Goal: Information Seeking & Learning: Learn about a topic

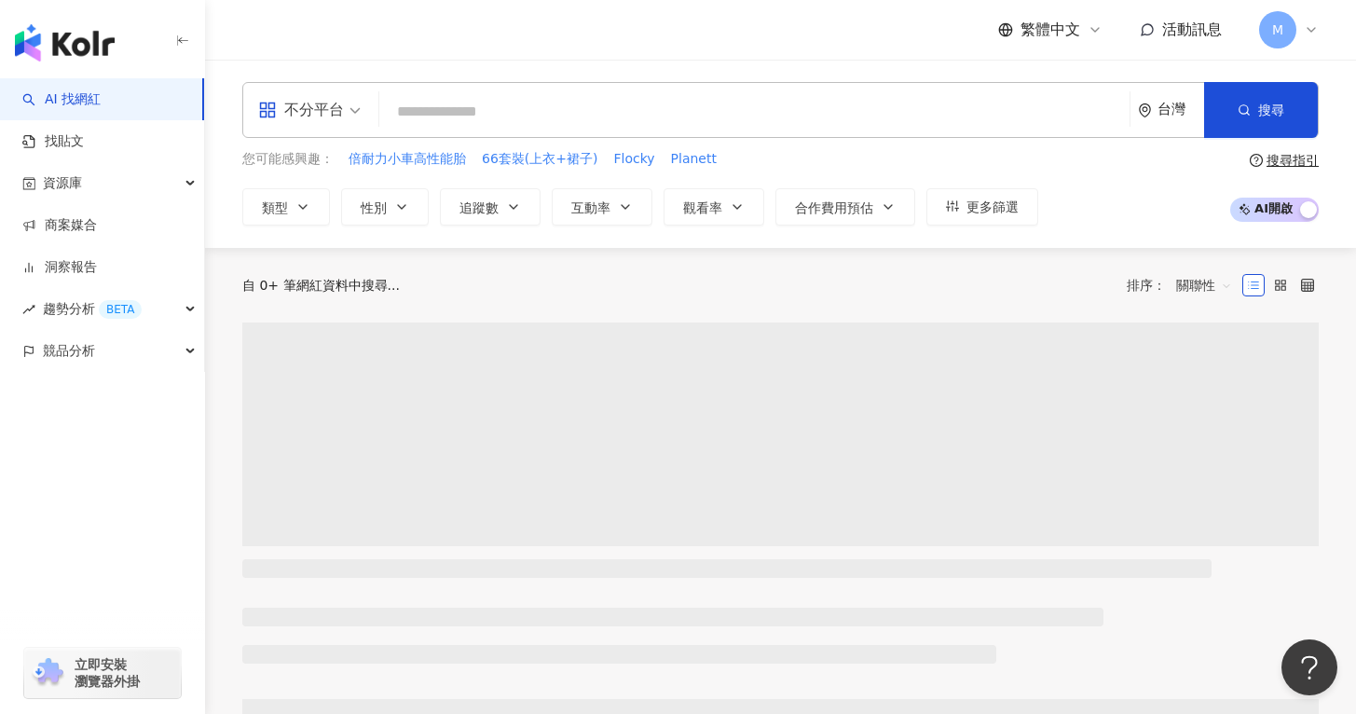
click at [318, 116] on div "不分平台" at bounding box center [301, 110] width 86 height 30
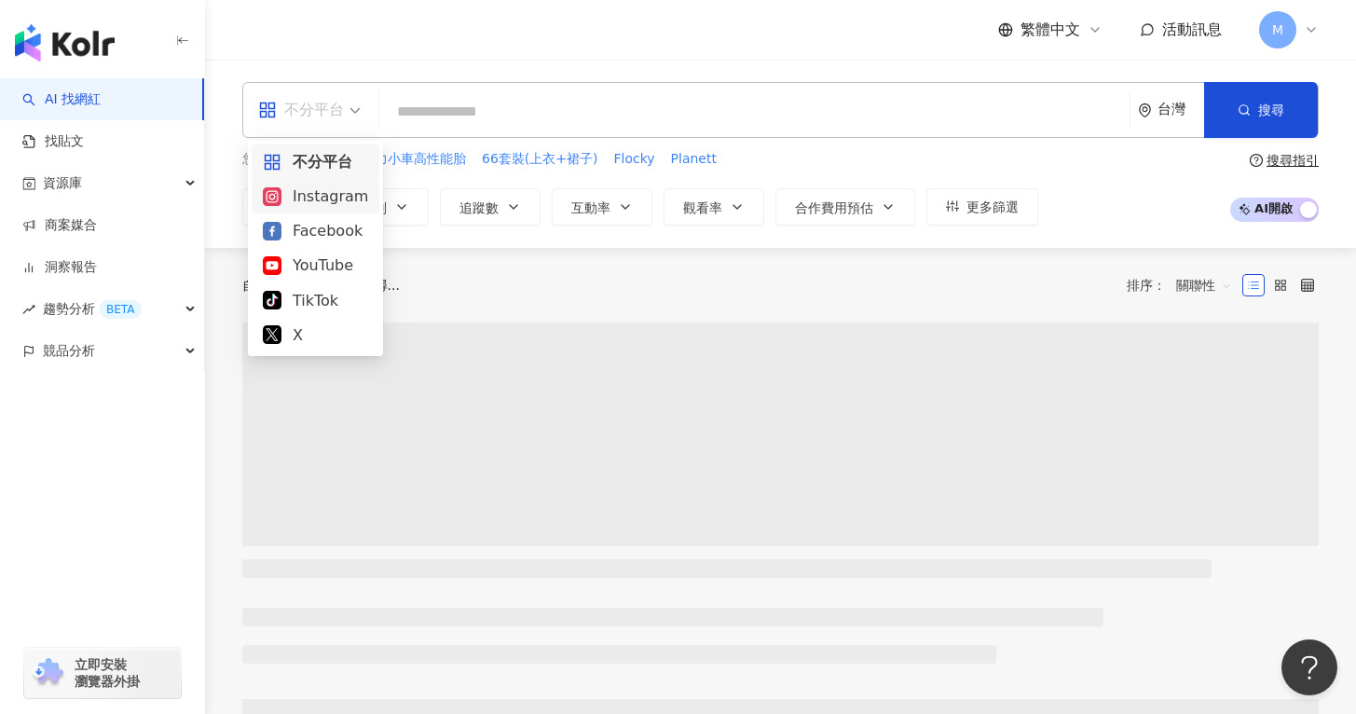
click at [324, 185] on div "Instagram" at bounding box center [315, 195] width 105 height 23
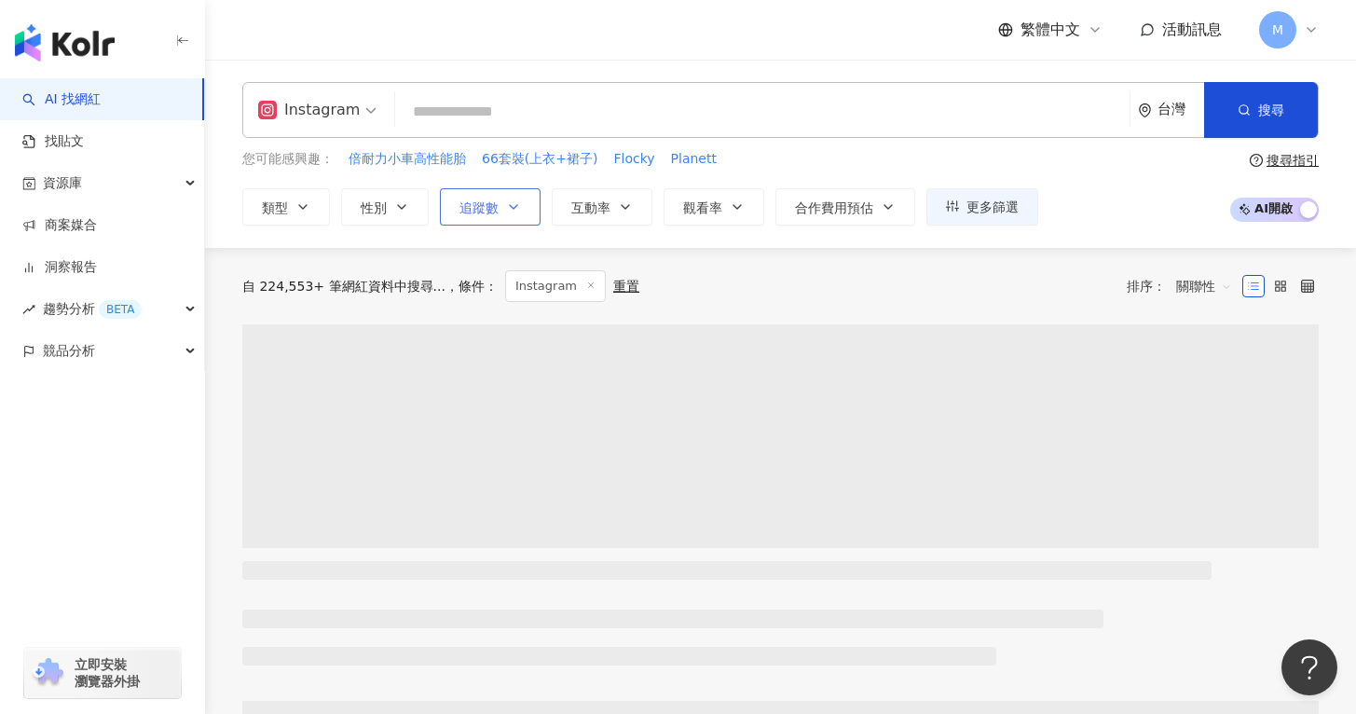
click at [522, 205] on button "追蹤數" at bounding box center [490, 206] width 101 height 37
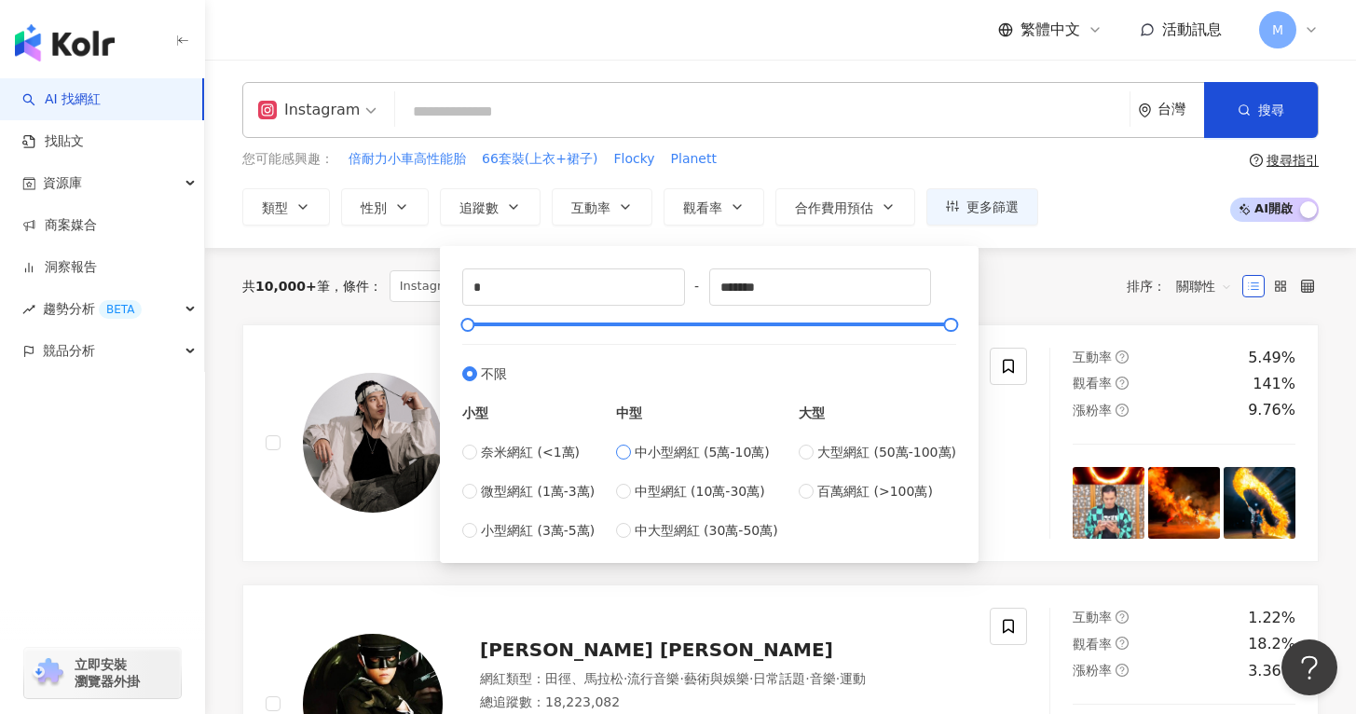
click at [643, 450] on span "中小型網紅 (5萬-10萬)" at bounding box center [702, 452] width 135 height 20
type input "*****"
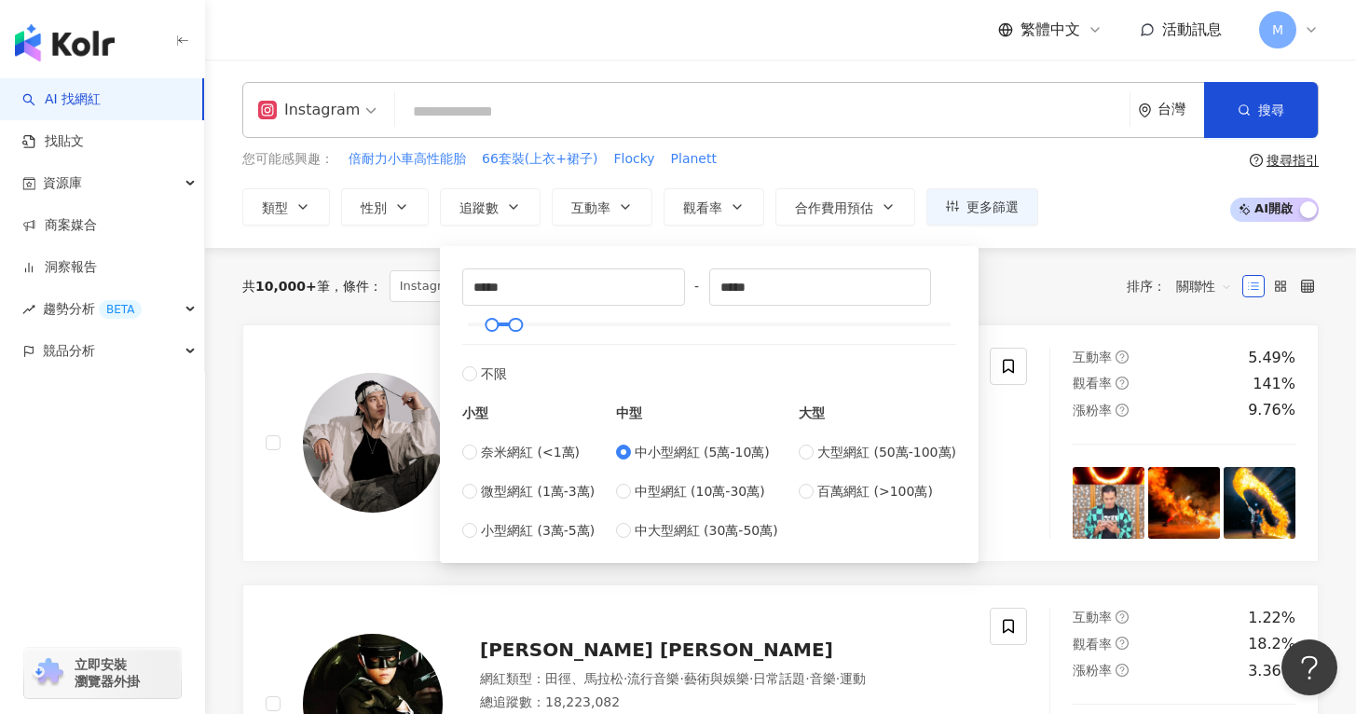
click at [632, 118] on input "search" at bounding box center [762, 111] width 719 height 35
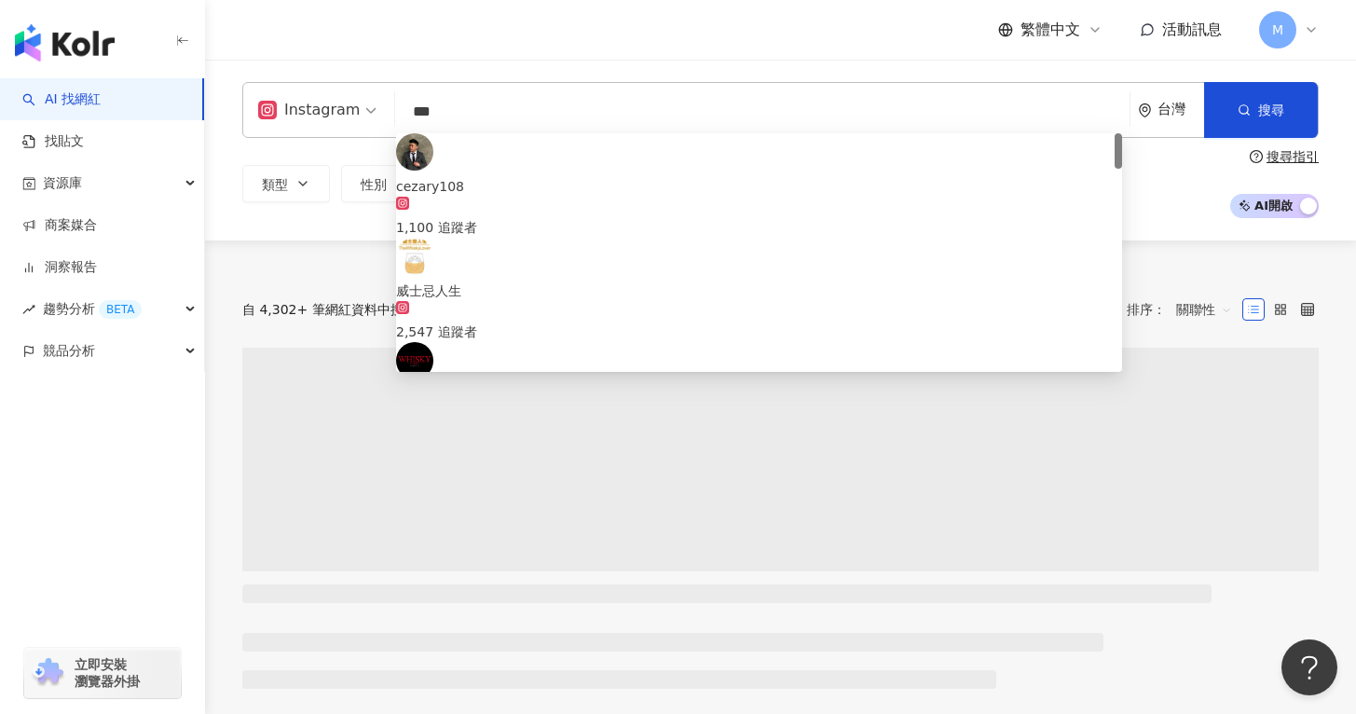
click at [1190, 219] on div "Instagram *** 台灣 搜尋 45815032-a709-4b0c-b216-e7b9f00b9702 cezary108 1,100 追蹤者 威士…" at bounding box center [780, 150] width 1151 height 181
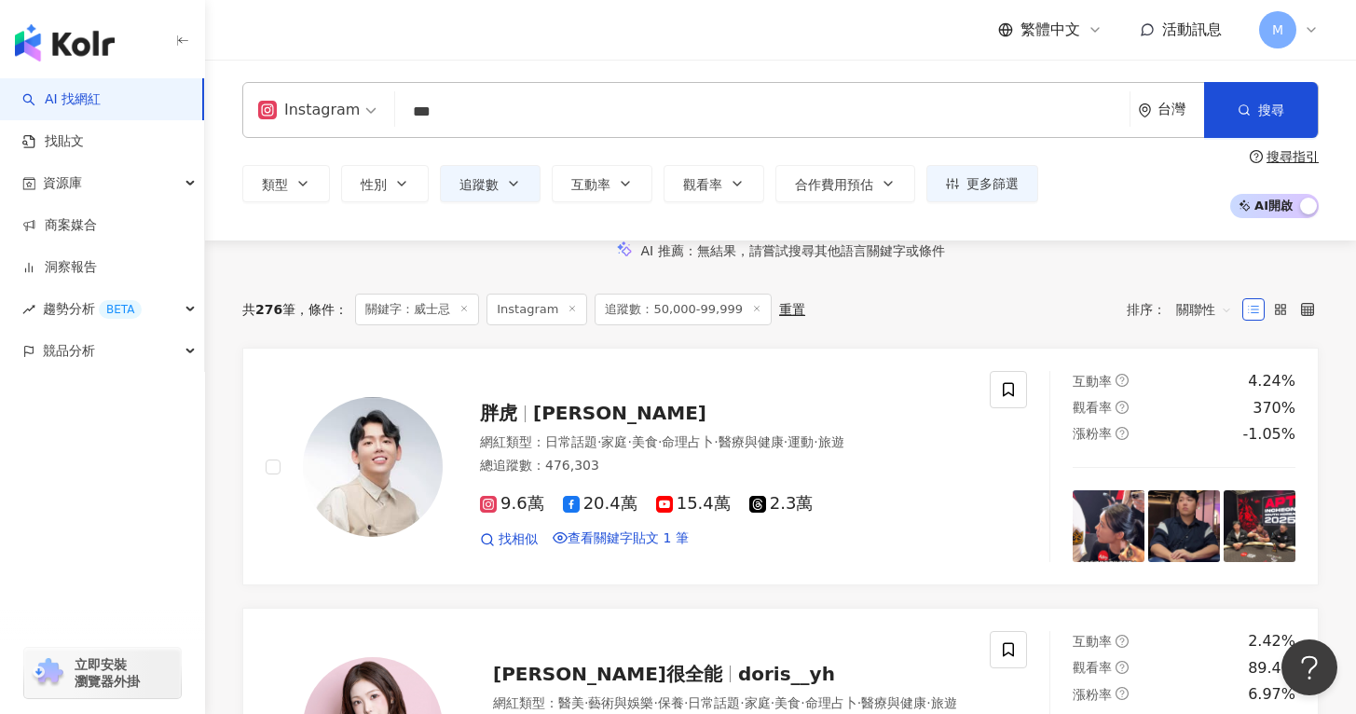
scroll to position [158, 0]
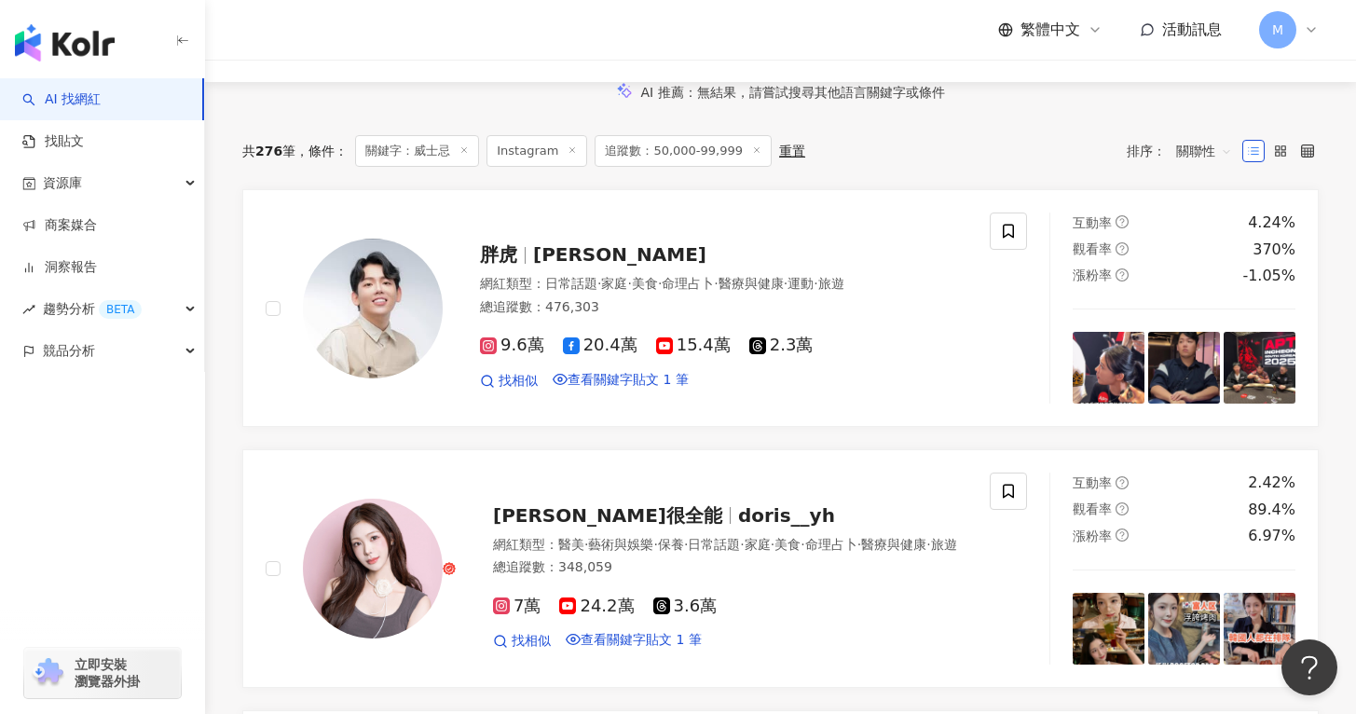
click at [1205, 166] on span "關聯性" at bounding box center [1204, 151] width 56 height 30
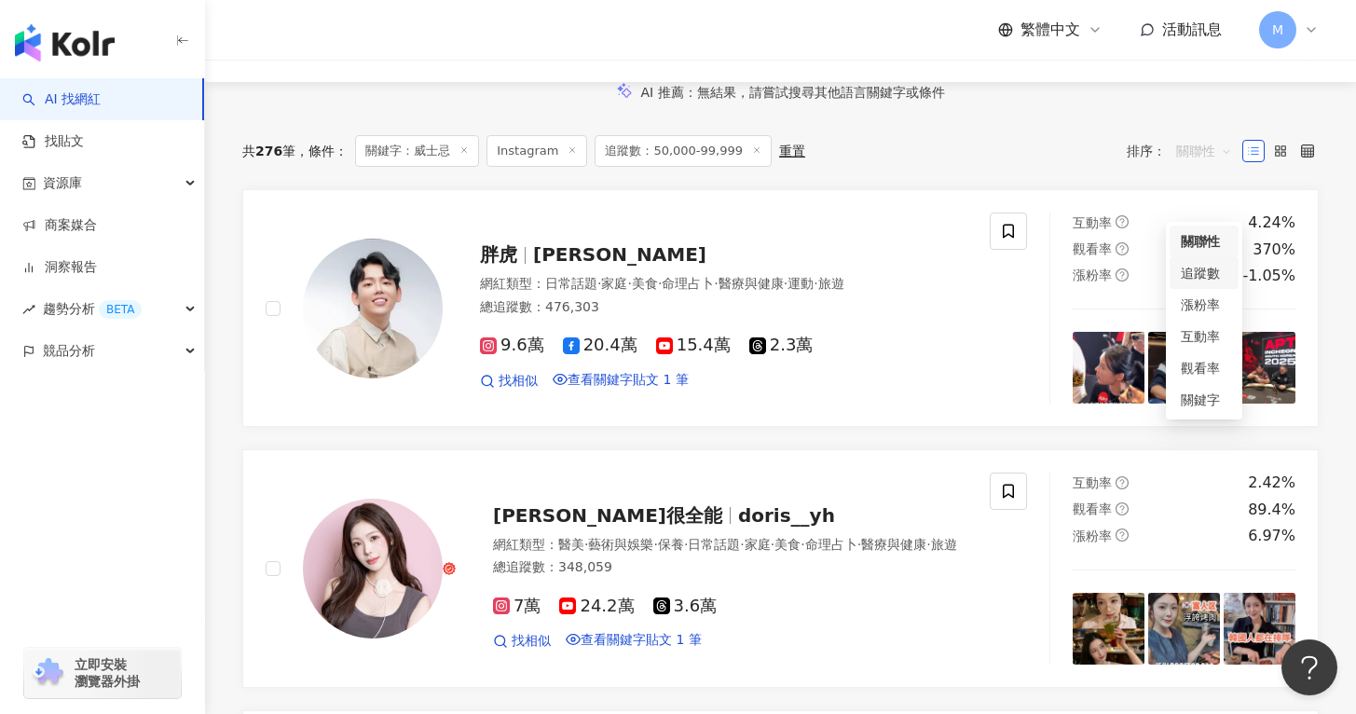
click at [1195, 275] on div "追蹤數" at bounding box center [1204, 273] width 47 height 20
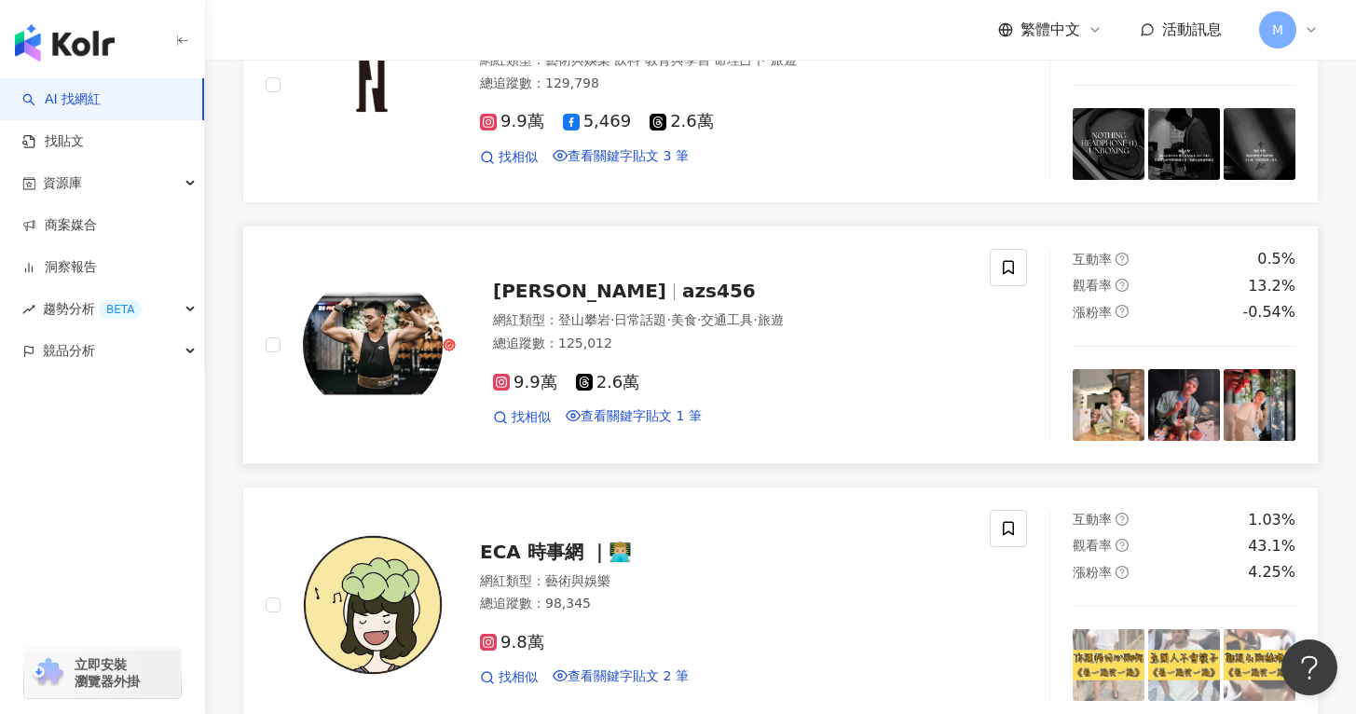
scroll to position [1068, 0]
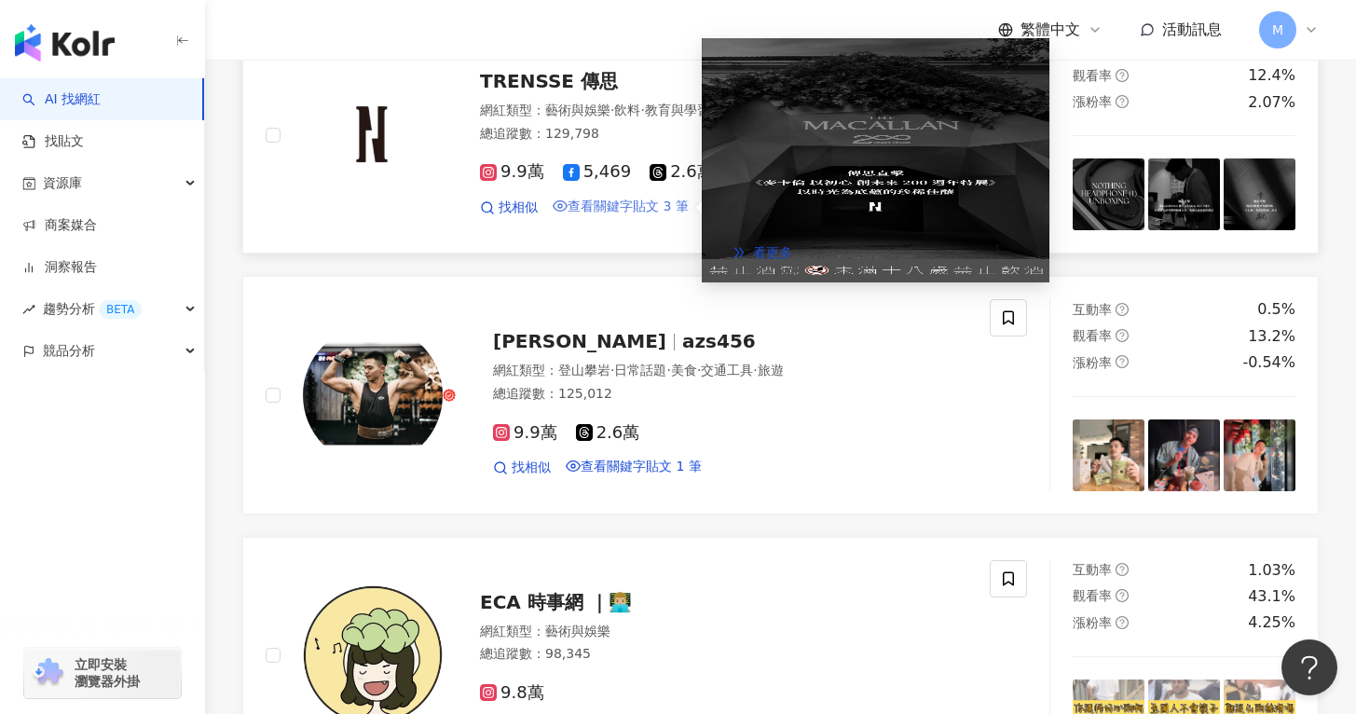
click at [633, 213] on span "查看關鍵字貼文 3 筆" at bounding box center [627, 205] width 121 height 15
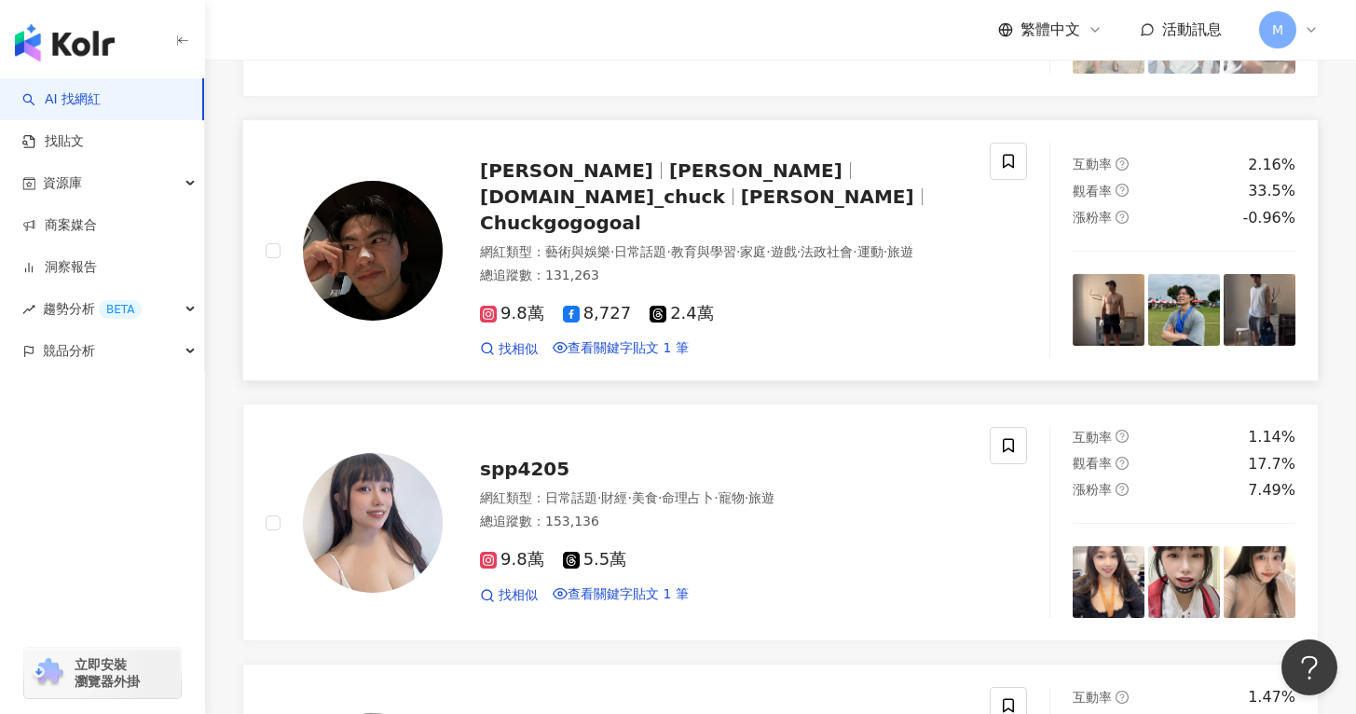
scroll to position [1740, 0]
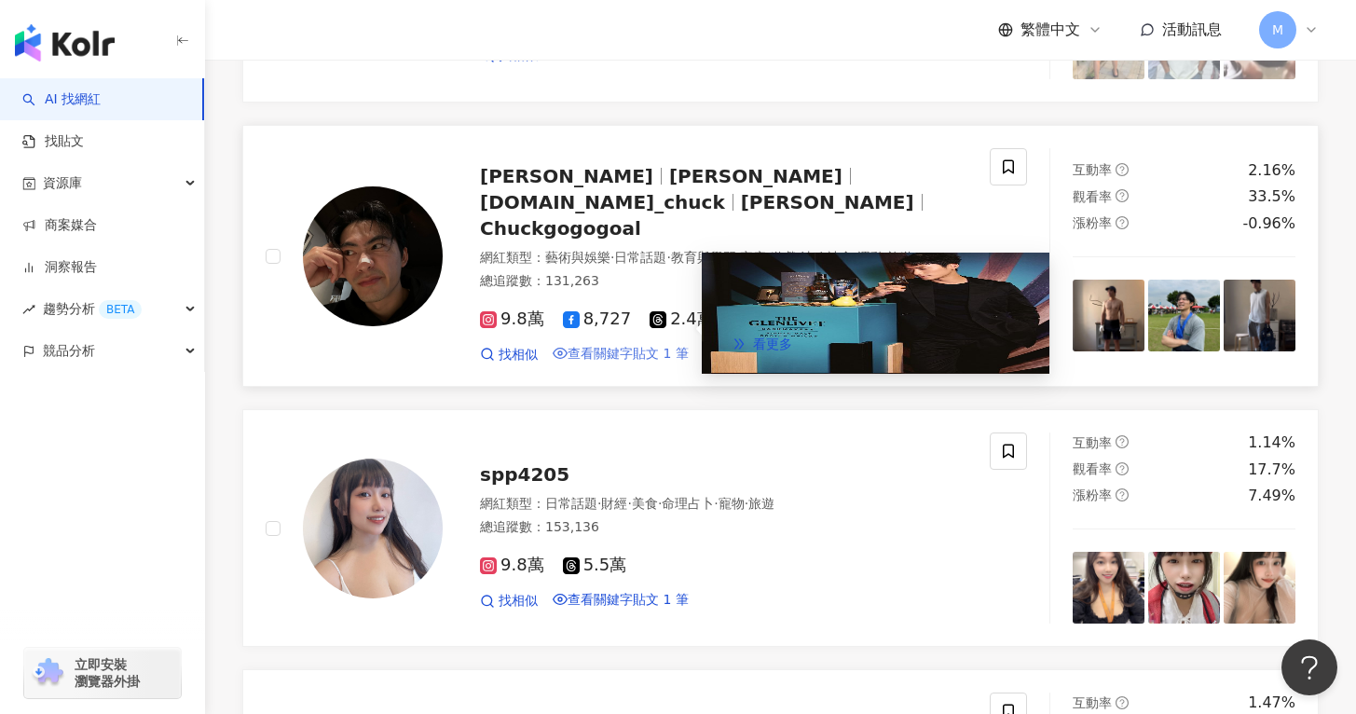
click at [621, 361] on span "查看關鍵字貼文 1 筆" at bounding box center [627, 353] width 121 height 15
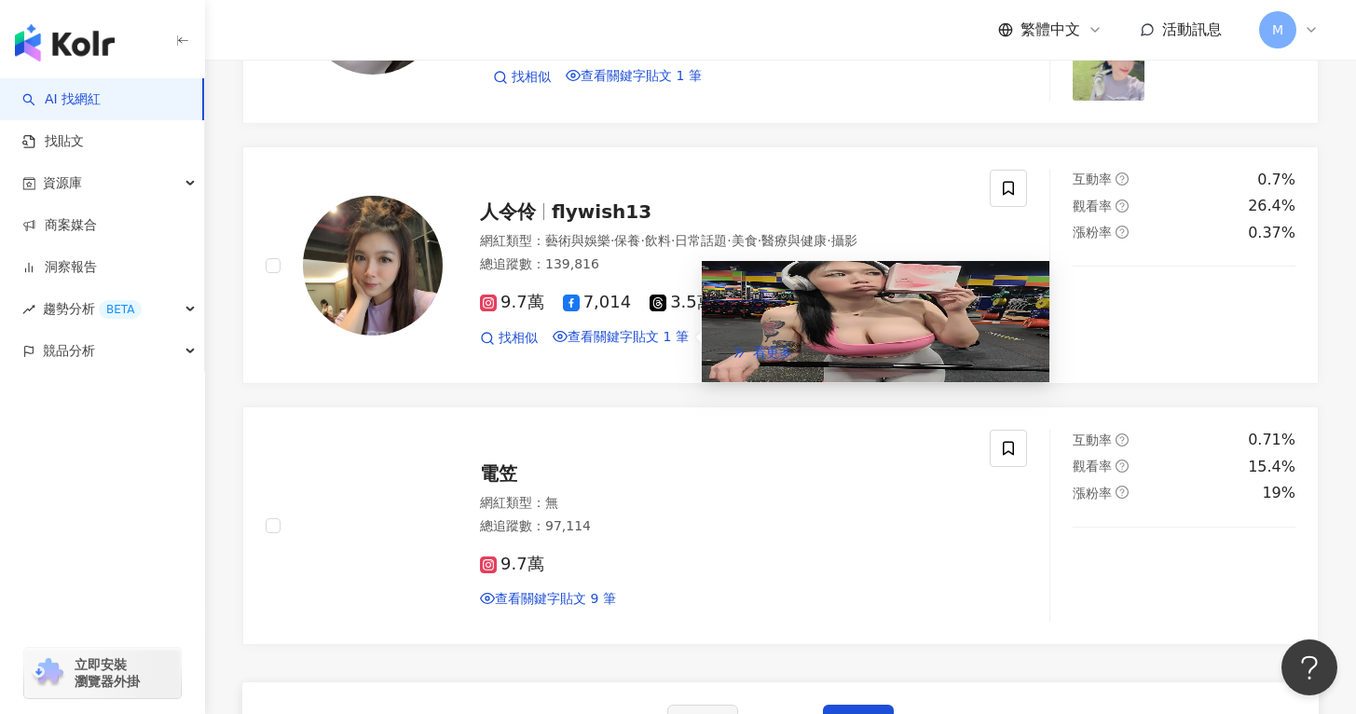
scroll to position [3079, 0]
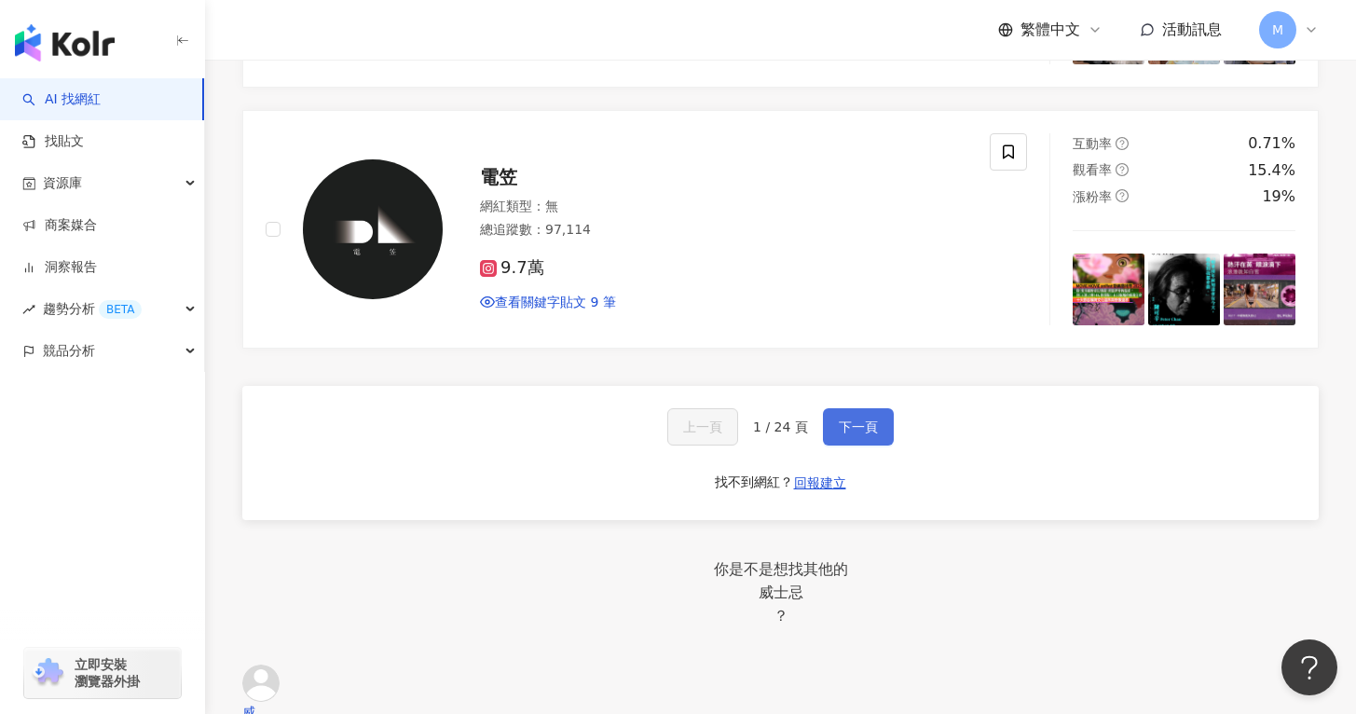
click at [870, 445] on button "下一頁" at bounding box center [858, 426] width 71 height 37
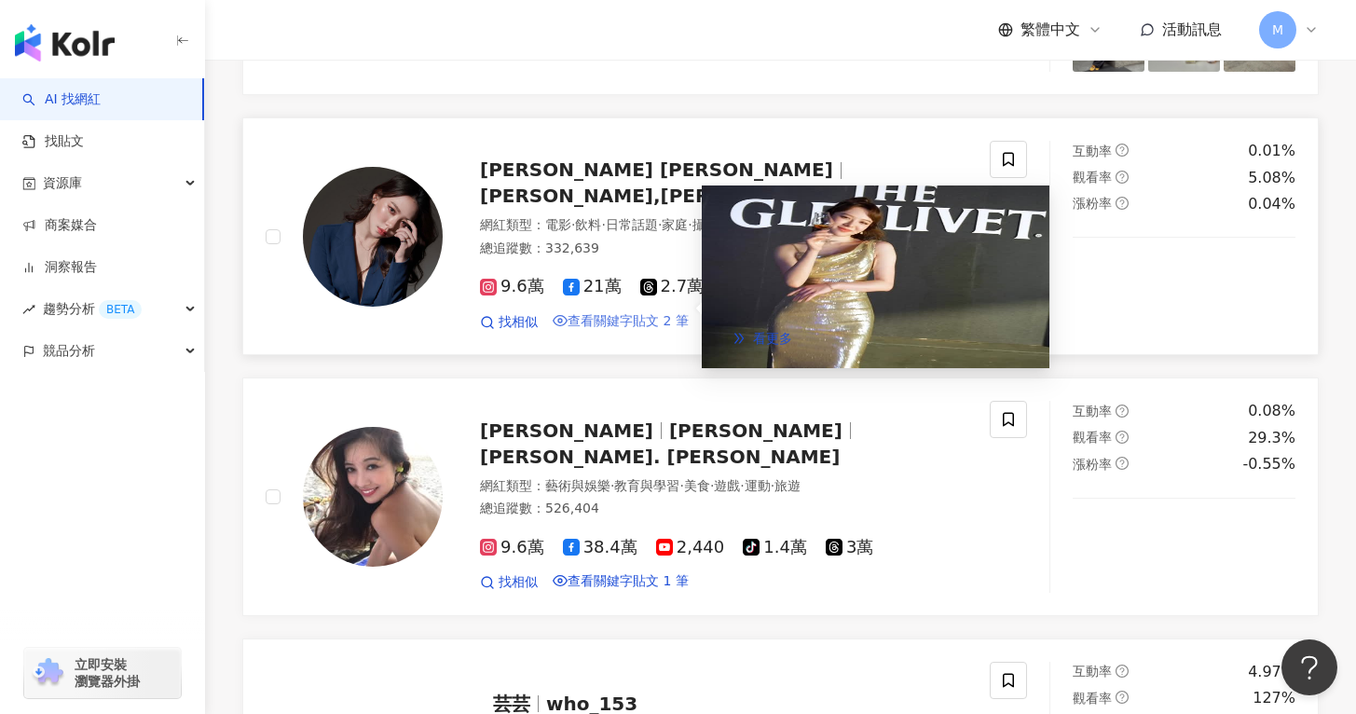
scroll to position [1850, 0]
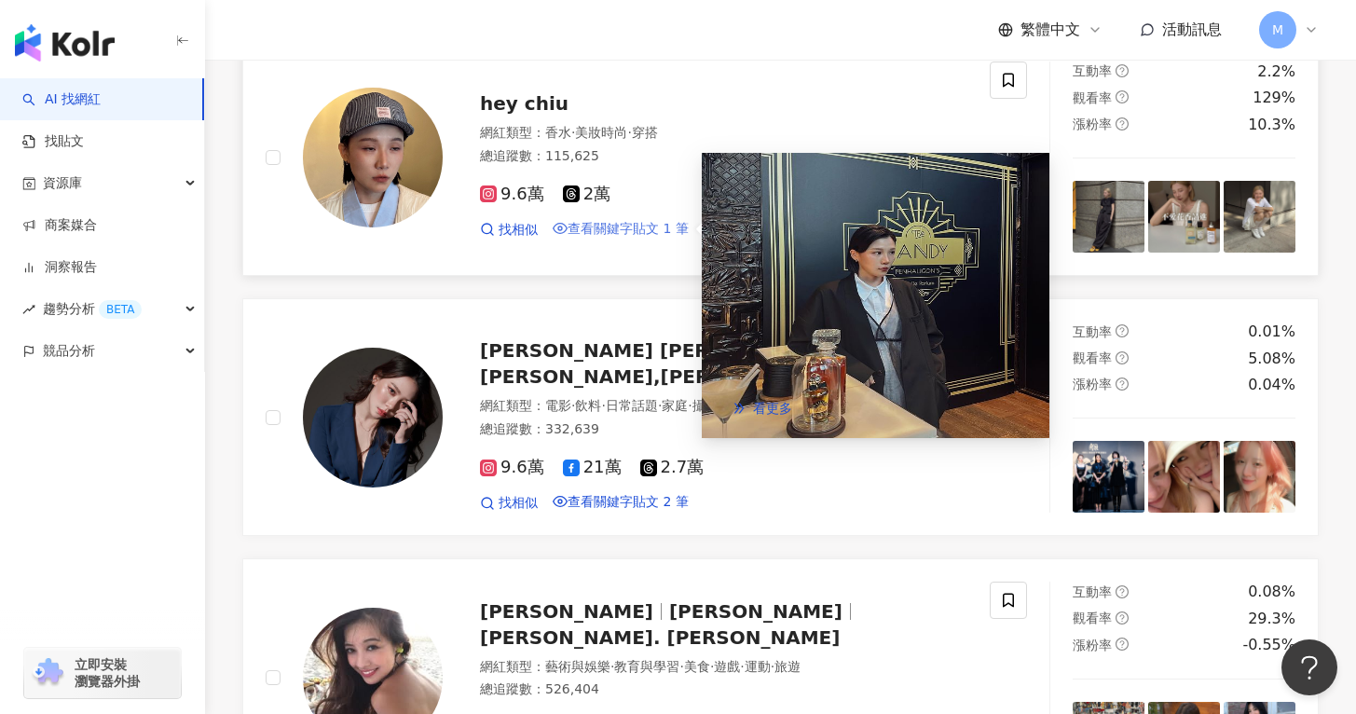
click at [650, 236] on span "查看關鍵字貼文 1 筆" at bounding box center [627, 228] width 121 height 15
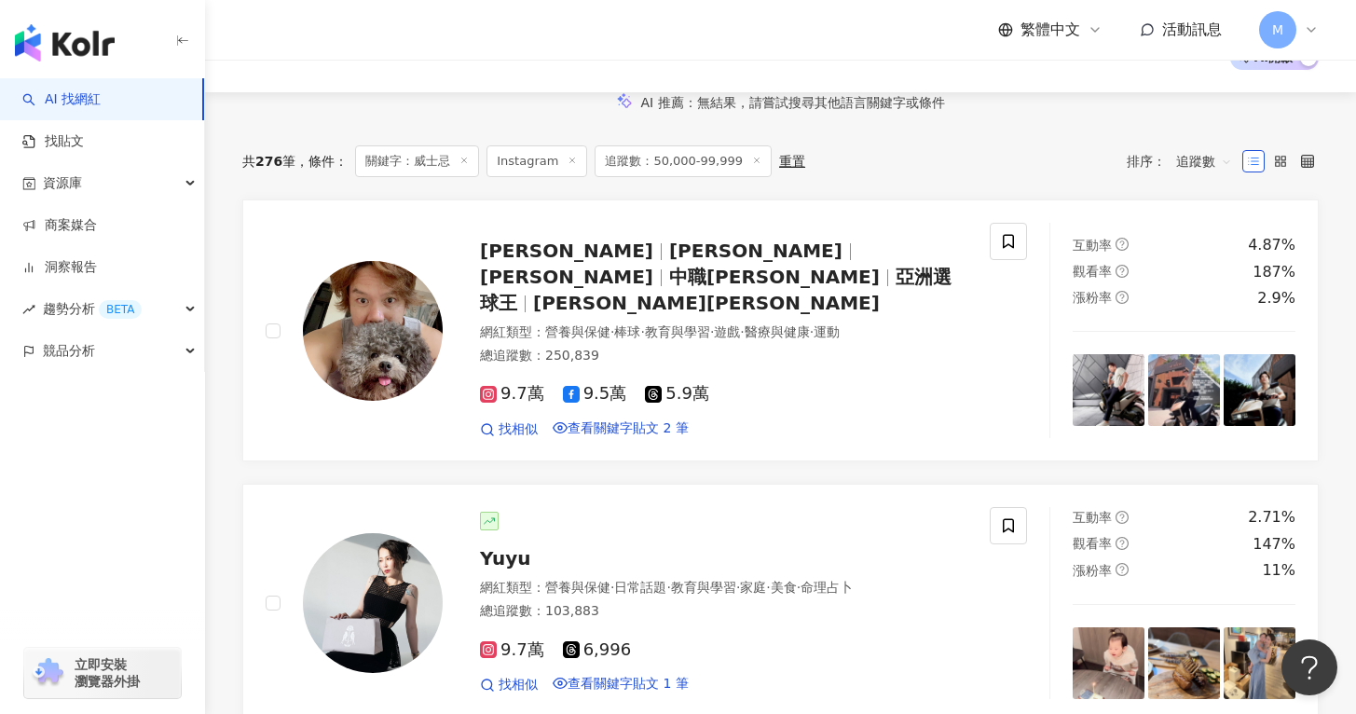
scroll to position [0, 0]
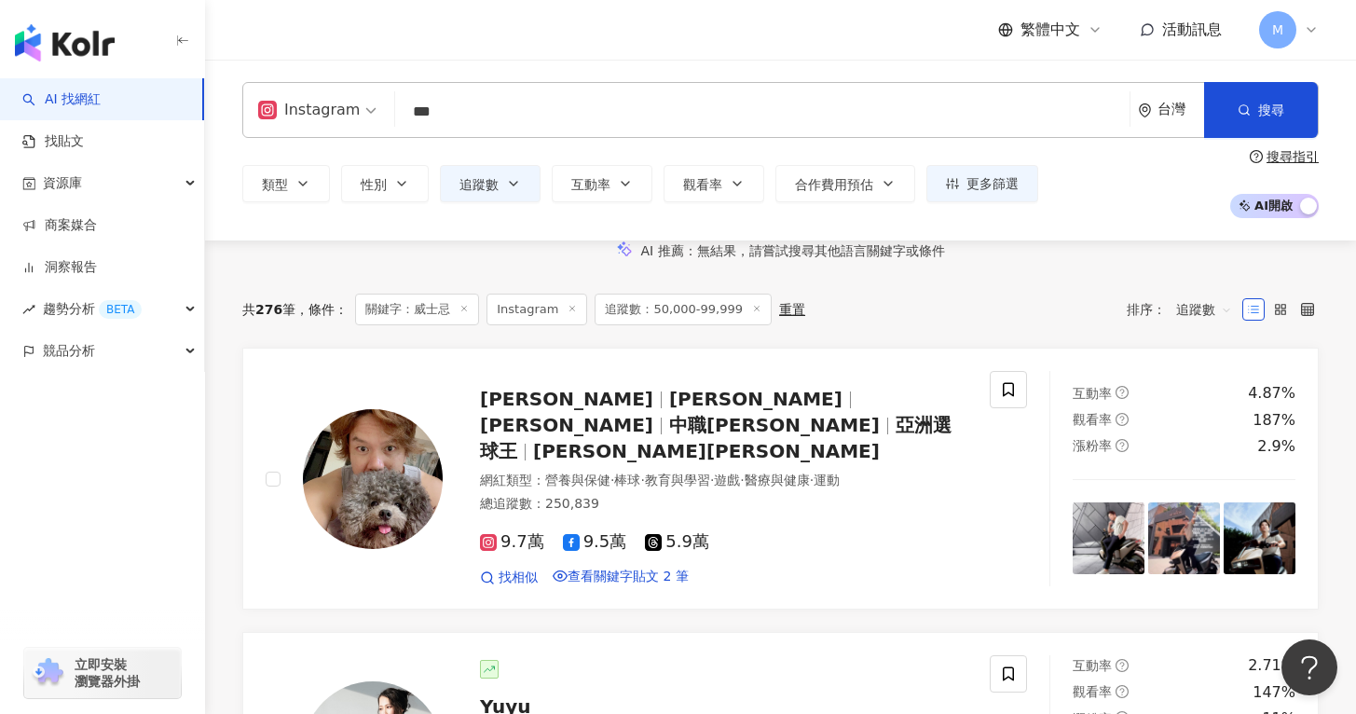
click at [493, 100] on input "***" at bounding box center [762, 111] width 719 height 35
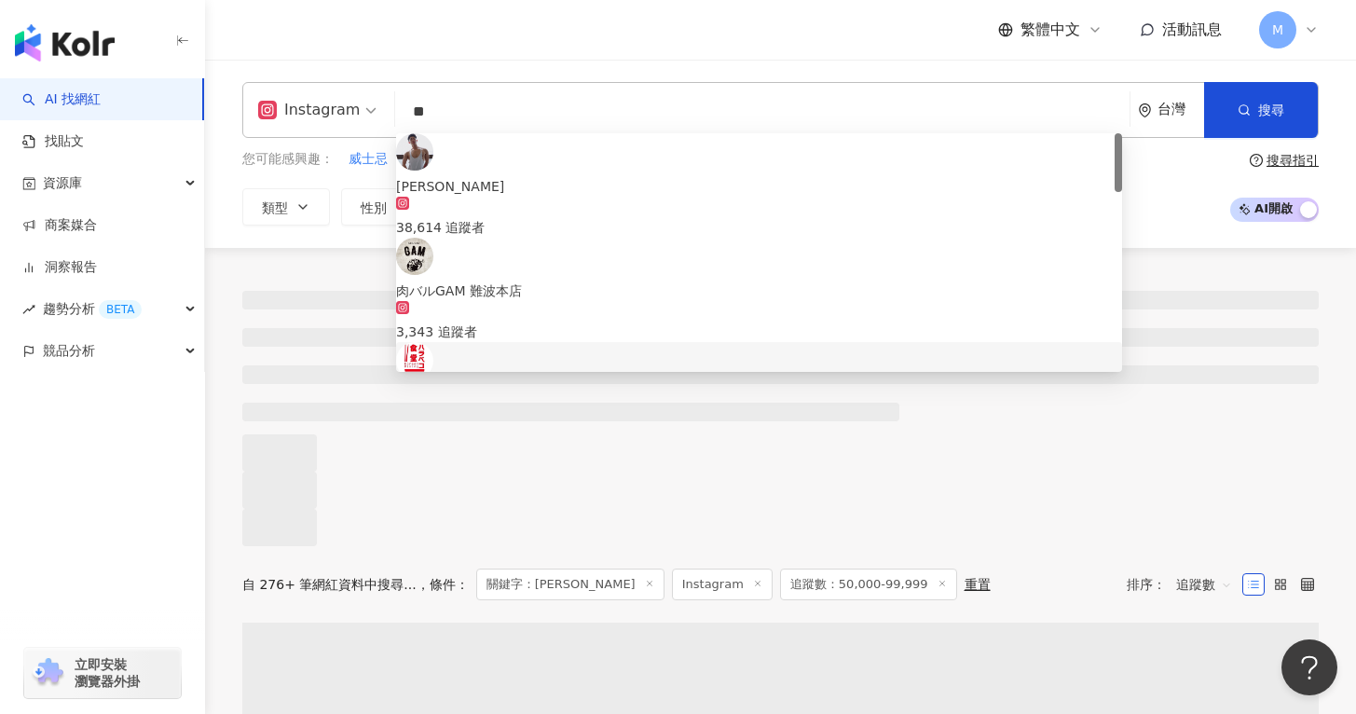
type input "**"
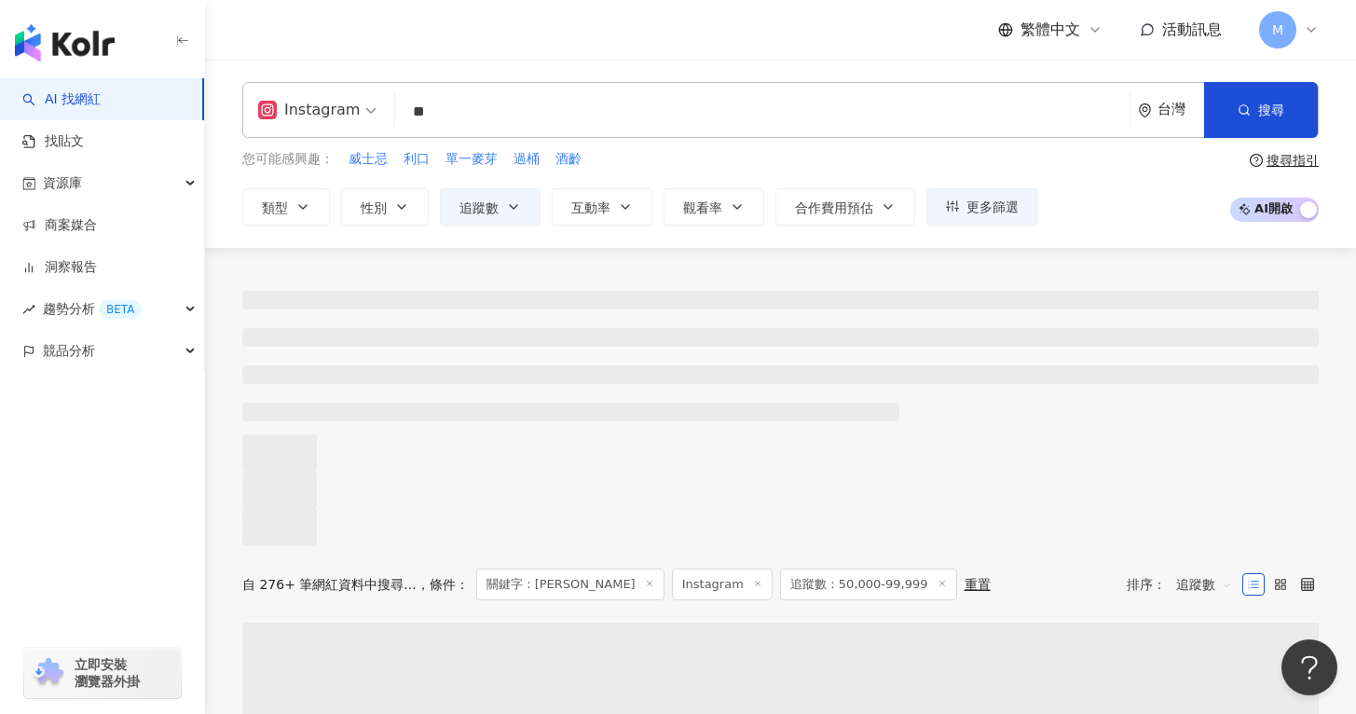
click at [1155, 249] on div at bounding box center [780, 397] width 1151 height 298
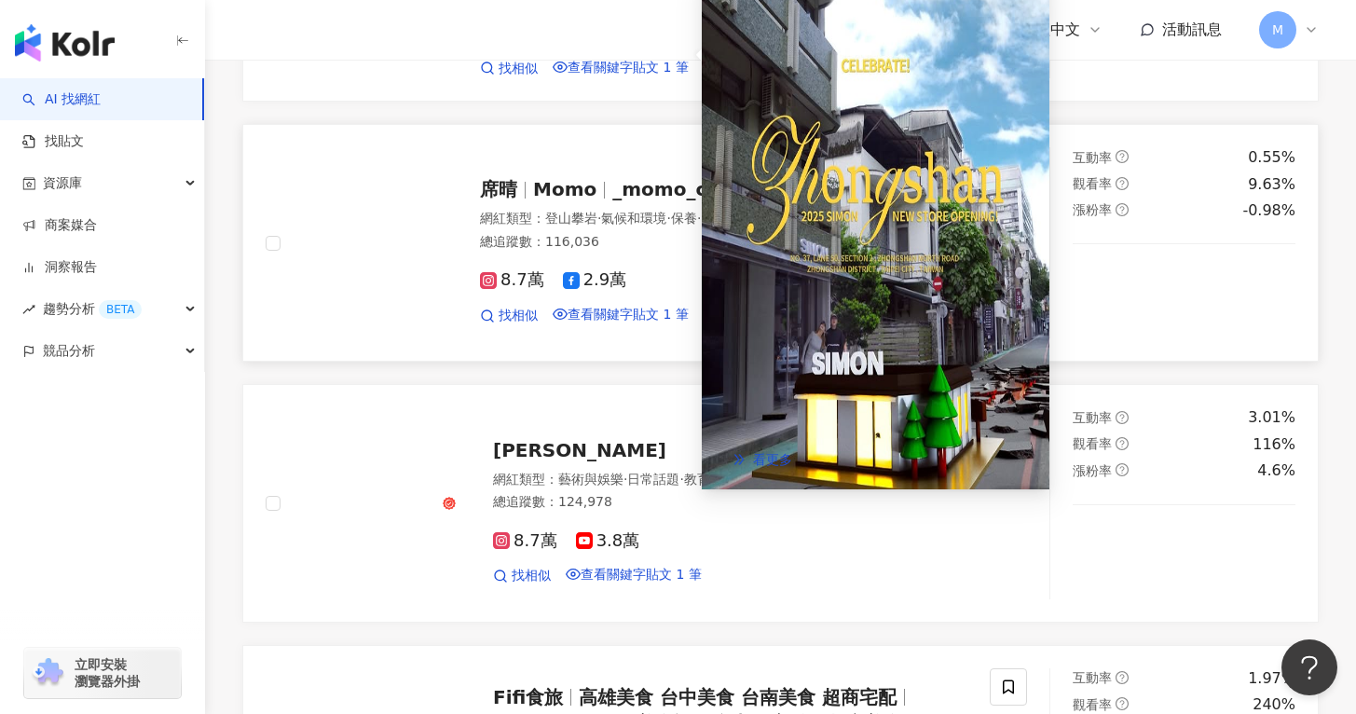
scroll to position [1481, 0]
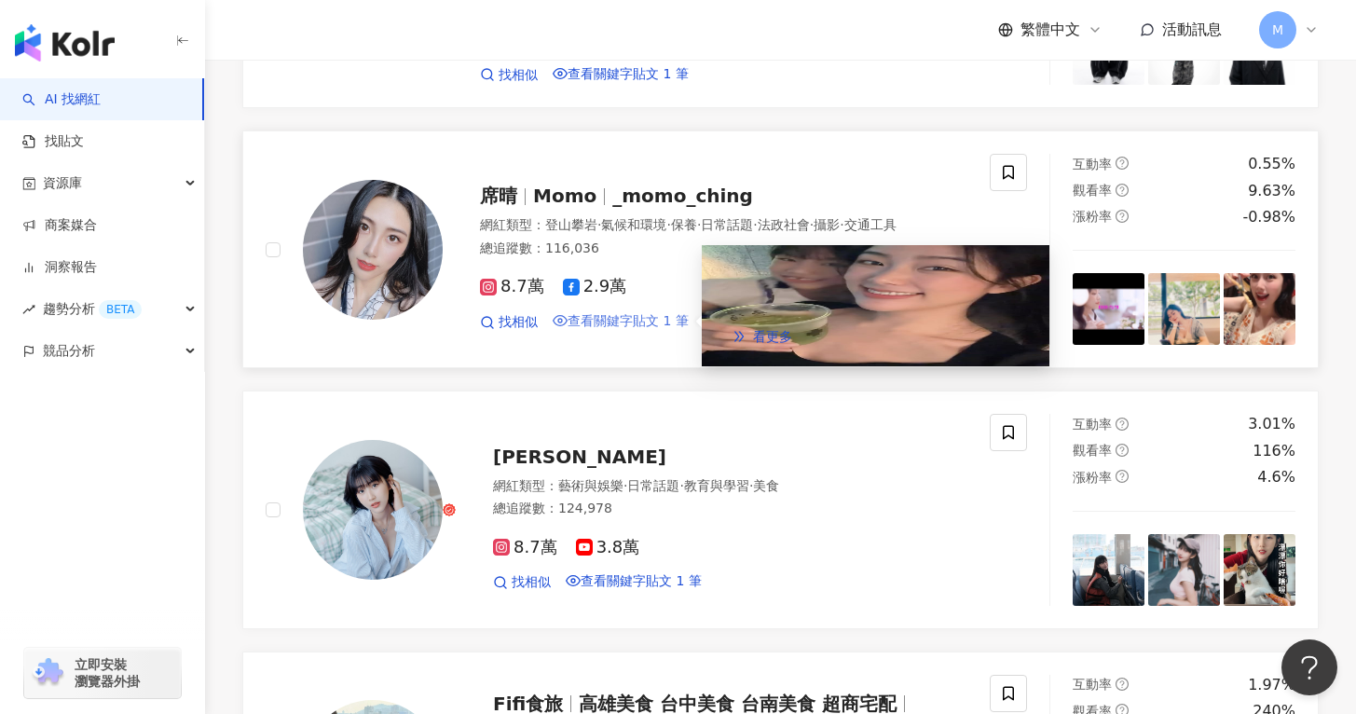
click at [616, 328] on span "查看關鍵字貼文 1 筆" at bounding box center [627, 320] width 121 height 15
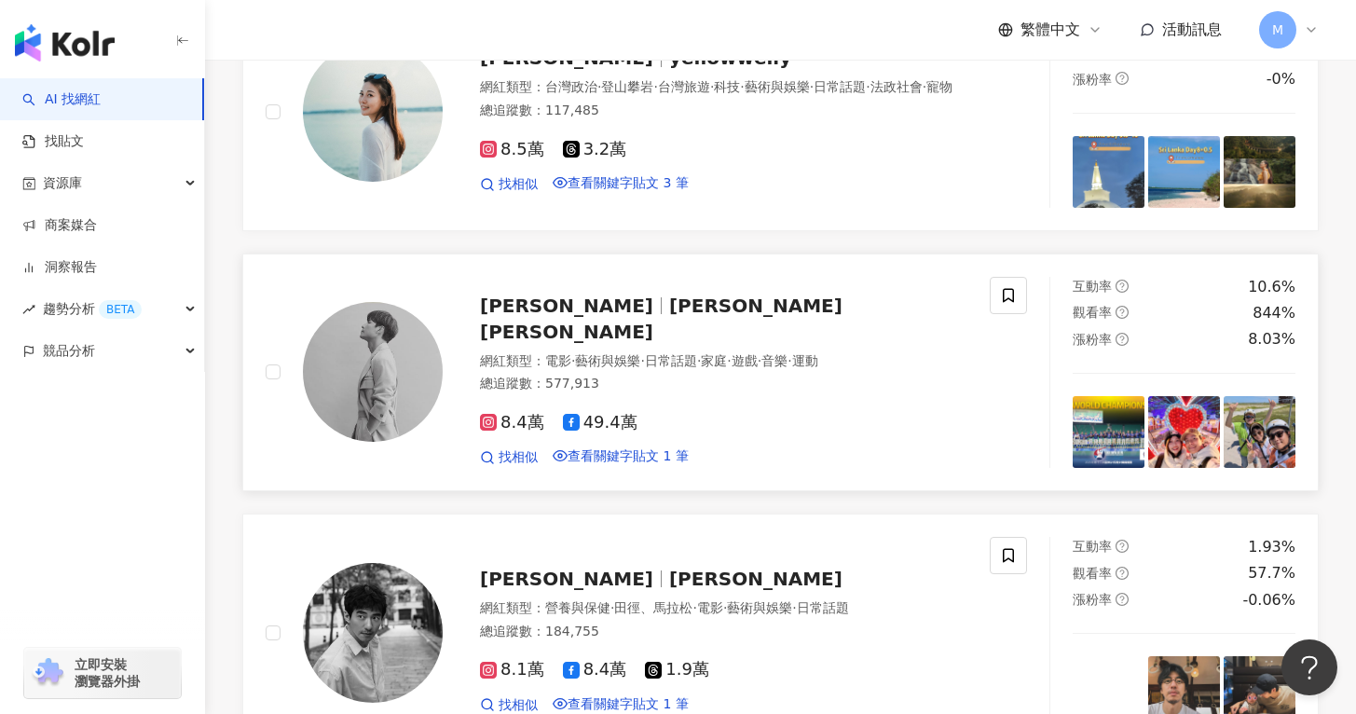
scroll to position [2633, 0]
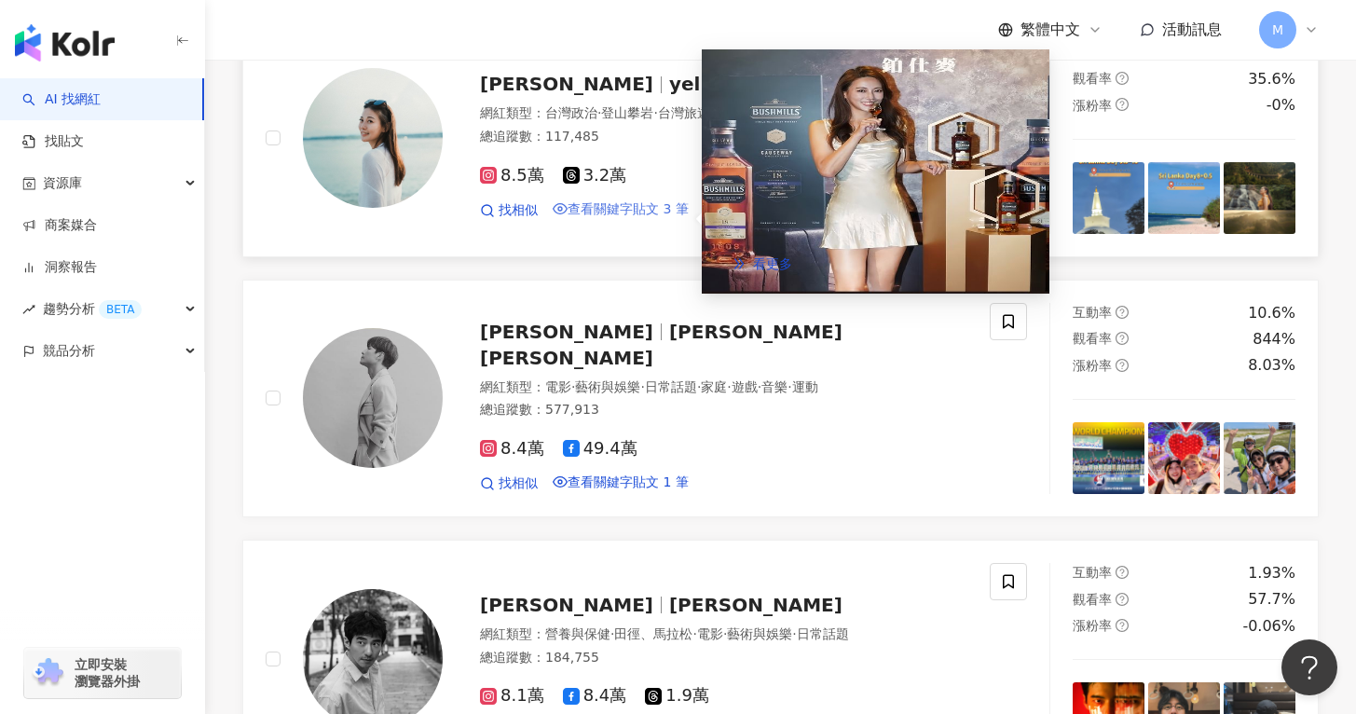
click at [623, 216] on span "查看關鍵字貼文 3 筆" at bounding box center [627, 208] width 121 height 15
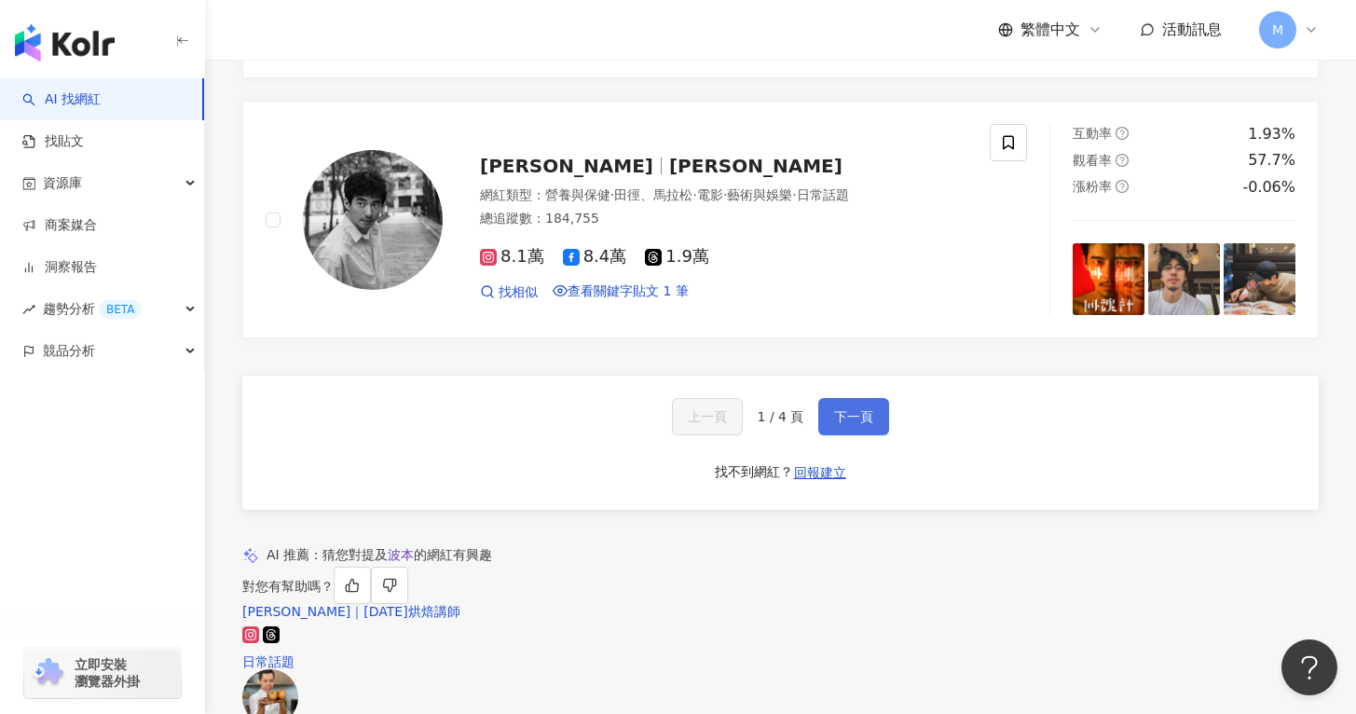
click at [852, 424] on span "下一頁" at bounding box center [853, 416] width 39 height 15
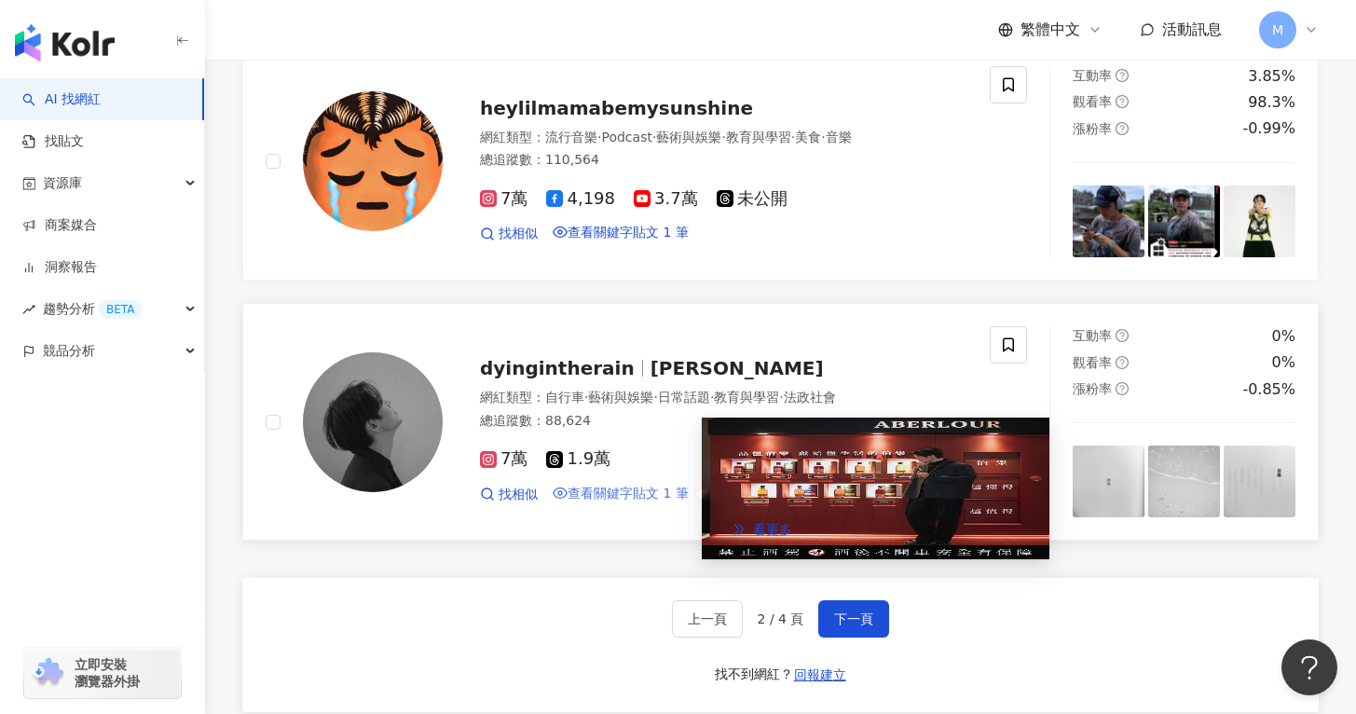
scroll to position [2822, 0]
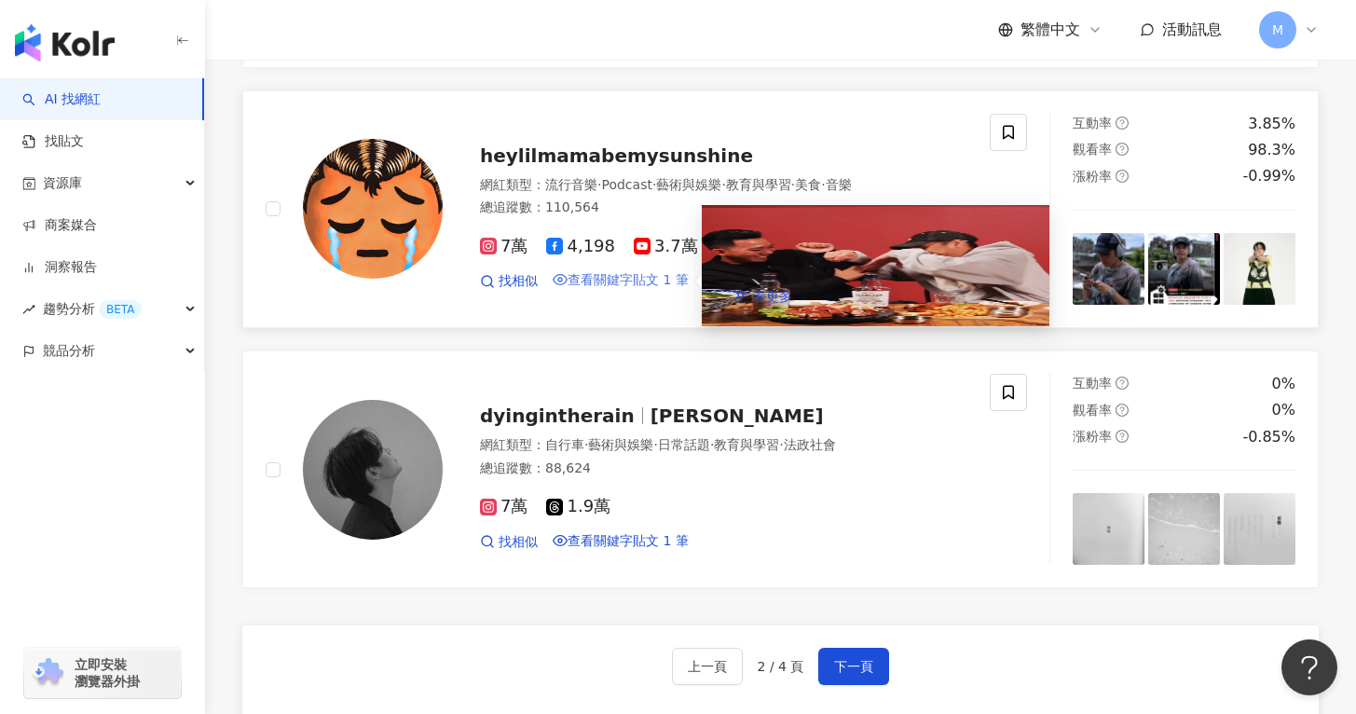
click at [641, 287] on span "查看關鍵字貼文 1 筆" at bounding box center [627, 279] width 121 height 15
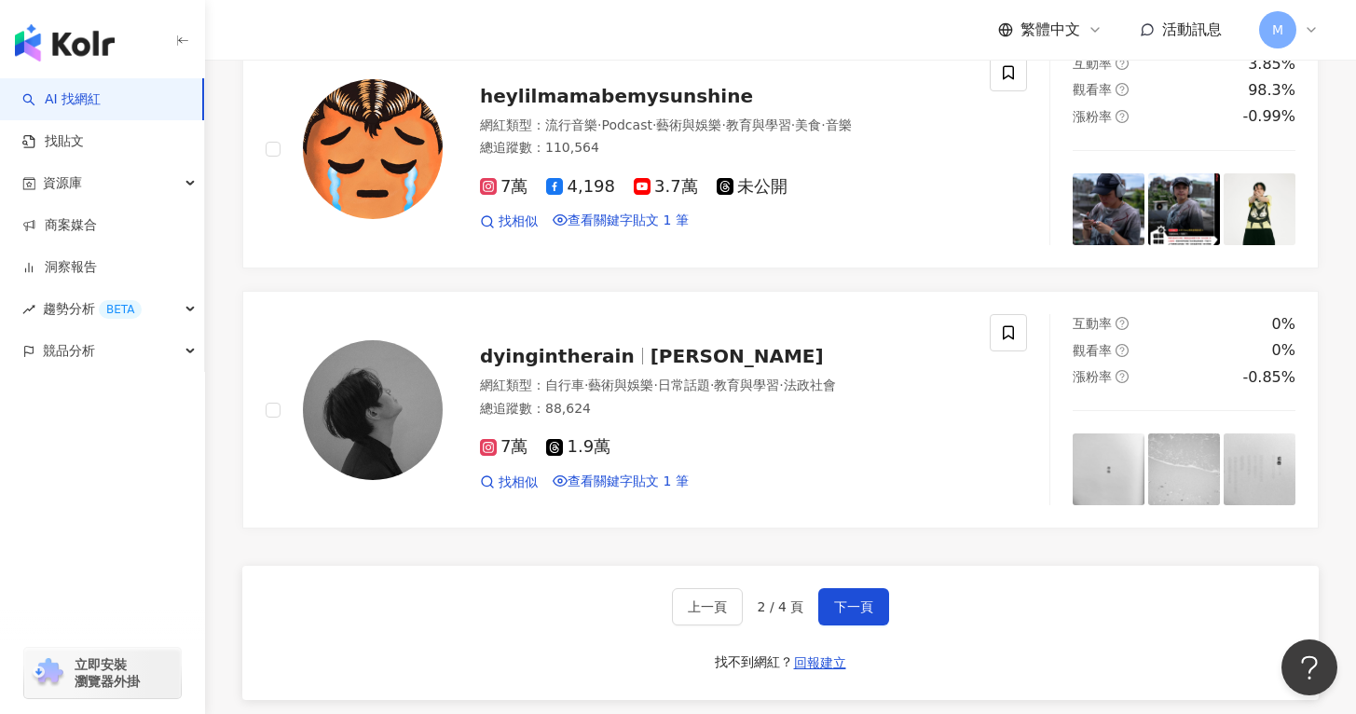
scroll to position [3290, 0]
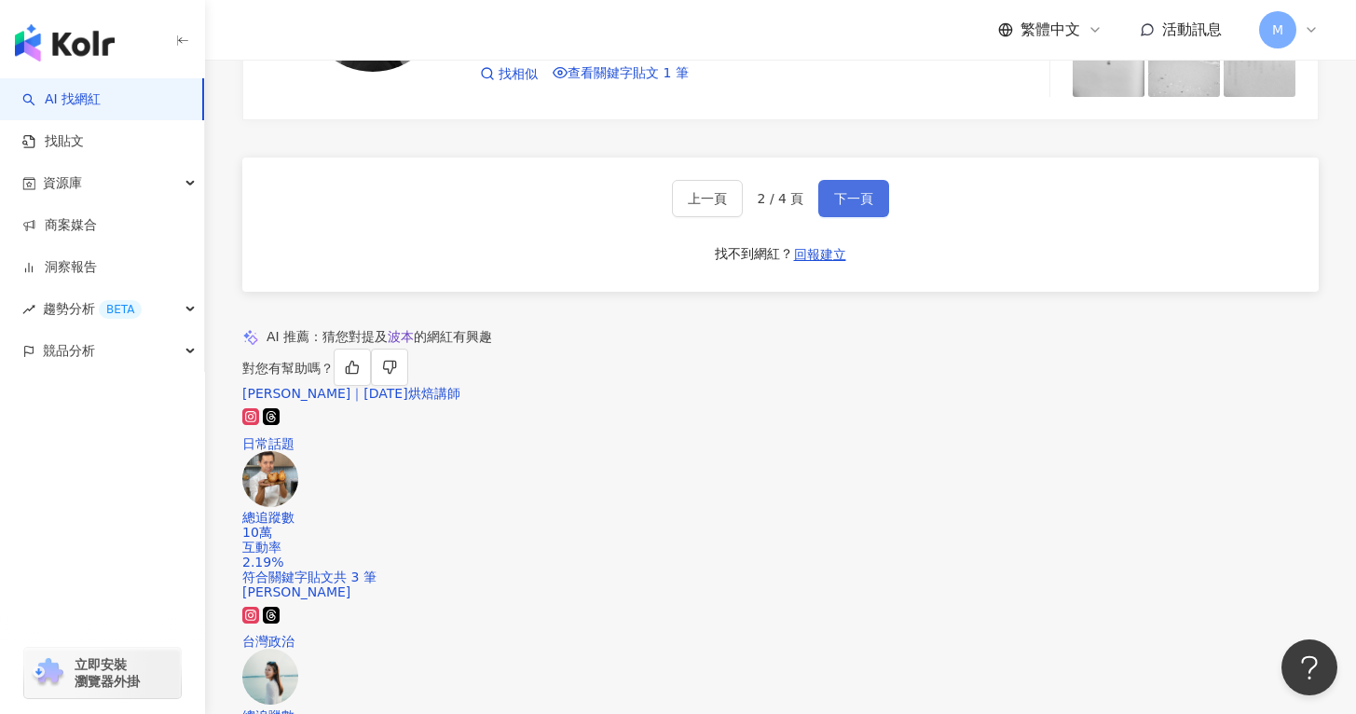
click at [839, 217] on button "下一頁" at bounding box center [853, 198] width 71 height 37
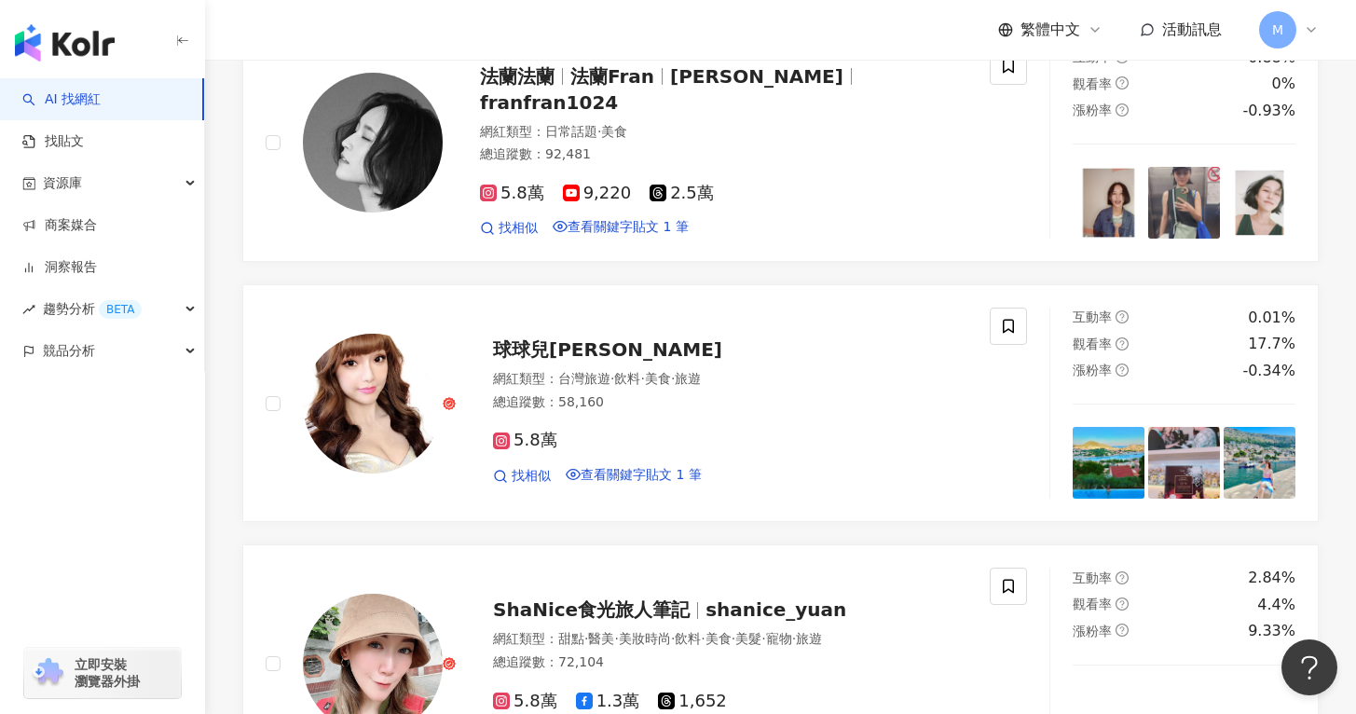
scroll to position [2122, 0]
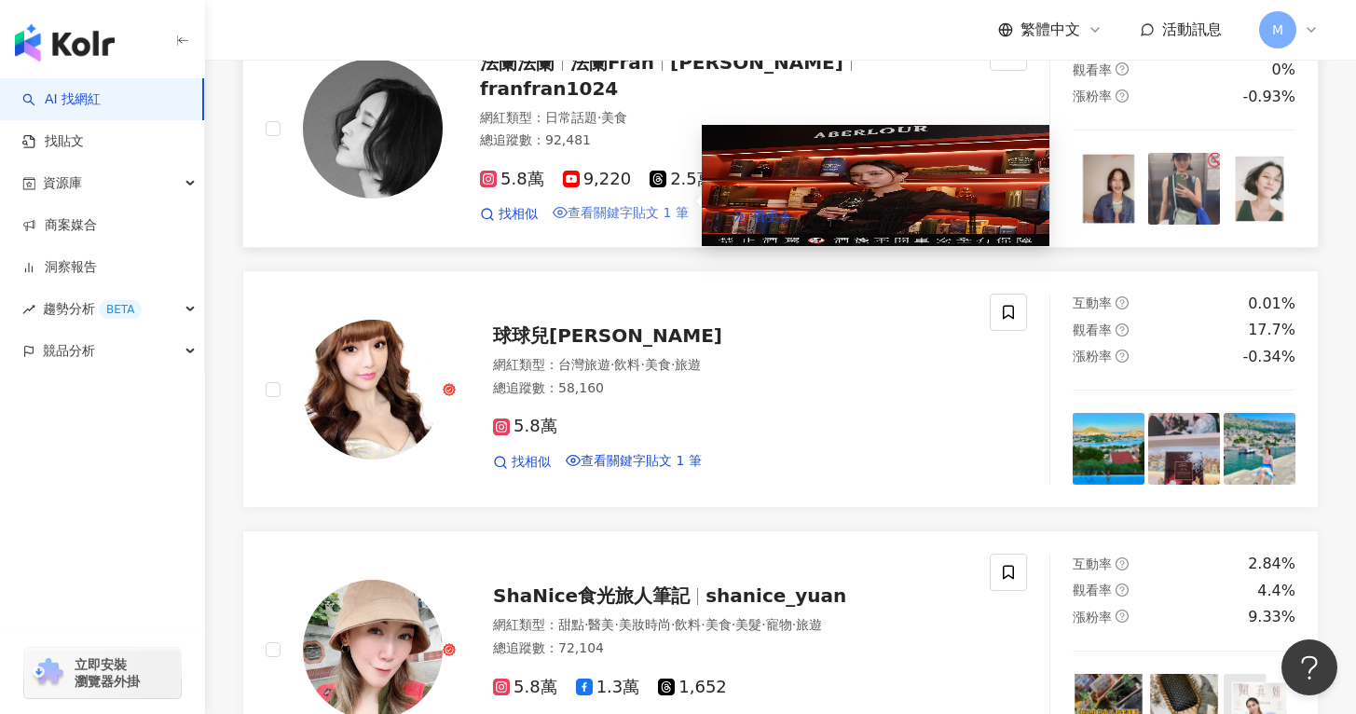
click at [608, 220] on span "查看關鍵字貼文 1 筆" at bounding box center [627, 212] width 121 height 15
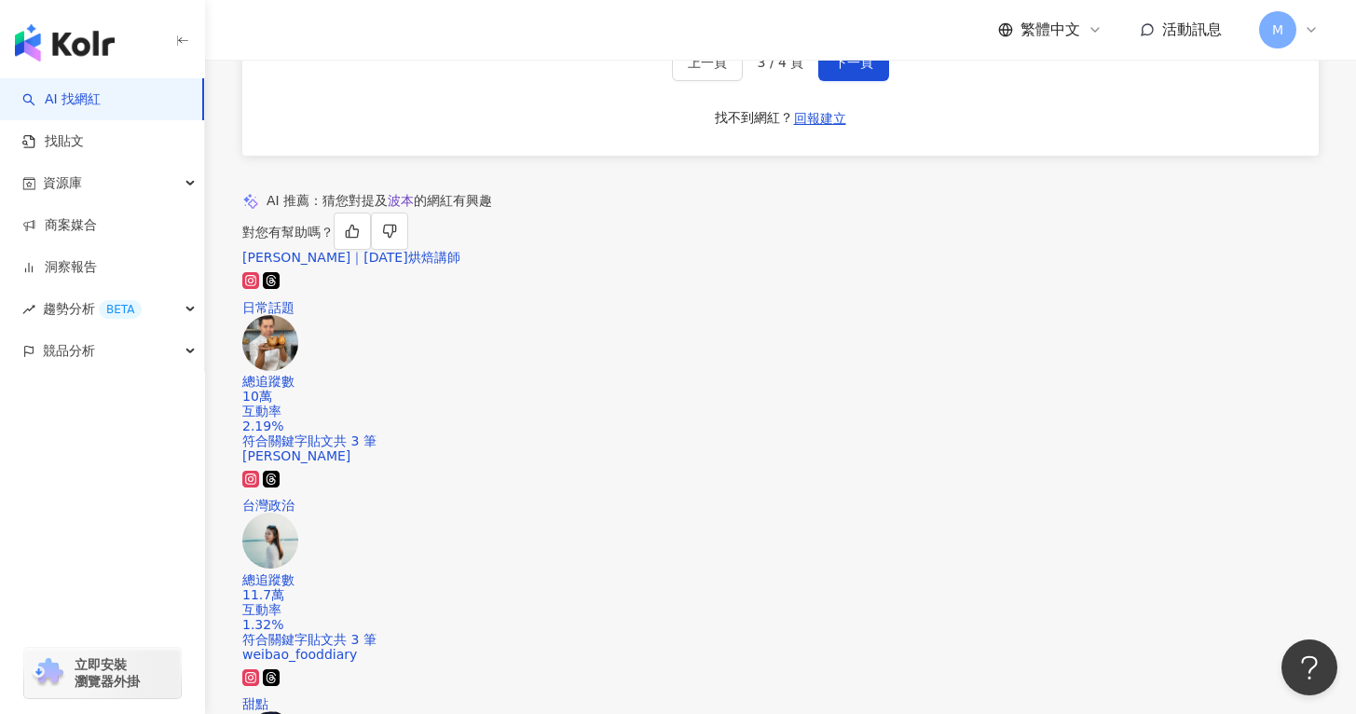
scroll to position [3398, 0]
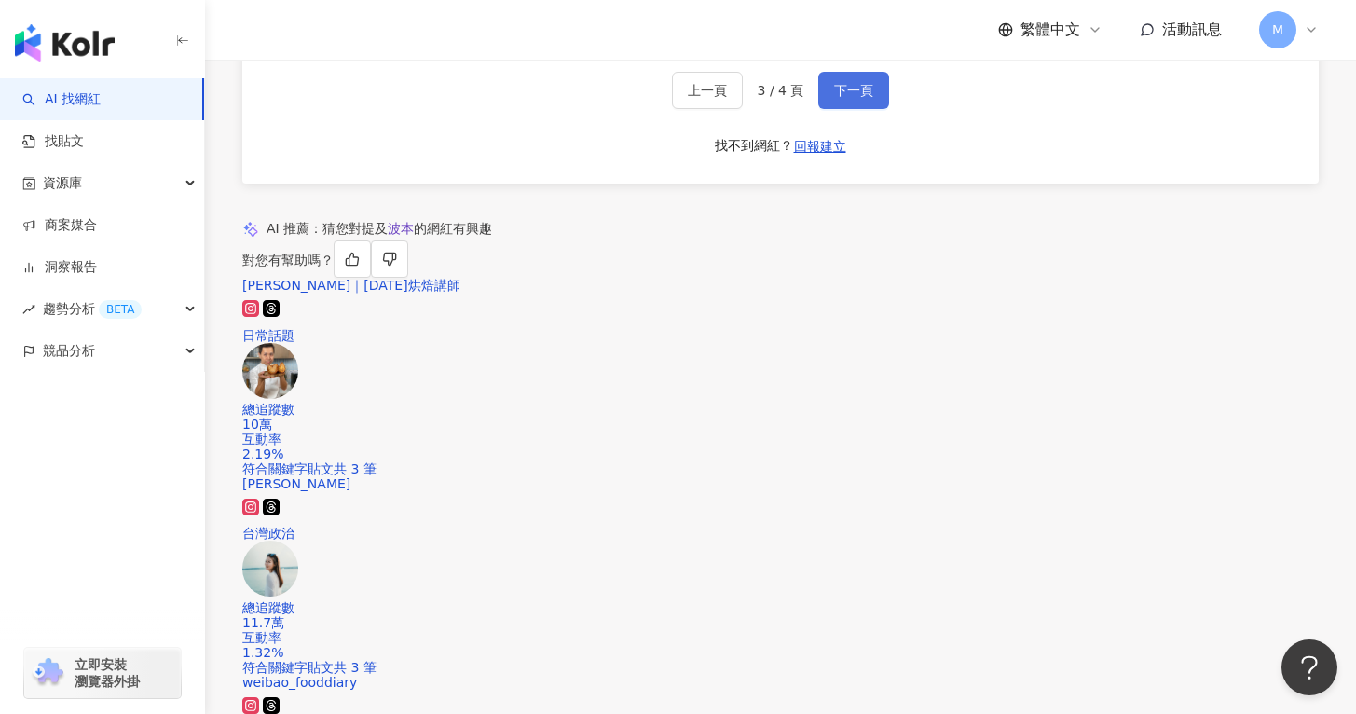
click at [861, 98] on span "下一頁" at bounding box center [853, 90] width 39 height 15
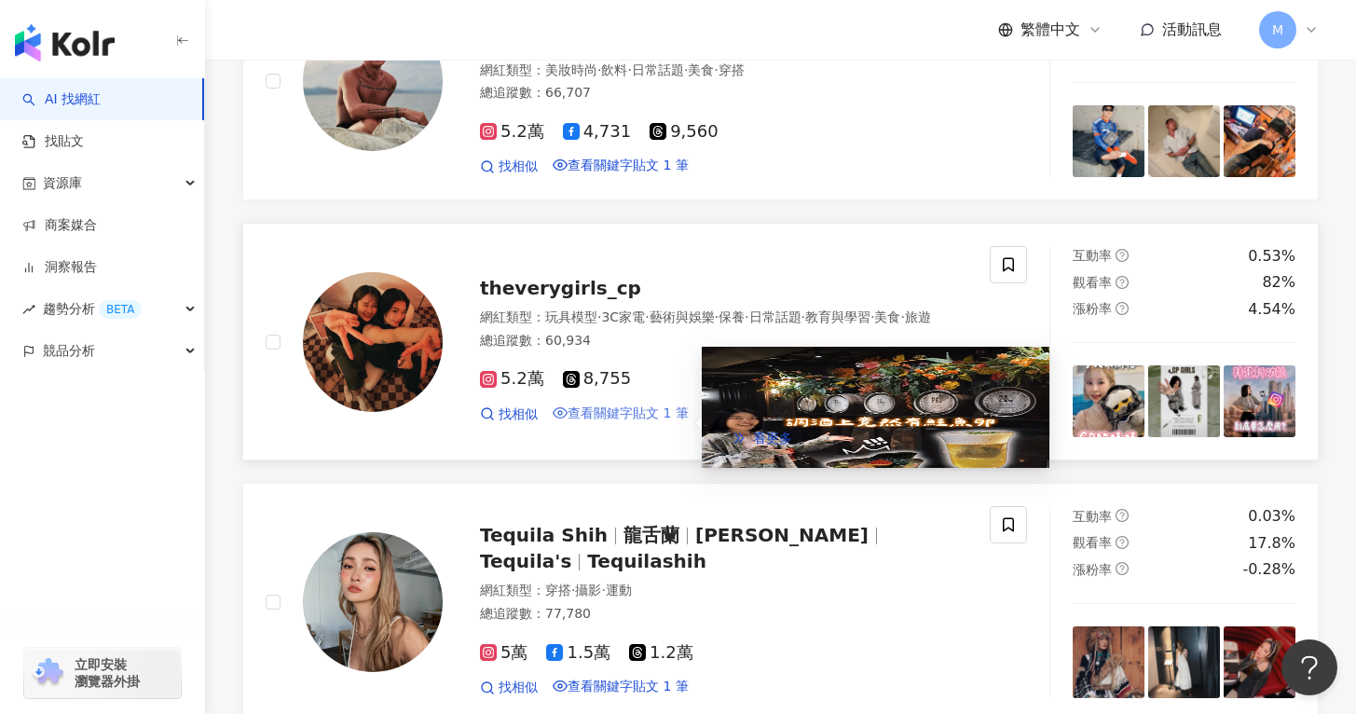
scroll to position [500, 0]
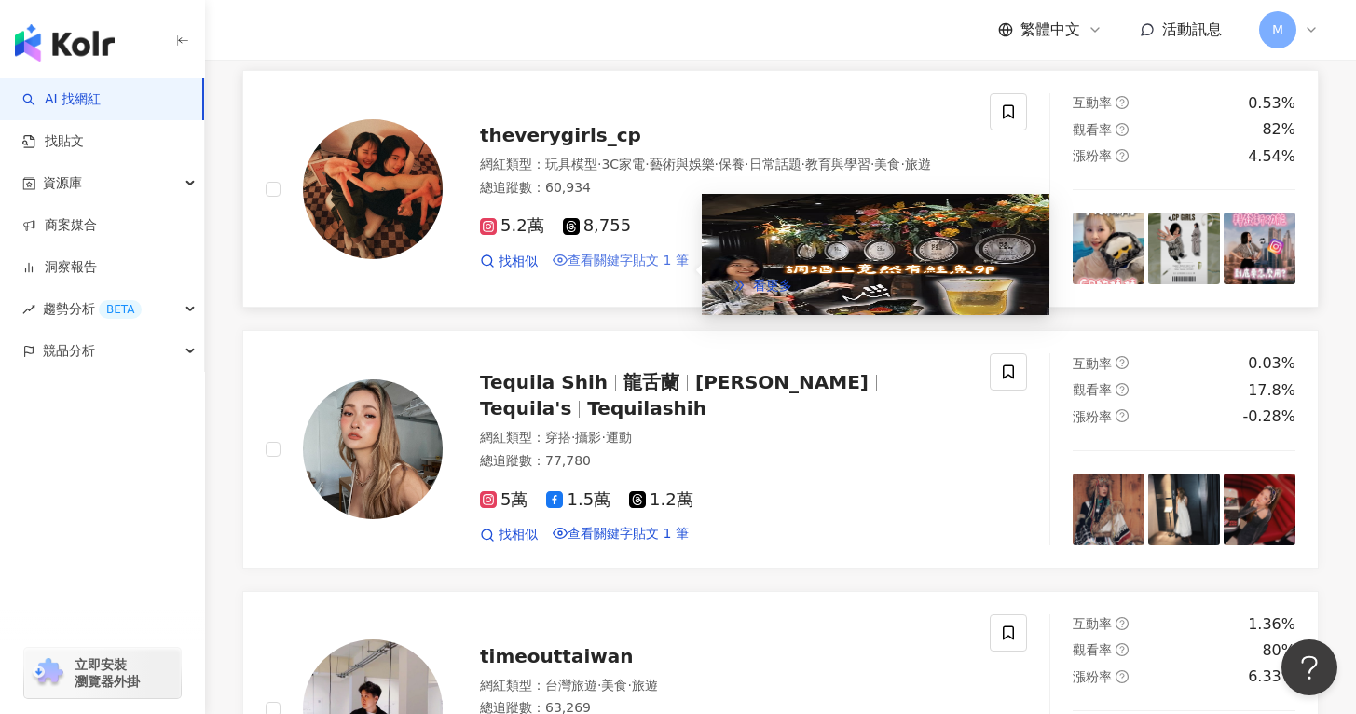
click at [655, 267] on span "查看關鍵字貼文 1 筆" at bounding box center [627, 260] width 121 height 15
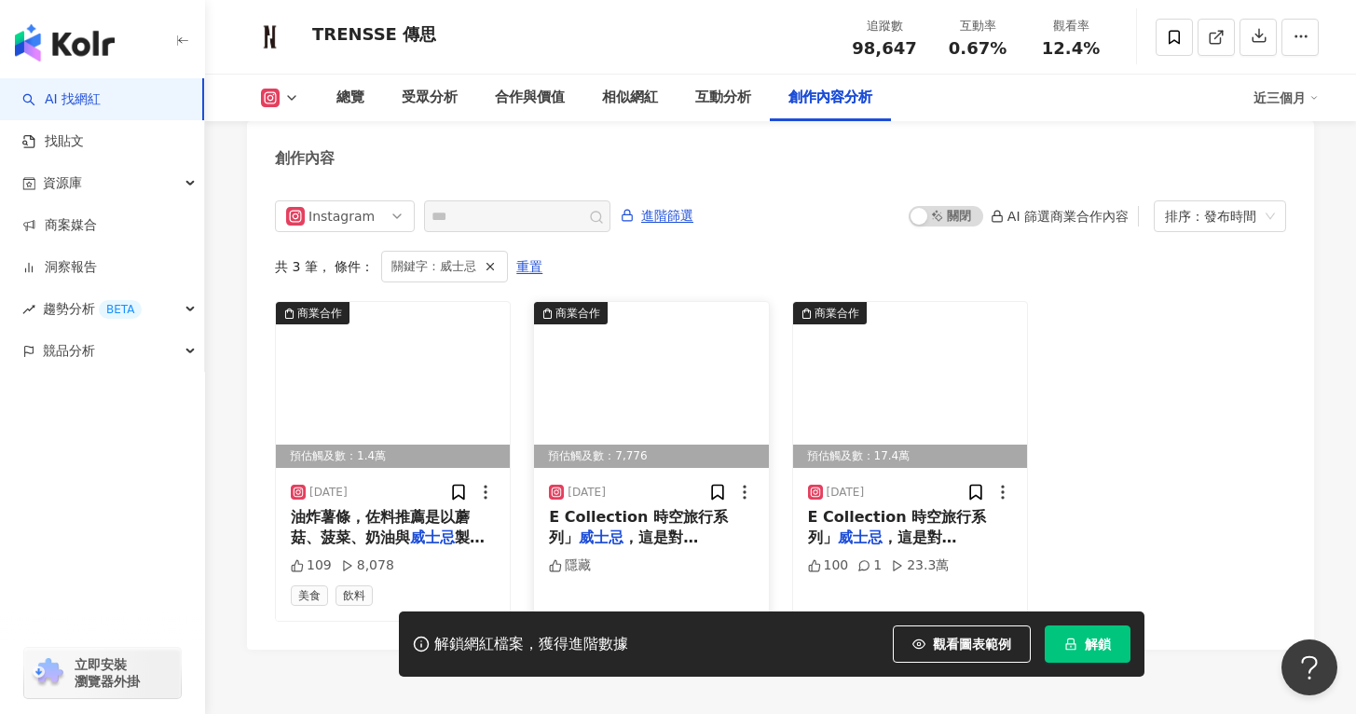
scroll to position [5740, 0]
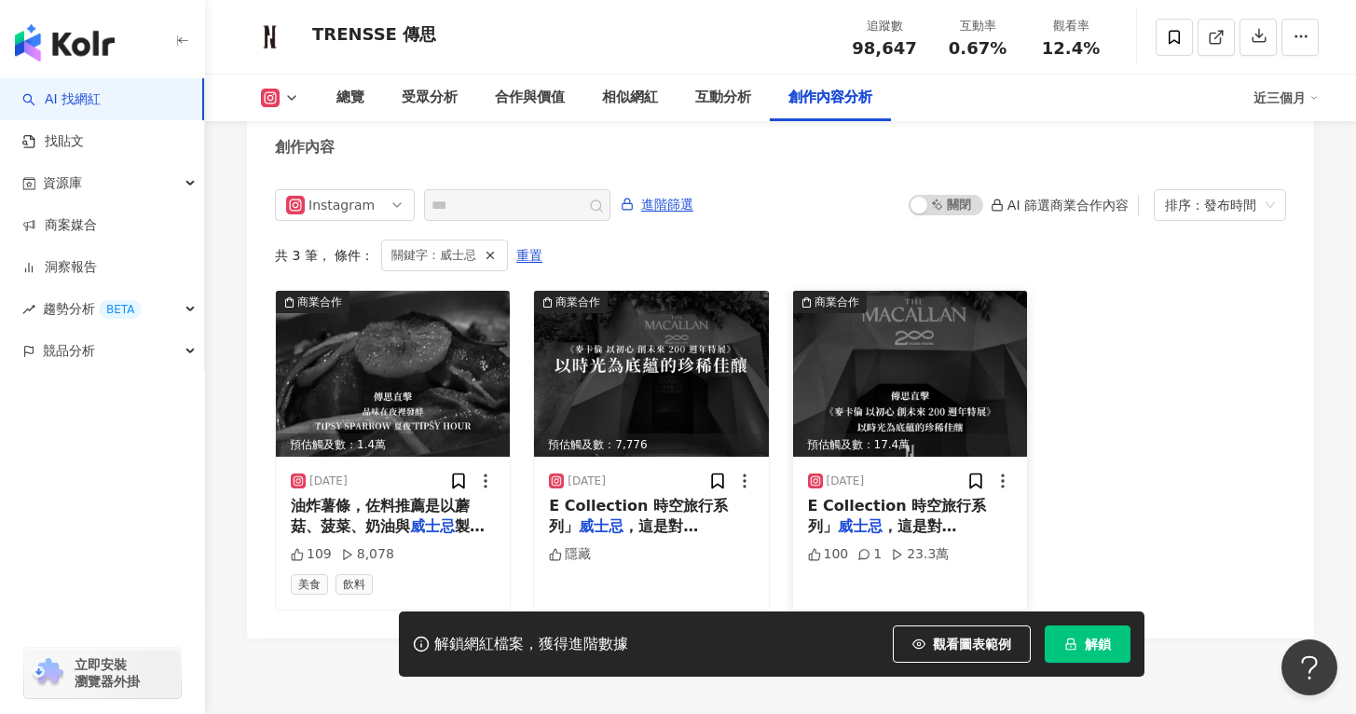
click at [898, 496] on div "E Collection 時空旅行系列」 威士忌 ，這是對麥卡倫傳承之心的完美致敬，" at bounding box center [910, 517] width 204 height 42
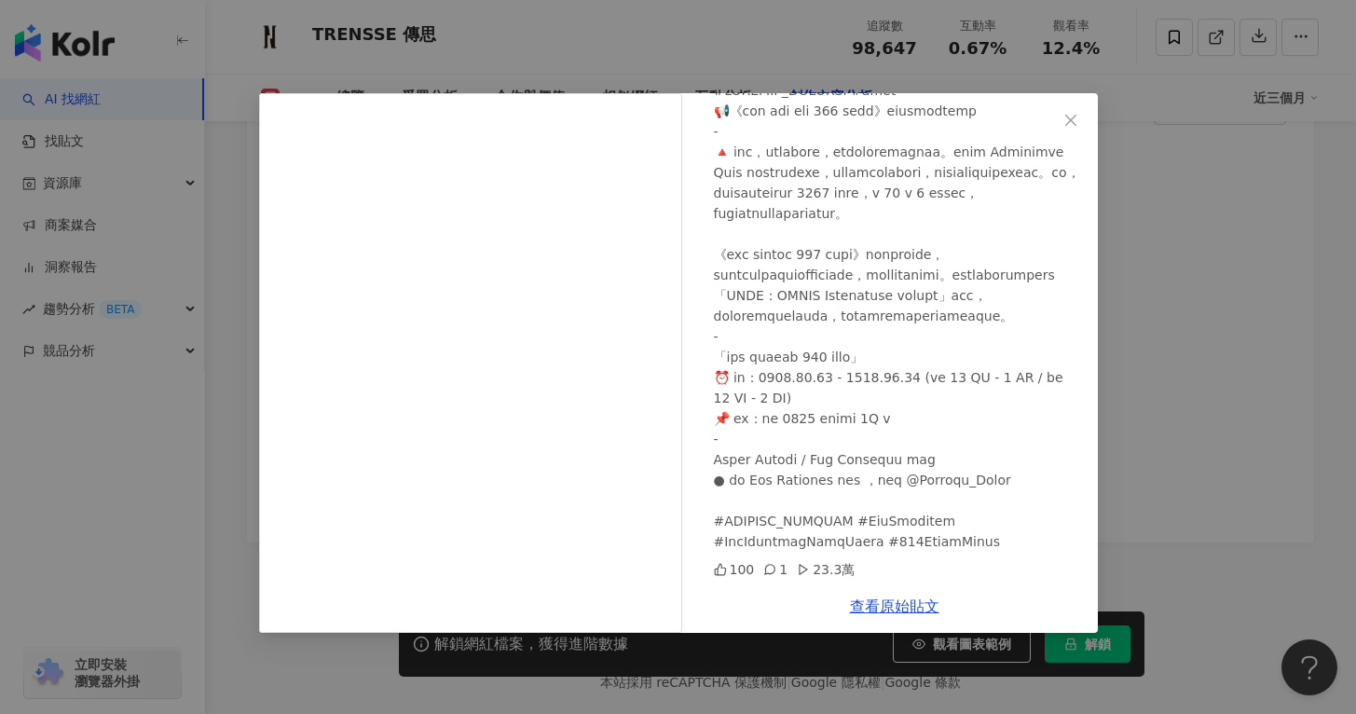
scroll to position [214, 0]
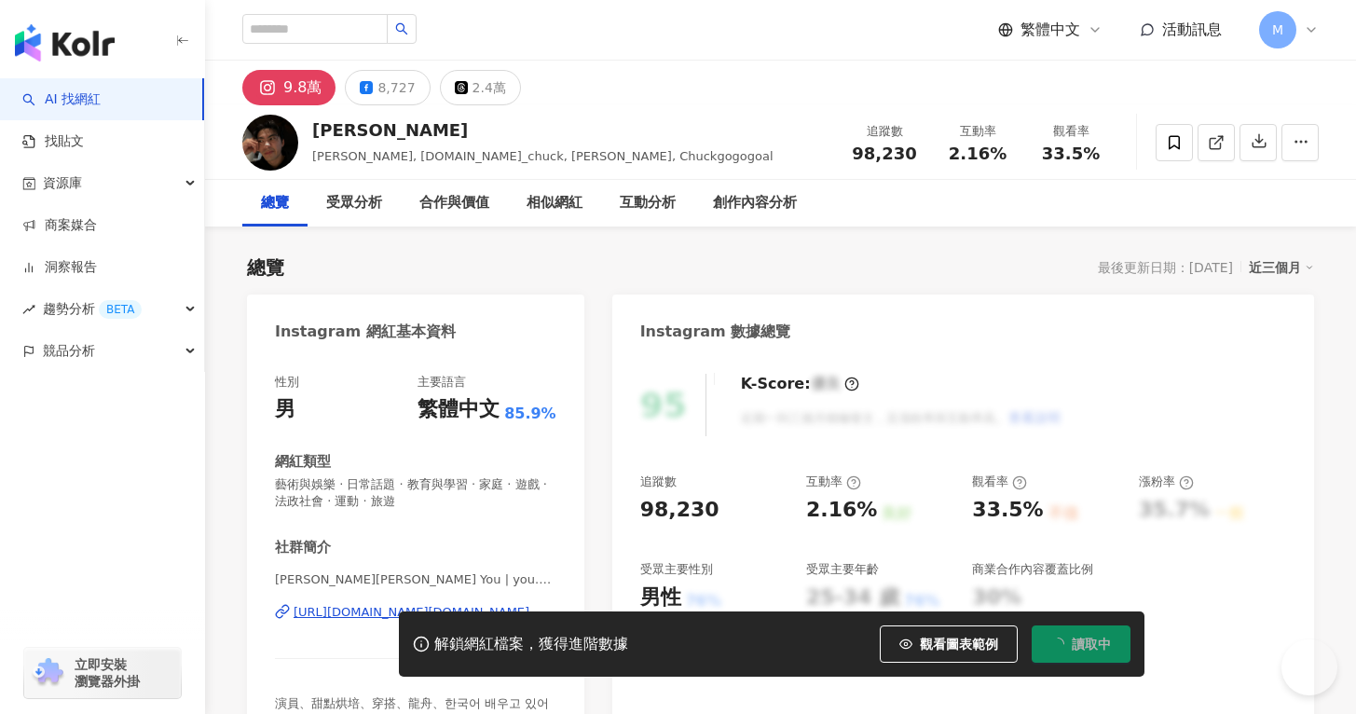
scroll to position [107, 0]
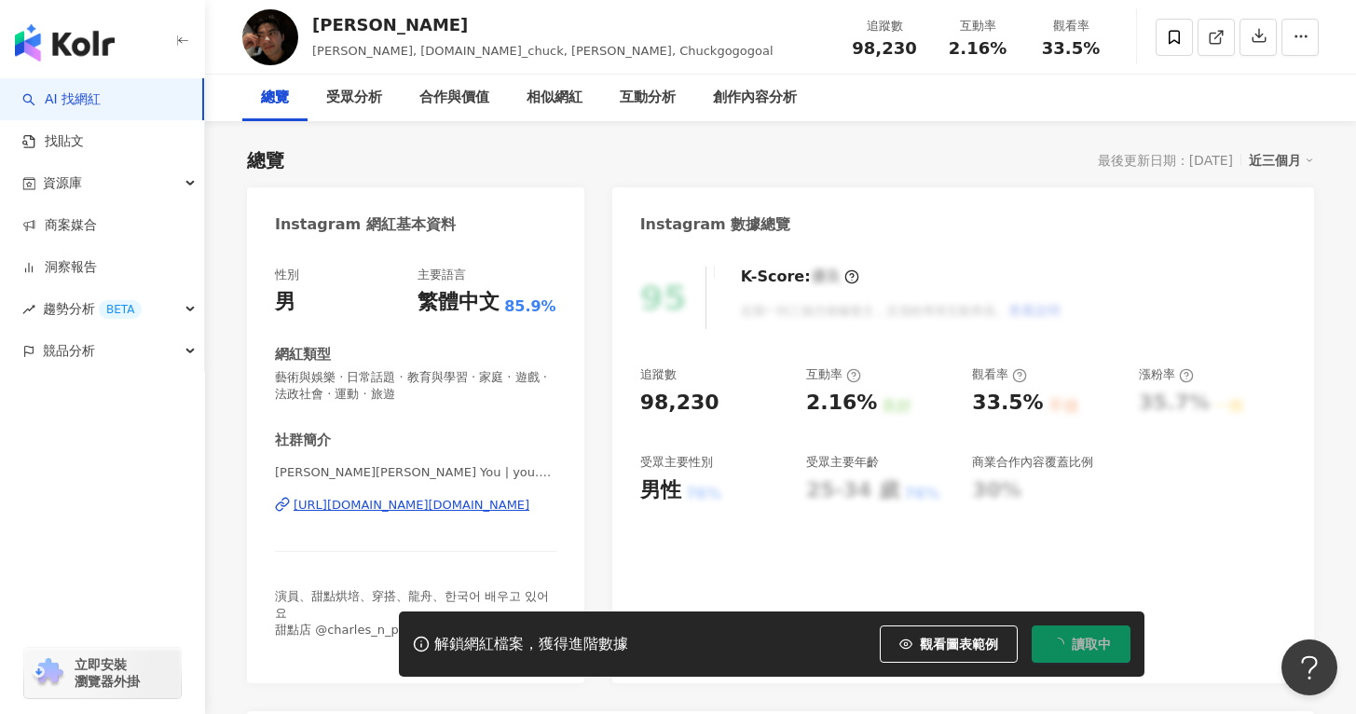
click at [393, 502] on div "https://www.instagram.com/you.kaichen/" at bounding box center [412, 505] width 236 height 17
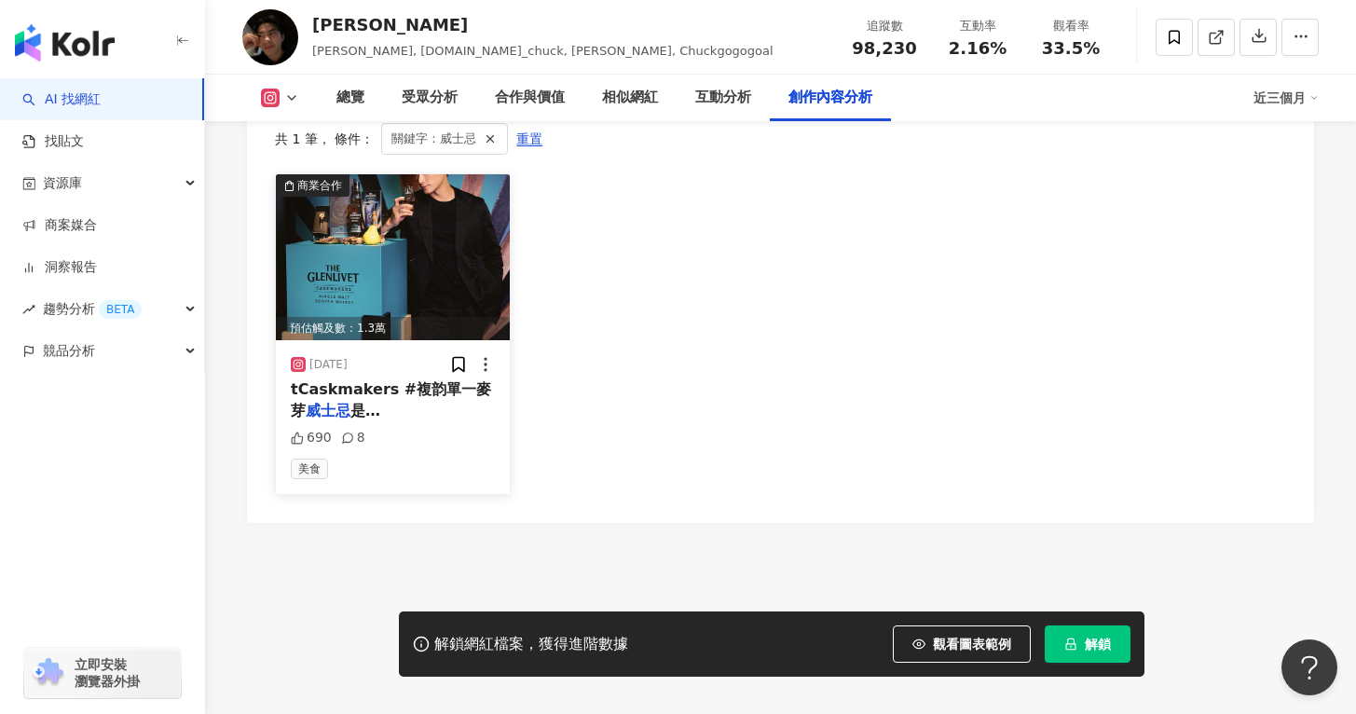
scroll to position [5837, 0]
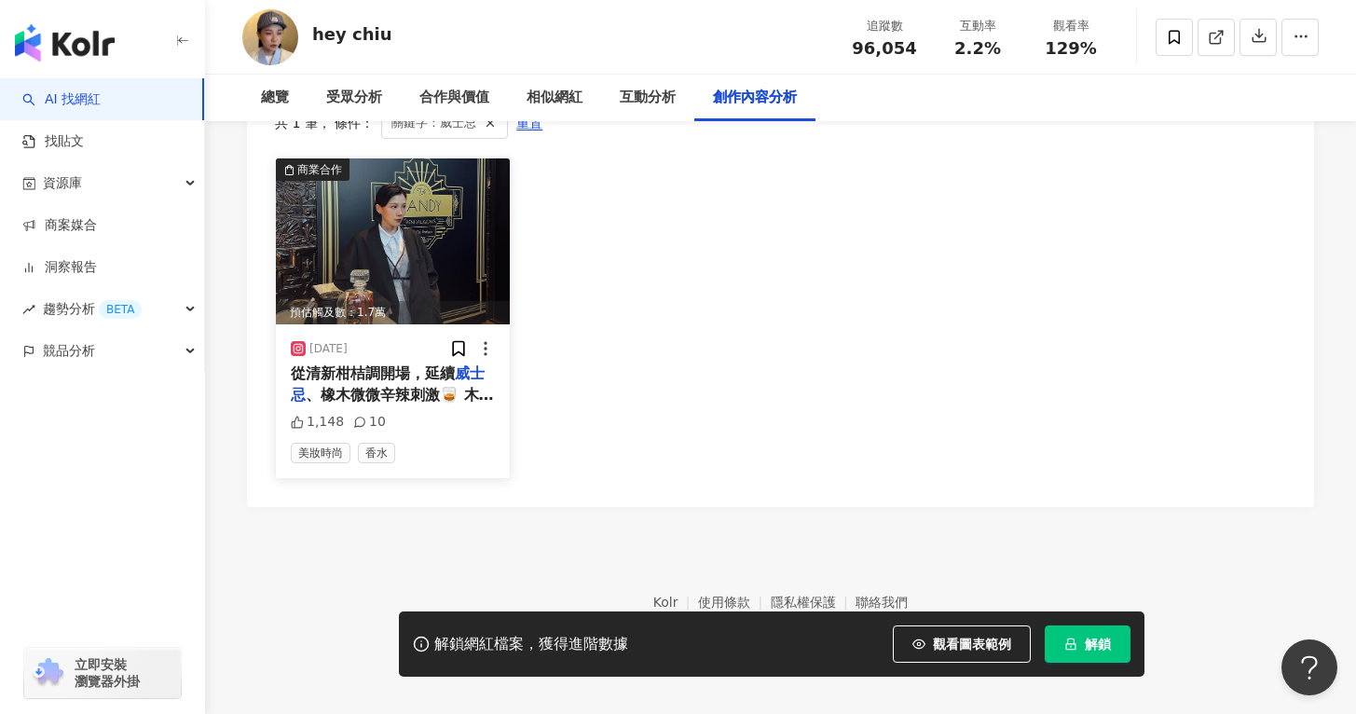
scroll to position [5673, 0]
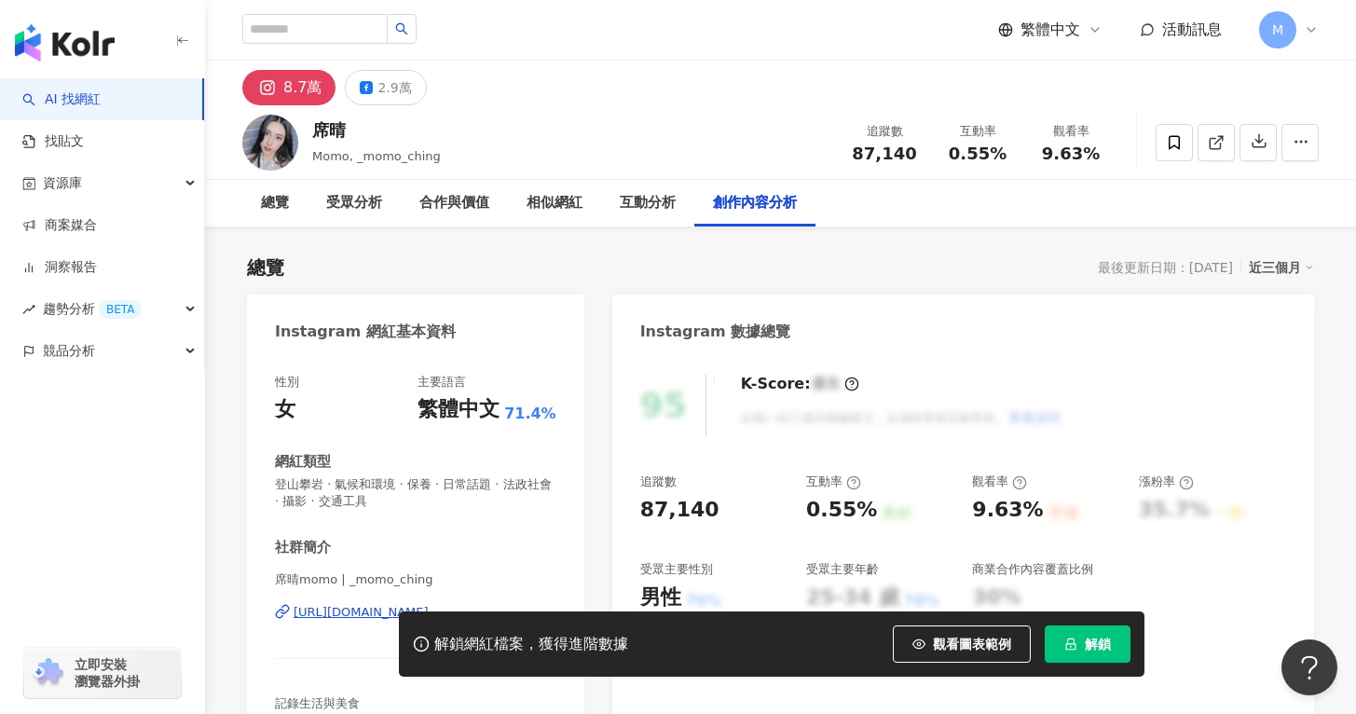
click at [344, 611] on div "解鎖網紅檔案，獲得進階數據 觀看圖表範例 解鎖" at bounding box center [678, 643] width 1356 height 65
click at [340, 613] on div "解鎖網紅檔案，獲得進階數據 觀看圖表範例 解鎖" at bounding box center [678, 643] width 1356 height 65
click at [313, 613] on div "解鎖網紅檔案，獲得進階數據 觀看圖表範例 解鎖" at bounding box center [678, 643] width 1356 height 65
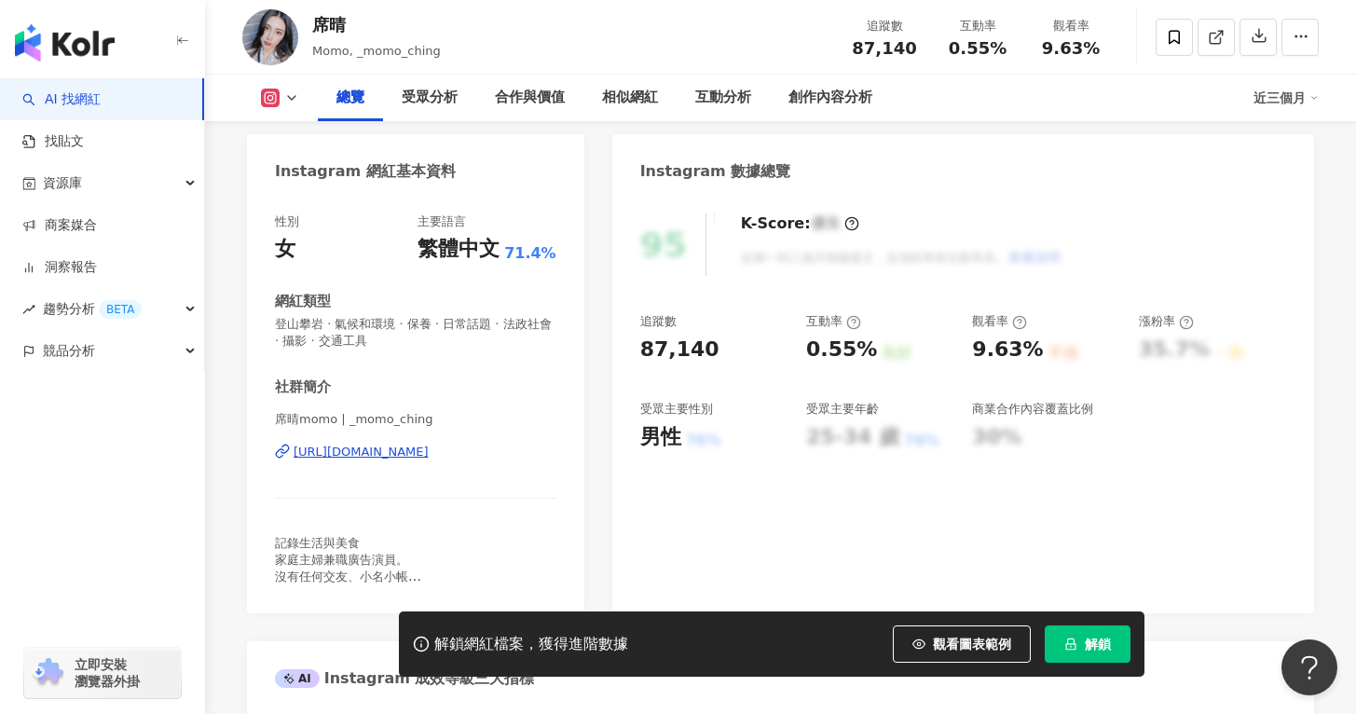
click at [409, 453] on div "https://www.instagram.com/_momo_ching/" at bounding box center [361, 452] width 135 height 17
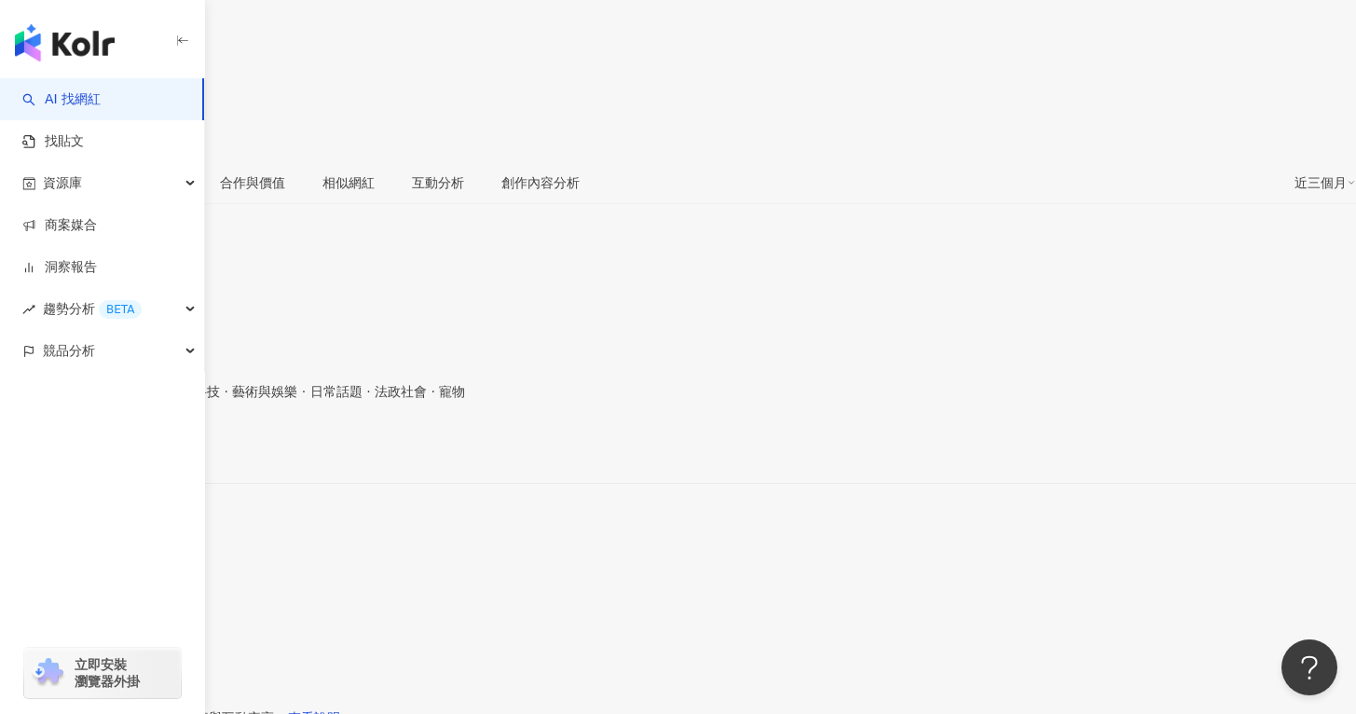
scroll to position [313, 0]
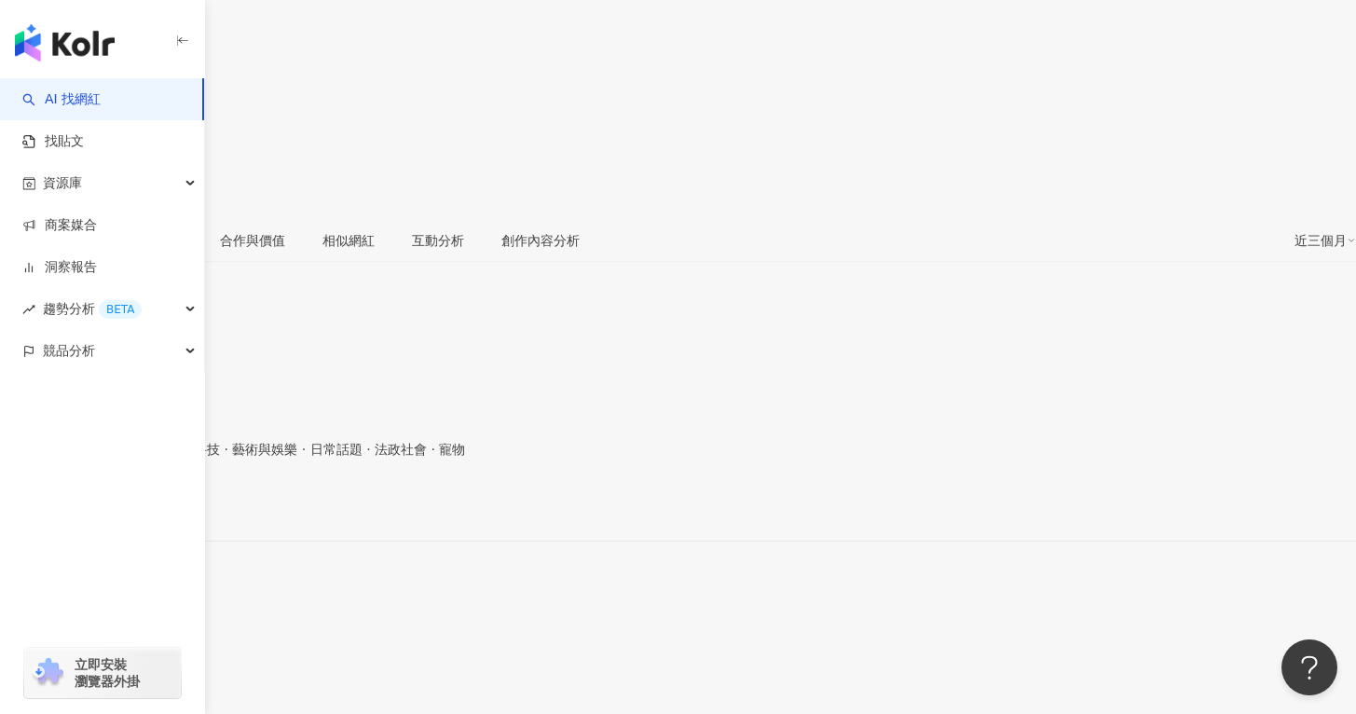
click at [164, 501] on div "https://www.instagram.com/yellowweily/" at bounding box center [91, 508] width 145 height 15
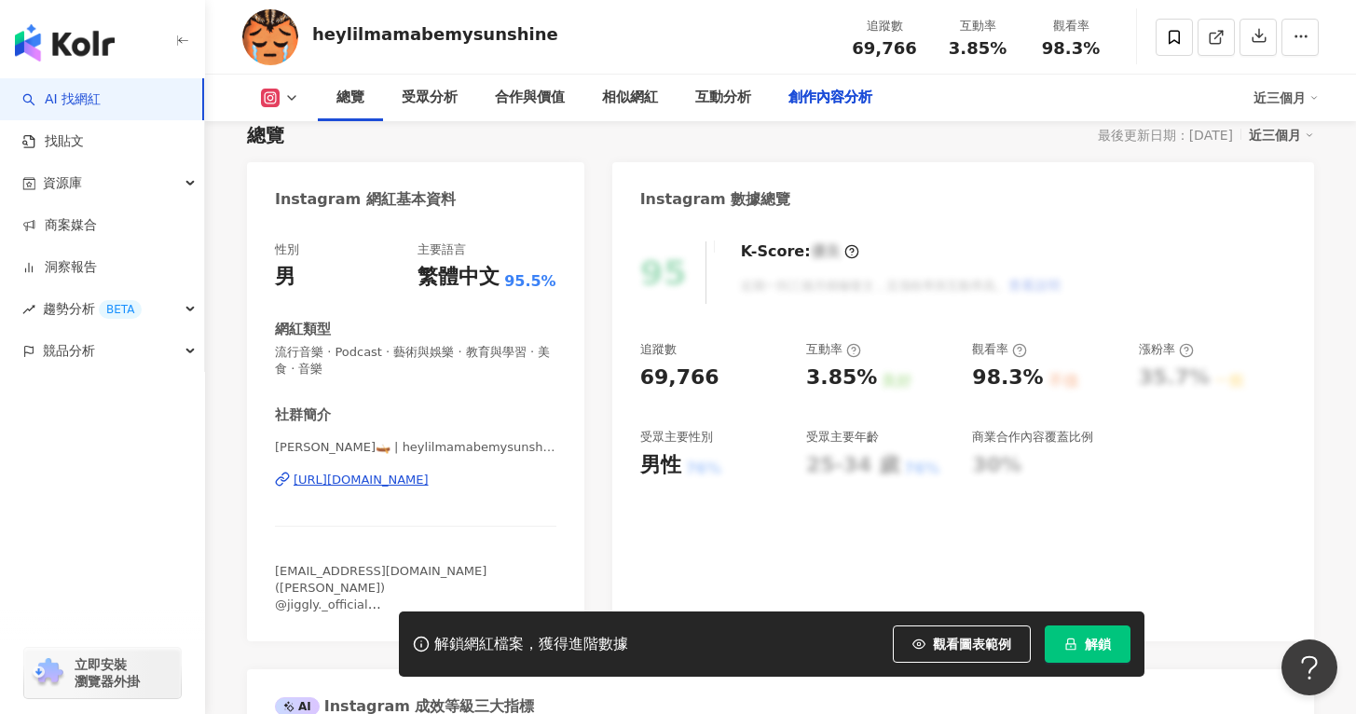
scroll to position [5795, 0]
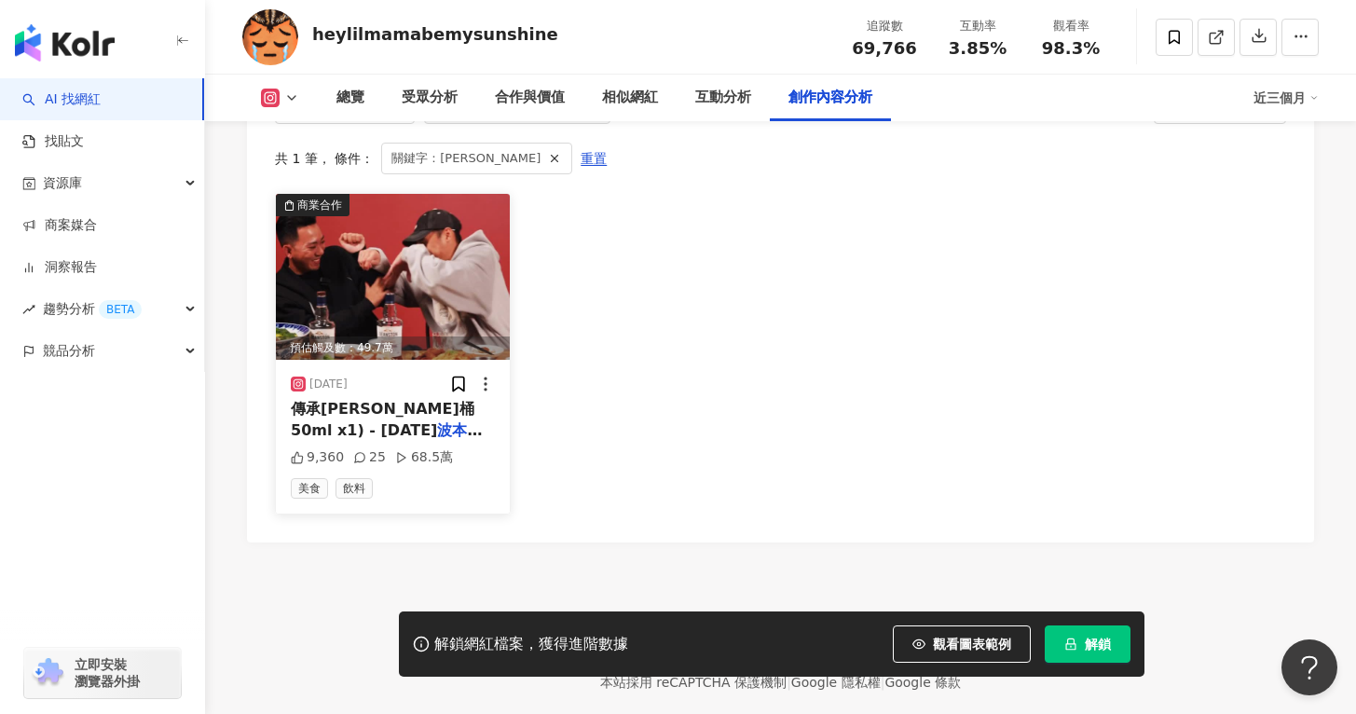
click at [459, 403] on div "傳承雪莉桶50ml x1) - 12年 波本 桶：全台好市多 @deanston" at bounding box center [393, 420] width 204 height 42
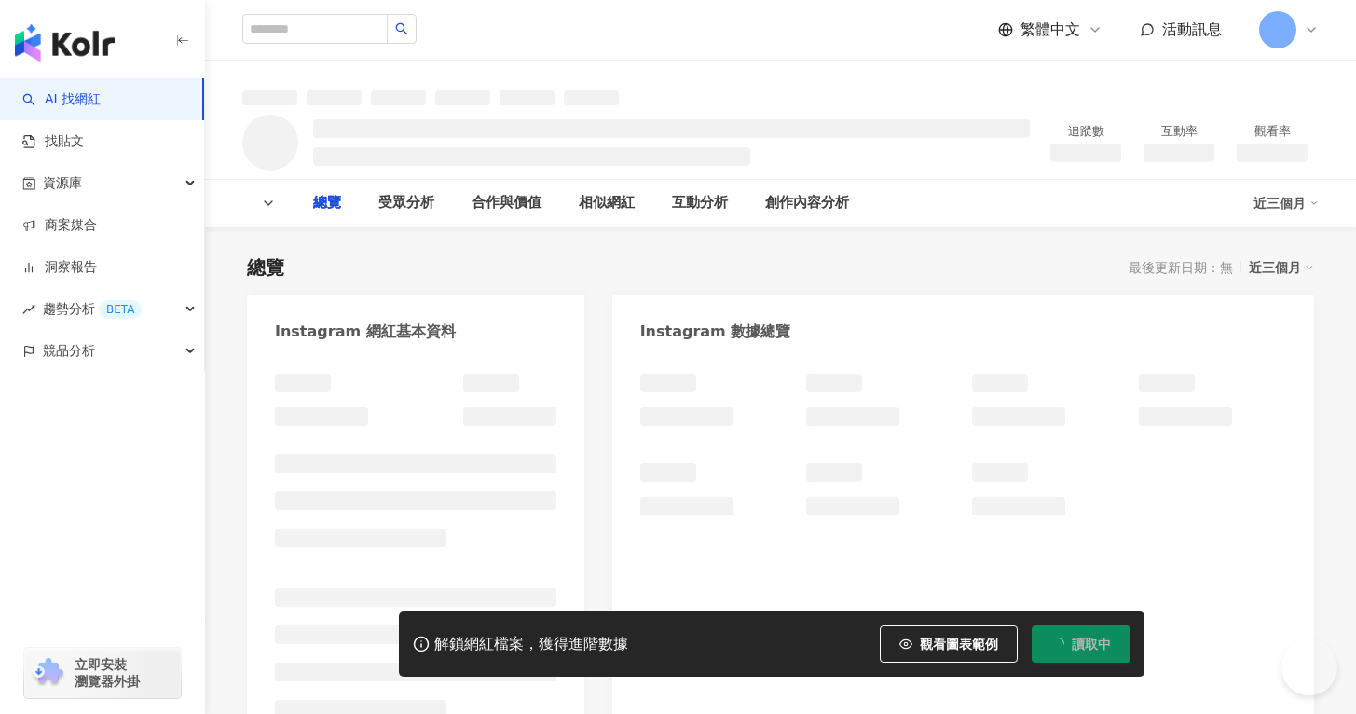
type input "**"
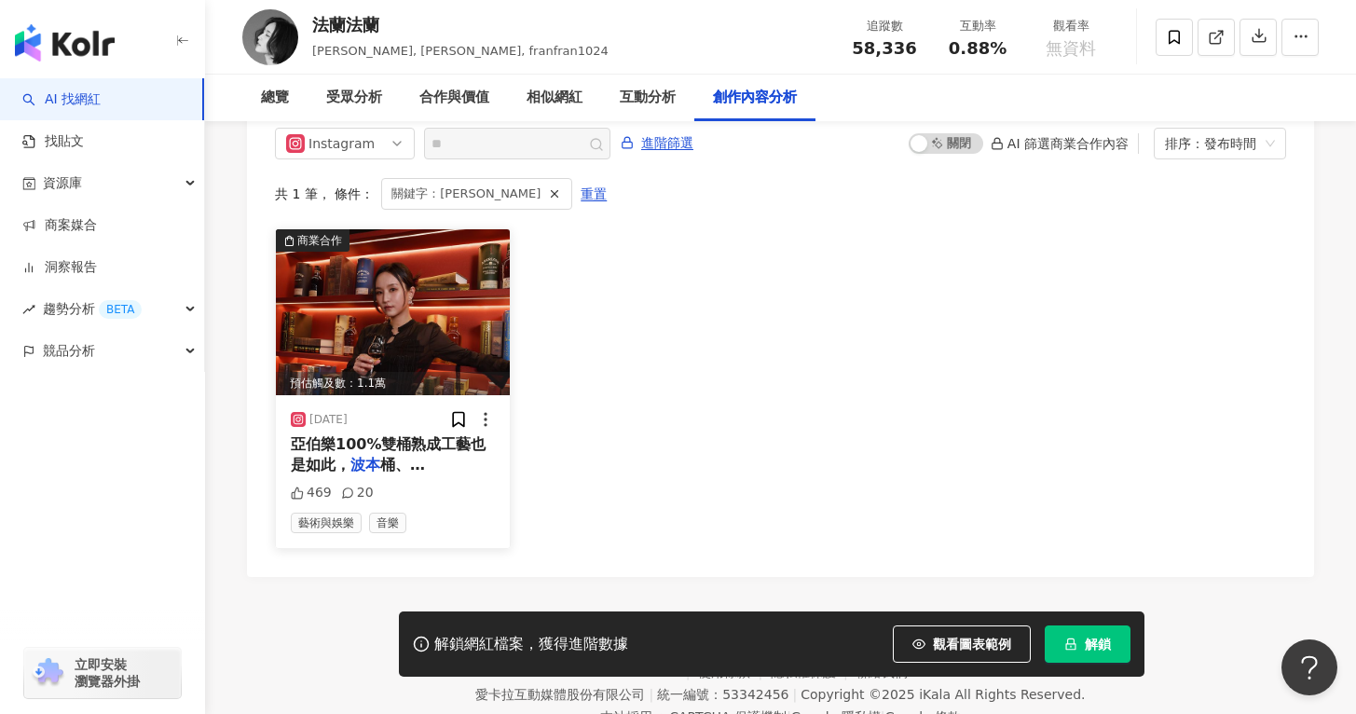
click at [398, 395] on img at bounding box center [393, 312] width 234 height 166
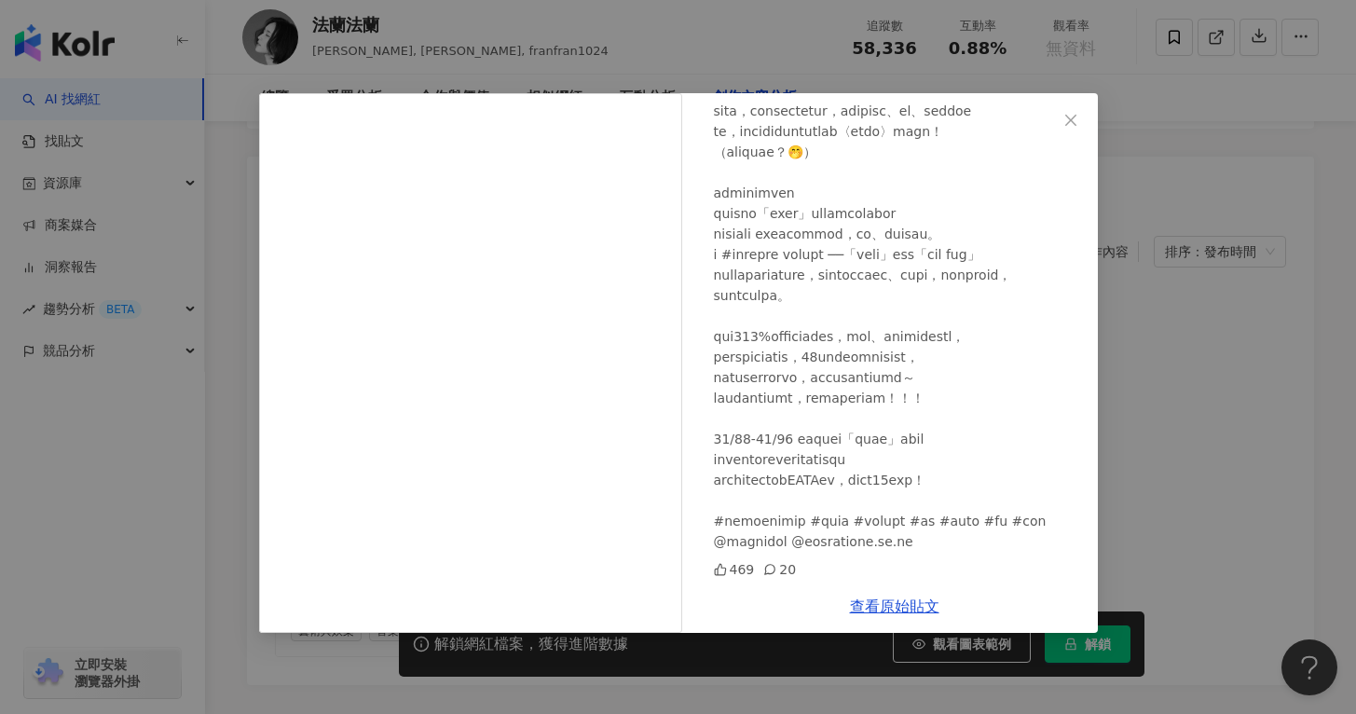
scroll to position [226, 0]
click at [872, 604] on link "查看原始貼文" at bounding box center [894, 606] width 89 height 18
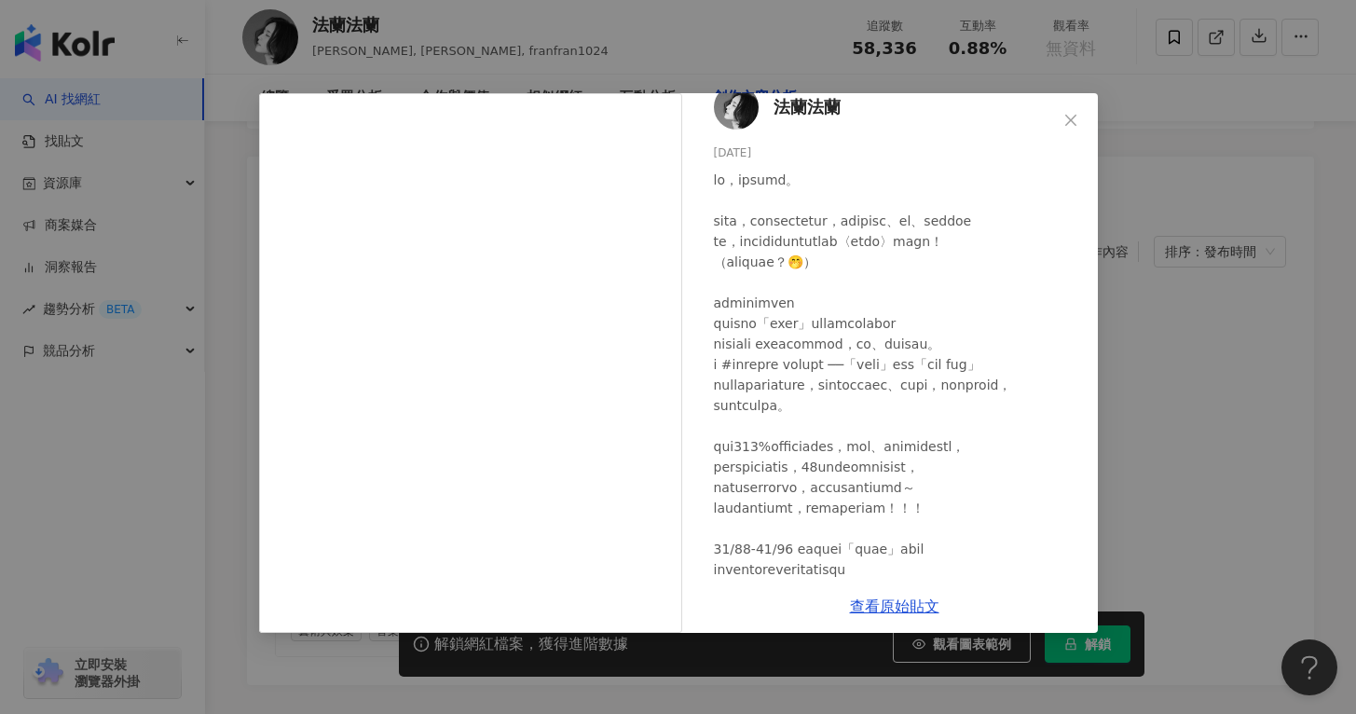
scroll to position [0, 0]
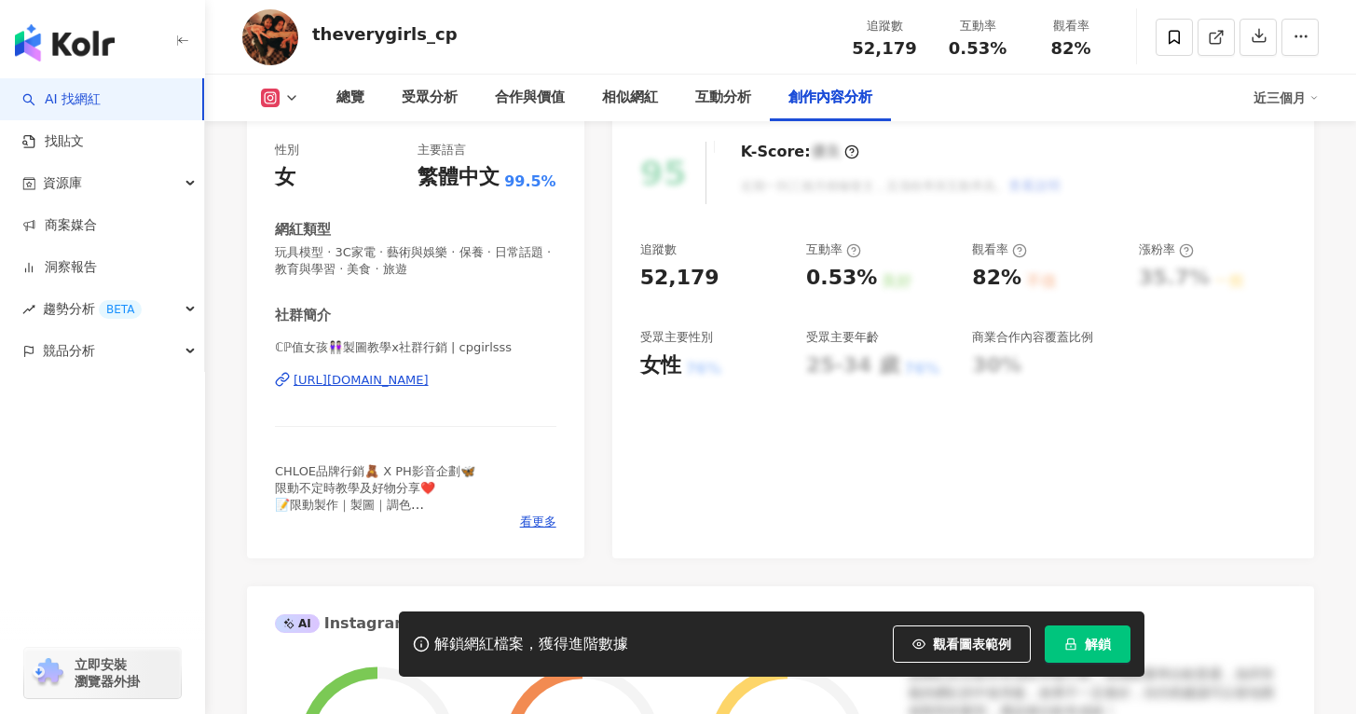
scroll to position [5811, 0]
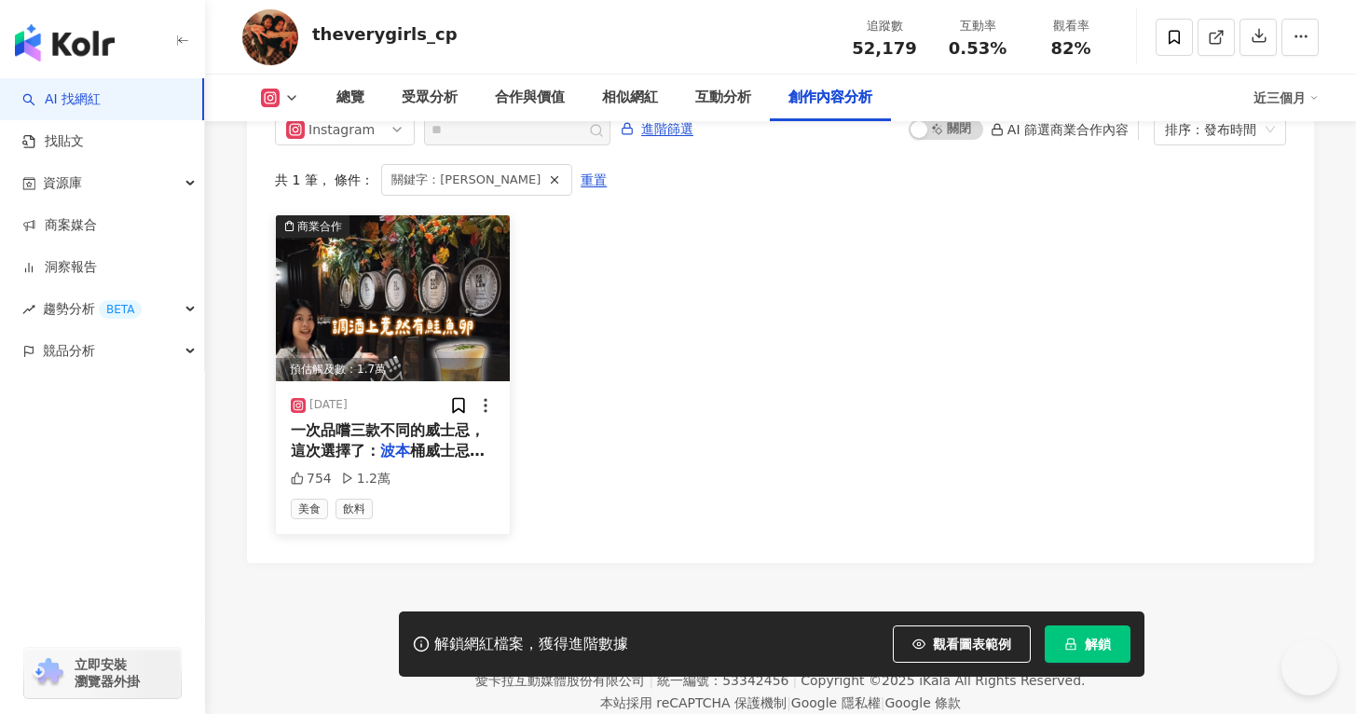
click at [417, 442] on span "桶威士忌原酒 / [PERSON_NAME]" at bounding box center [388, 461] width 194 height 38
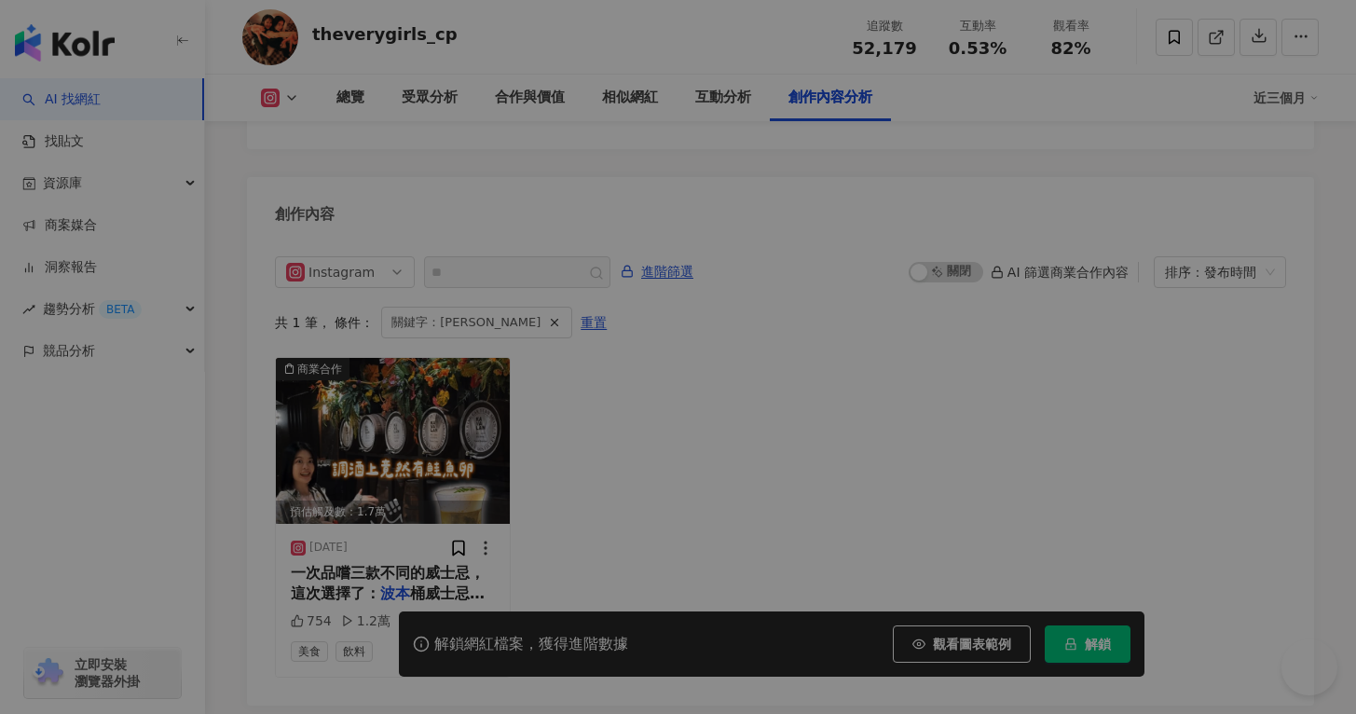
click at [420, 422] on div "View post on Instagram theverygirls_cp 2025/6/24 754 12,370 查看原始貼文" at bounding box center [678, 357] width 1356 height 714
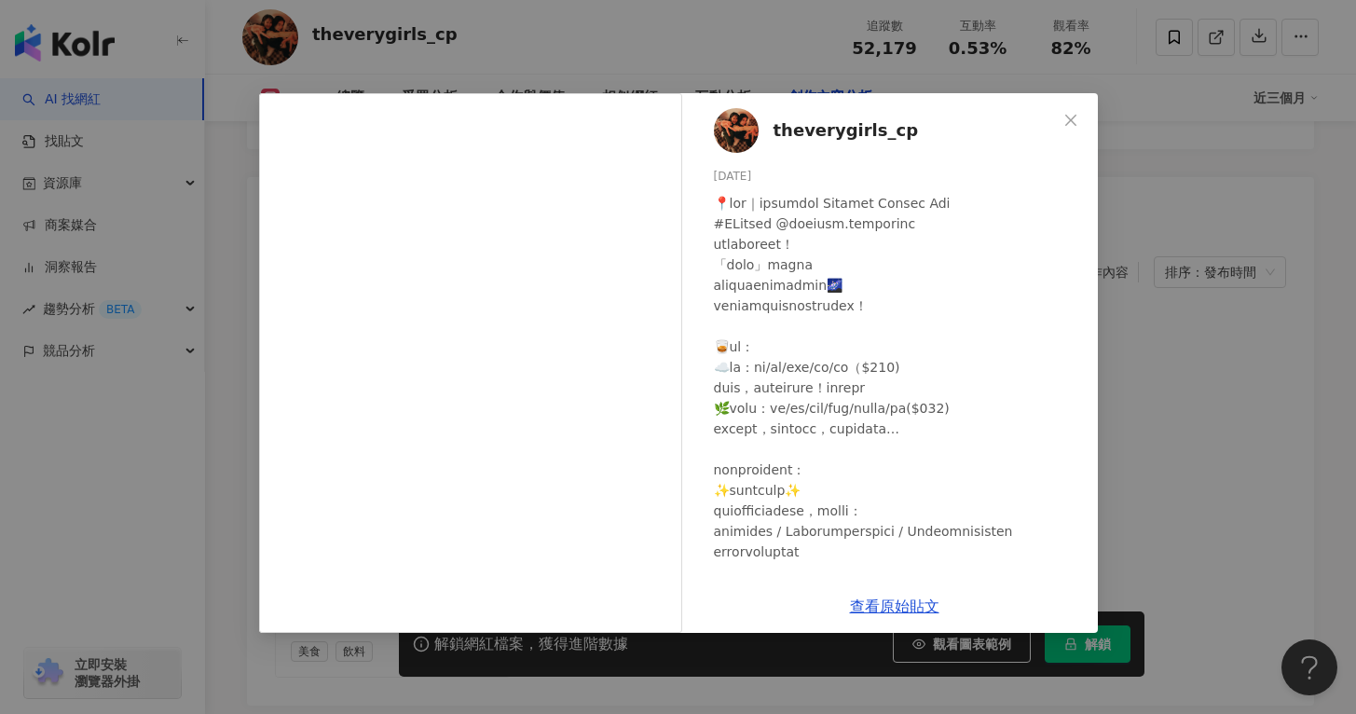
scroll to position [295, 0]
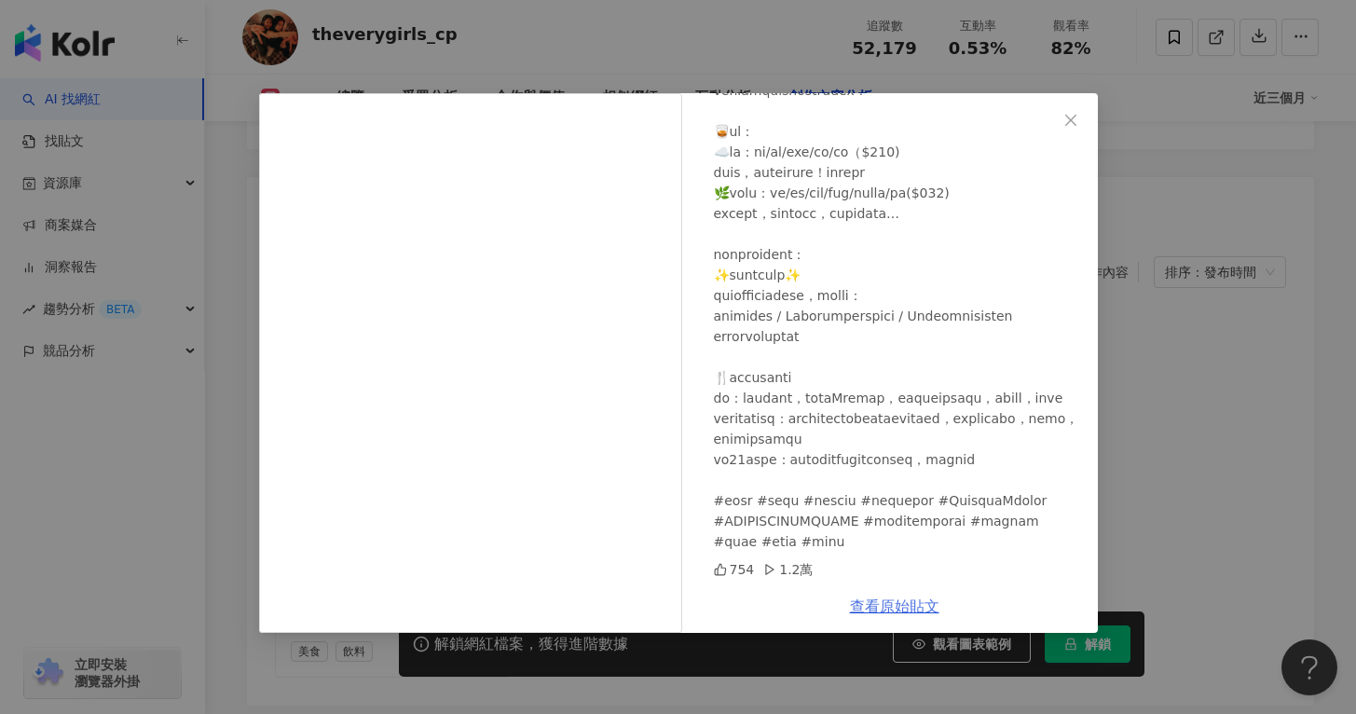
click at [880, 605] on link "查看原始貼文" at bounding box center [894, 606] width 89 height 18
click at [1078, 122] on span "Close" at bounding box center [1070, 120] width 37 height 15
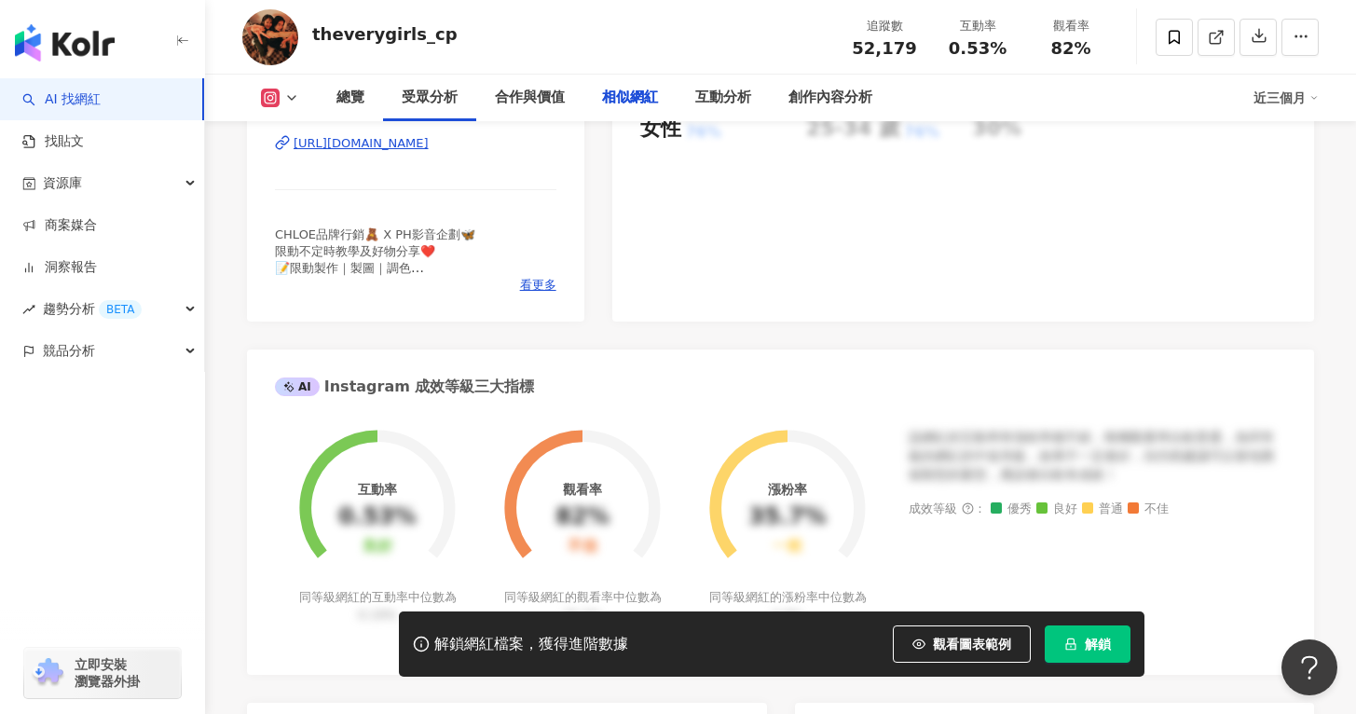
scroll to position [5811, 0]
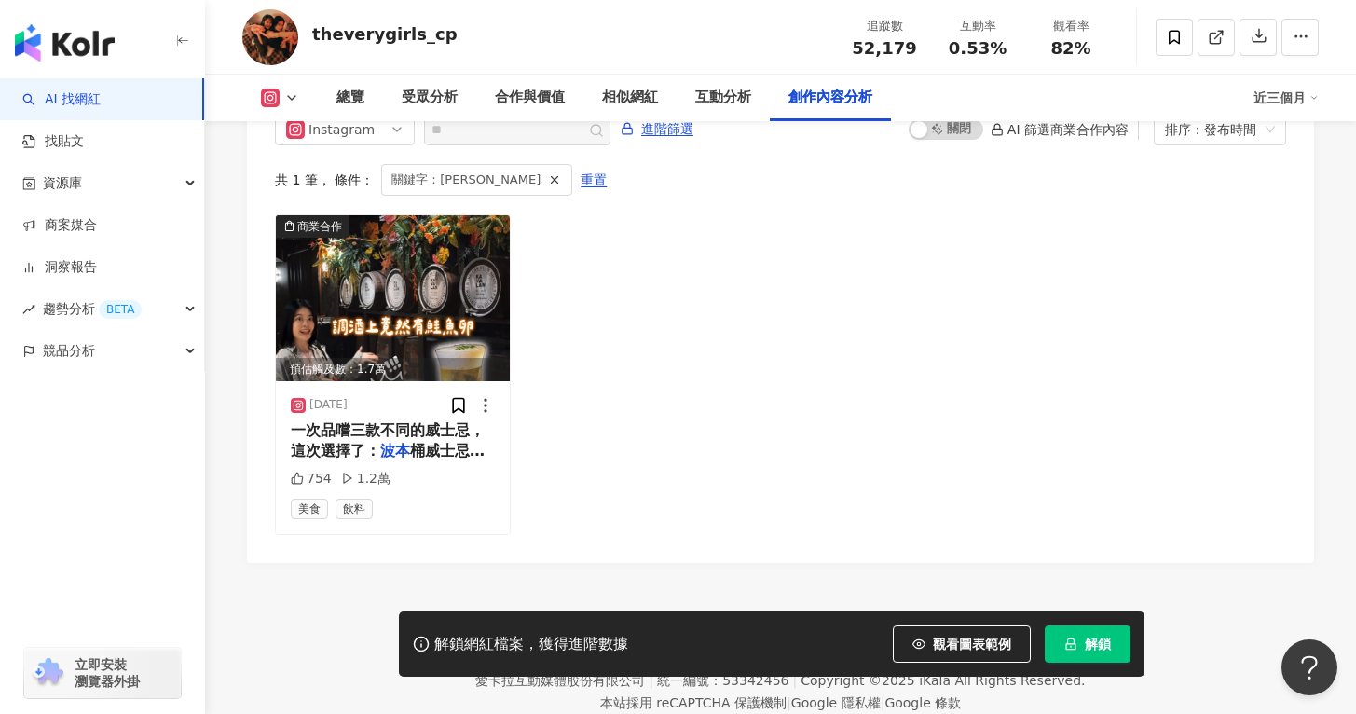
click at [1097, 655] on button "解鎖" at bounding box center [1088, 643] width 86 height 37
click at [1091, 646] on span "解鎖" at bounding box center [1098, 643] width 26 height 15
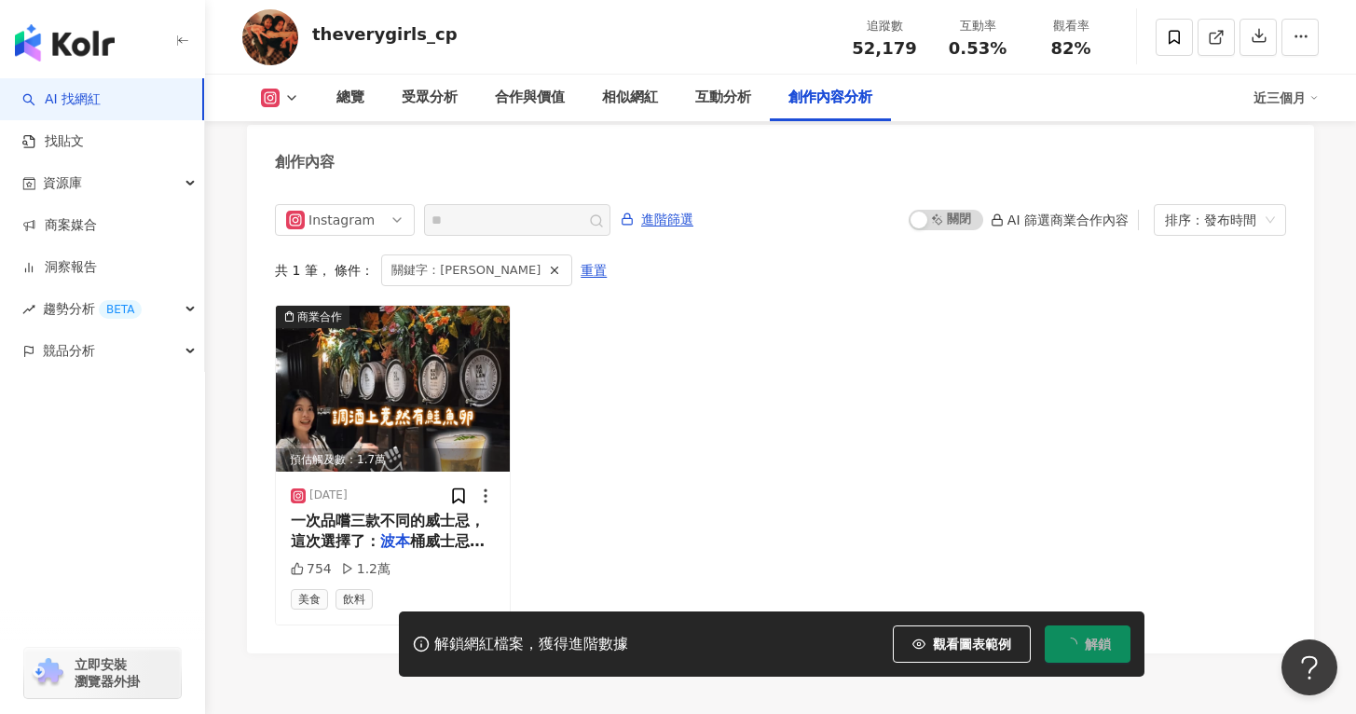
scroll to position [5722, 0]
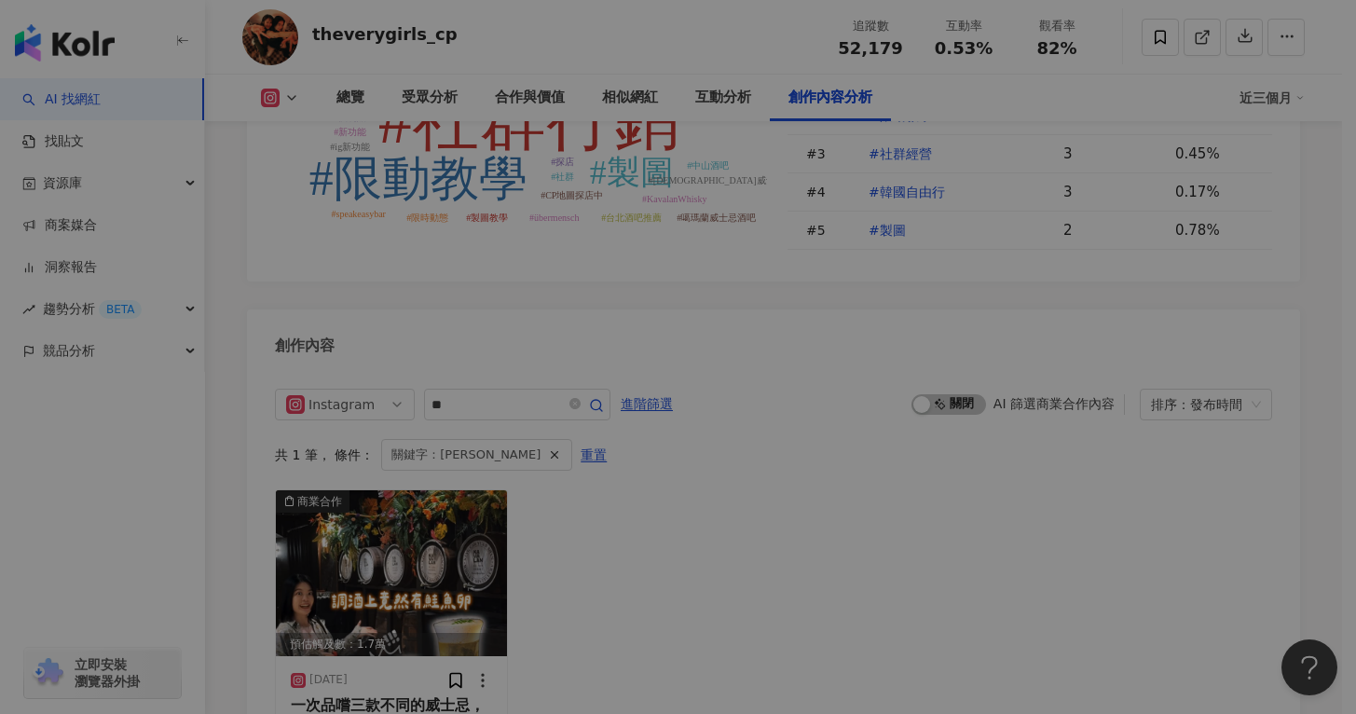
scroll to position [5731, 0]
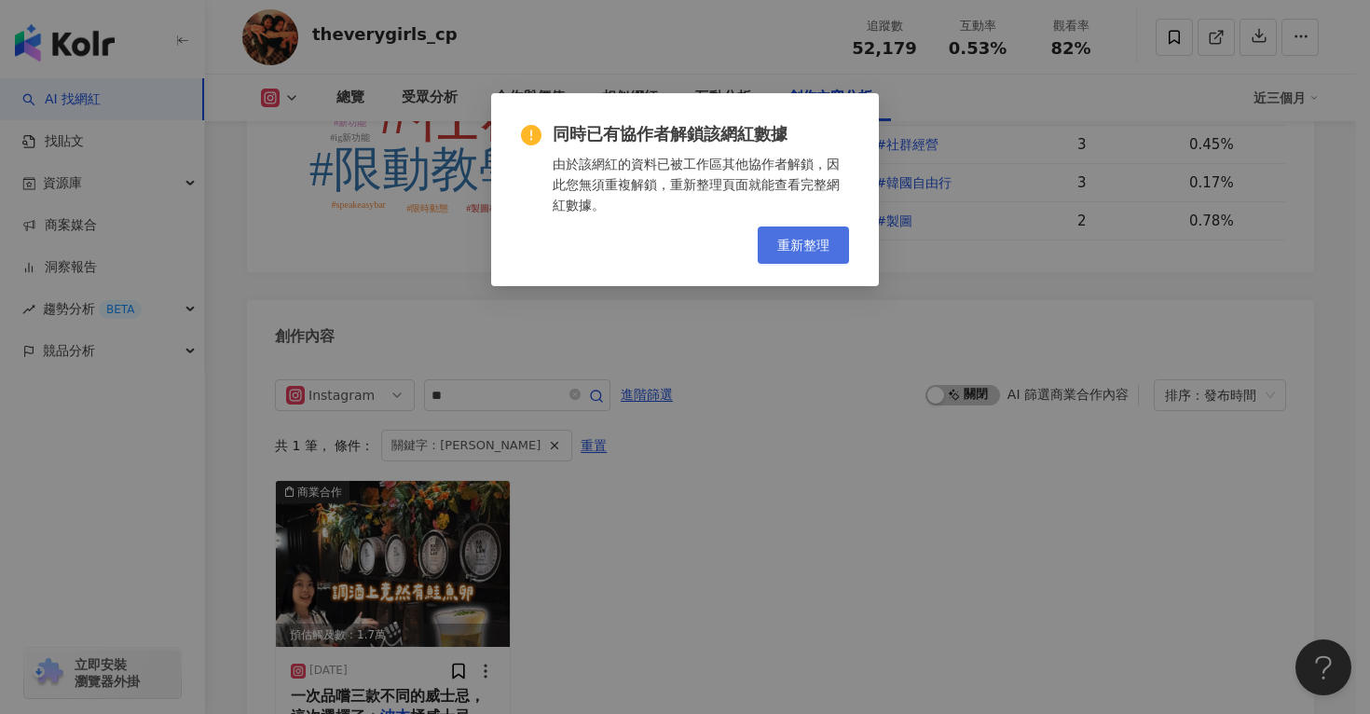
click at [813, 253] on button "重新整理" at bounding box center [803, 244] width 91 height 37
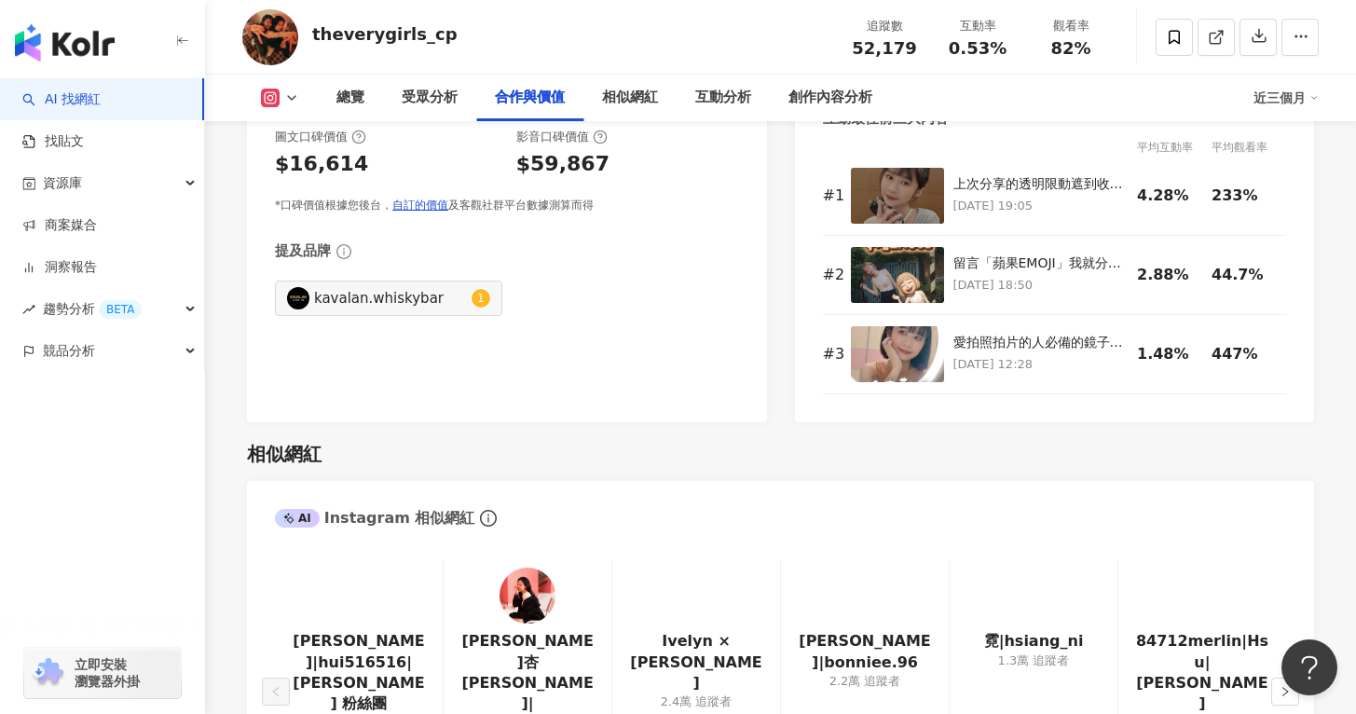
scroll to position [1811, 0]
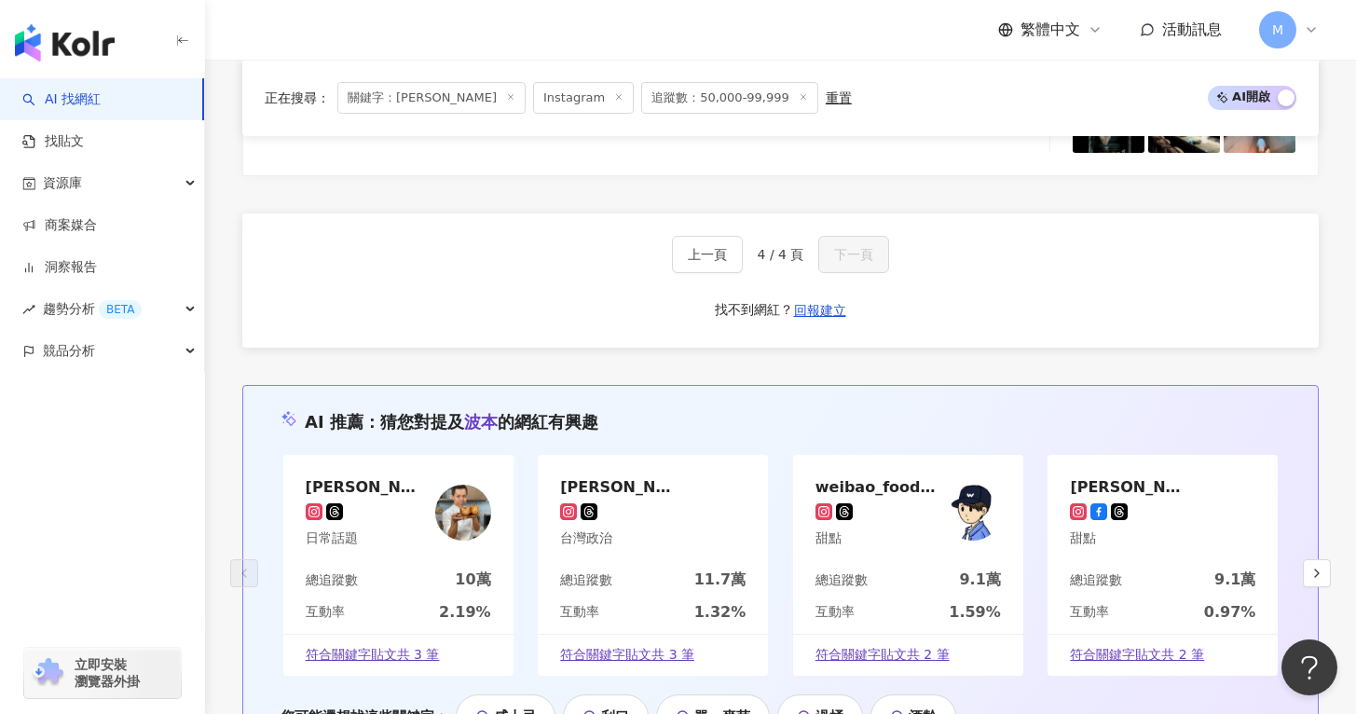
scroll to position [1229, 0]
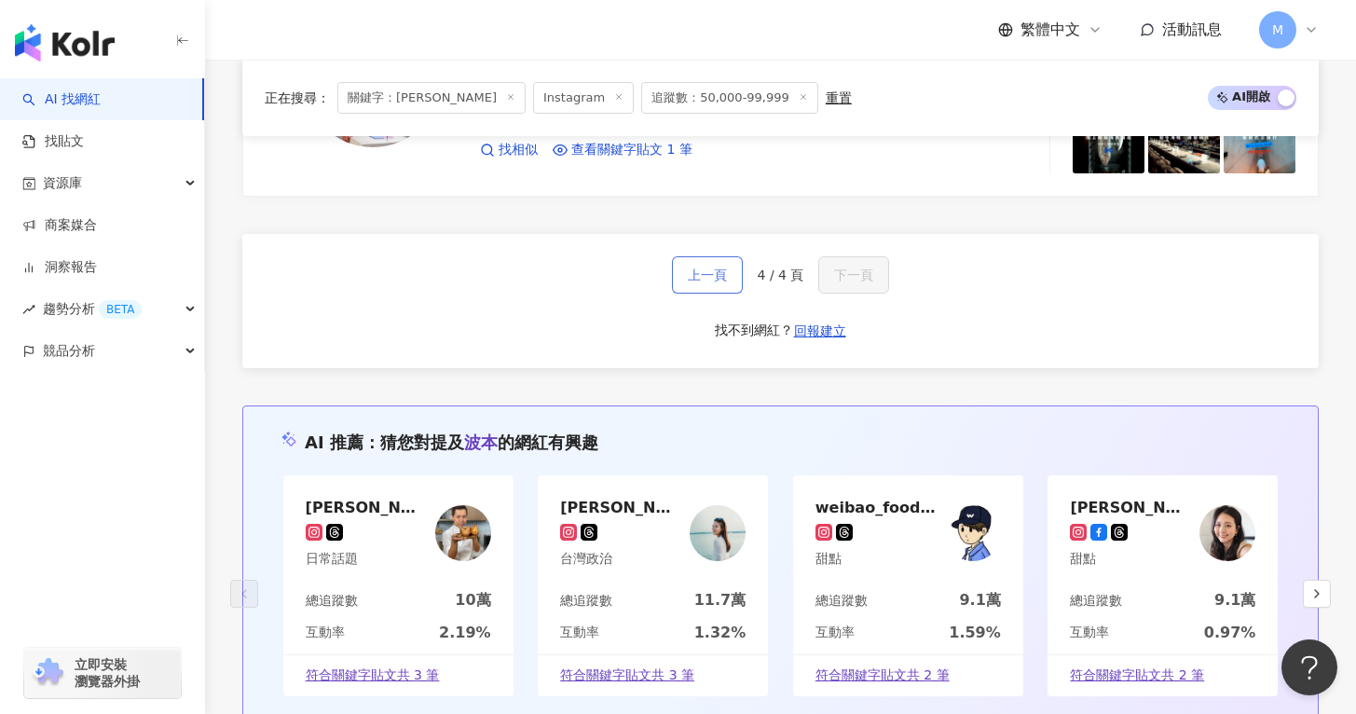
click at [717, 279] on span "上一頁" at bounding box center [707, 274] width 39 height 15
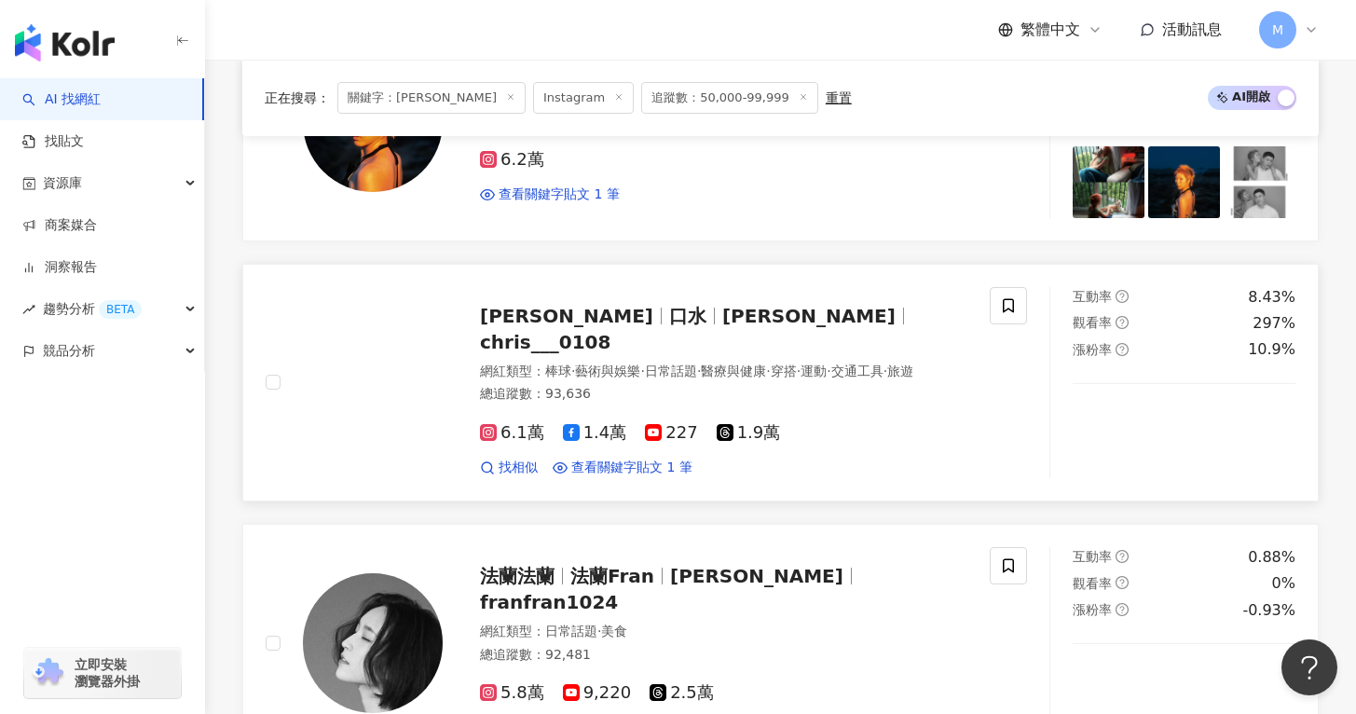
scroll to position [1772, 0]
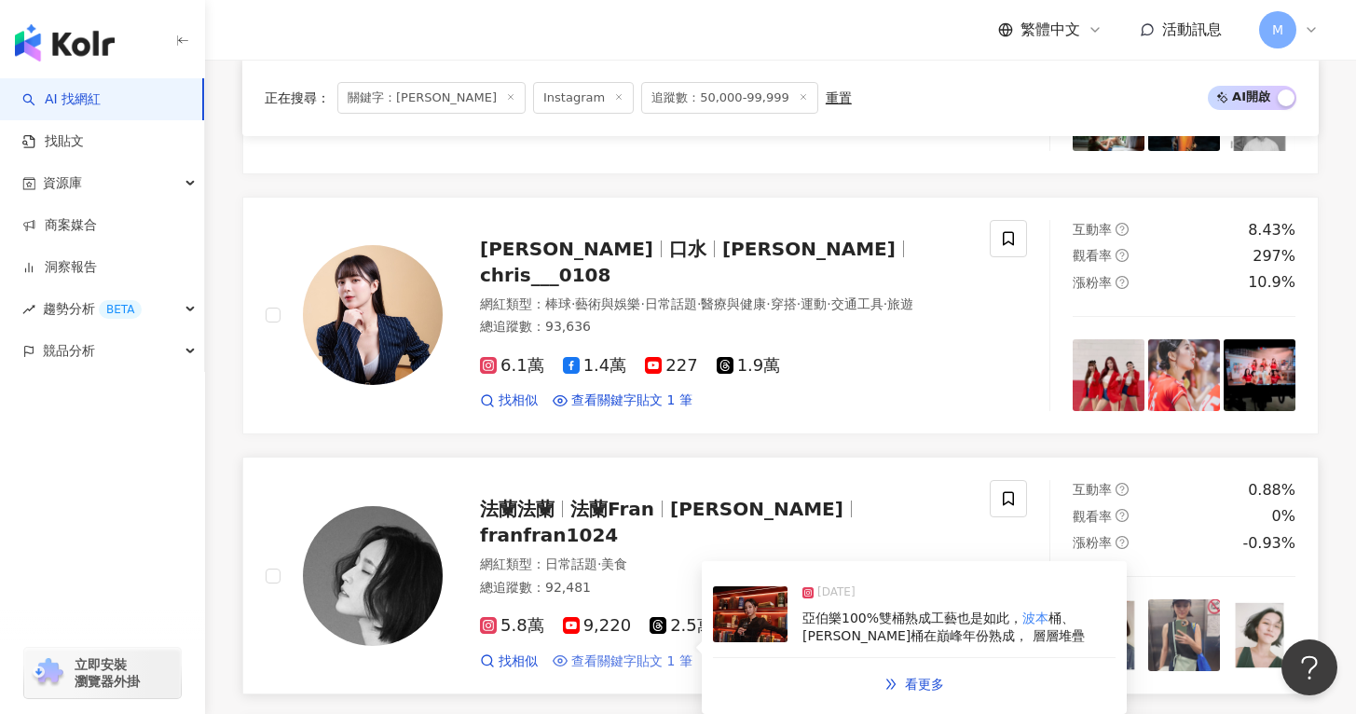
click at [628, 652] on span "查看關鍵字貼文 1 筆" at bounding box center [631, 661] width 121 height 19
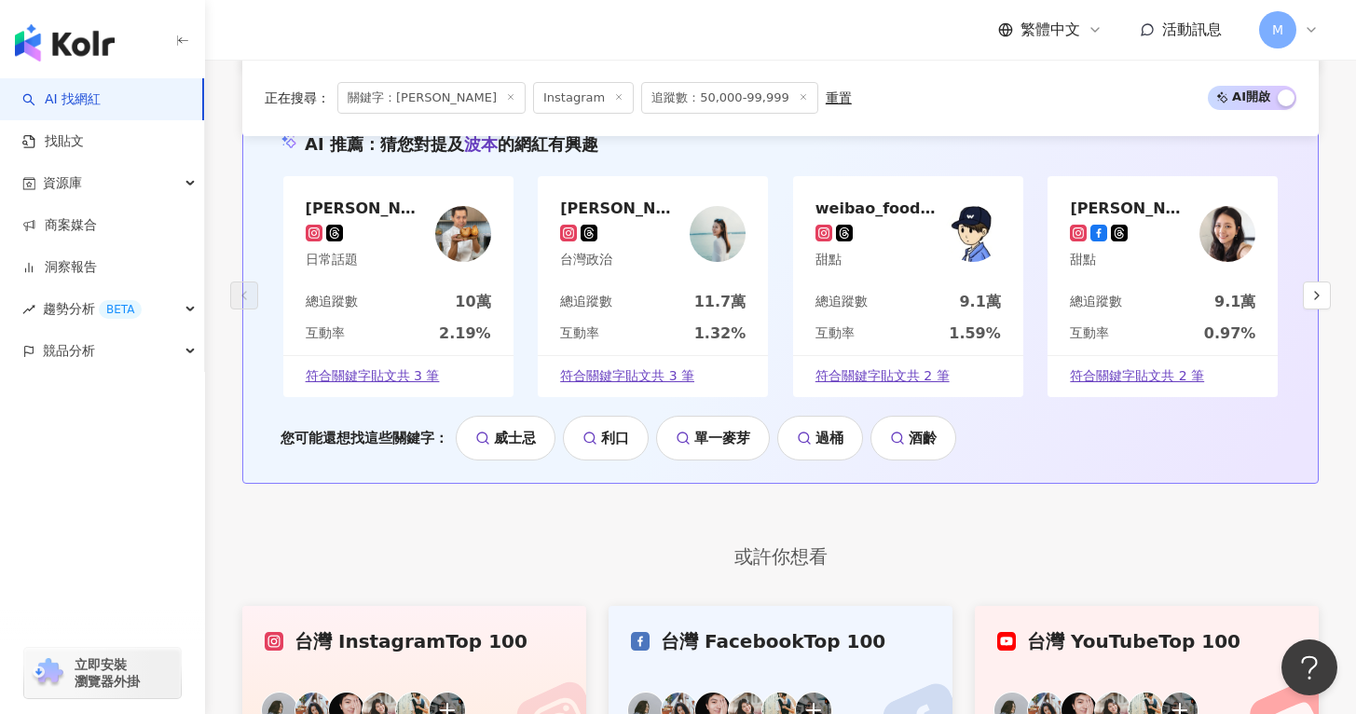
scroll to position [3314, 0]
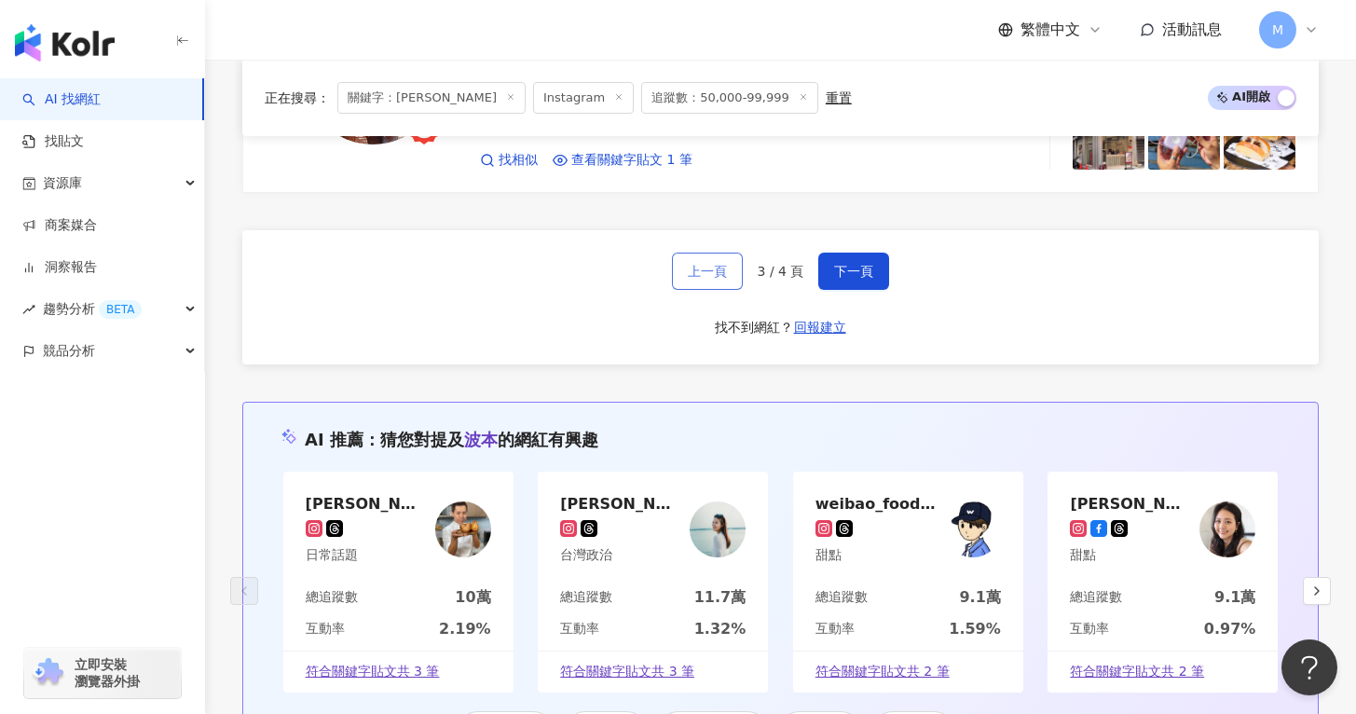
click at [721, 276] on span "上一頁" at bounding box center [707, 271] width 39 height 15
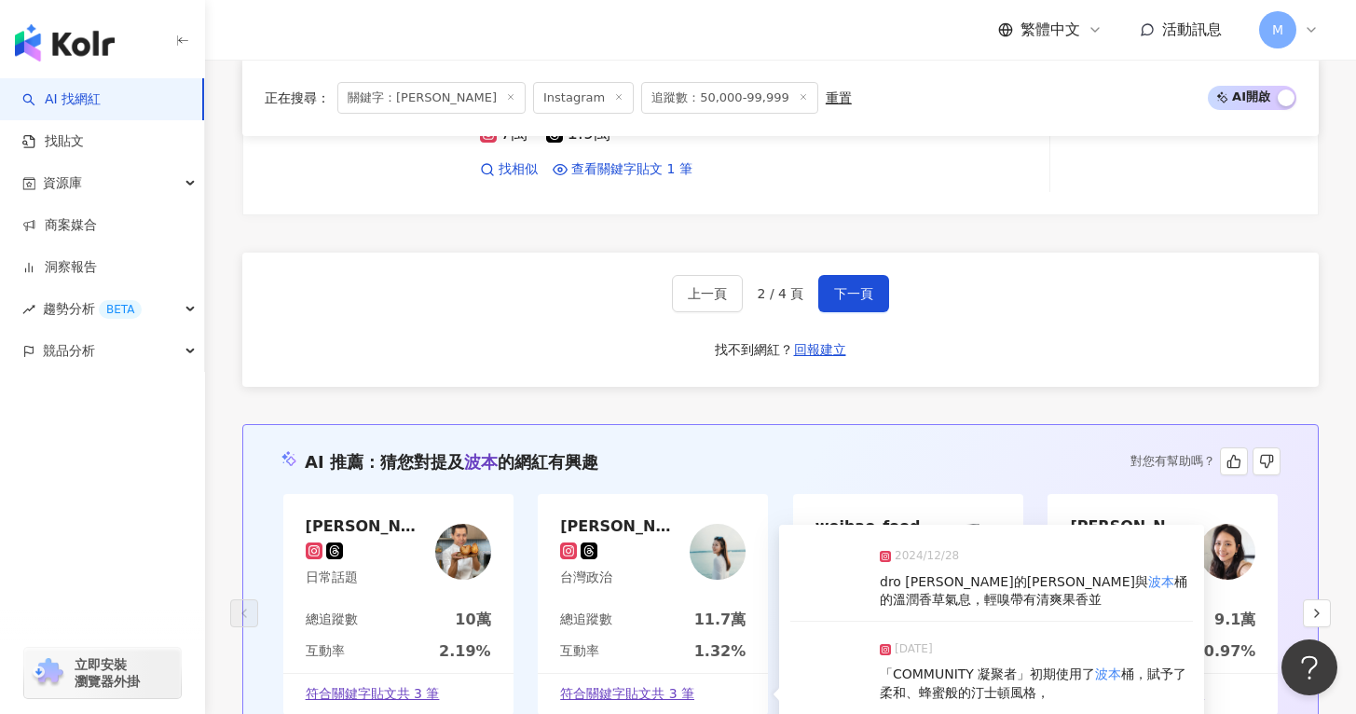
scroll to position [3181, 0]
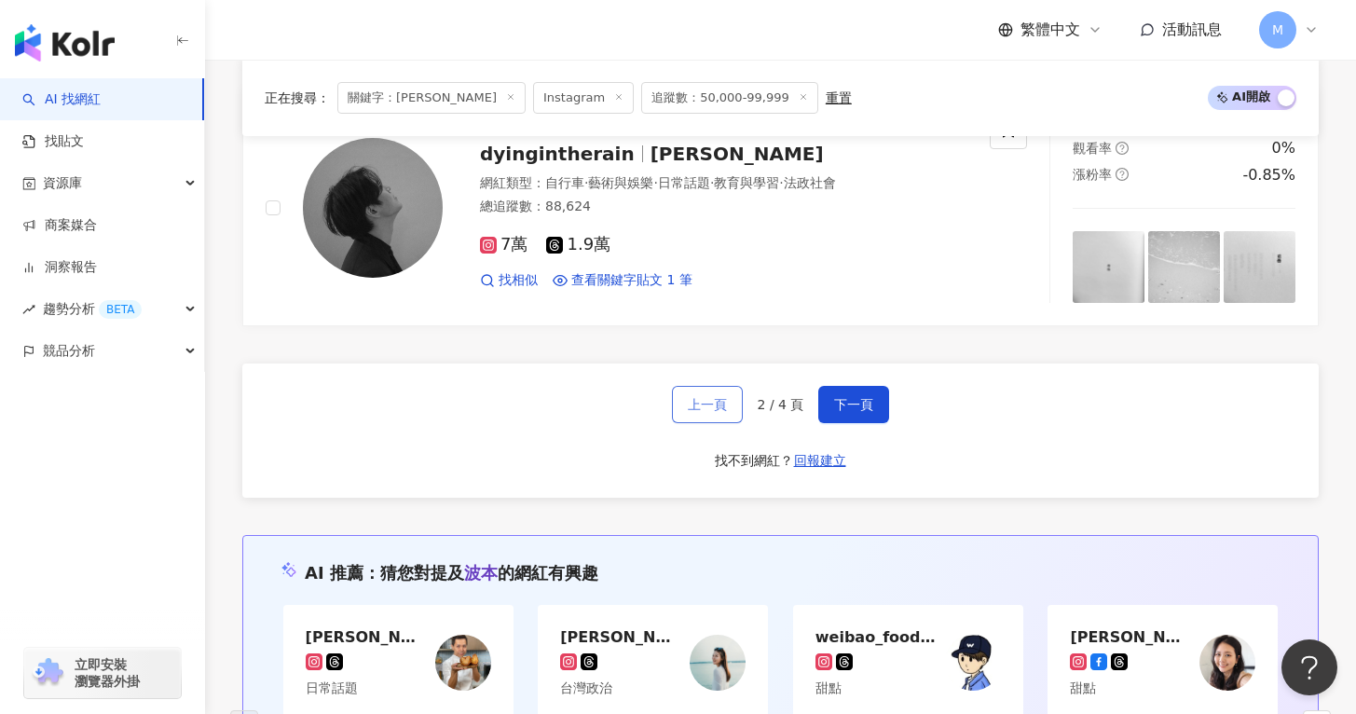
click at [699, 404] on span "上一頁" at bounding box center [707, 404] width 39 height 15
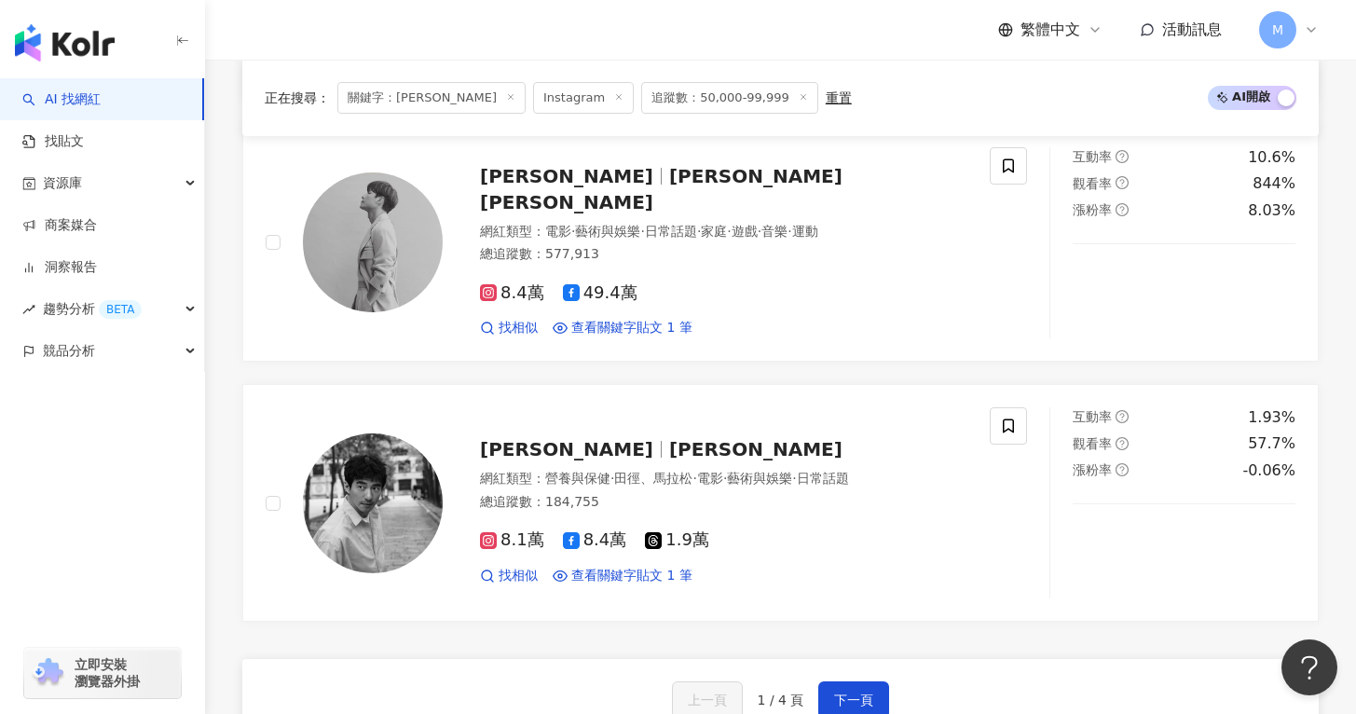
scroll to position [3019, 0]
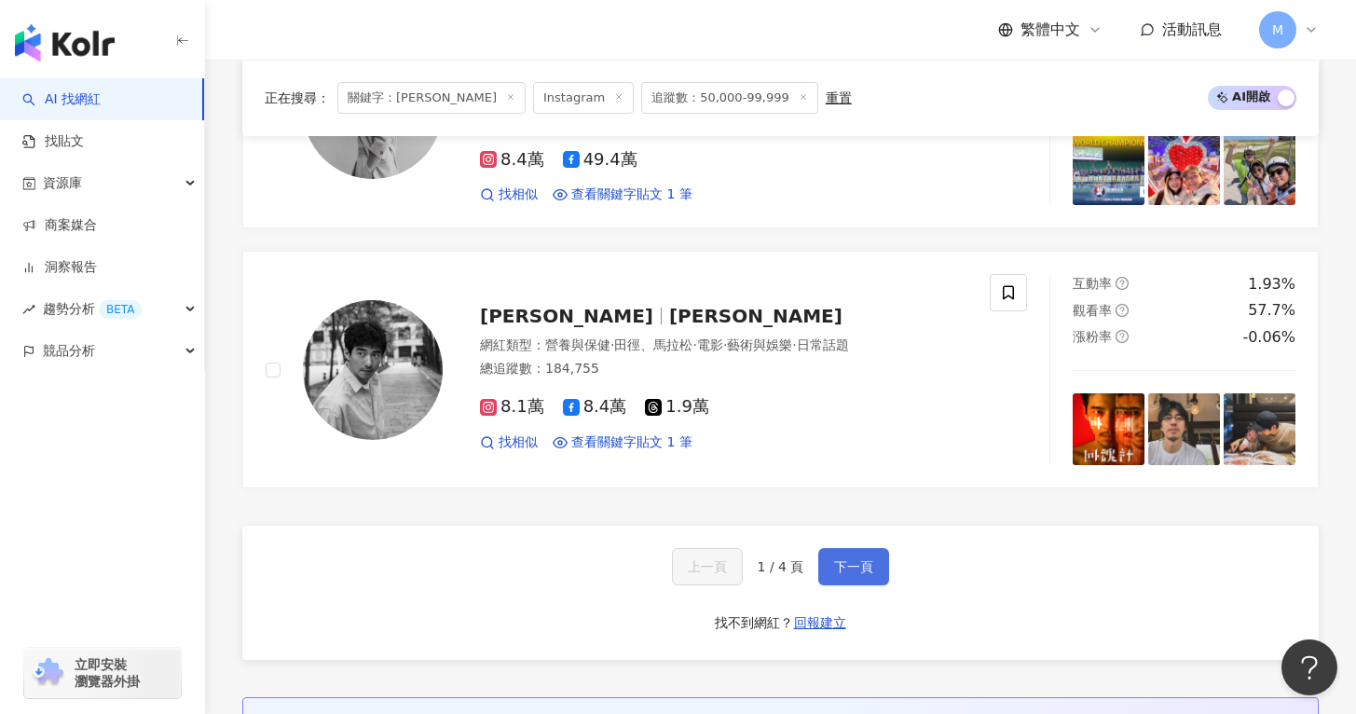
click at [882, 554] on button "下一頁" at bounding box center [853, 566] width 71 height 37
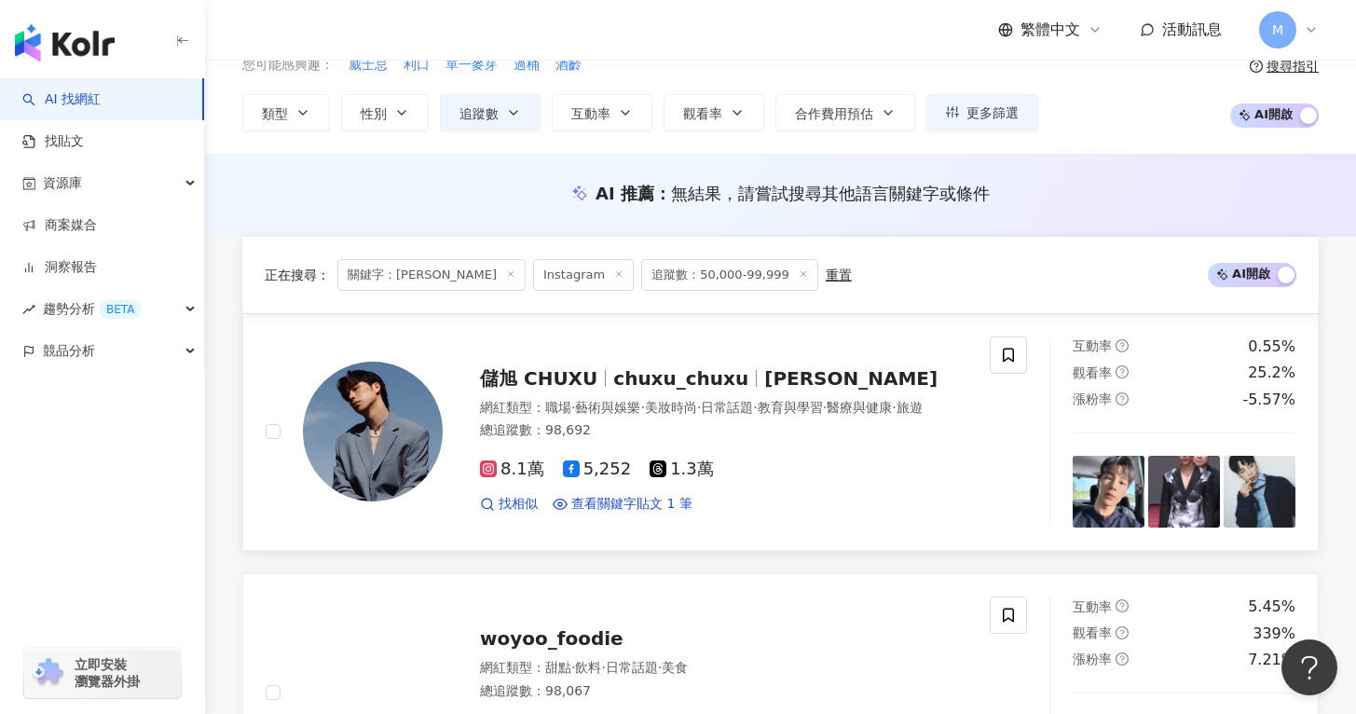
scroll to position [0, 0]
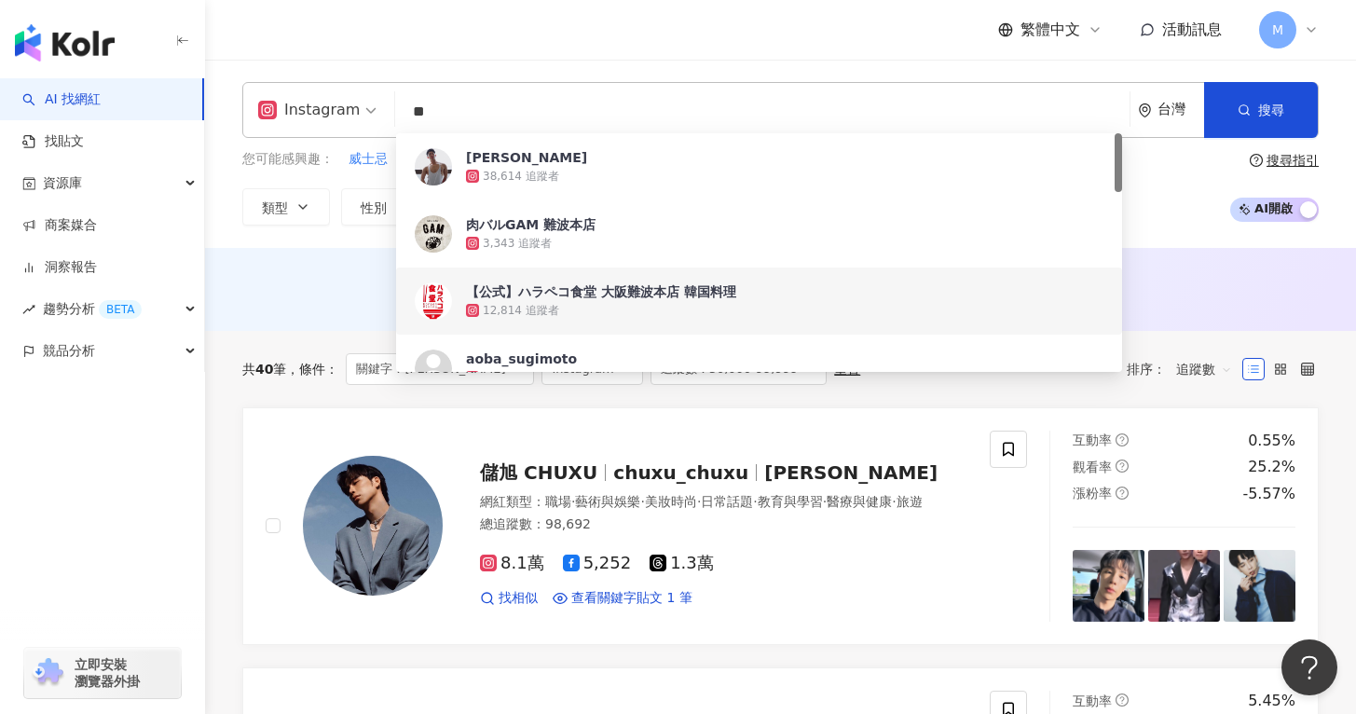
drag, startPoint x: 477, startPoint y: 105, endPoint x: 373, endPoint y: 104, distance: 104.4
click at [362, 98] on div "Instagram ** 台灣 搜尋 16c36dde-31a2-4f75-928a-c9e3bcdffc3c 90676d33-483a-42f8-92a4…" at bounding box center [780, 110] width 1076 height 56
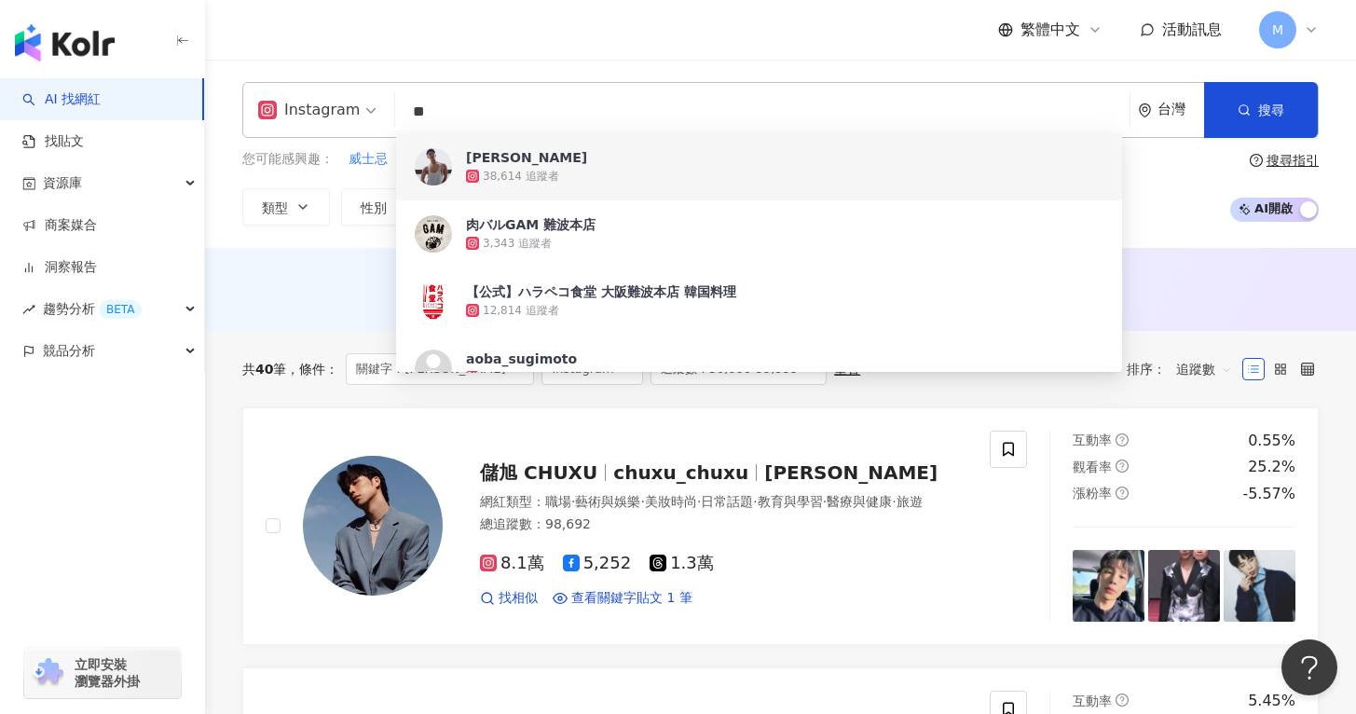
click at [574, 22] on div "繁體中文 活動訊息 M" at bounding box center [780, 30] width 1076 height 60
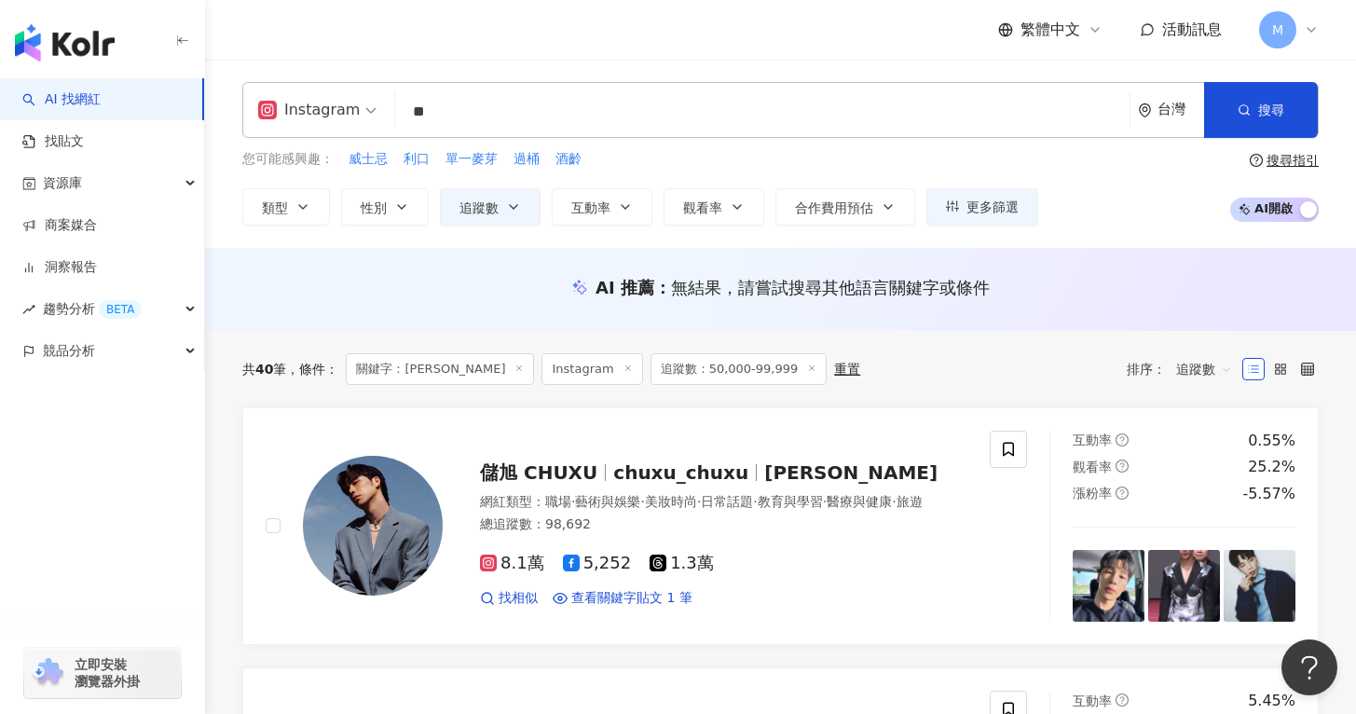
click at [1285, 160] on div "搜尋指引" at bounding box center [1292, 160] width 52 height 15
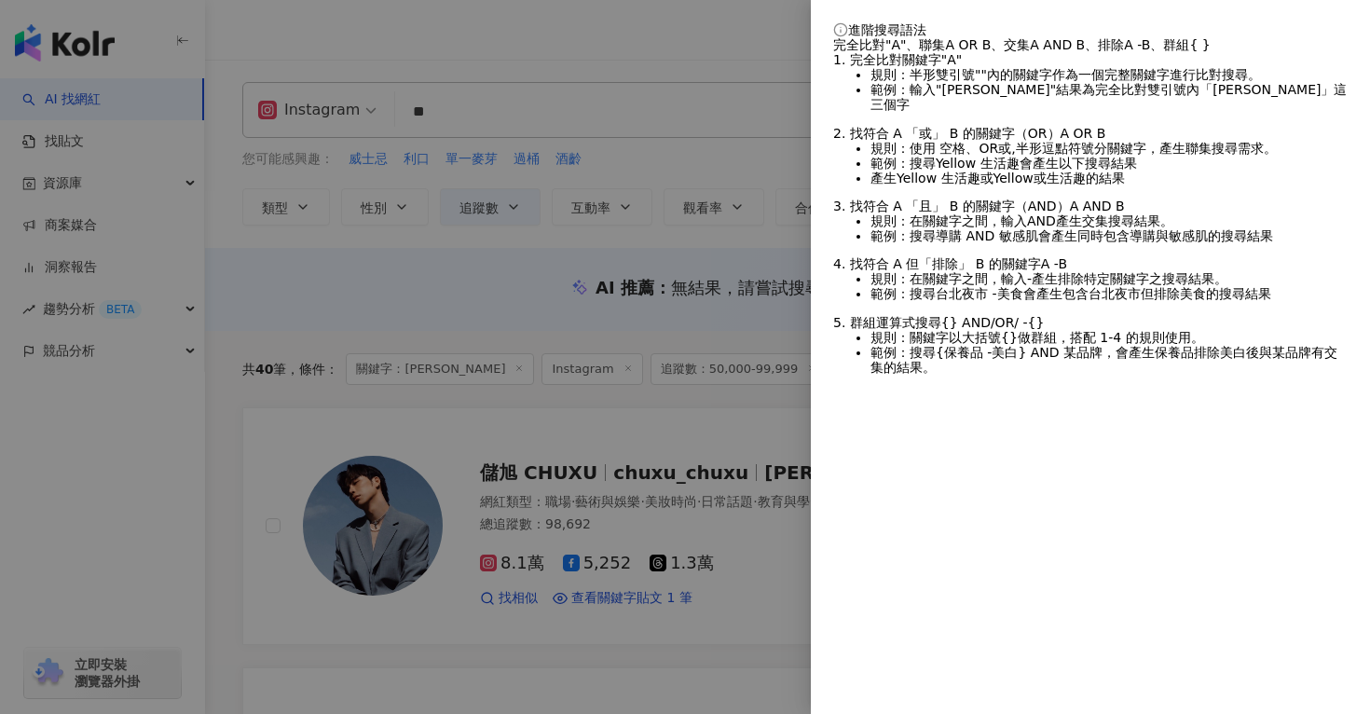
click at [732, 79] on div at bounding box center [685, 357] width 1370 height 714
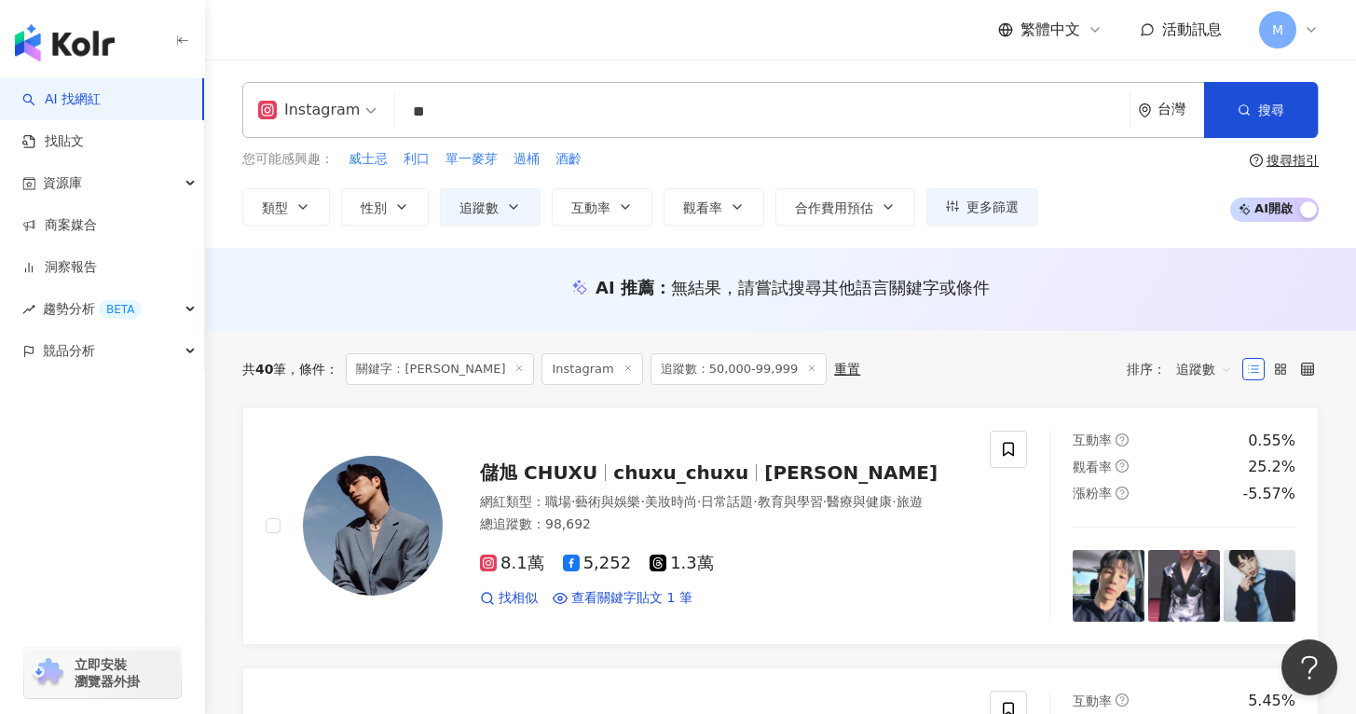
click at [663, 110] on input "**" at bounding box center [762, 111] width 719 height 35
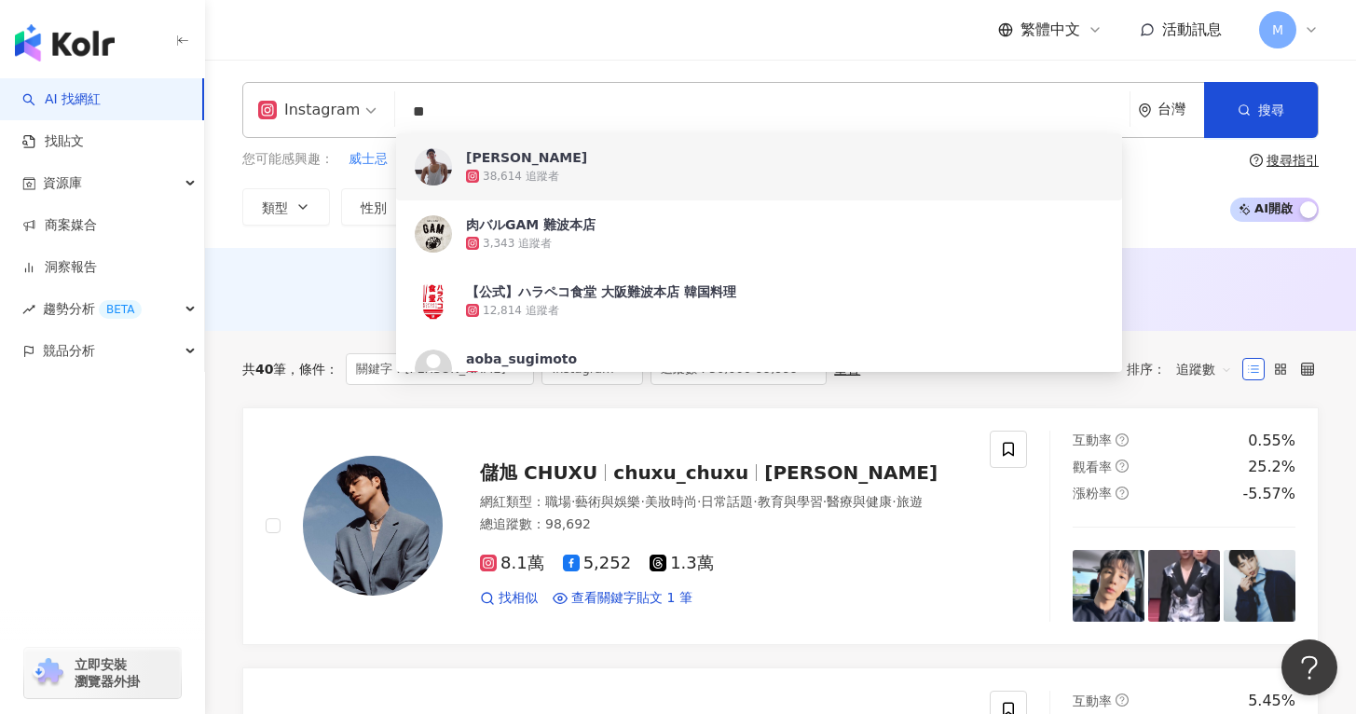
type input "*"
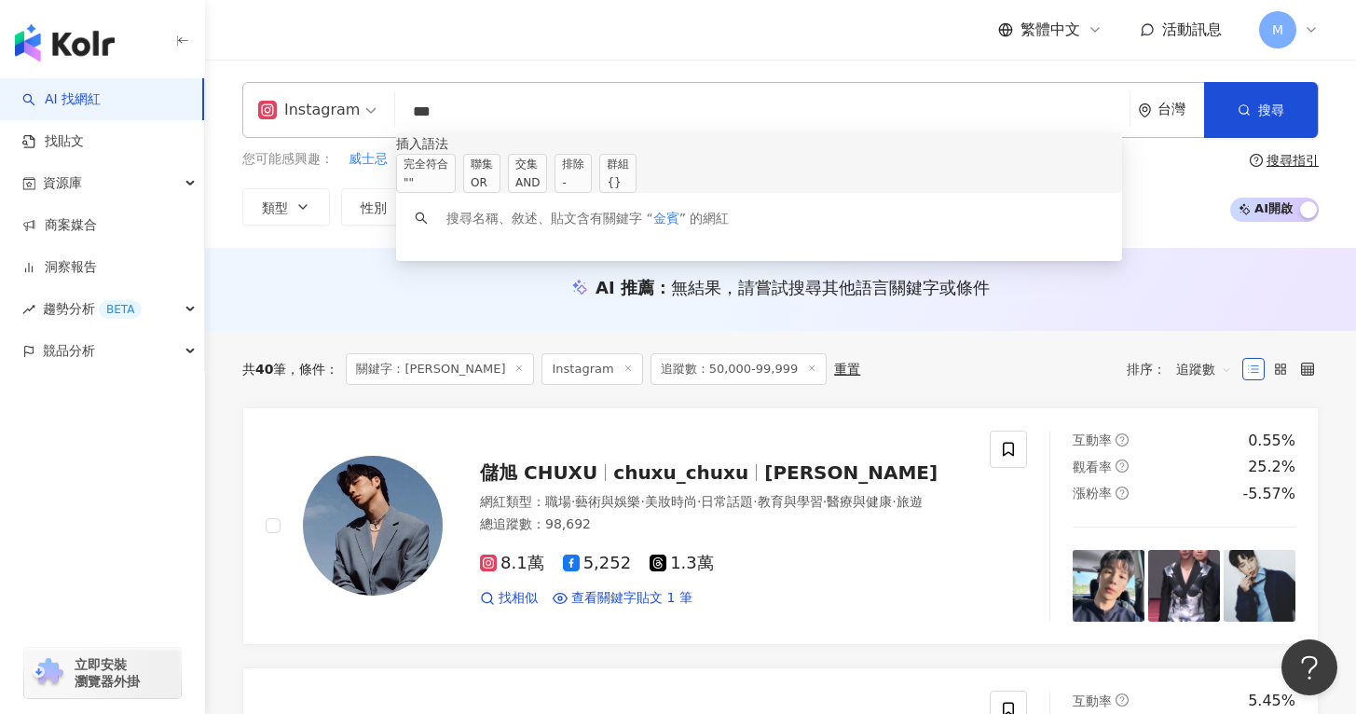
click at [539, 187] on div "AND" at bounding box center [527, 182] width 24 height 19
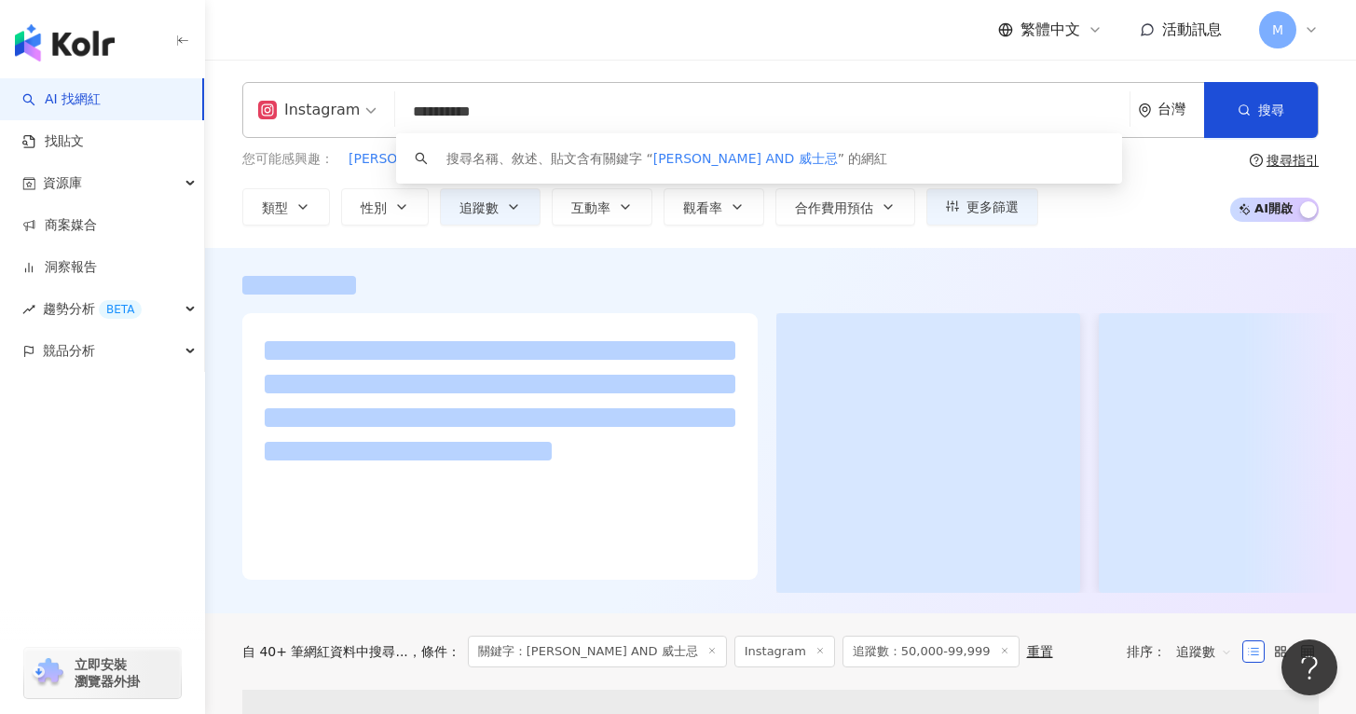
click at [1173, 228] on div "**********" at bounding box center [780, 154] width 1151 height 188
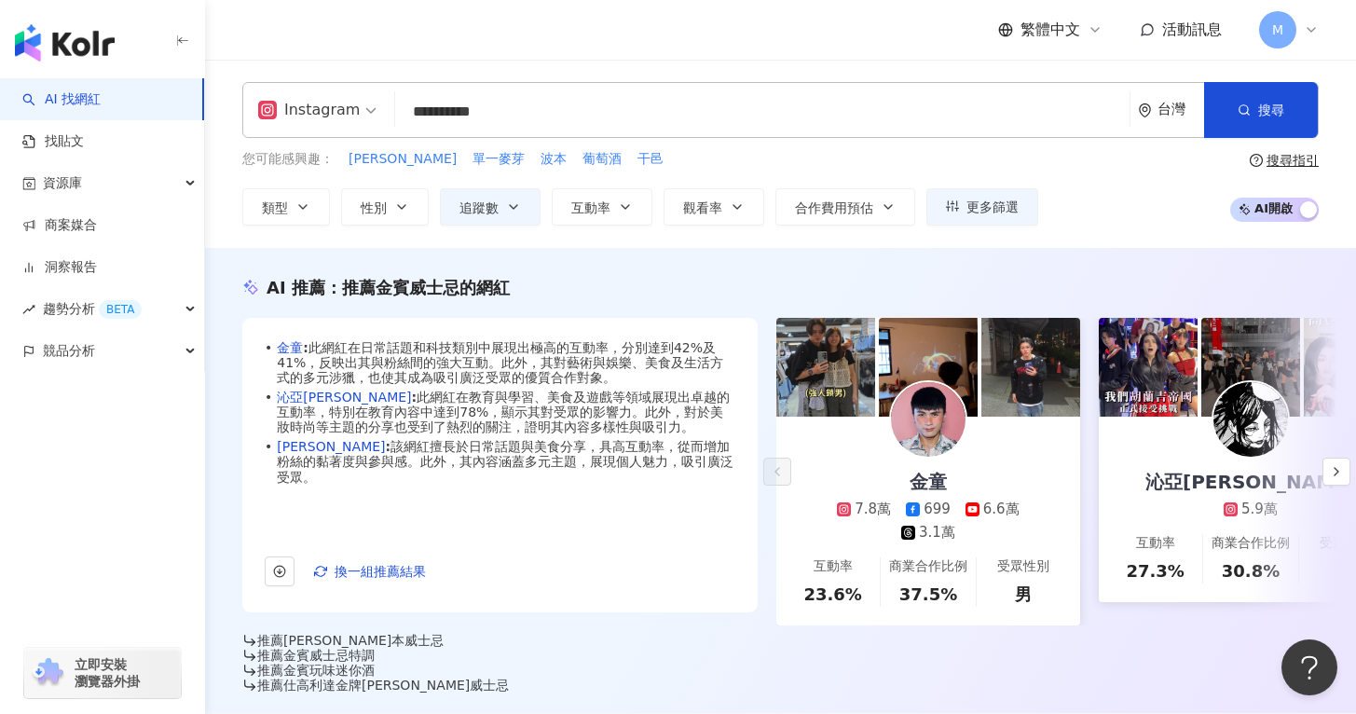
click at [819, 80] on div "**********" at bounding box center [780, 154] width 1151 height 188
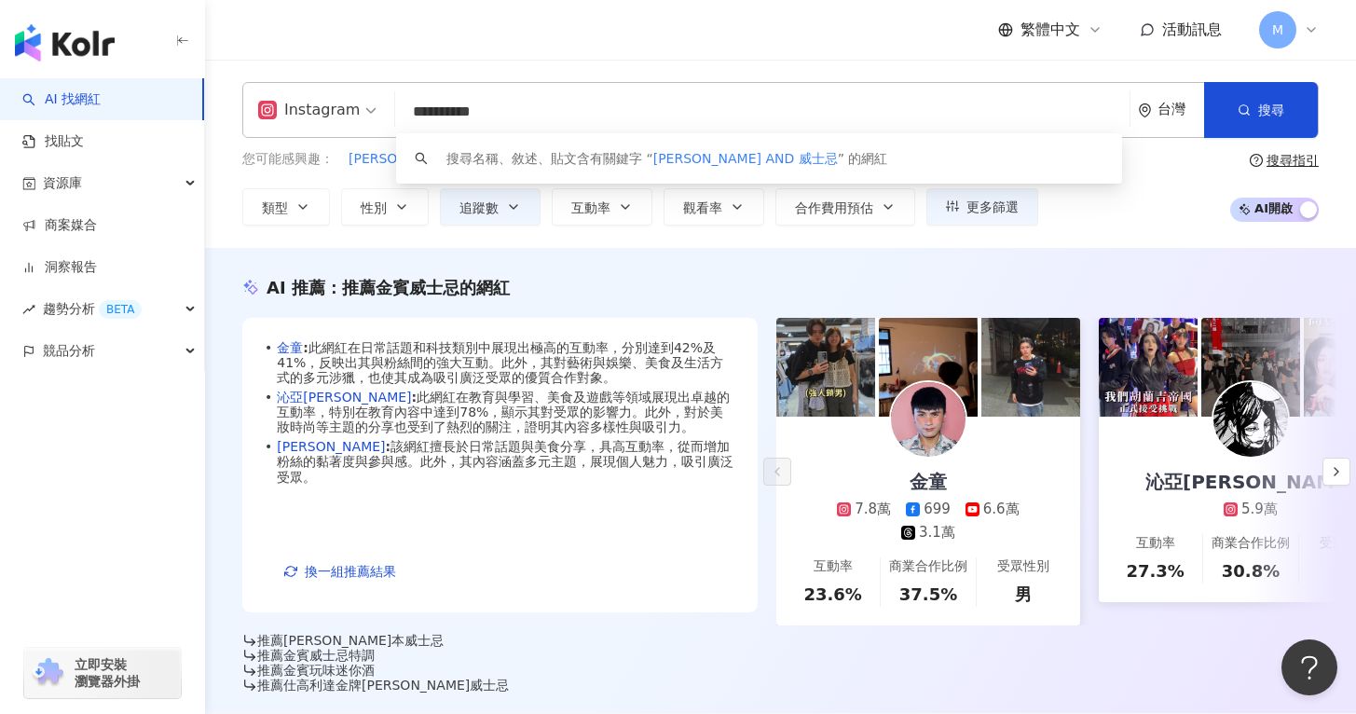
drag, startPoint x: 551, startPoint y: 116, endPoint x: 375, endPoint y: 94, distance: 177.4
click at [375, 94] on div "**********" at bounding box center [780, 110] width 1076 height 56
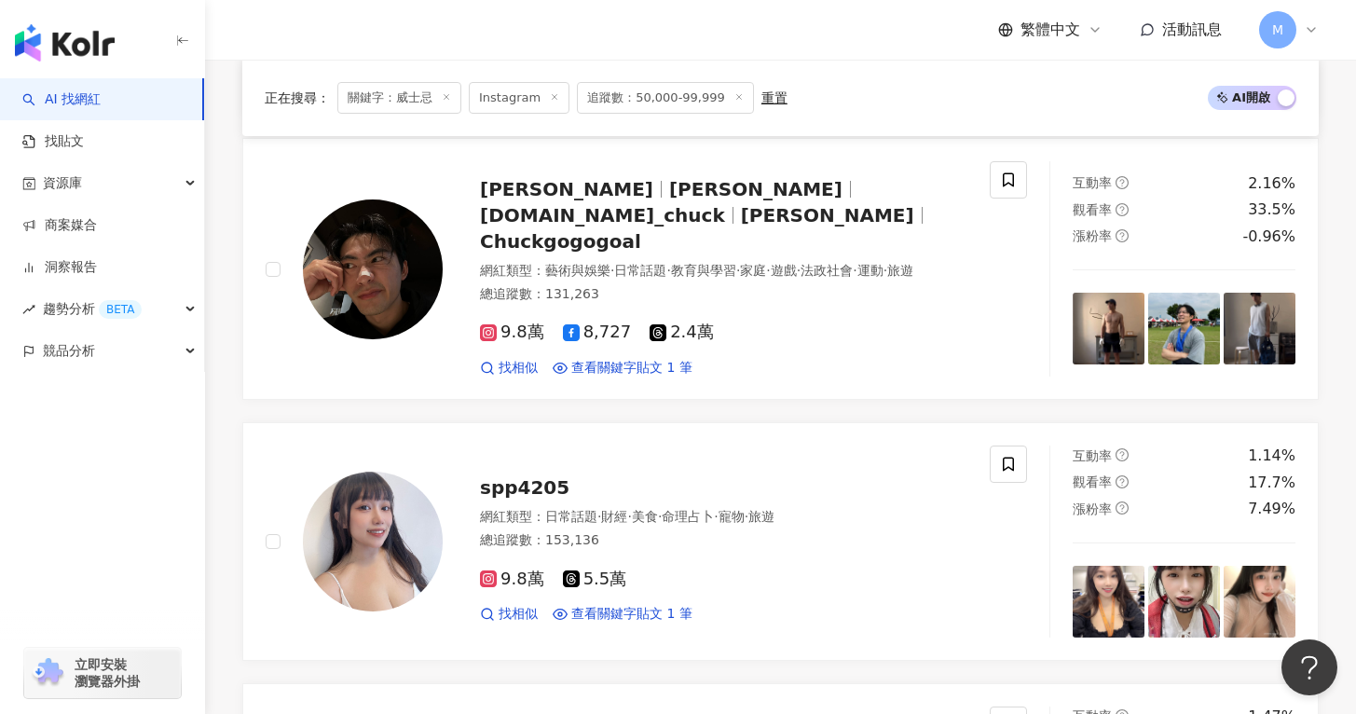
scroll to position [1809, 0]
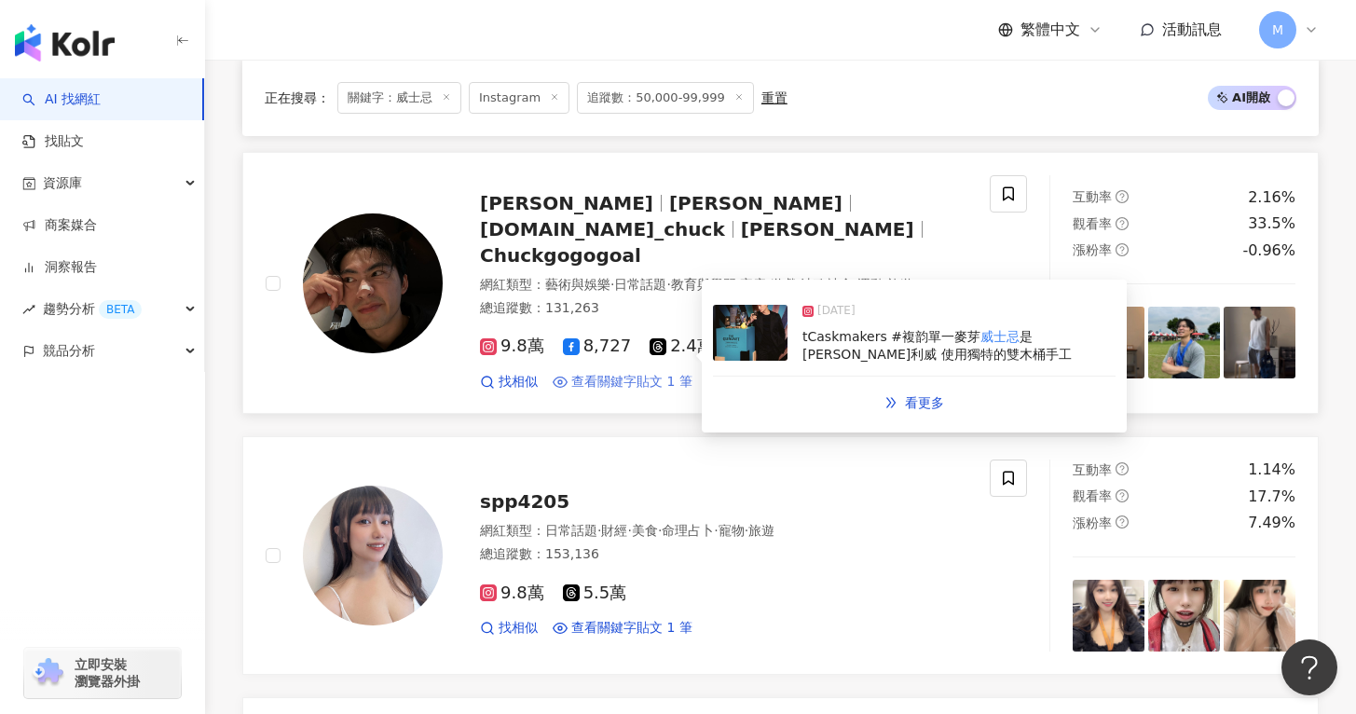
click at [648, 373] on span "查看關鍵字貼文 1 筆" at bounding box center [631, 382] width 121 height 19
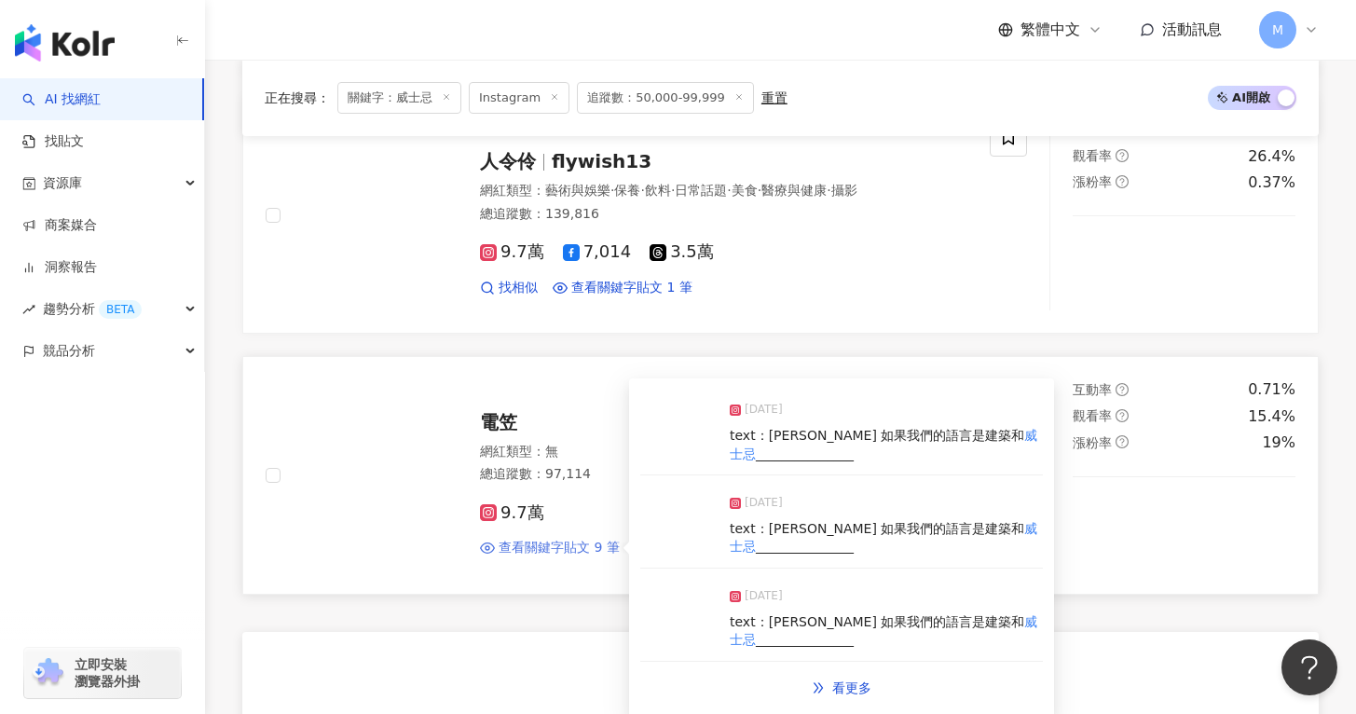
scroll to position [3202, 0]
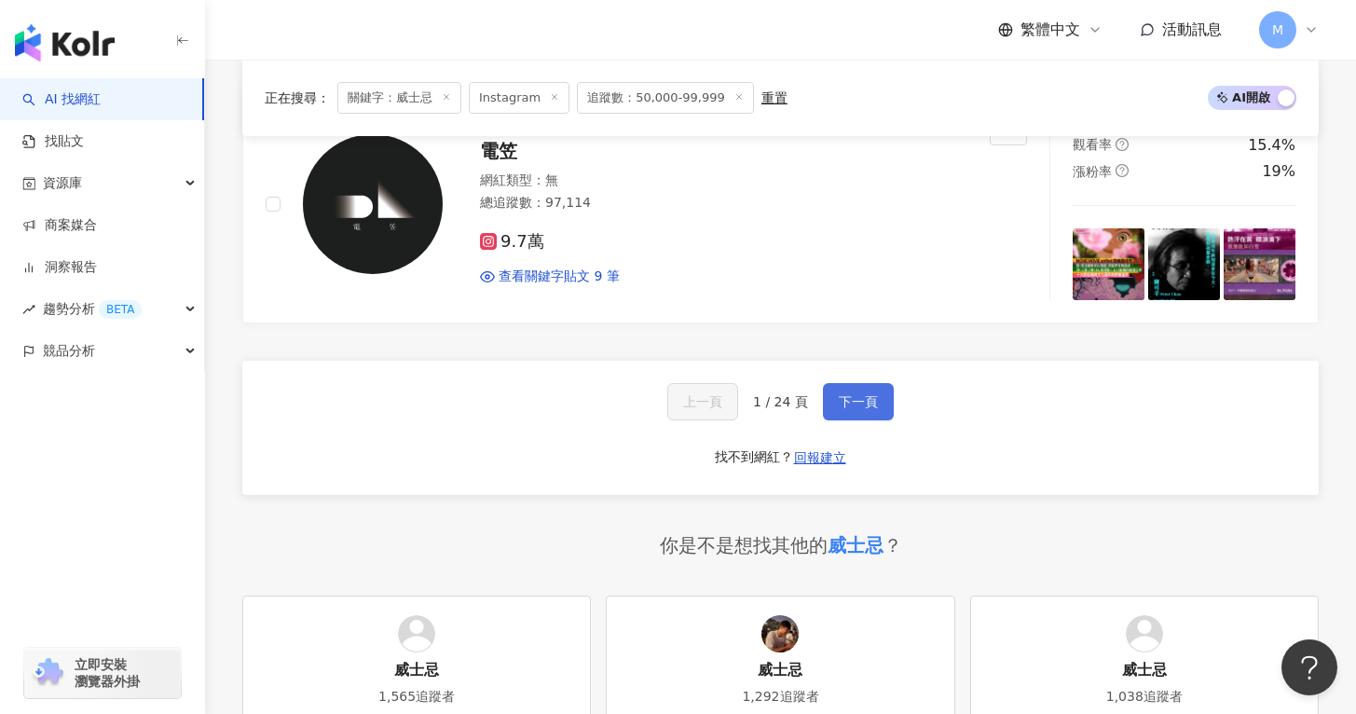
click at [866, 394] on span "下一頁" at bounding box center [858, 401] width 39 height 15
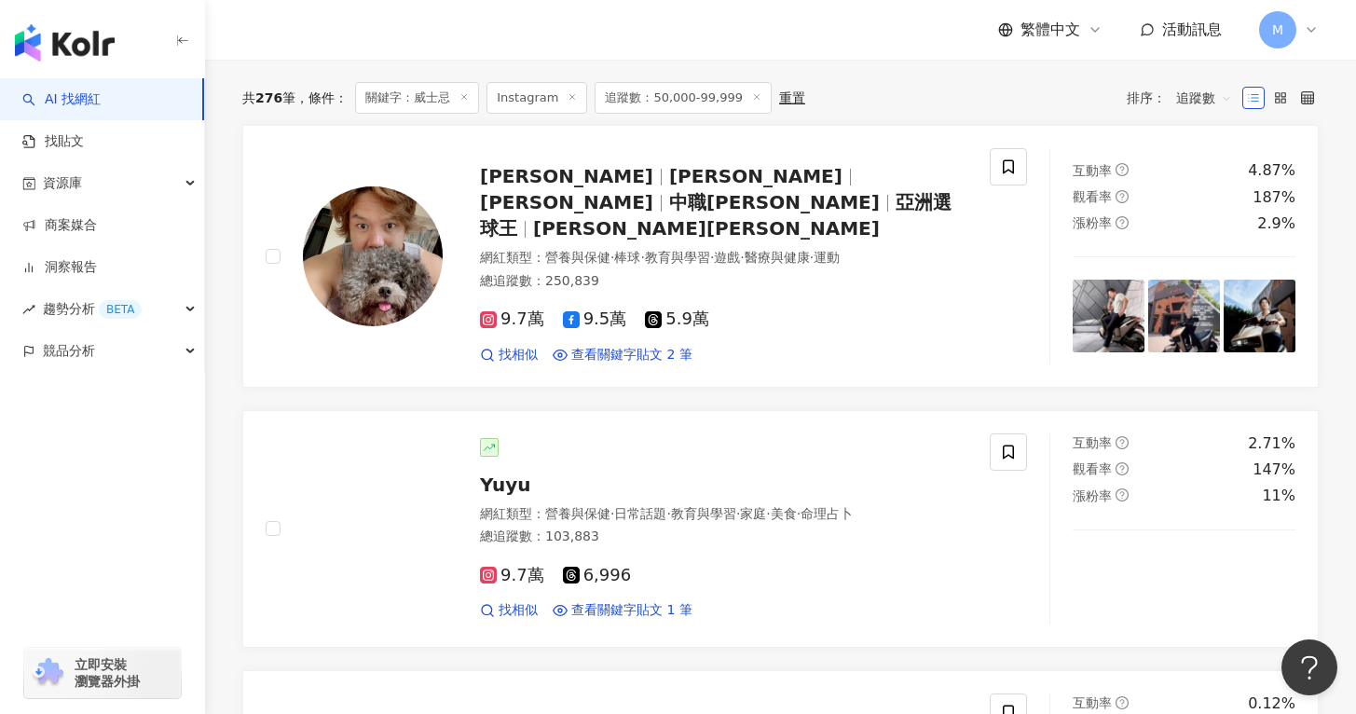
scroll to position [0, 0]
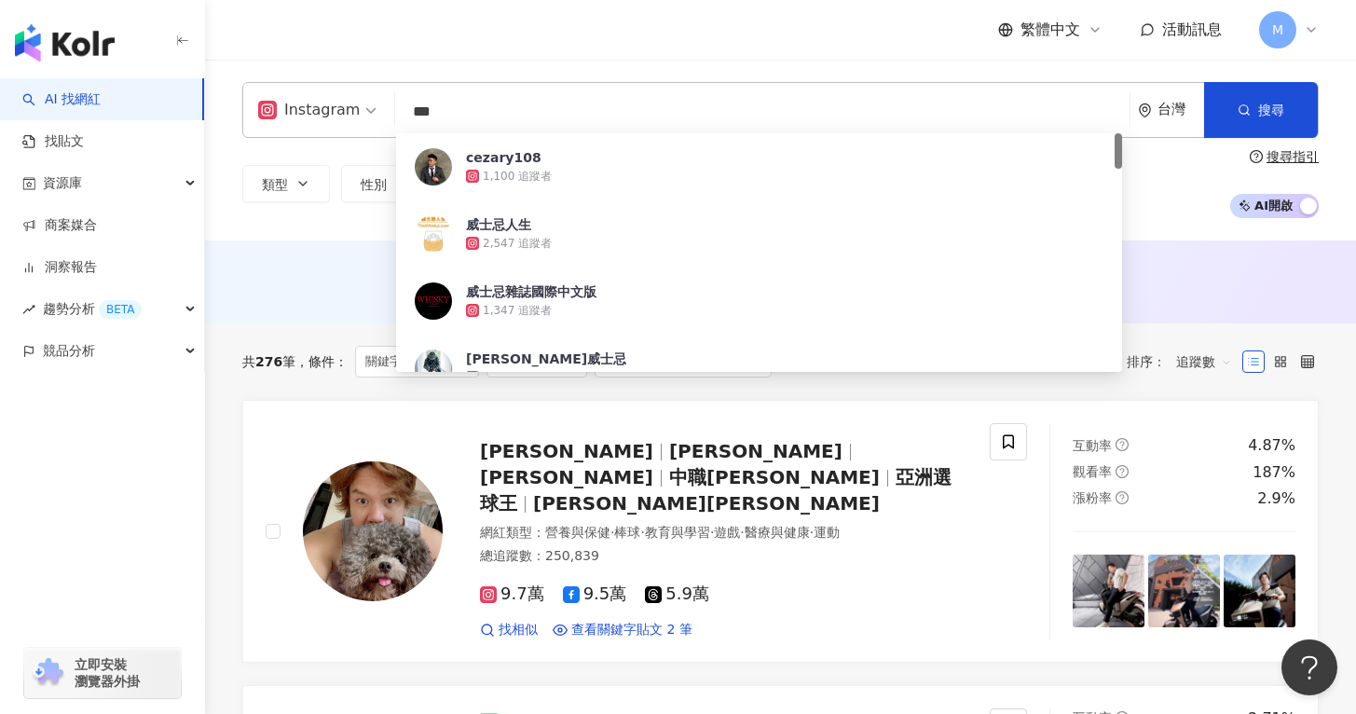
drag, startPoint x: 484, startPoint y: 113, endPoint x: 355, endPoint y: 114, distance: 128.6
click at [355, 114] on div "Instagram *** 台灣 搜尋 45815032-a709-4b0c-b216-e7b9f00b9702 cezary108 1,100 追蹤者 威士…" at bounding box center [780, 110] width 1076 height 56
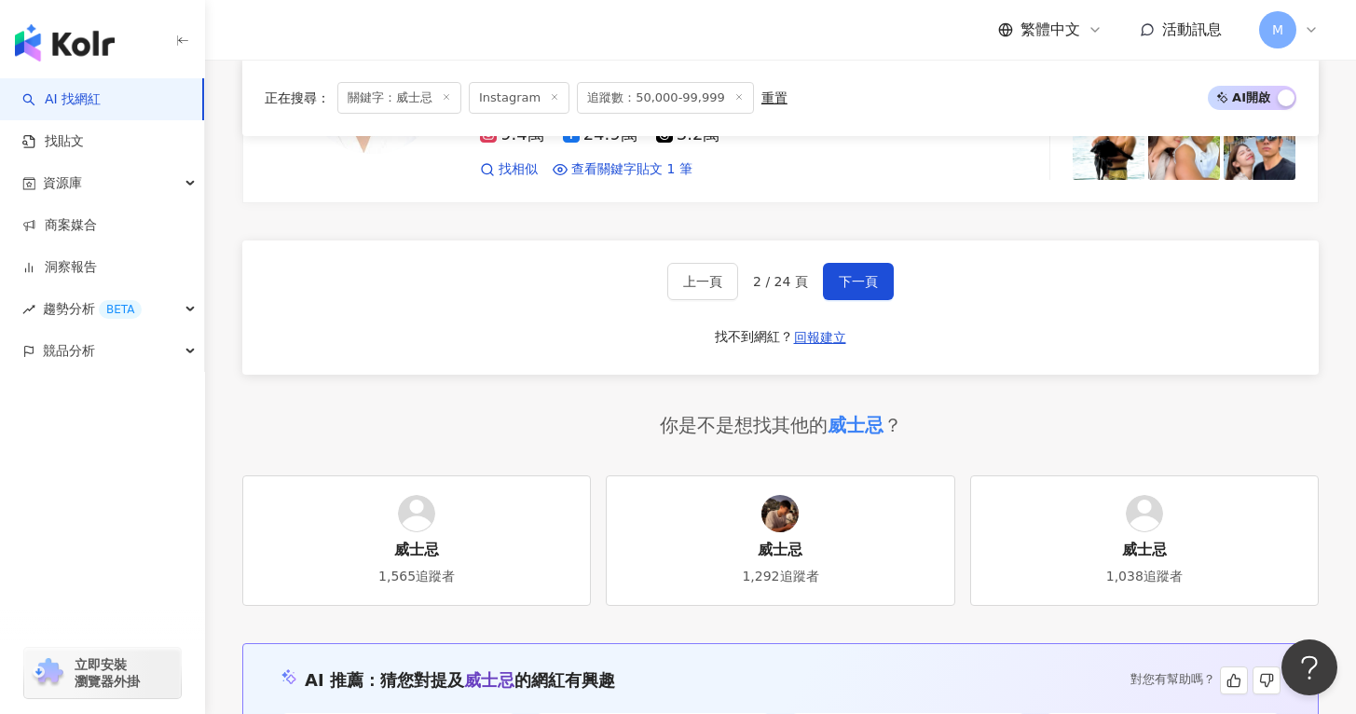
scroll to position [3226, 0]
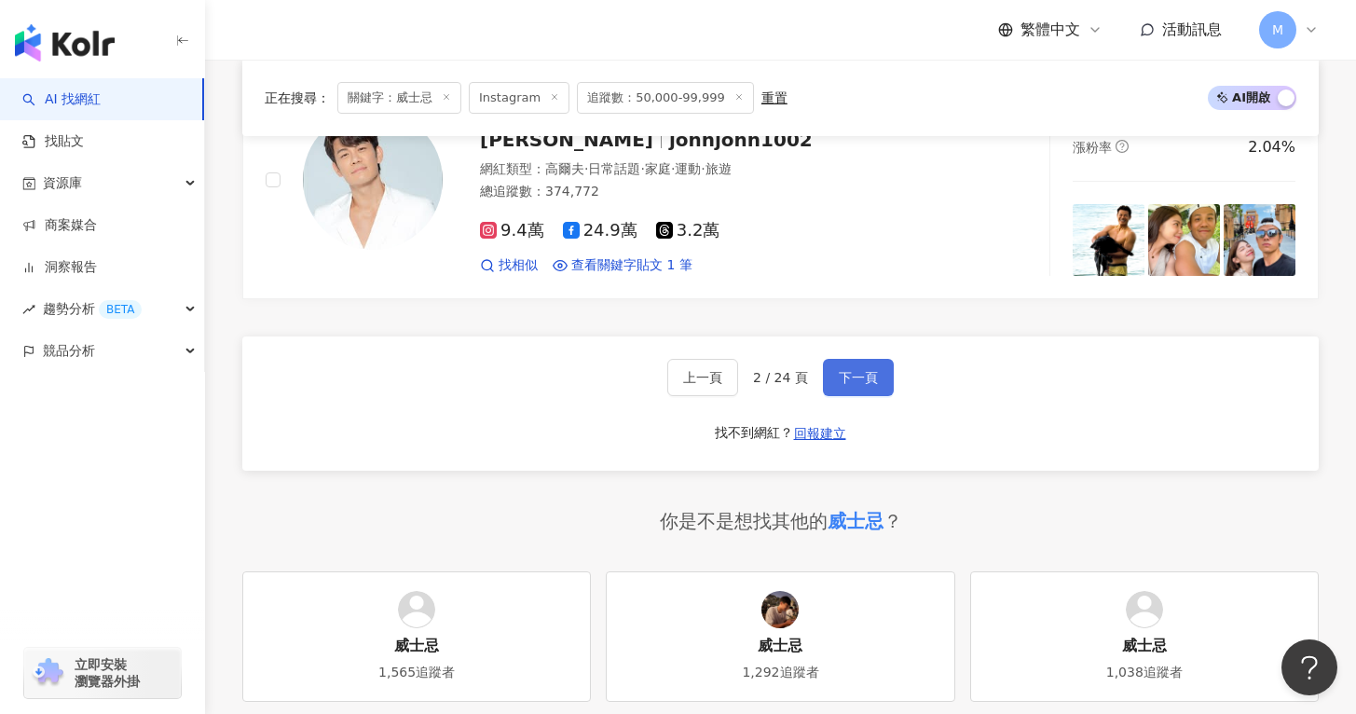
click at [858, 370] on span "下一頁" at bounding box center [858, 377] width 39 height 15
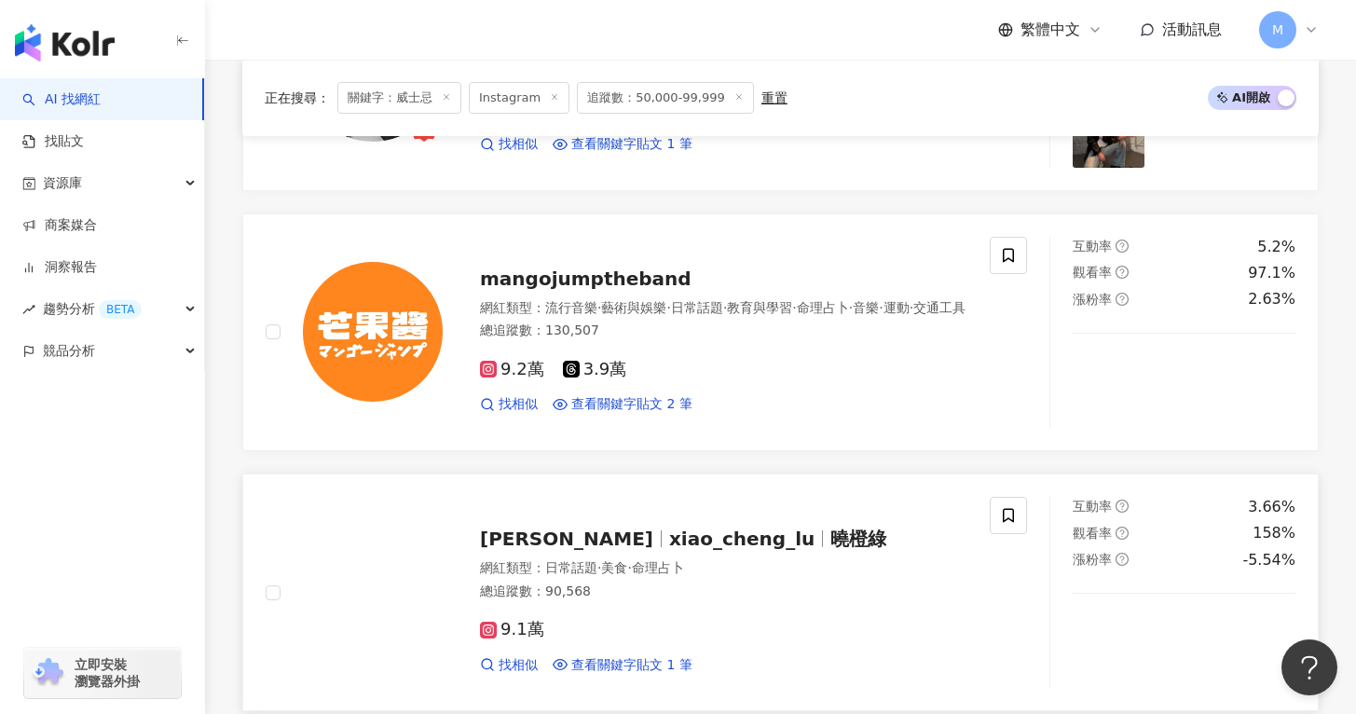
scroll to position [2274, 0]
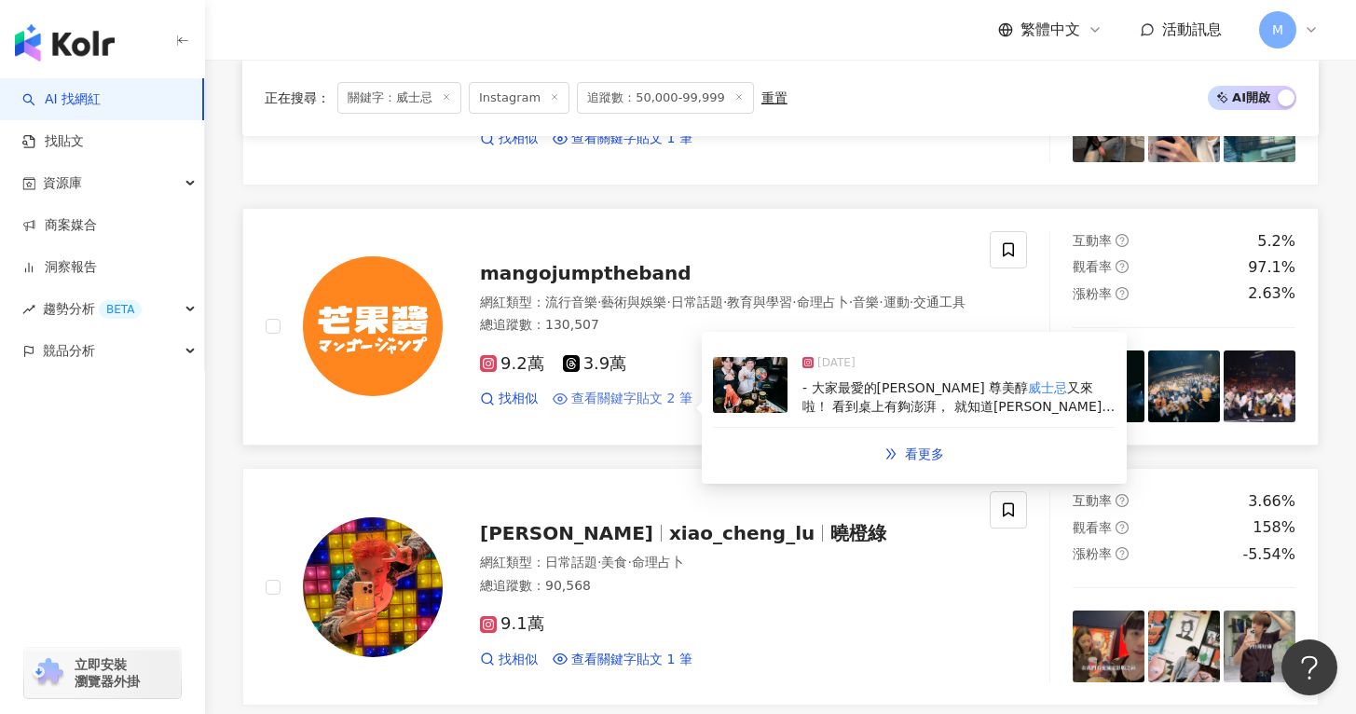
click at [637, 403] on span "查看關鍵字貼文 2 筆" at bounding box center [631, 398] width 121 height 19
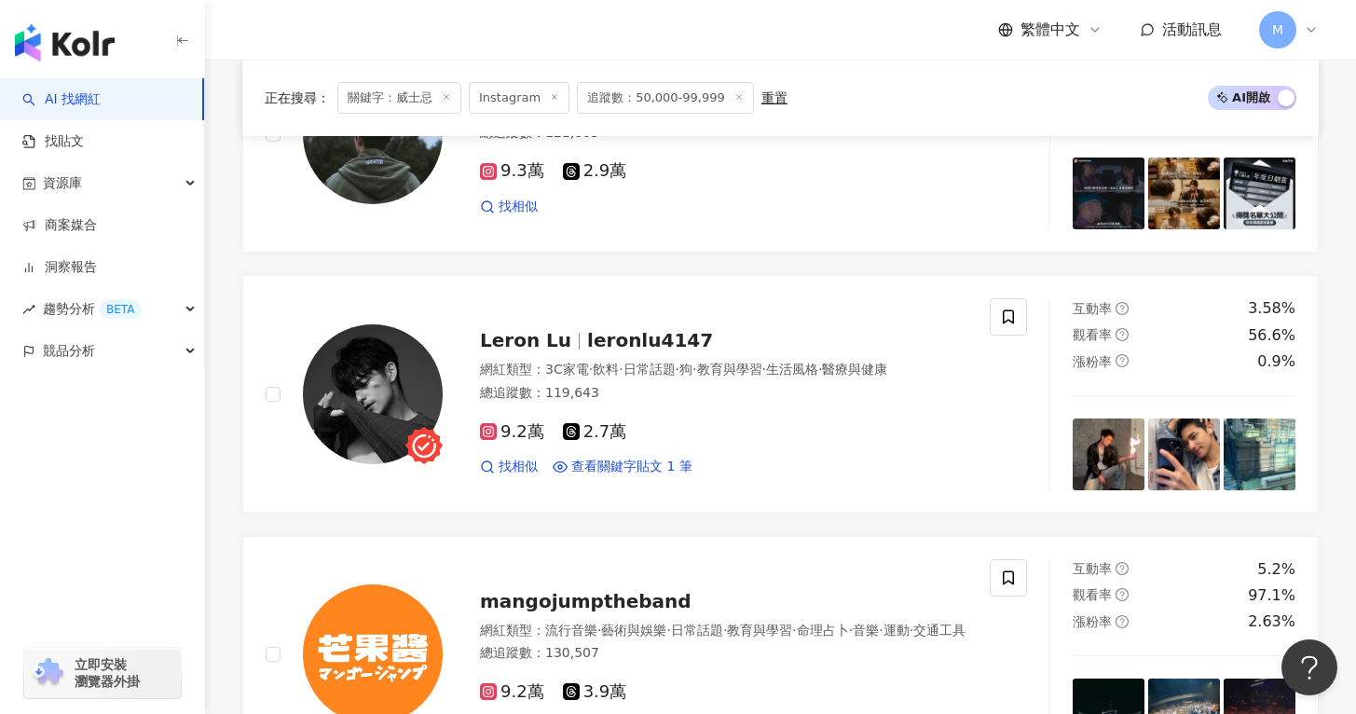
scroll to position [0, 0]
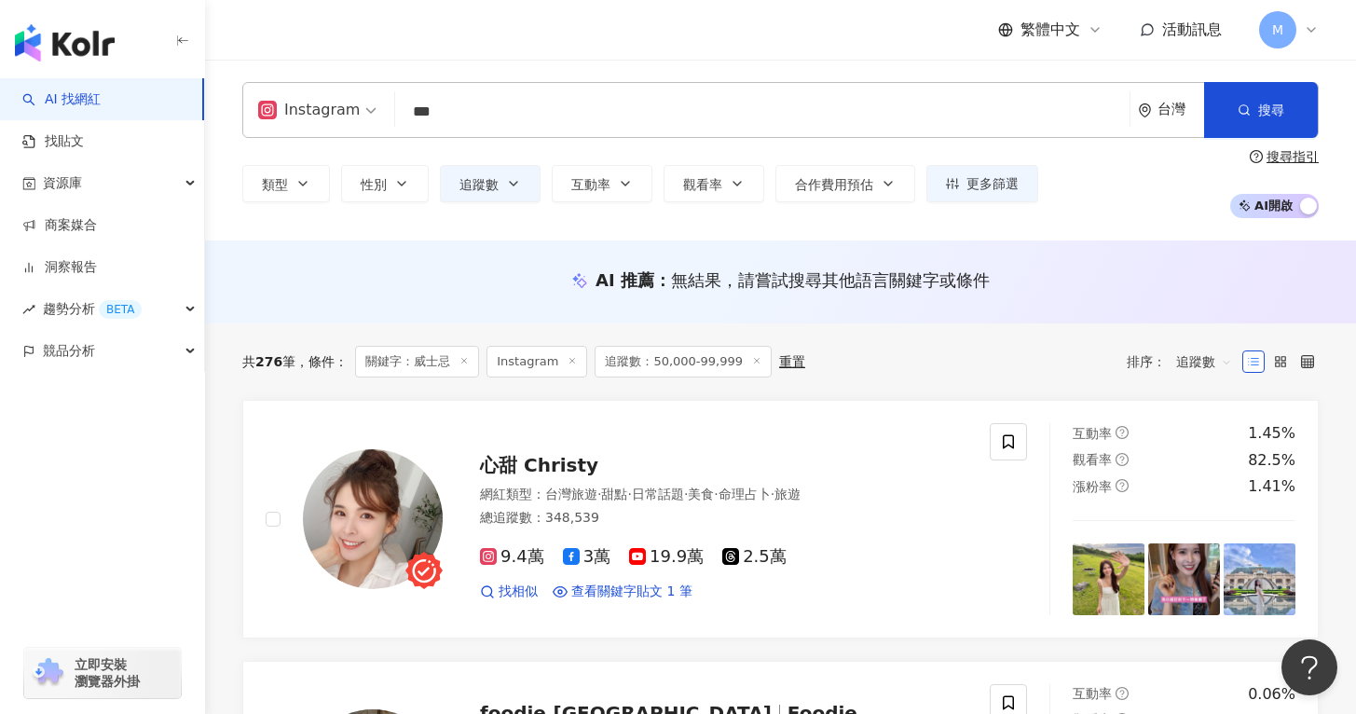
drag, startPoint x: 497, startPoint y: 140, endPoint x: 471, endPoint y: 132, distance: 27.1
click at [471, 132] on div "Instagram *** 台灣 搜尋 7d2aae94-b728-4a07-994d-b208c9ea232e 2e01bf65-bfe5-4629-b9f…" at bounding box center [780, 150] width 1151 height 136
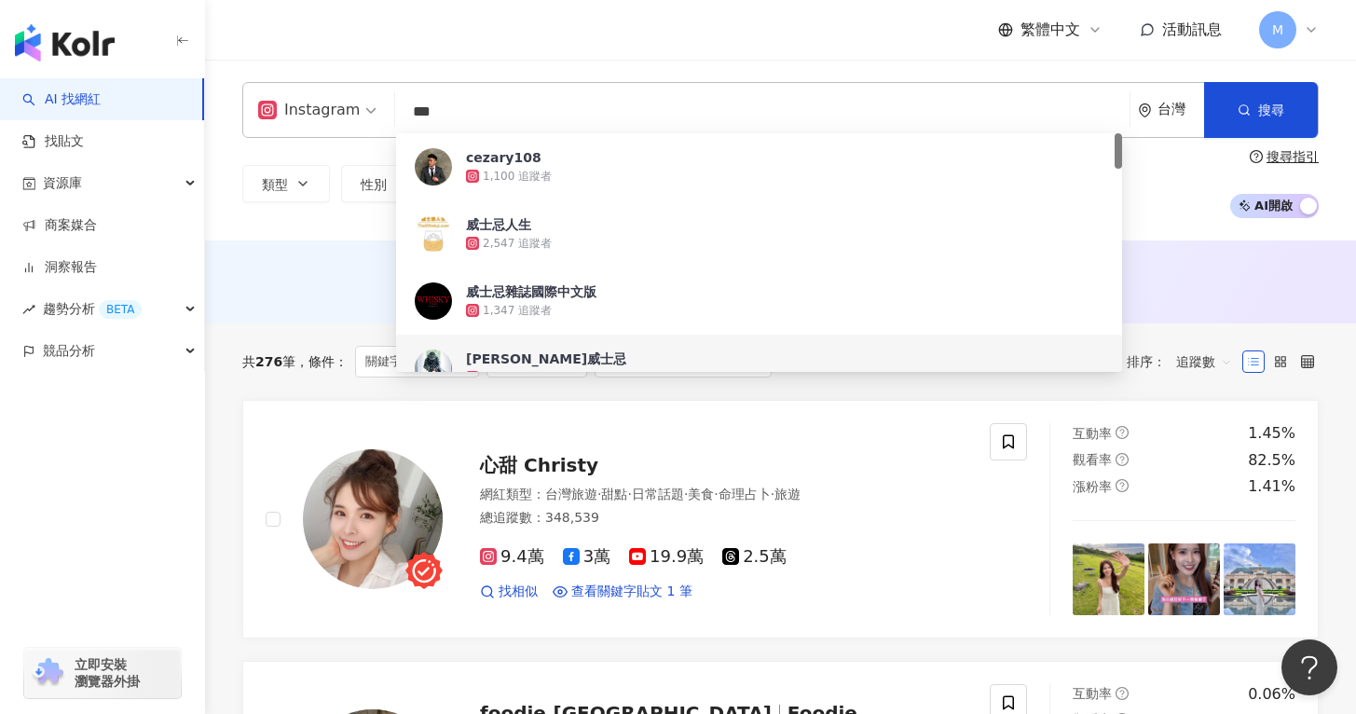
drag, startPoint x: 492, startPoint y: 106, endPoint x: 406, endPoint y: 108, distance: 85.7
click at [406, 108] on input "***" at bounding box center [762, 111] width 719 height 35
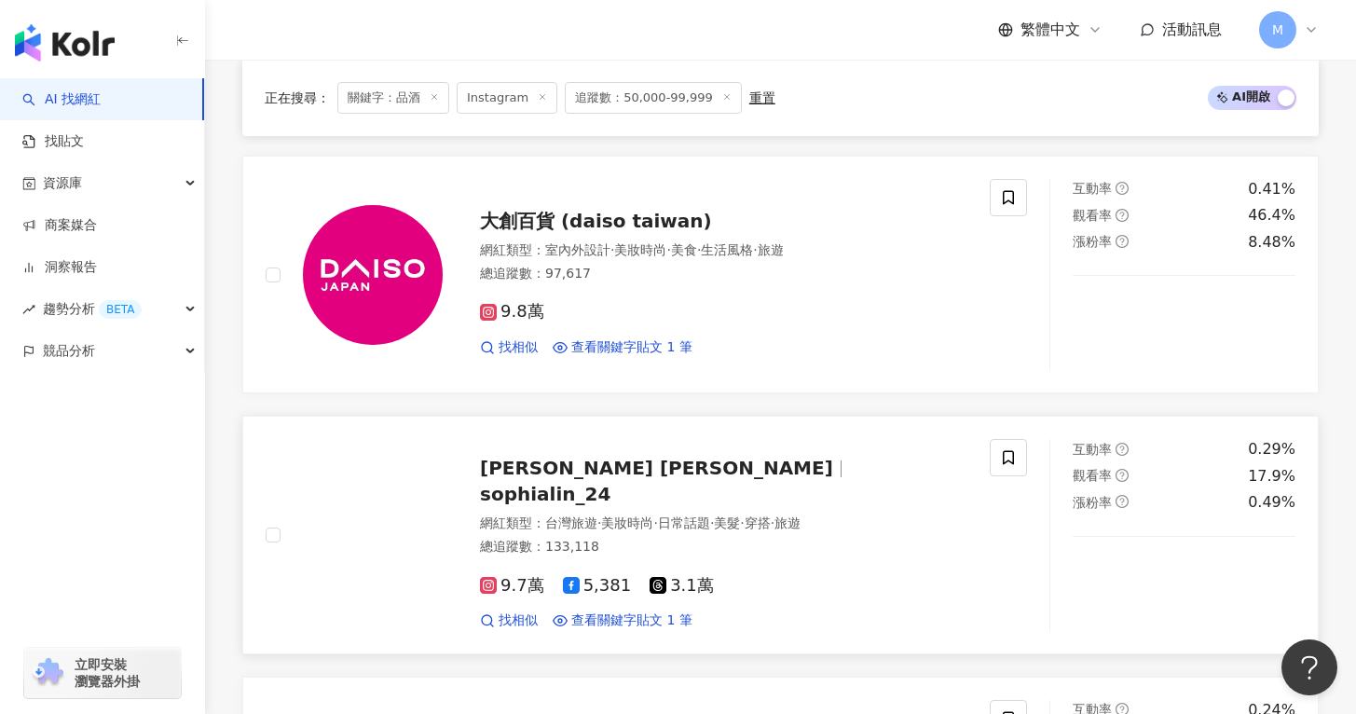
scroll to position [1021, 0]
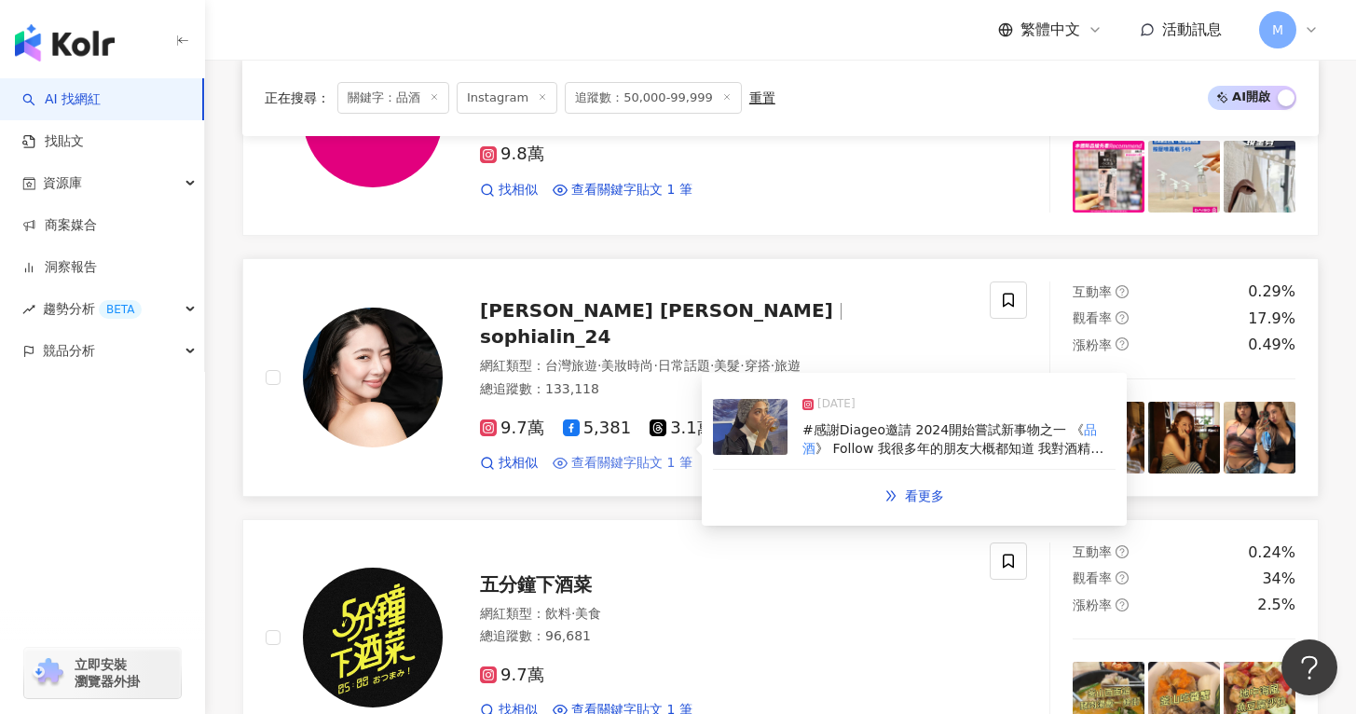
click at [621, 472] on span "查看關鍵字貼文 1 筆" at bounding box center [631, 463] width 121 height 19
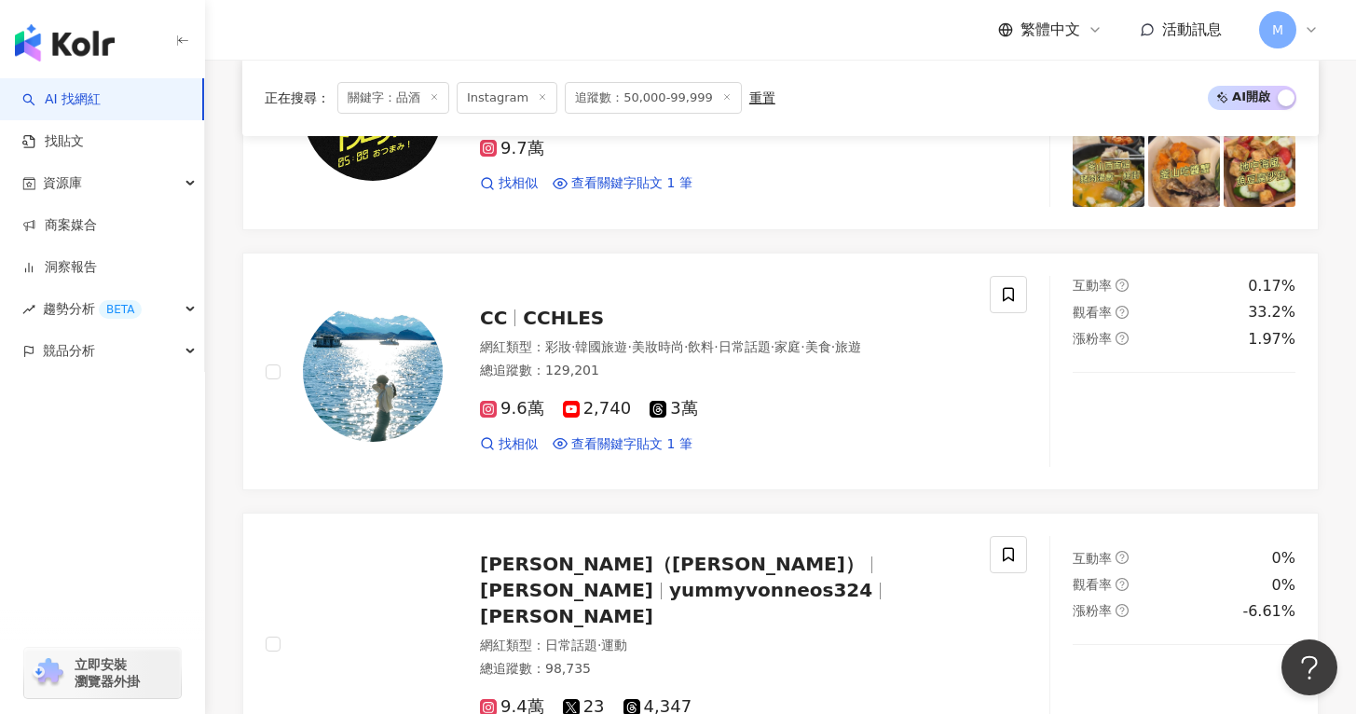
scroll to position [1541, 0]
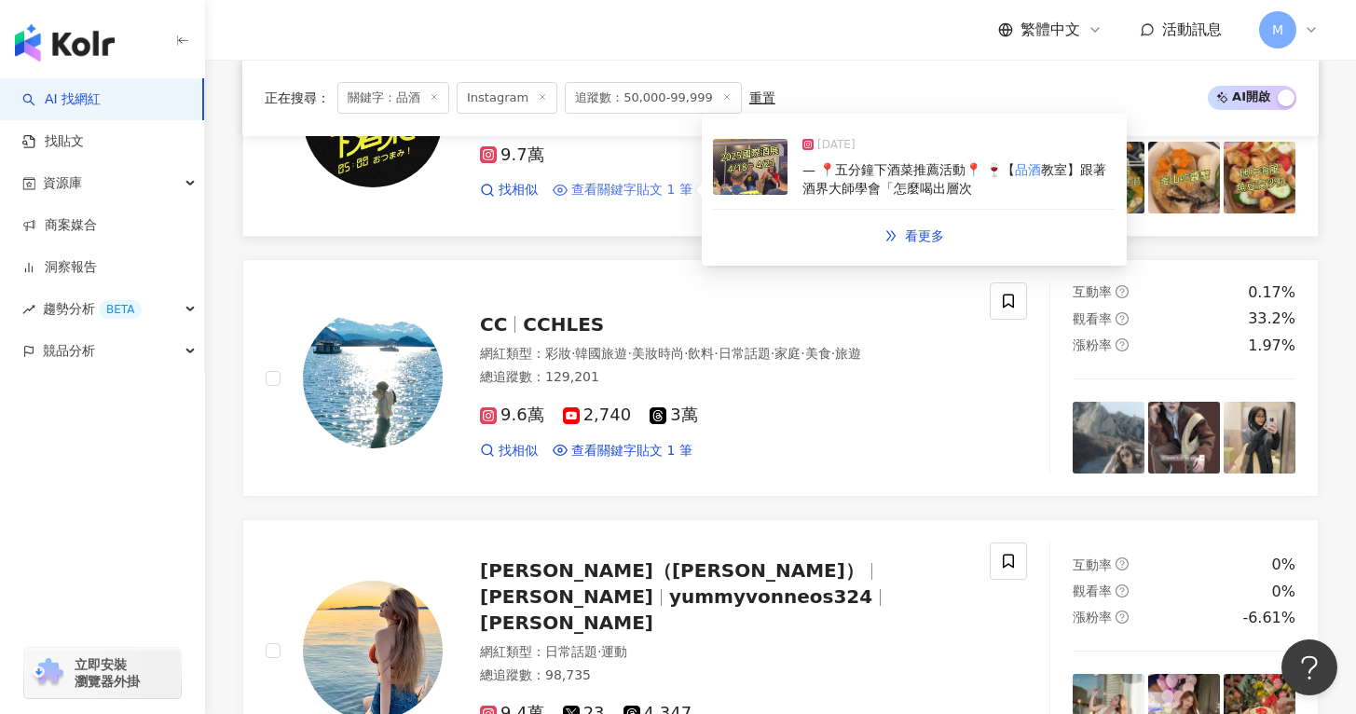
click at [623, 199] on span "查看關鍵字貼文 1 筆" at bounding box center [631, 190] width 121 height 19
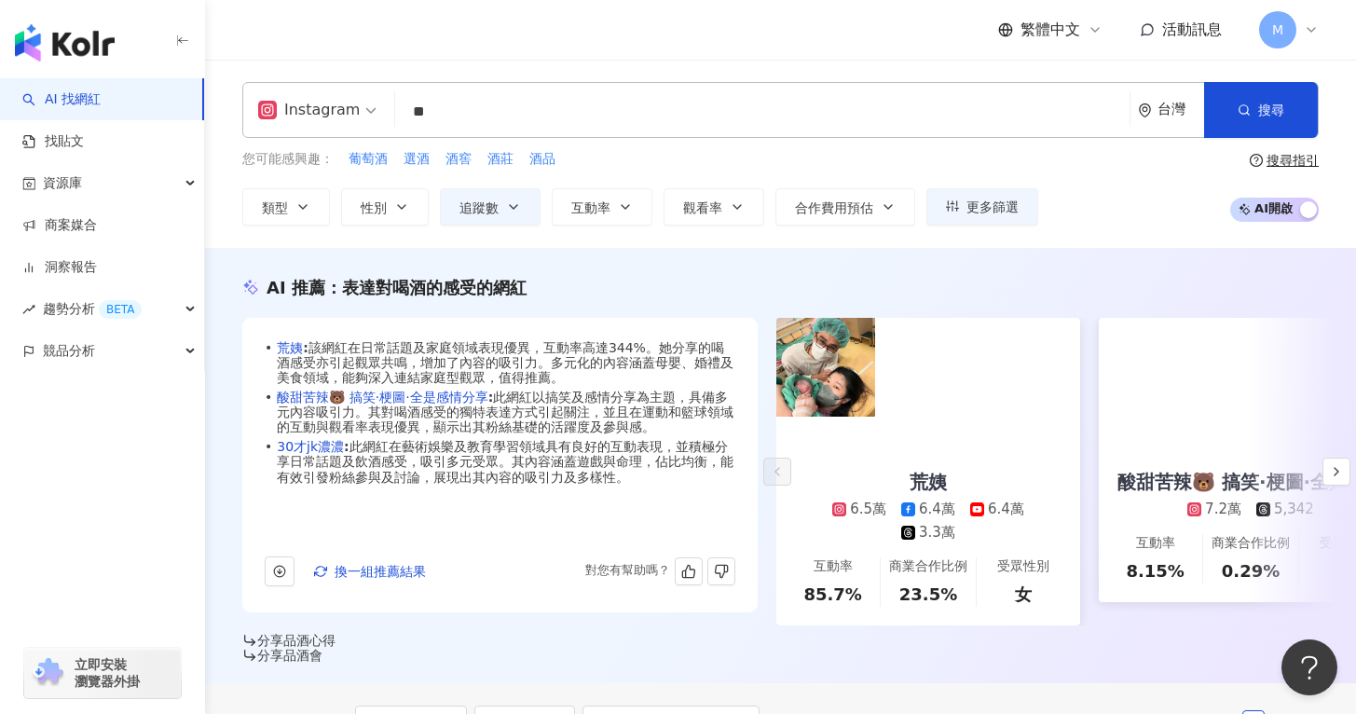
scroll to position [90, 0]
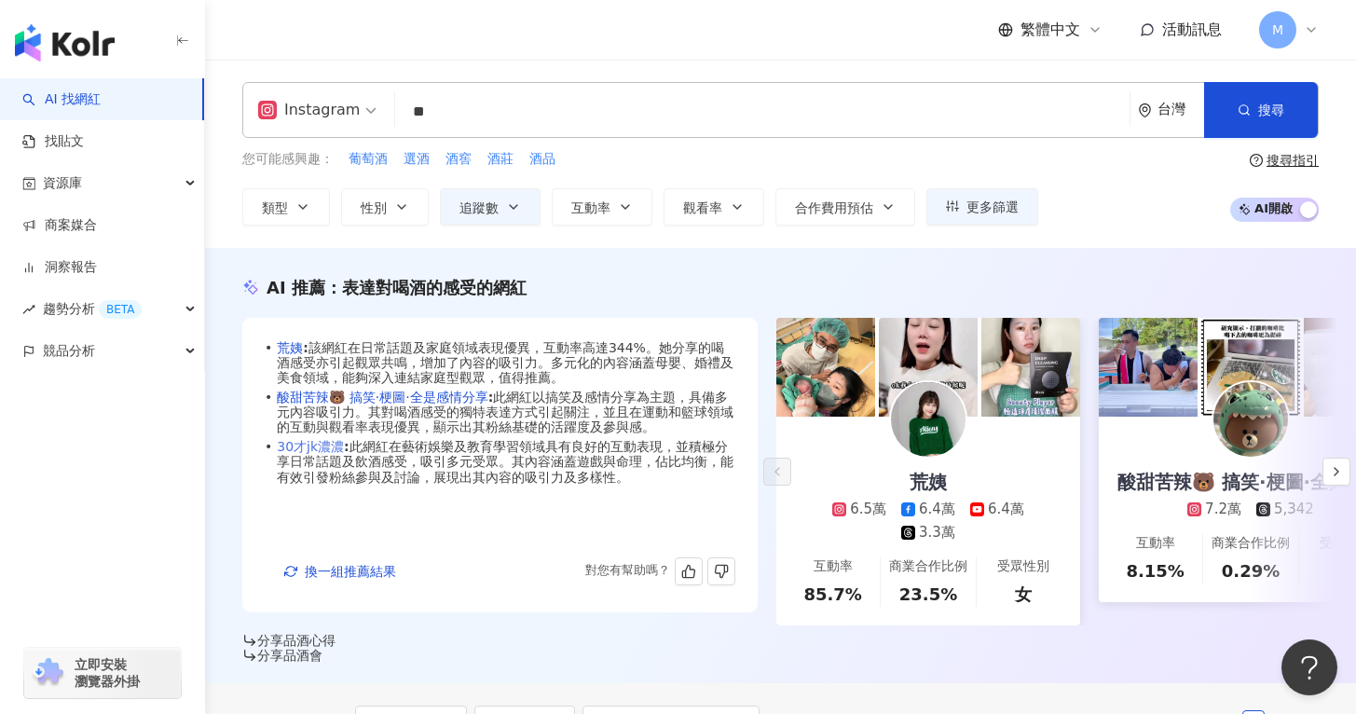
click at [290, 439] on link "30才jk濃濃" at bounding box center [310, 446] width 67 height 15
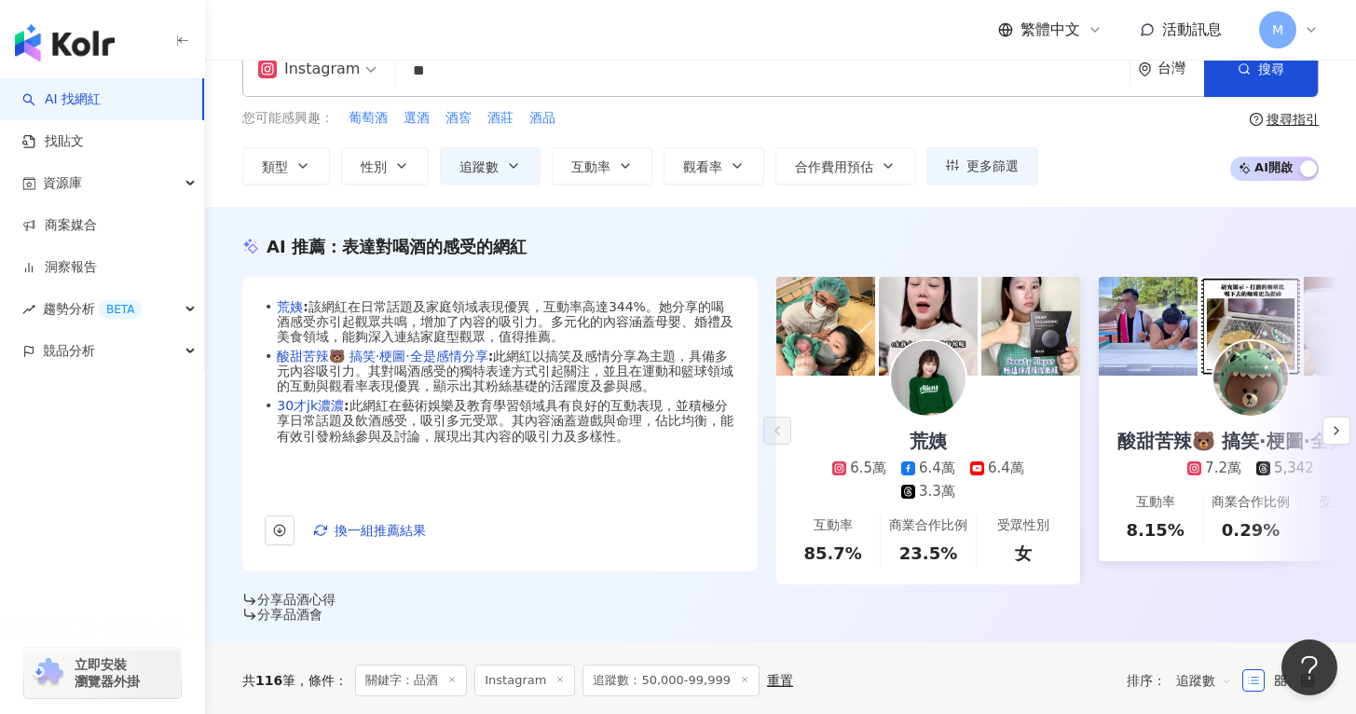
scroll to position [0, 0]
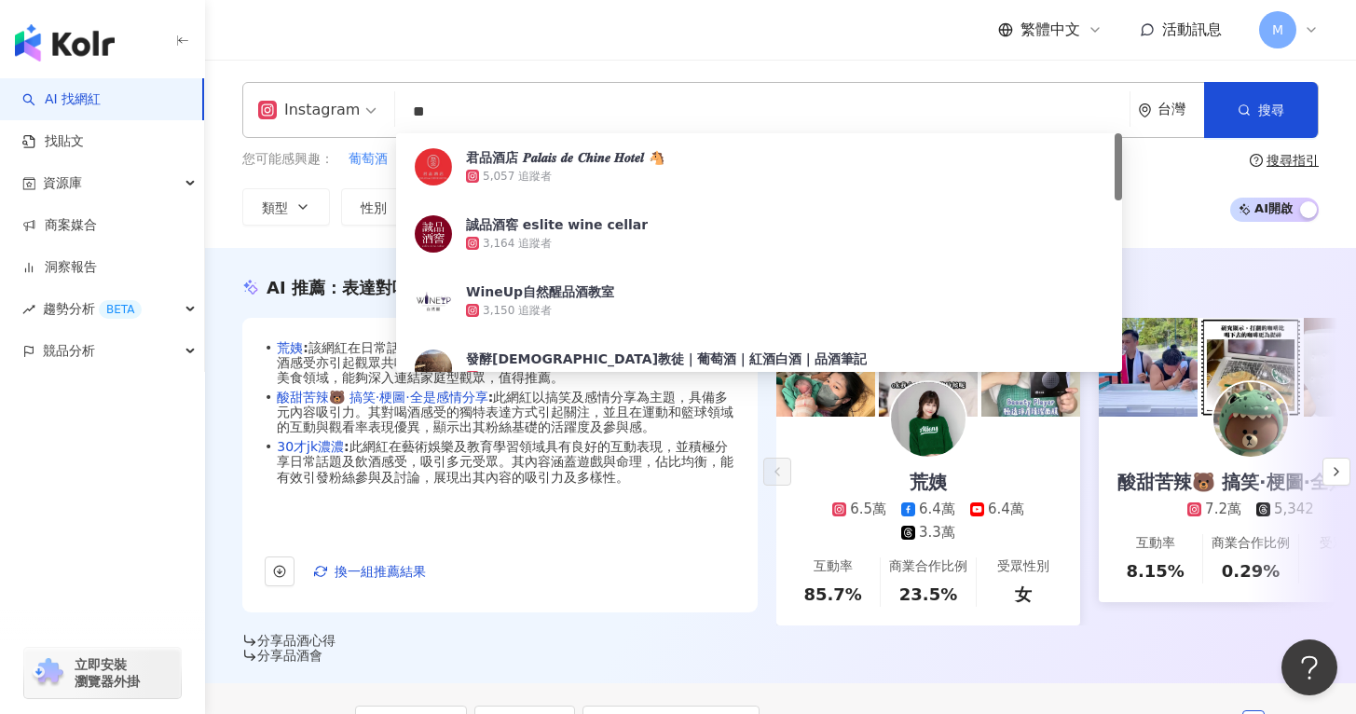
drag, startPoint x: 480, startPoint y: 102, endPoint x: 399, endPoint y: 107, distance: 81.2
click at [403, 107] on input "**" at bounding box center [762, 111] width 719 height 35
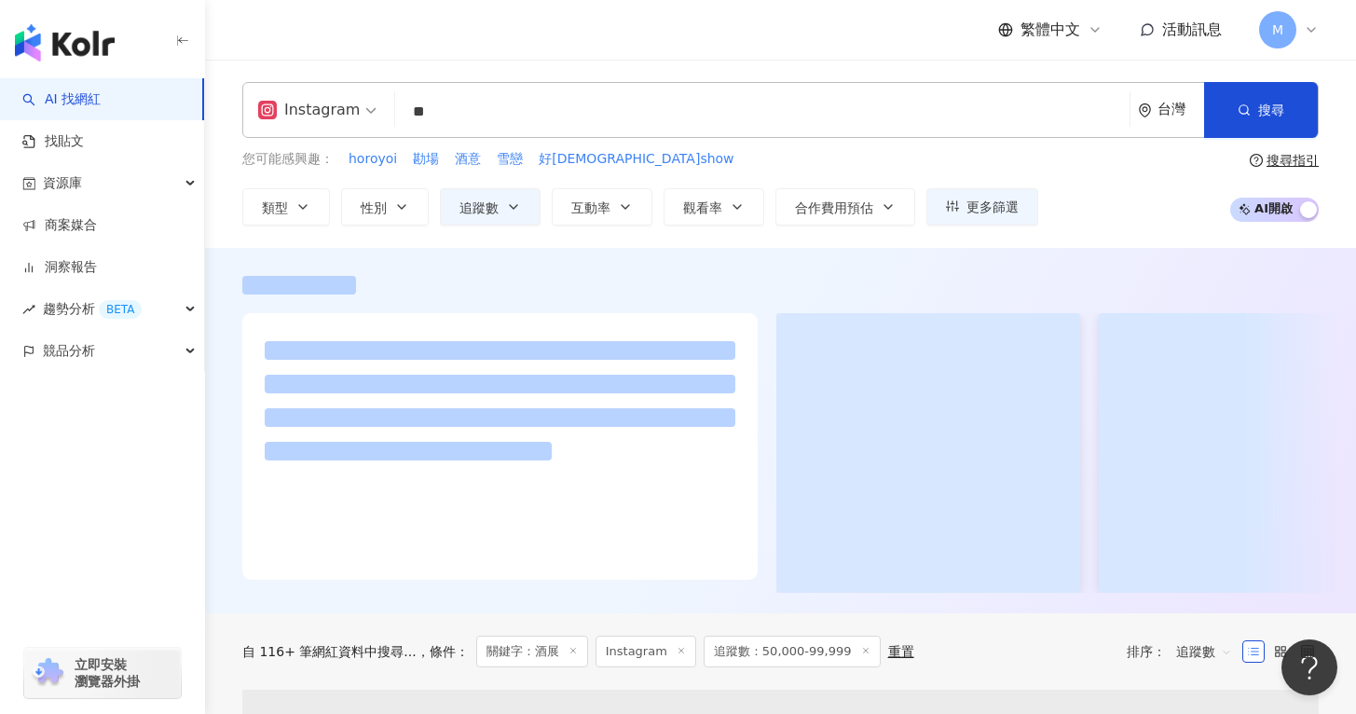
click at [1072, 236] on div "Instagram 酒展 ** 台灣 搜尋 keyword 搜尋名稱、敘述、貼文含有關鍵字 “ 酒展 ” 的網紅 您可能感興趣： horoyoi 勘場 酒意 …" at bounding box center [780, 154] width 1151 height 188
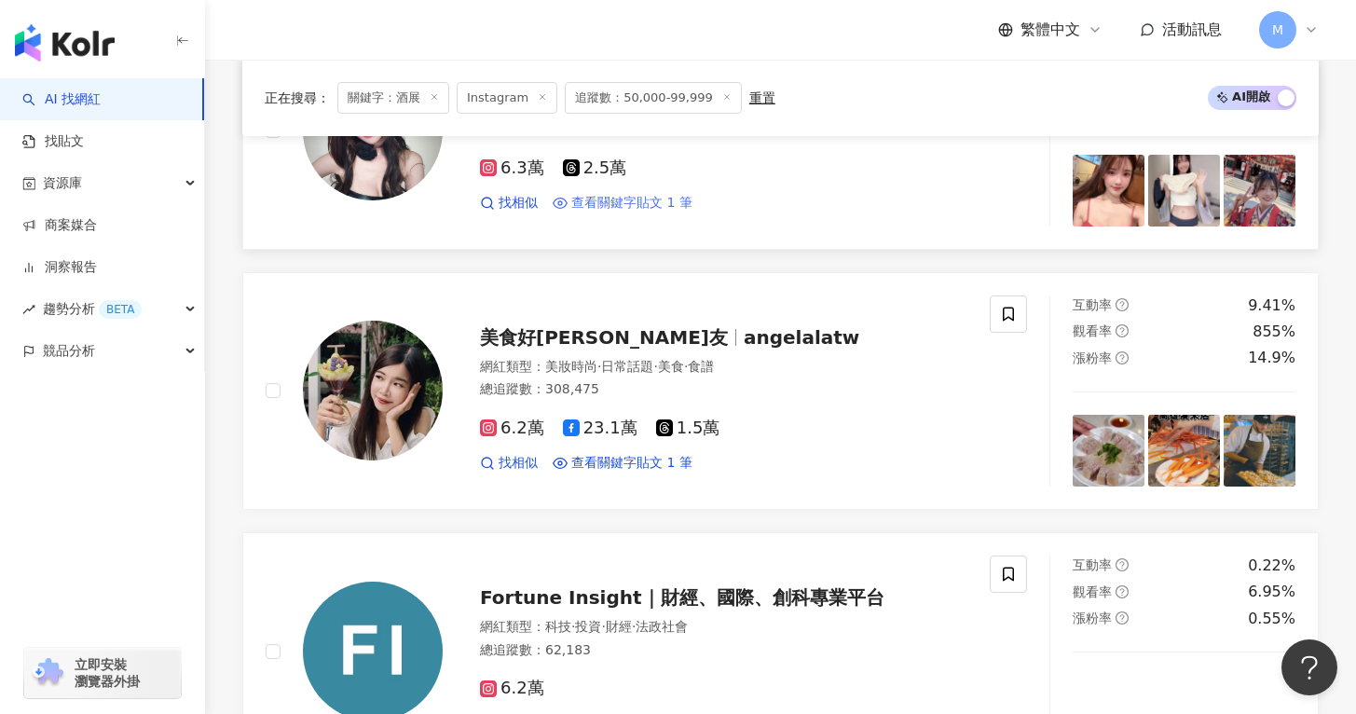
scroll to position [2101, 0]
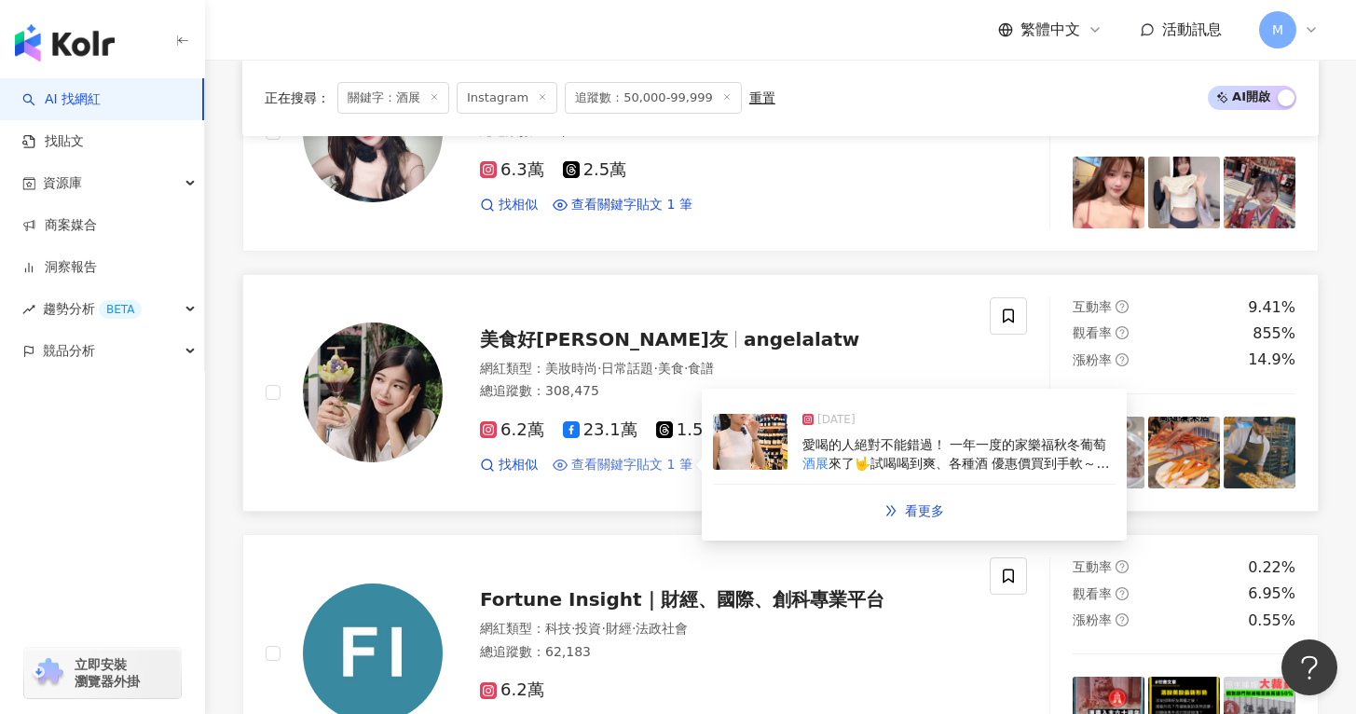
click at [654, 456] on span "查看關鍵字貼文 1 筆" at bounding box center [631, 465] width 121 height 19
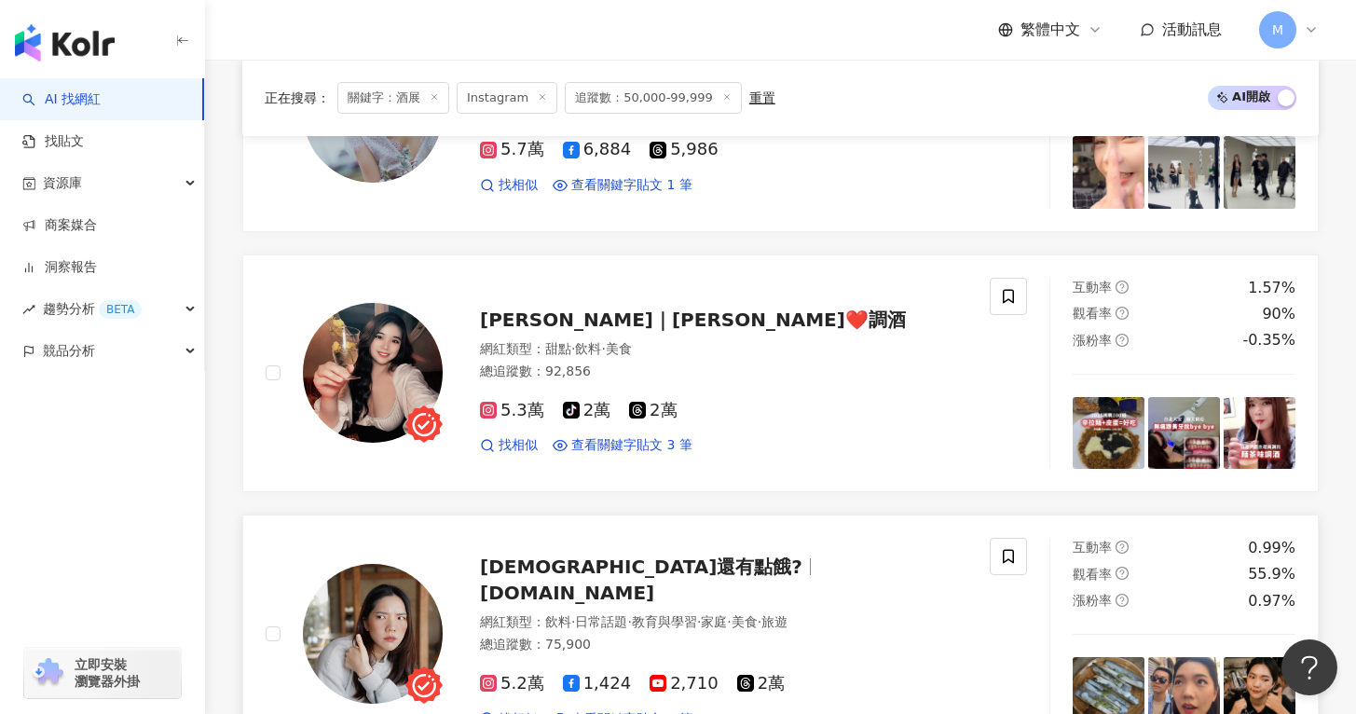
scroll to position [2915, 0]
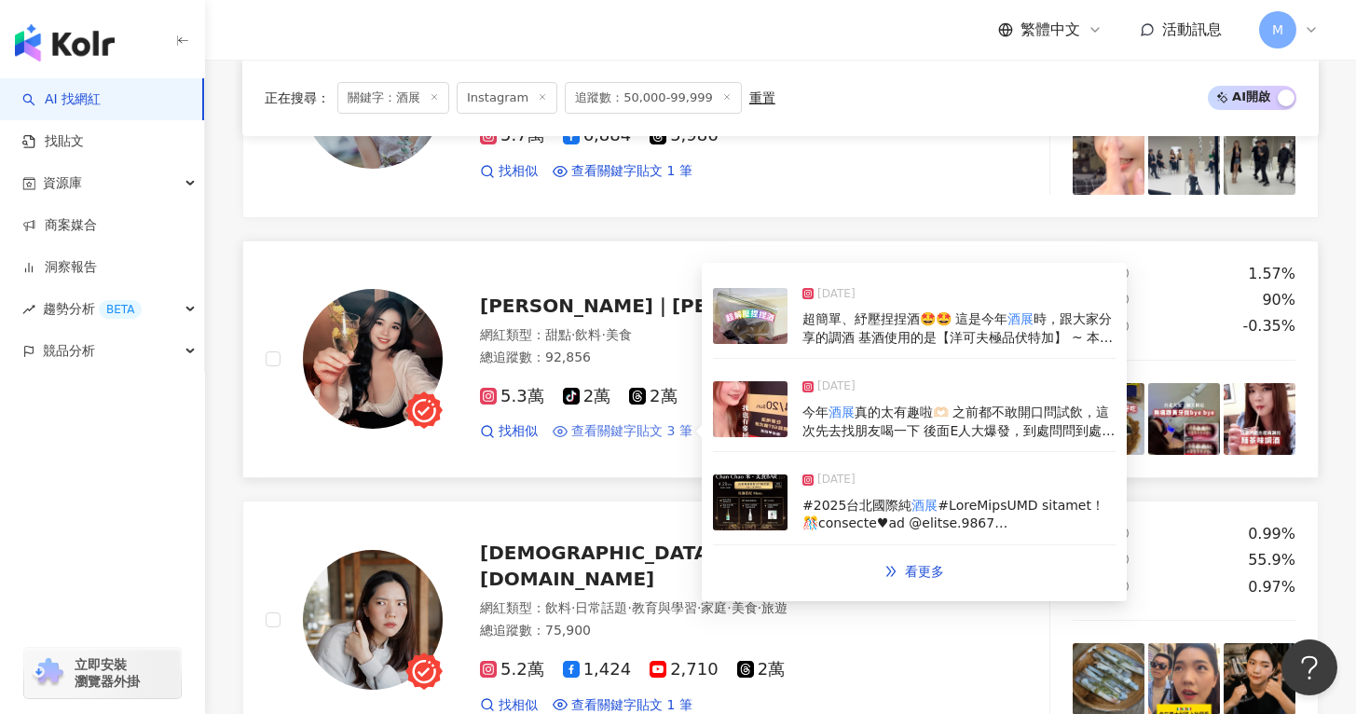
click at [655, 422] on span "查看關鍵字貼文 3 筆" at bounding box center [631, 431] width 121 height 19
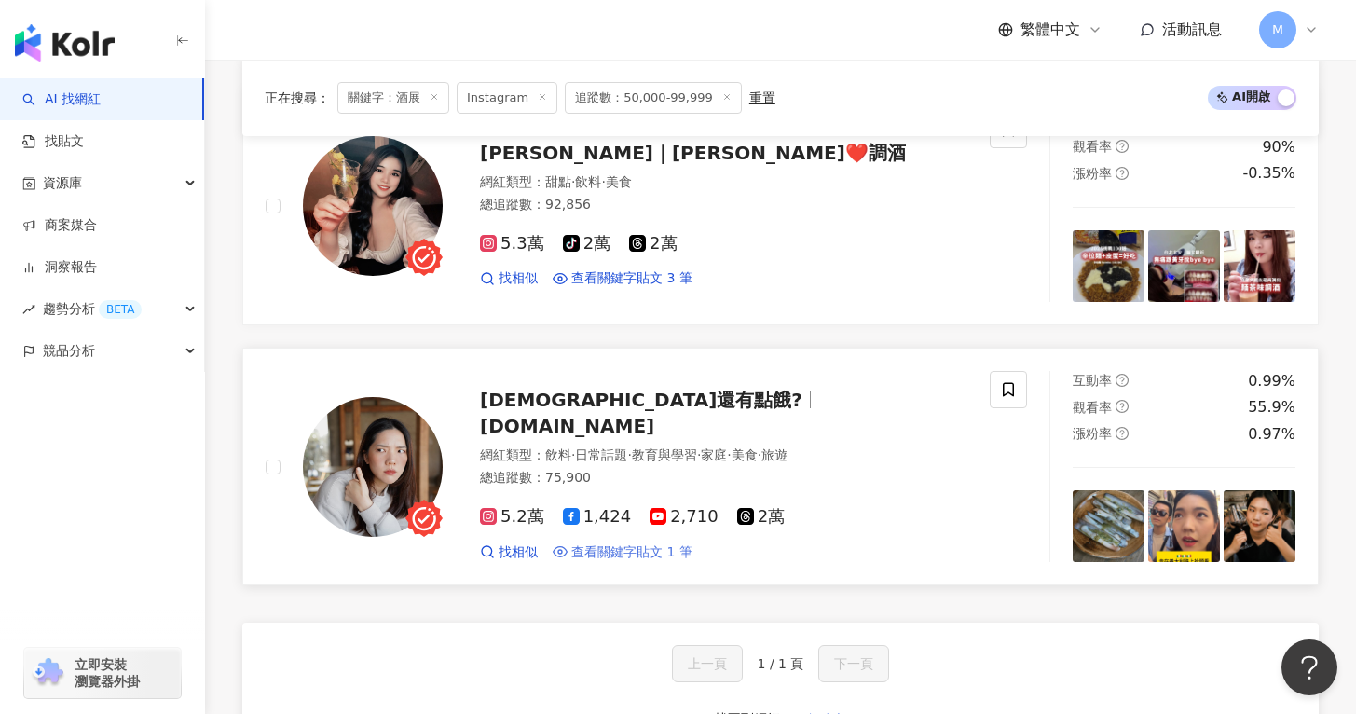
scroll to position [3069, 0]
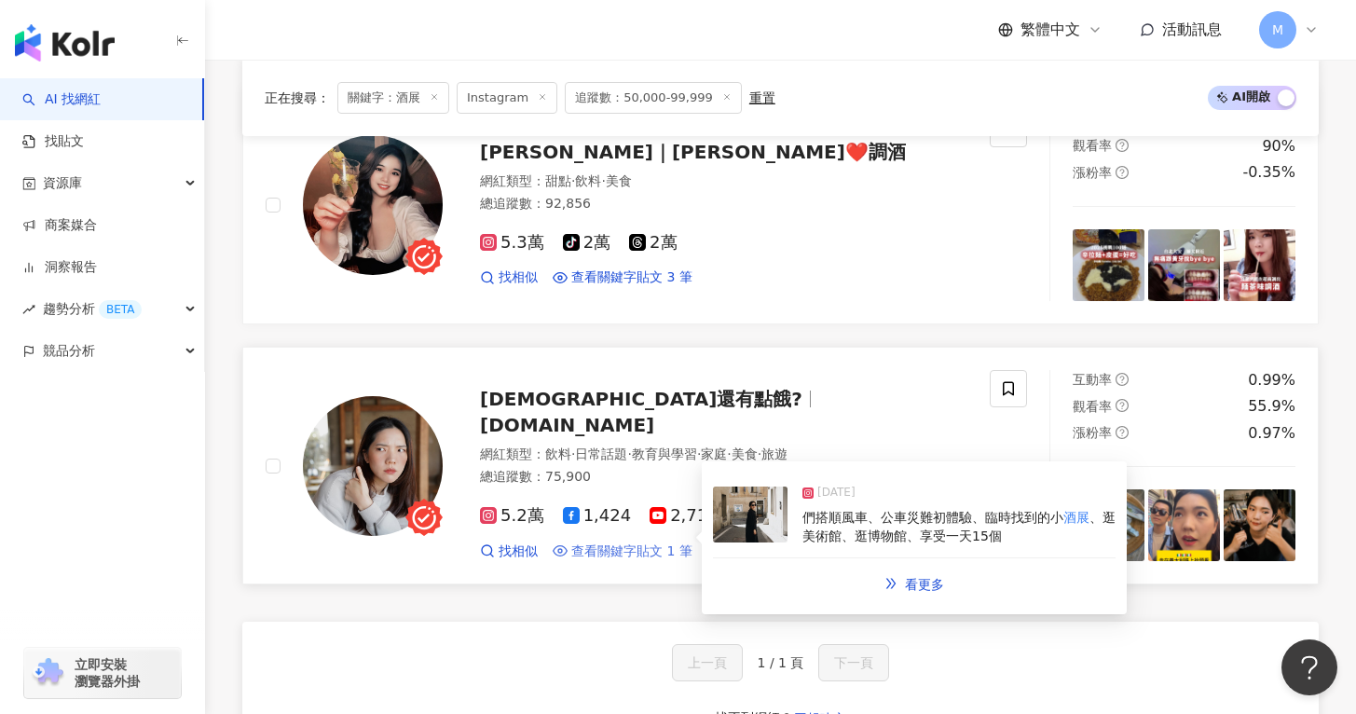
click at [631, 542] on span "查看關鍵字貼文 1 筆" at bounding box center [631, 551] width 121 height 19
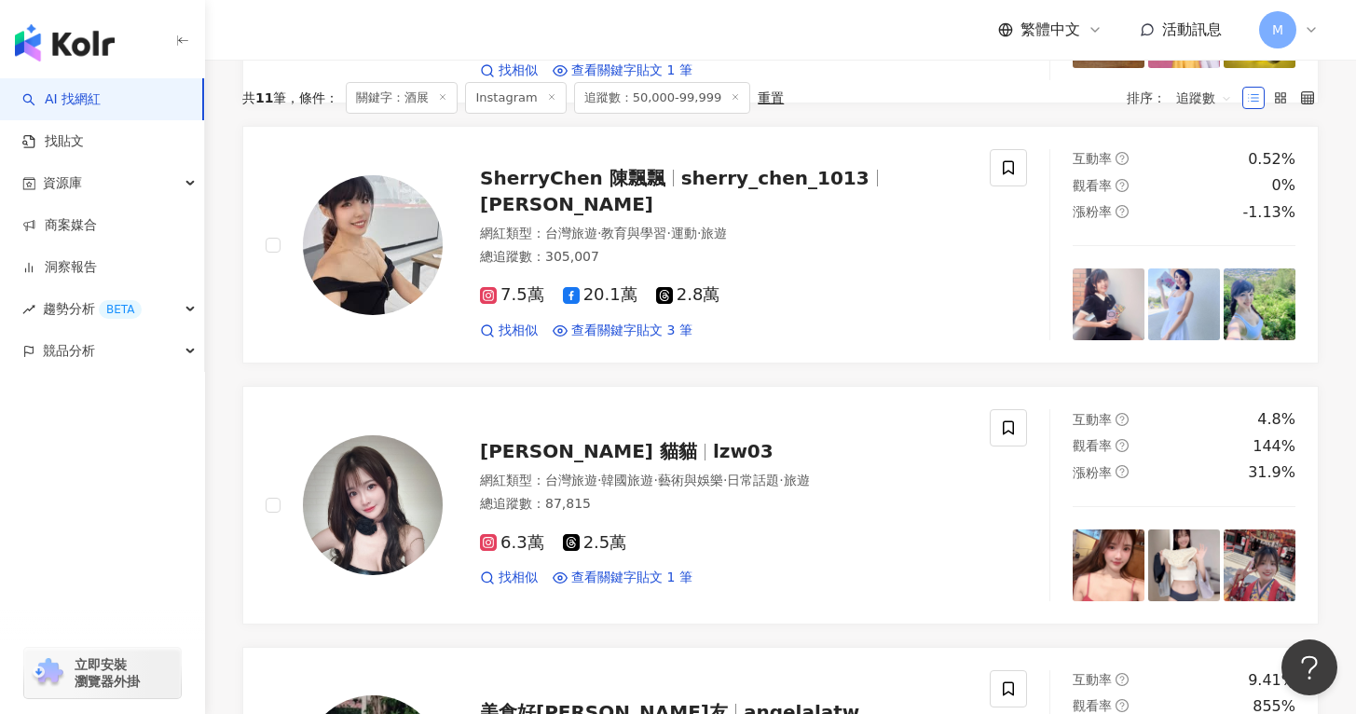
scroll to position [0, 0]
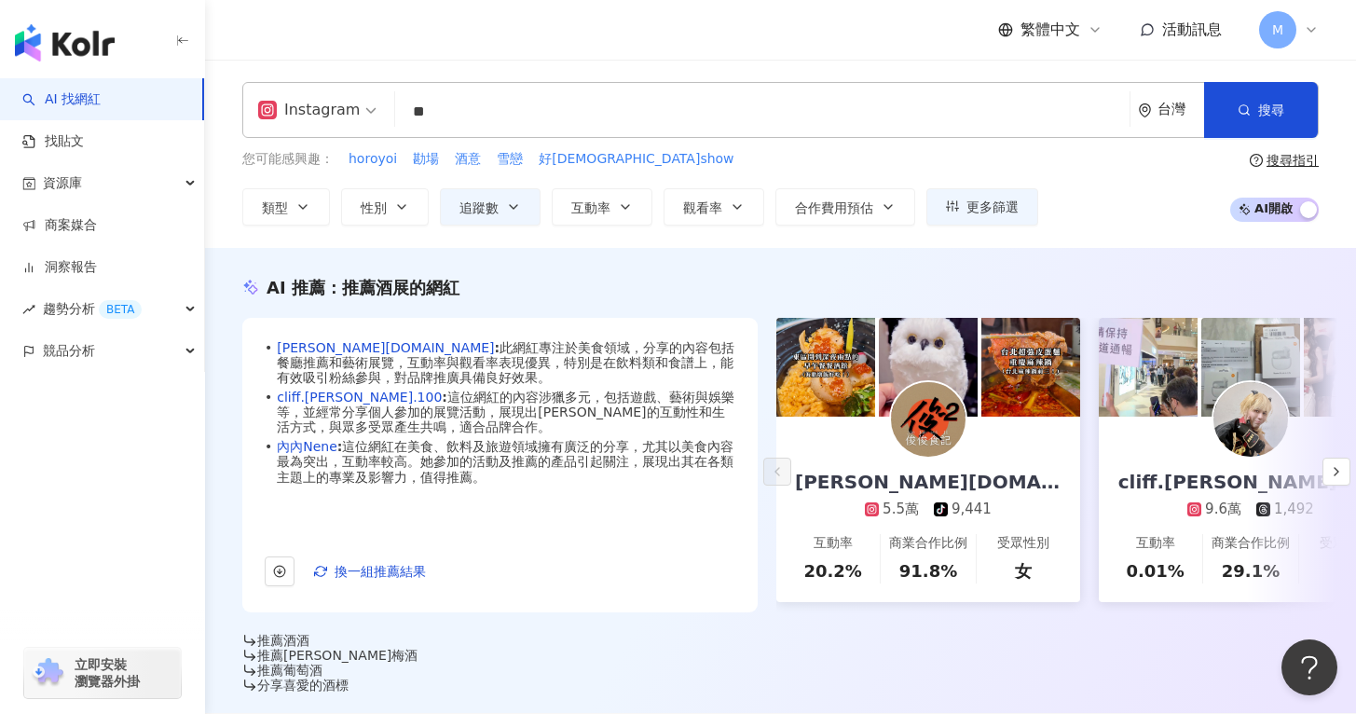
click at [467, 100] on input "**" at bounding box center [762, 111] width 719 height 35
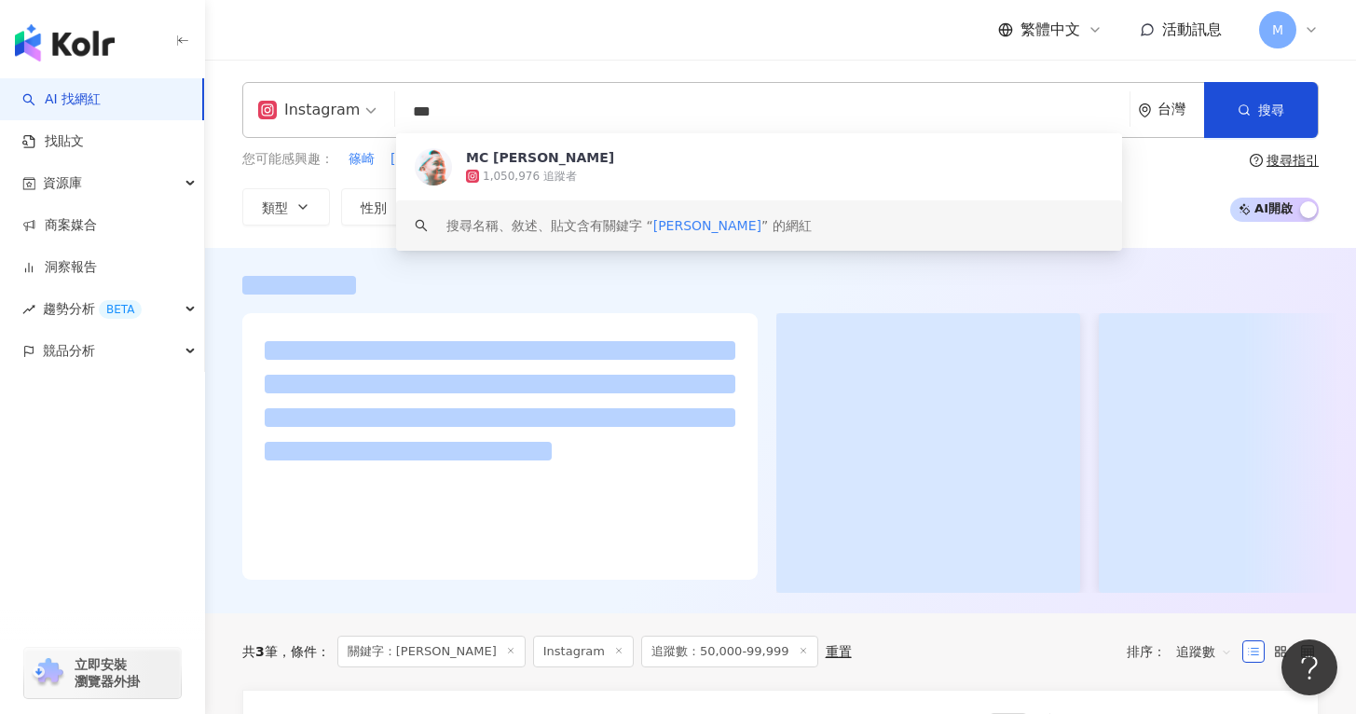
click at [1143, 224] on div "您可能感興趣： 篠崎 恩希俊 聲音演繹 韟國 歐陽娜娜歐陽娜娜 類型 性別 追蹤數 互動率 觀看率 合作費用預估 更多篩選 ***** - ***** 不限 …" at bounding box center [780, 187] width 1076 height 76
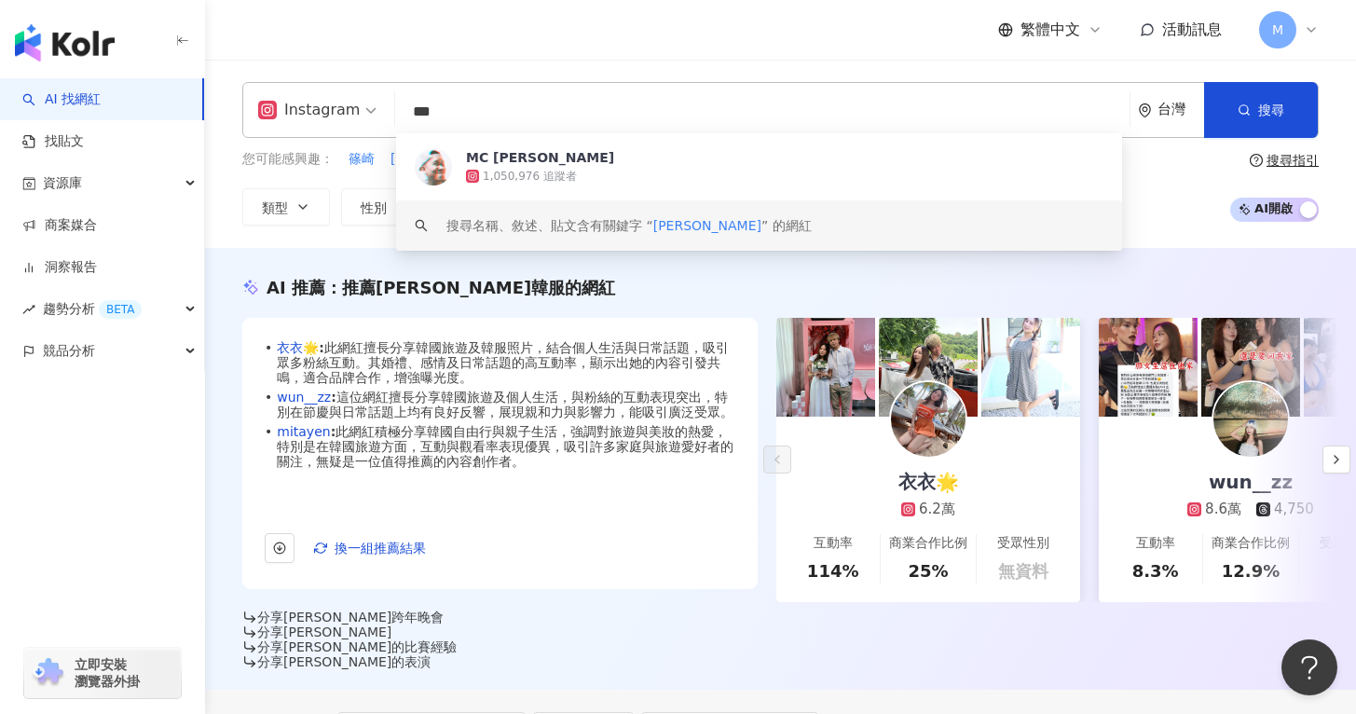
drag, startPoint x: 485, startPoint y: 102, endPoint x: 408, endPoint y: 108, distance: 76.7
click at [408, 108] on input "***" at bounding box center [762, 111] width 719 height 35
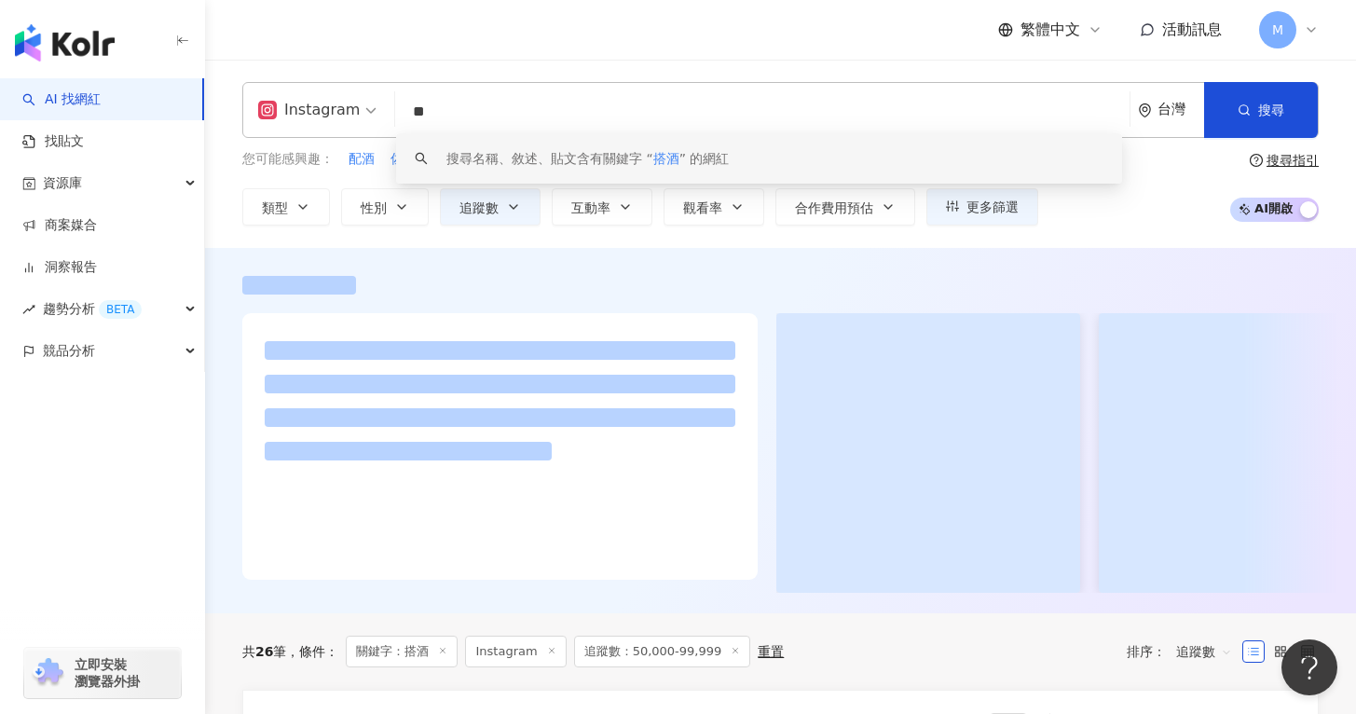
click at [1103, 235] on div "Instagram ** 台灣 搜尋 keyword 搜尋名稱、敘述、貼文含有關鍵字 “ 搭酒 ” 的網紅 您可能感興趣： 配酒 佐餐 算濃 酒都 現沖 類型…" at bounding box center [780, 154] width 1151 height 188
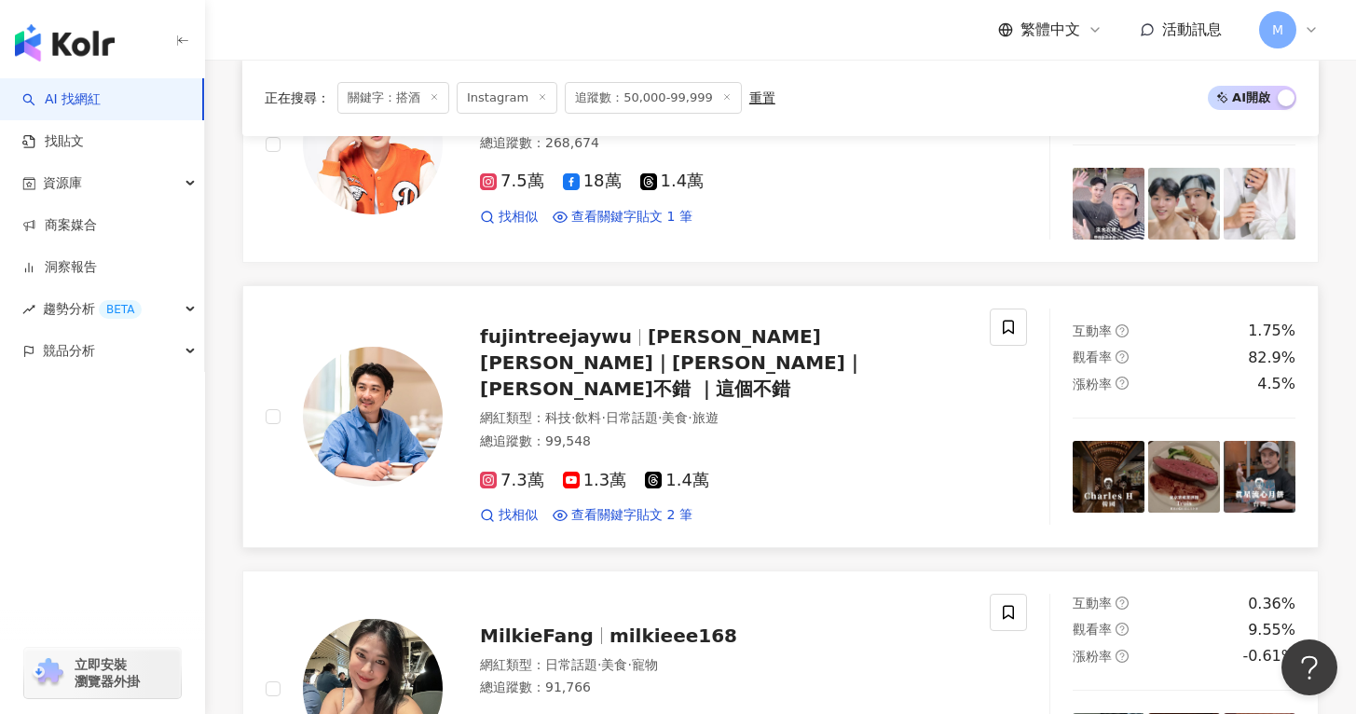
scroll to position [2420, 0]
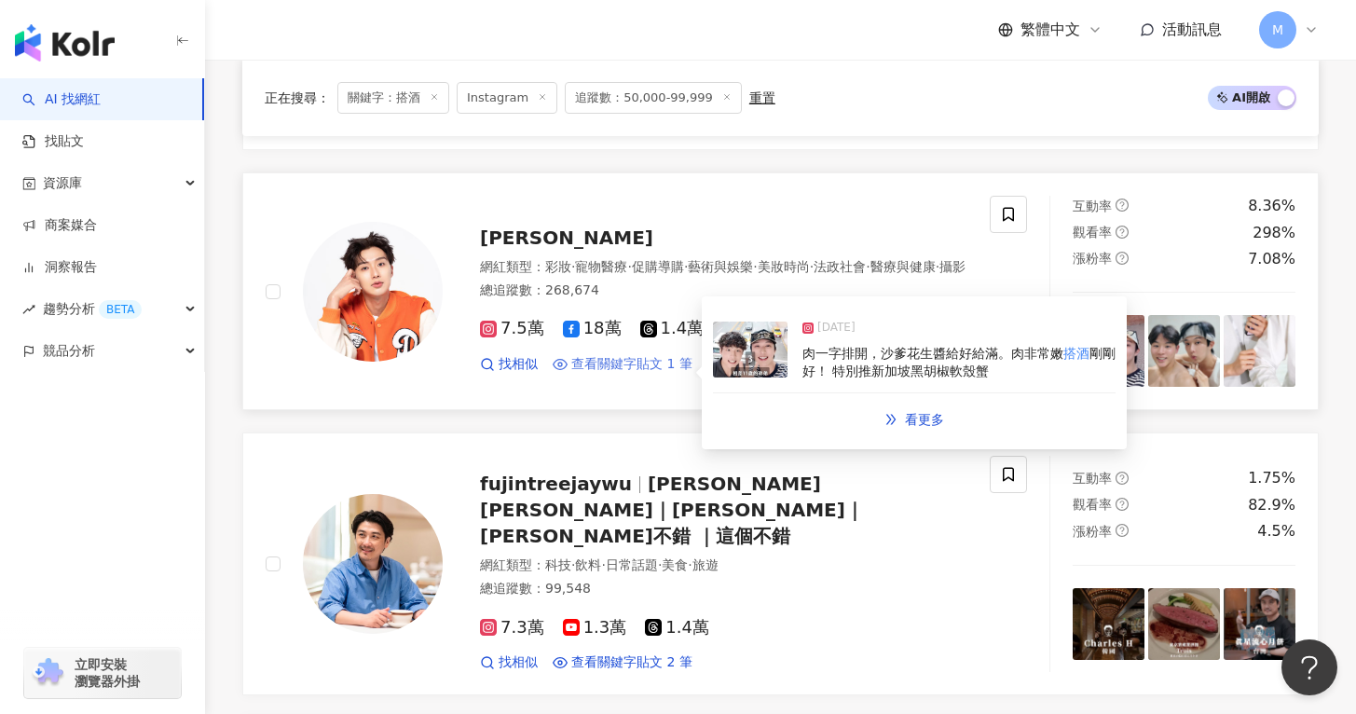
click at [646, 371] on span "查看關鍵字貼文 1 筆" at bounding box center [631, 364] width 121 height 19
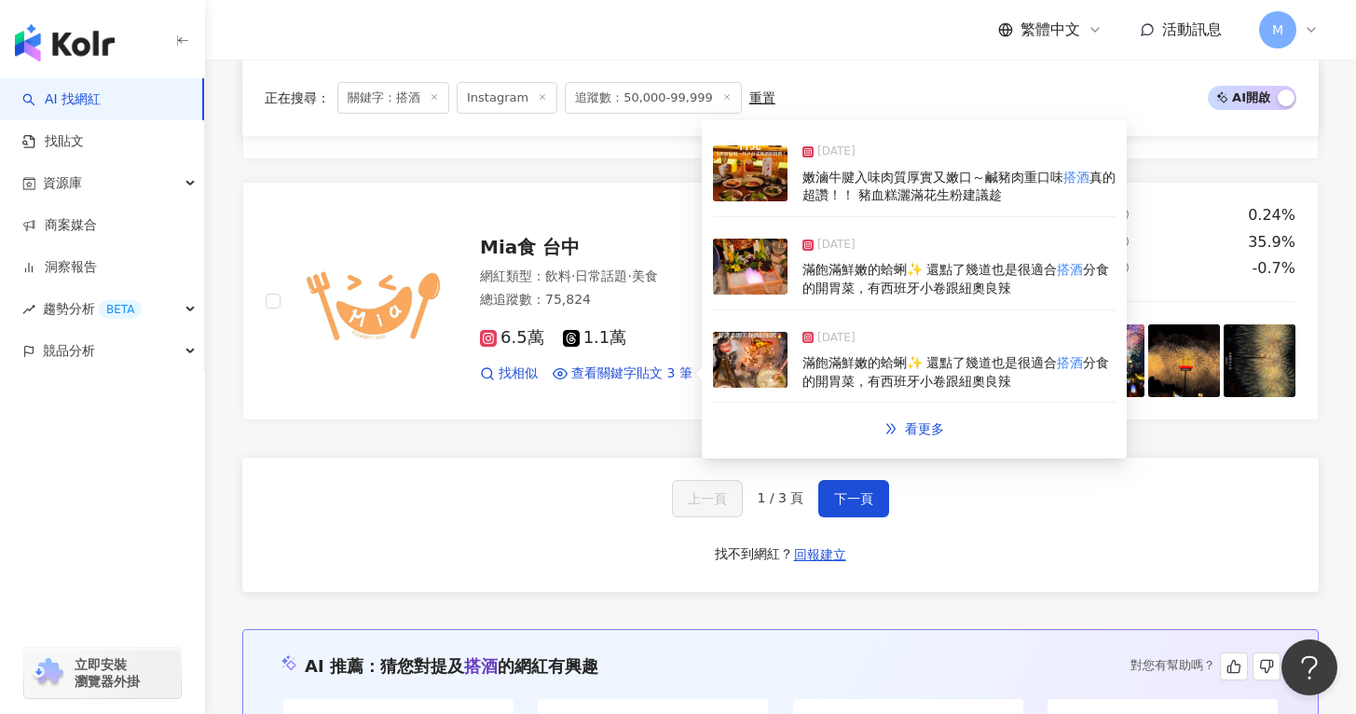
scroll to position [3474, 0]
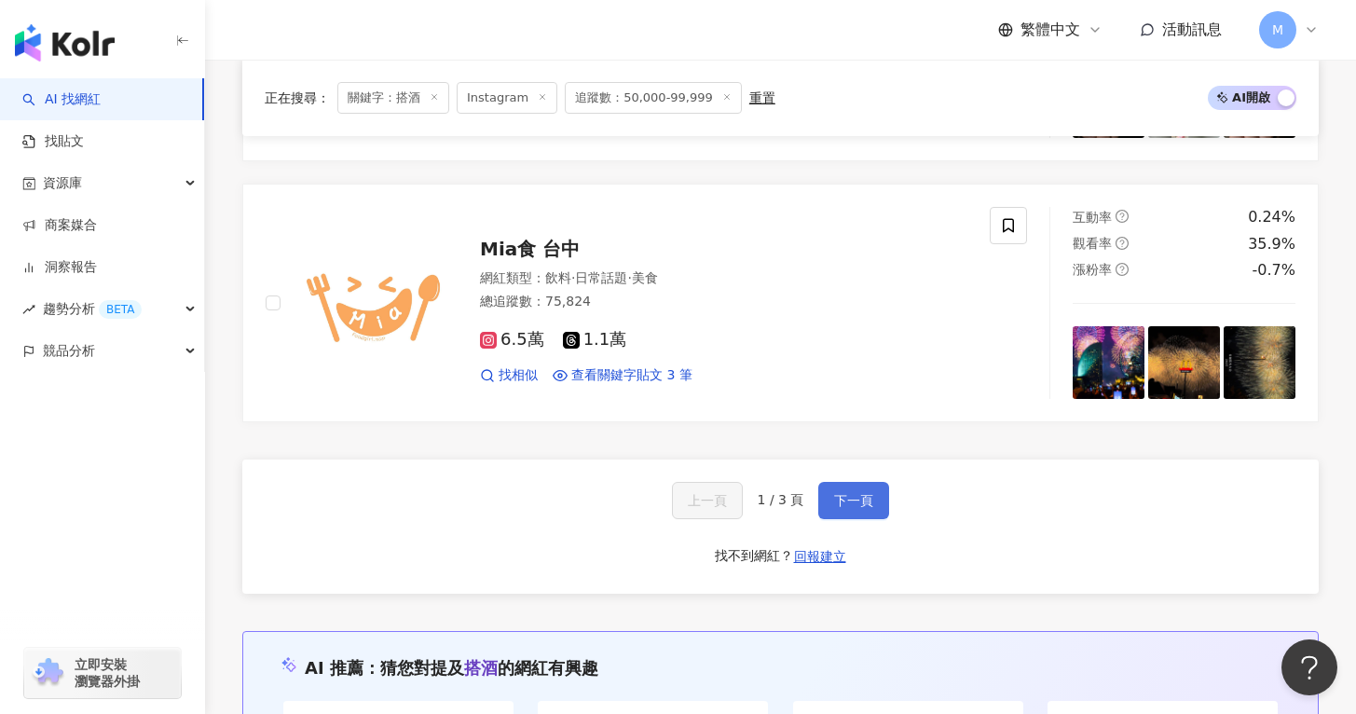
click at [844, 493] on span "下一頁" at bounding box center [853, 500] width 39 height 15
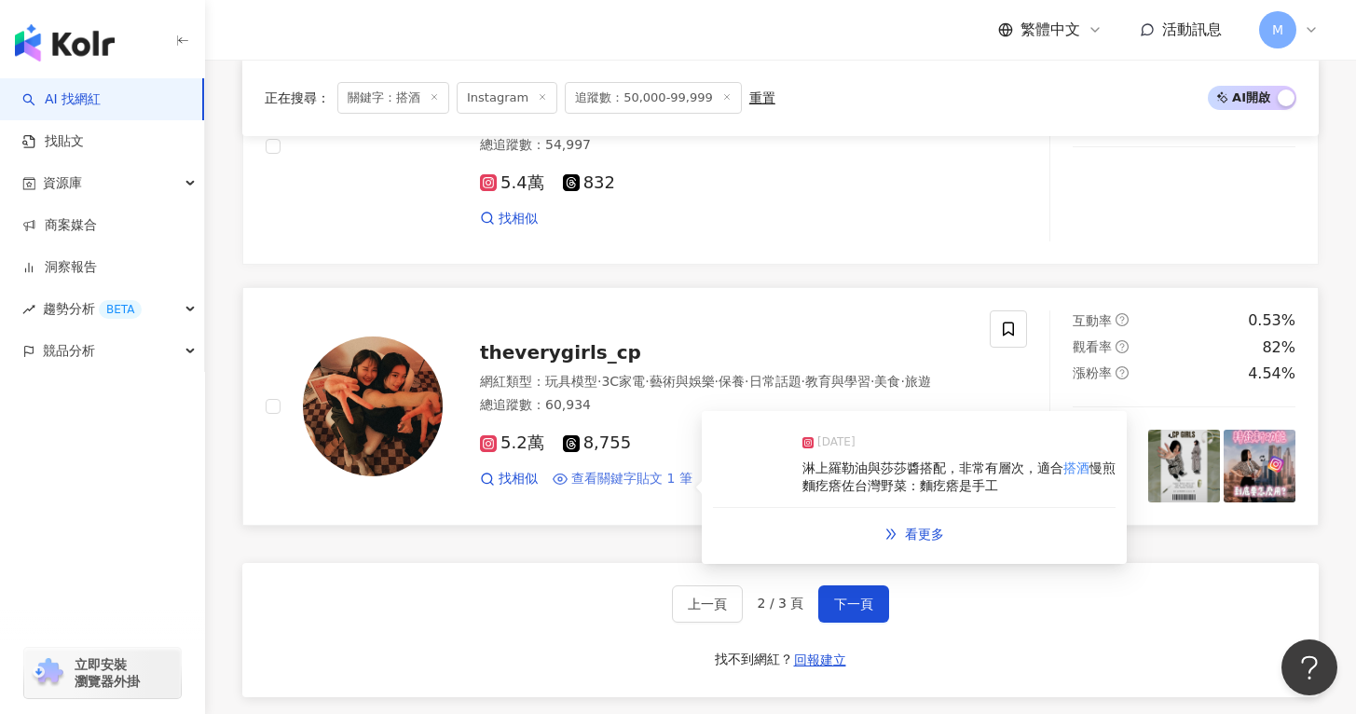
scroll to position [3206, 0]
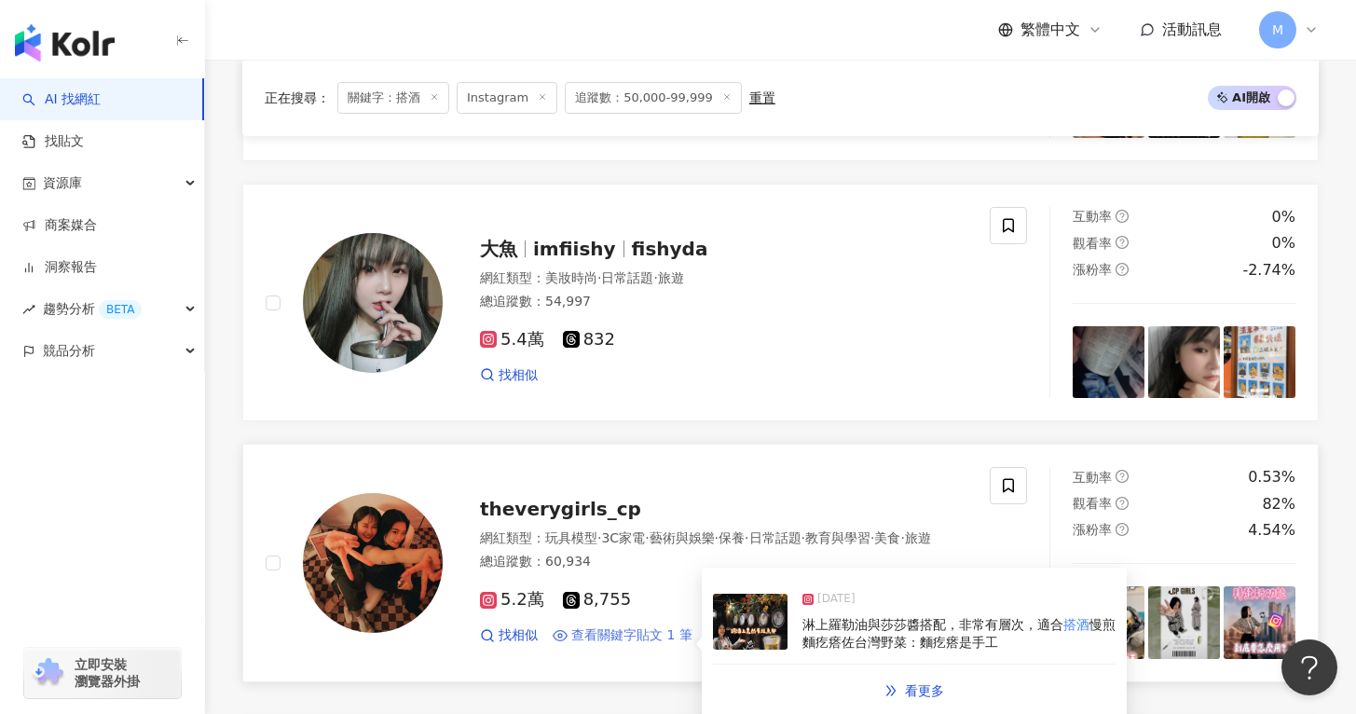
click at [640, 626] on span "查看關鍵字貼文 1 筆" at bounding box center [631, 635] width 121 height 19
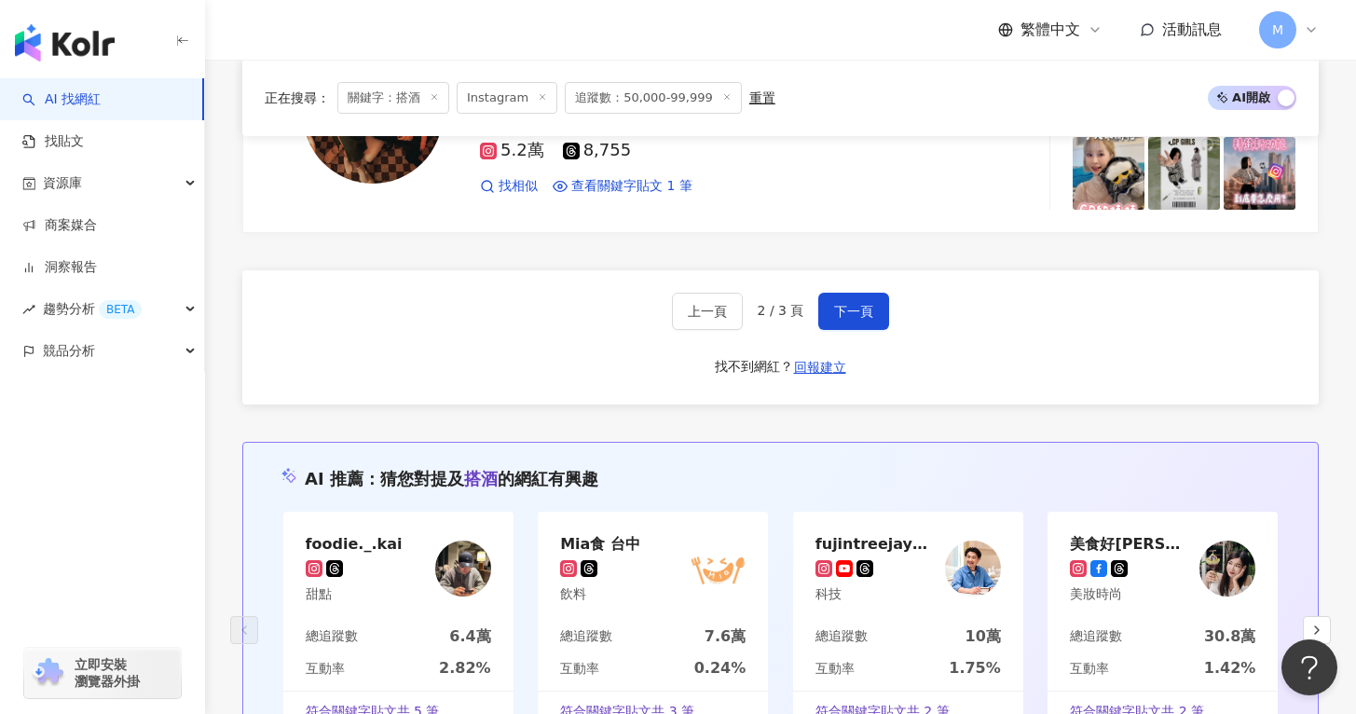
scroll to position [3615, 0]
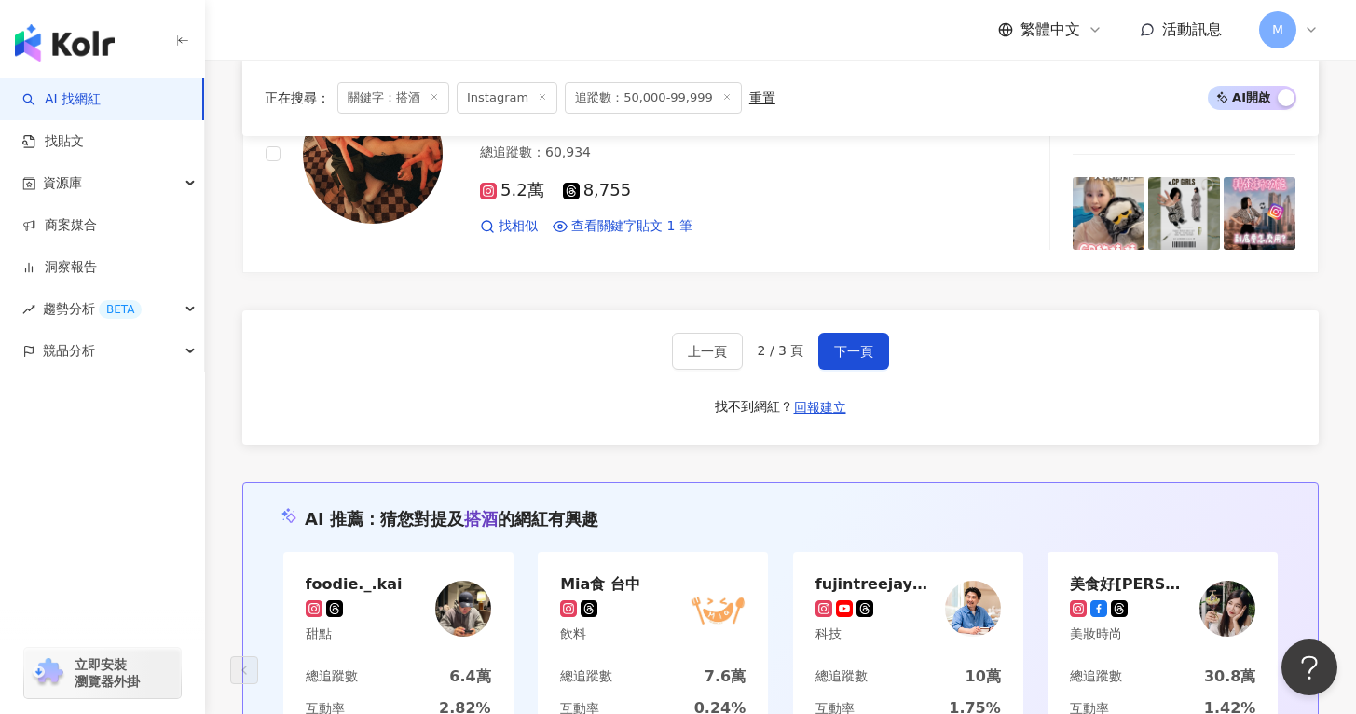
click at [851, 357] on div "上一頁 2 / 3 頁 下一頁 找不到網紅？ 回報建立" at bounding box center [780, 377] width 1076 height 134
click at [860, 346] on button "下一頁" at bounding box center [853, 351] width 71 height 37
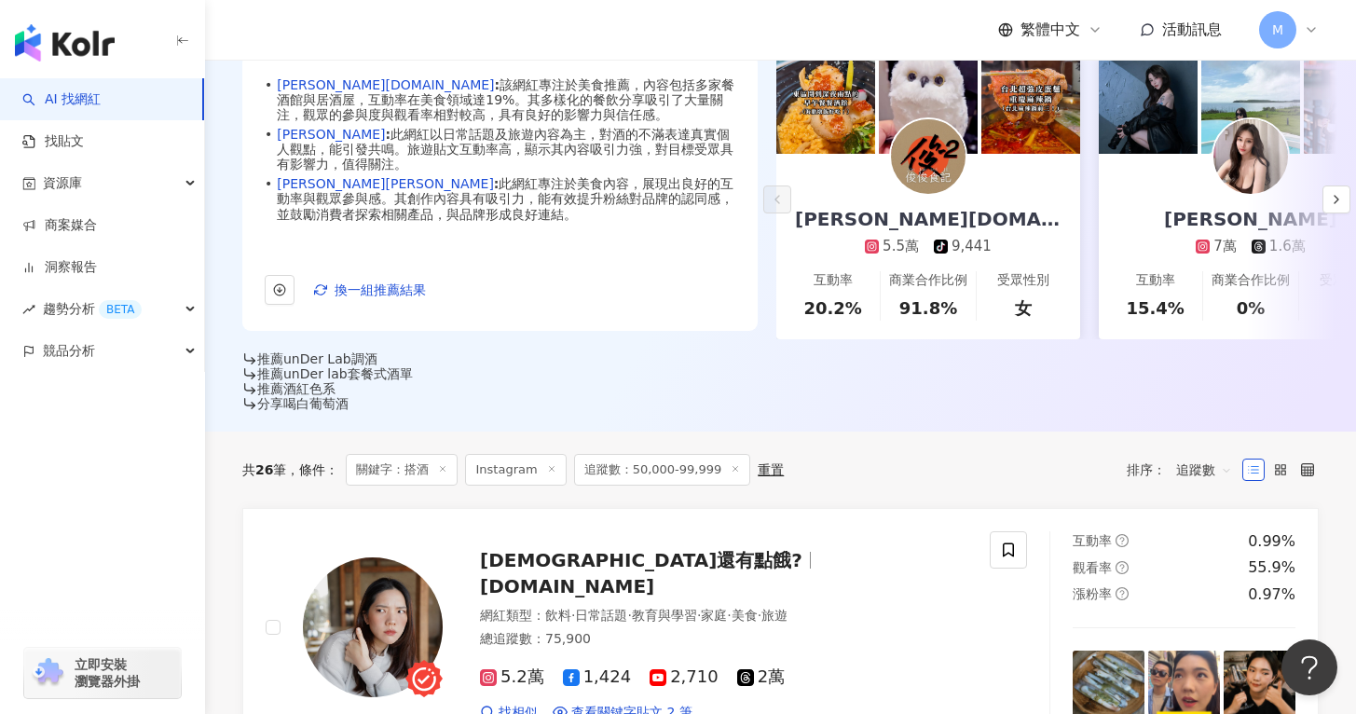
scroll to position [0, 0]
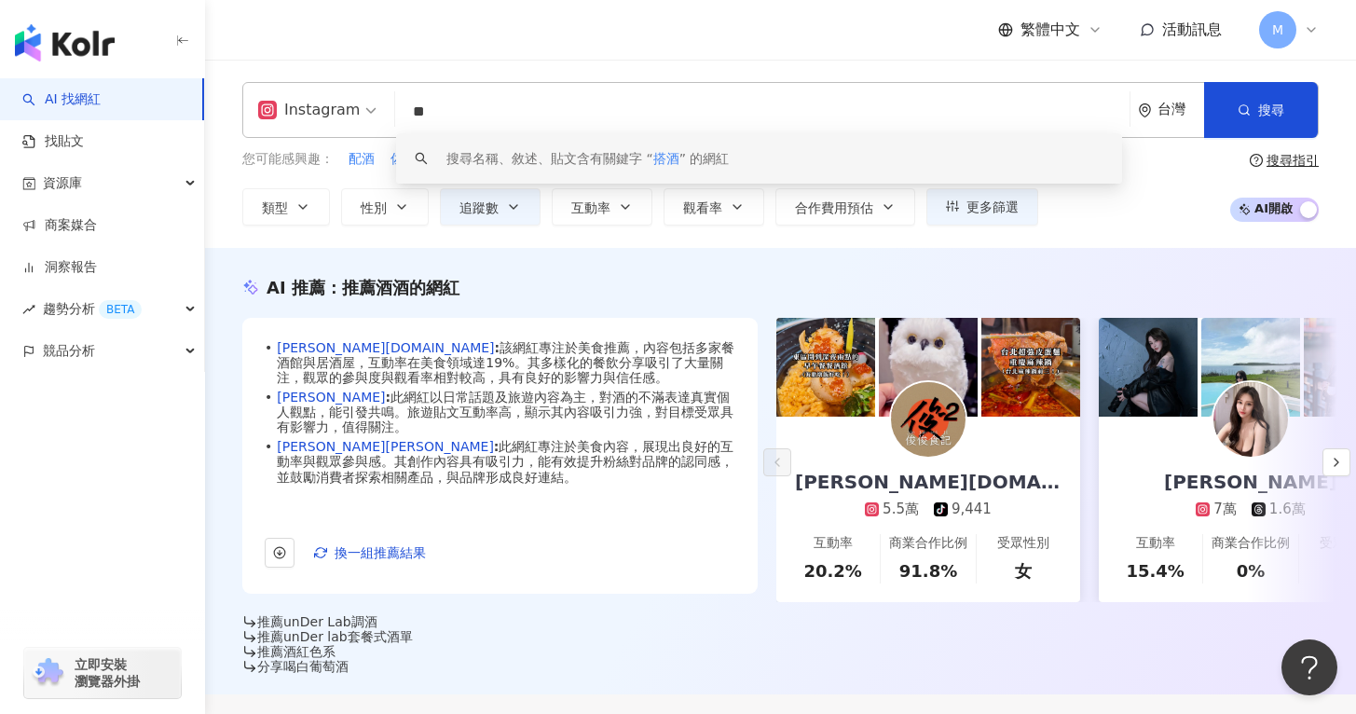
drag, startPoint x: 460, startPoint y: 115, endPoint x: 397, endPoint y: 92, distance: 67.2
click at [403, 99] on input "**" at bounding box center [762, 111] width 719 height 35
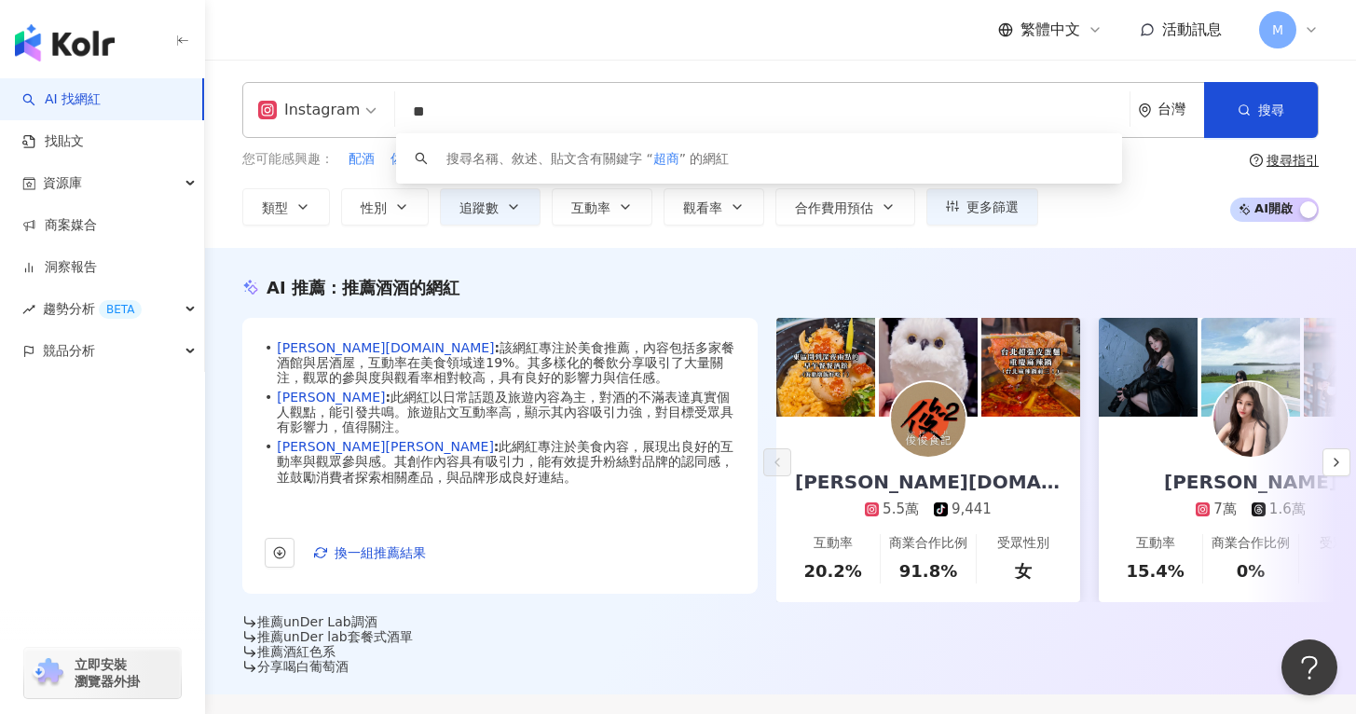
type input "*"
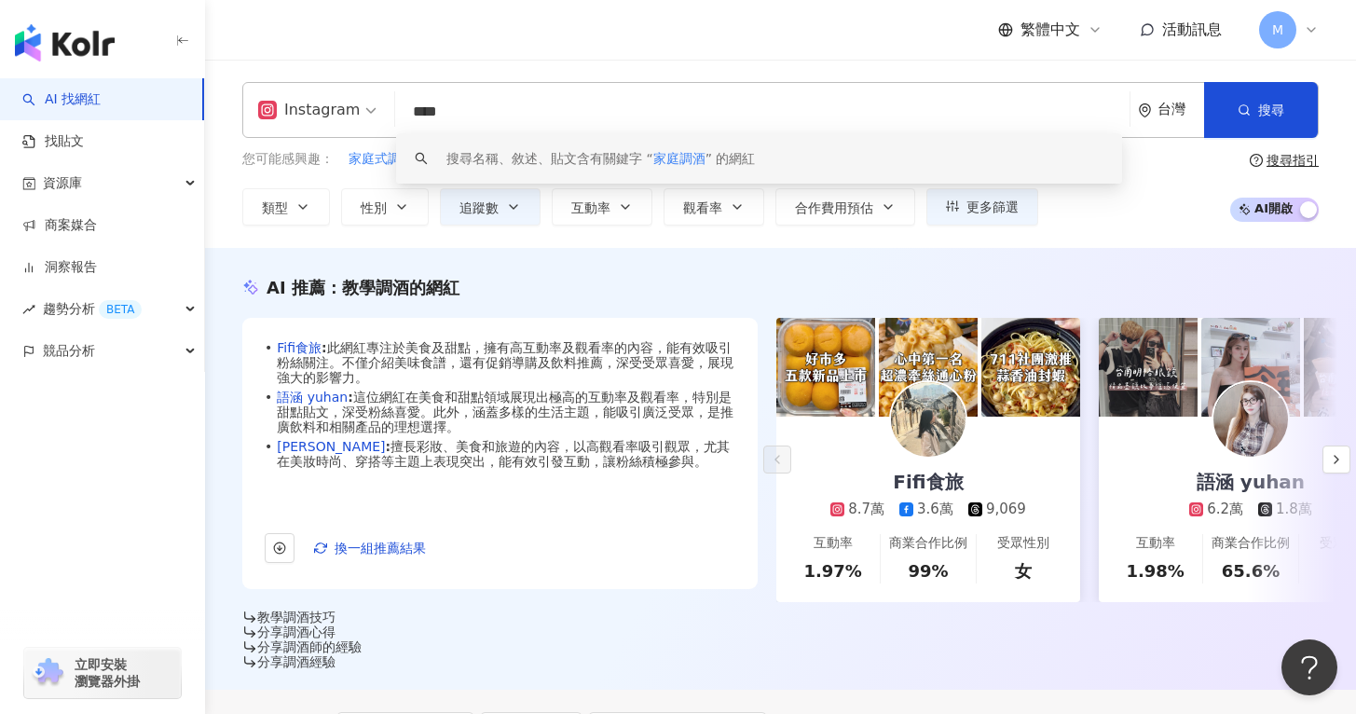
click at [1128, 200] on div "您可能感興趣： 家庭式調酒 外場正職/工讀 人生的第一杯高粱酒 乾杯與小菜的日常 浮誇系調酒 類型 性別 追蹤數 互動率 觀看率 合作費用預估 更多篩選 **…" at bounding box center [780, 187] width 1076 height 76
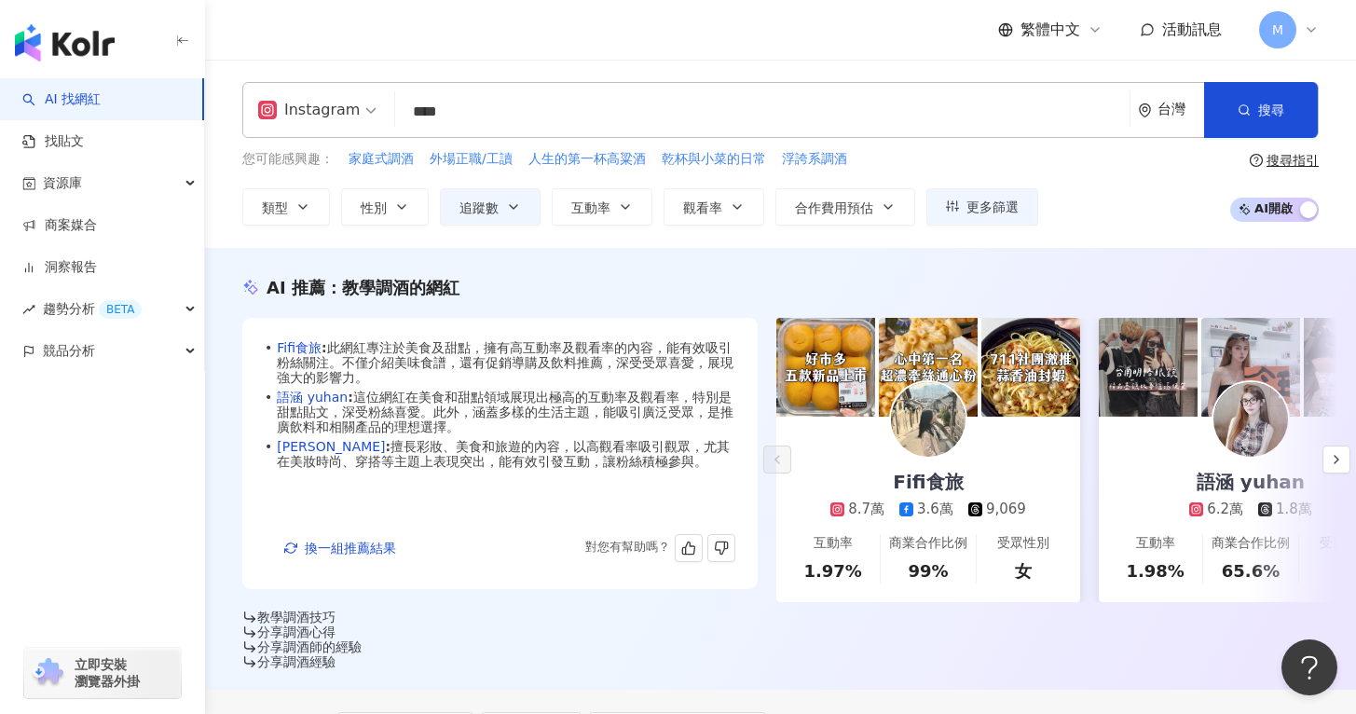
scroll to position [46, 0]
click at [389, 161] on span "家庭式調酒" at bounding box center [380, 159] width 65 height 19
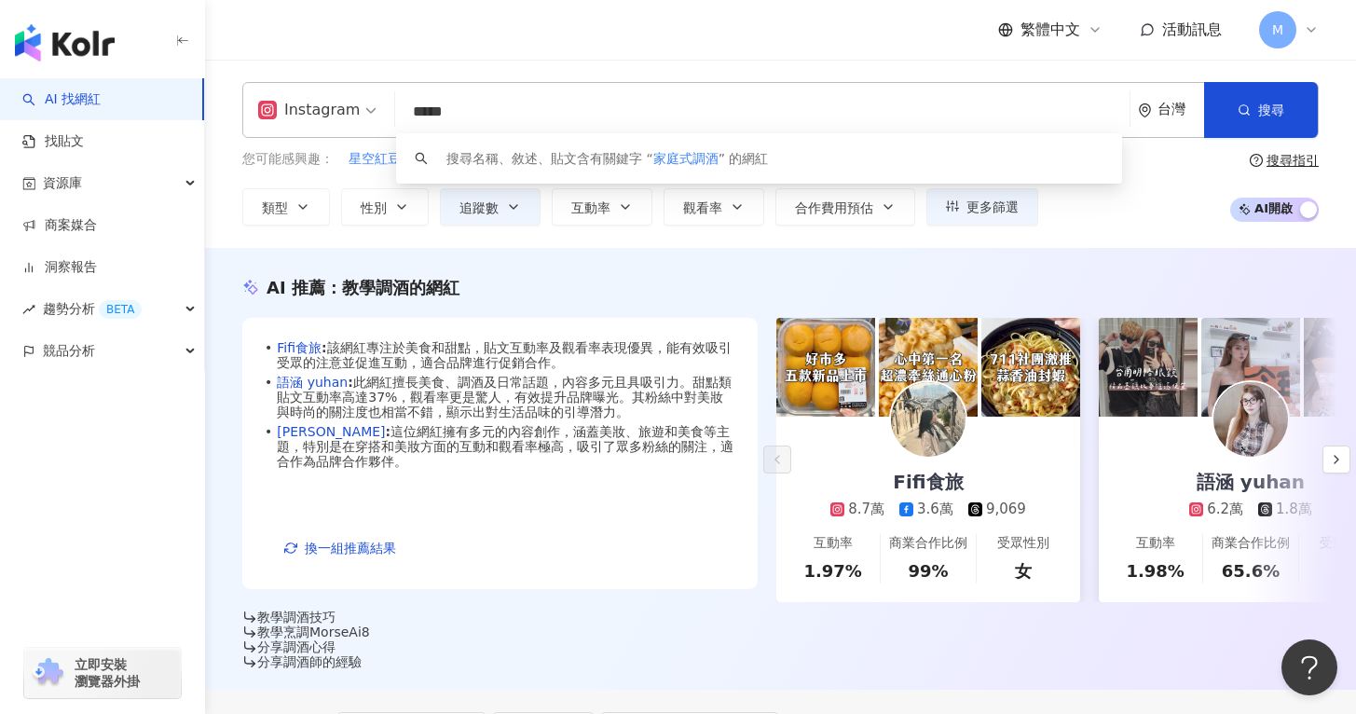
click at [385, 88] on div "Instagram ***** 台灣 搜尋 keyword 搜尋名稱、敘述、貼文含有關鍵字 “ 家庭式調酒 ” 的網紅" at bounding box center [780, 110] width 1076 height 56
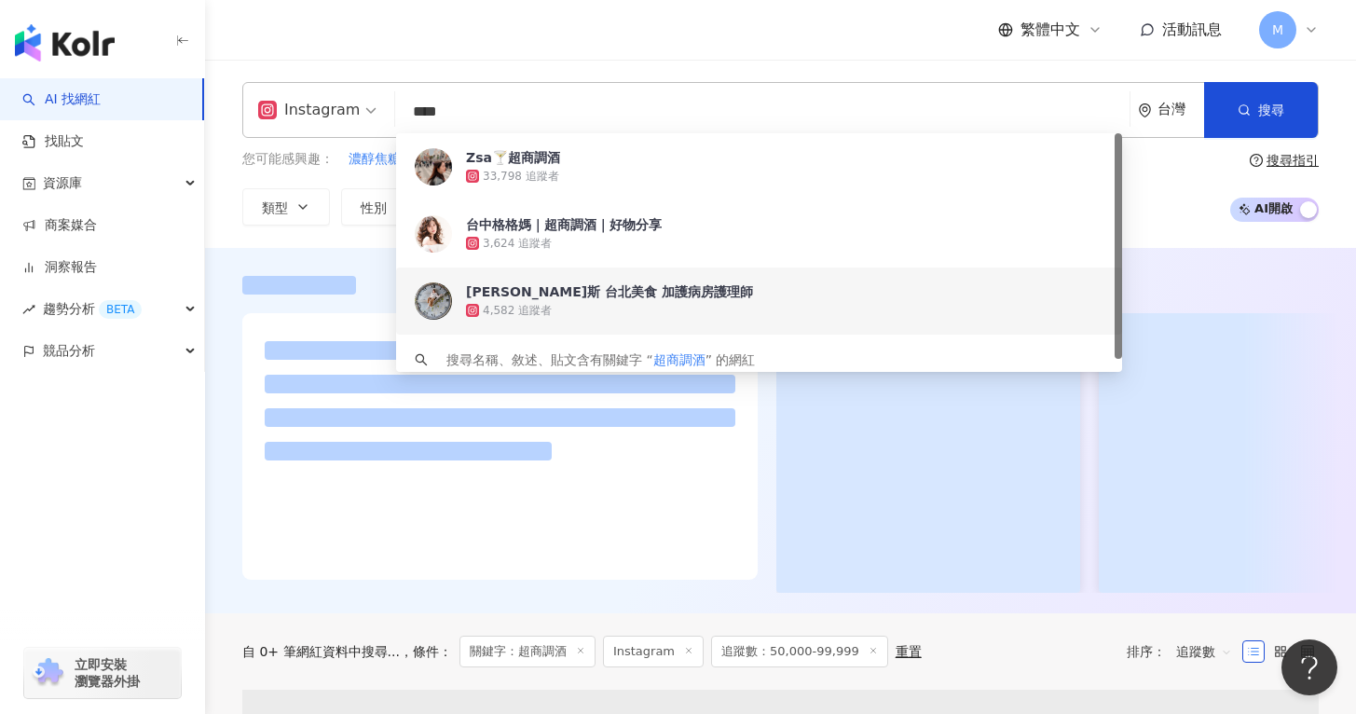
type input "****"
click at [1173, 226] on div "Instagram **** 台灣 搜尋 4edb9e9c-8eb2-4573-87d5-8e58071ae4e7 4e6f514b-774d-4bec-bd…" at bounding box center [780, 154] width 1151 height 188
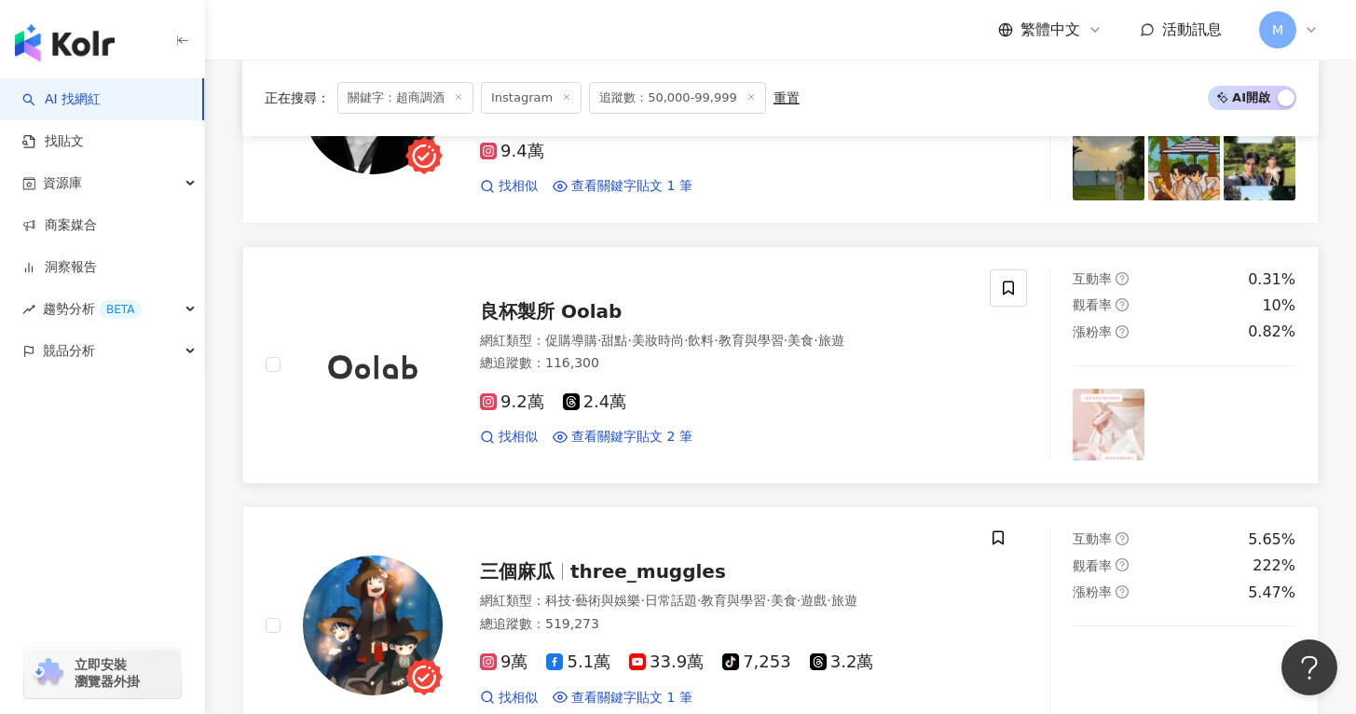
scroll to position [894, 0]
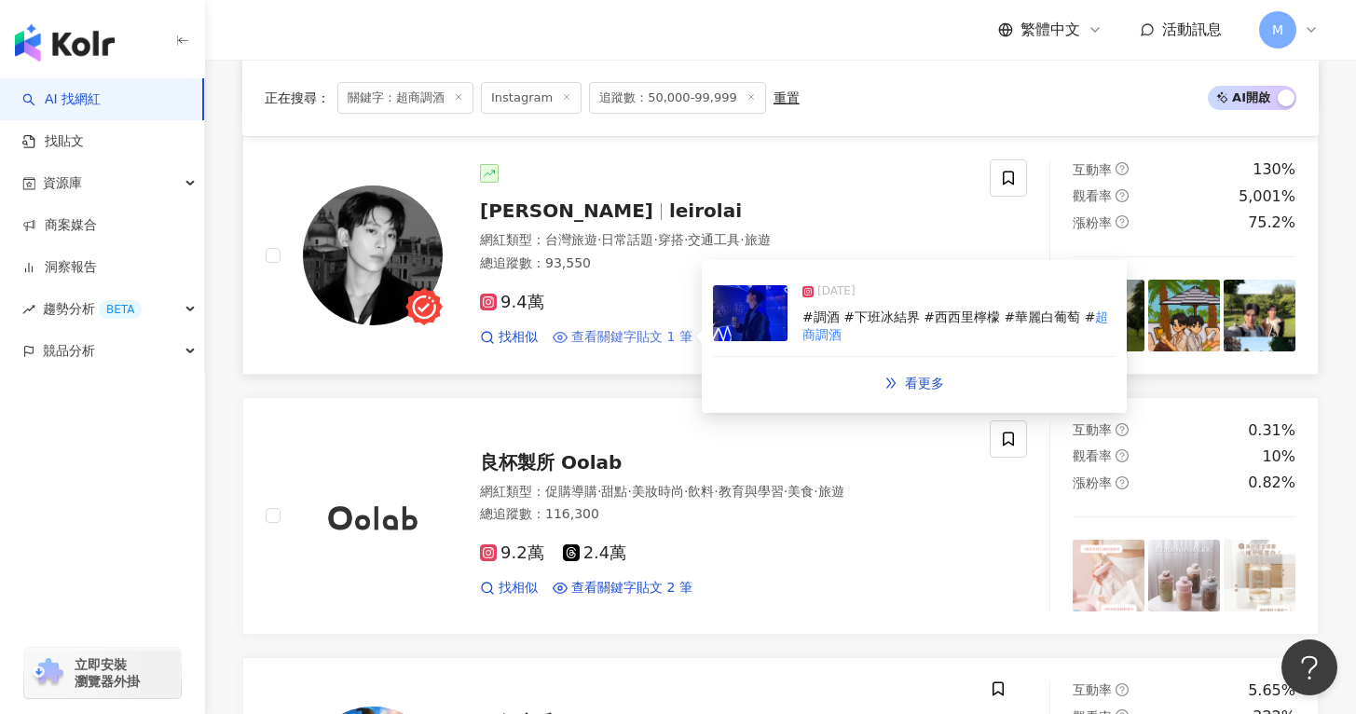
click at [608, 335] on span "查看關鍵字貼文 1 筆" at bounding box center [631, 337] width 121 height 19
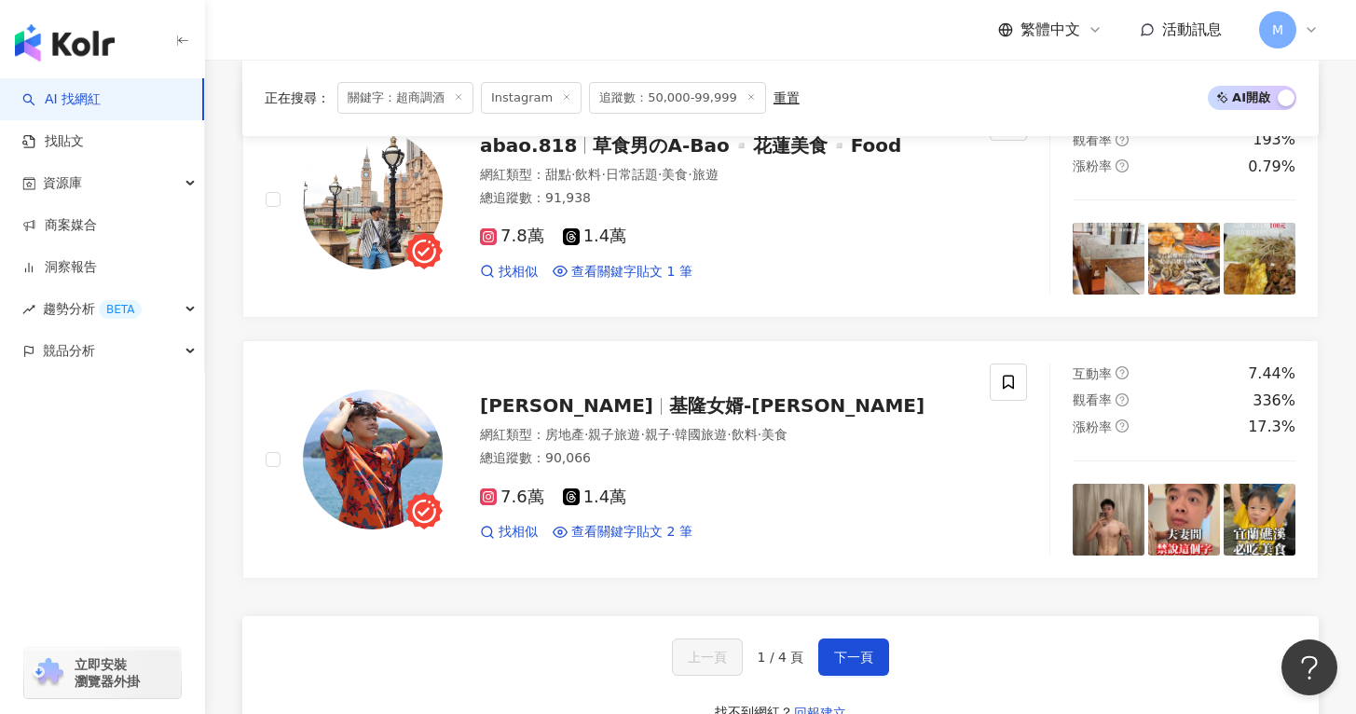
scroll to position [3523, 0]
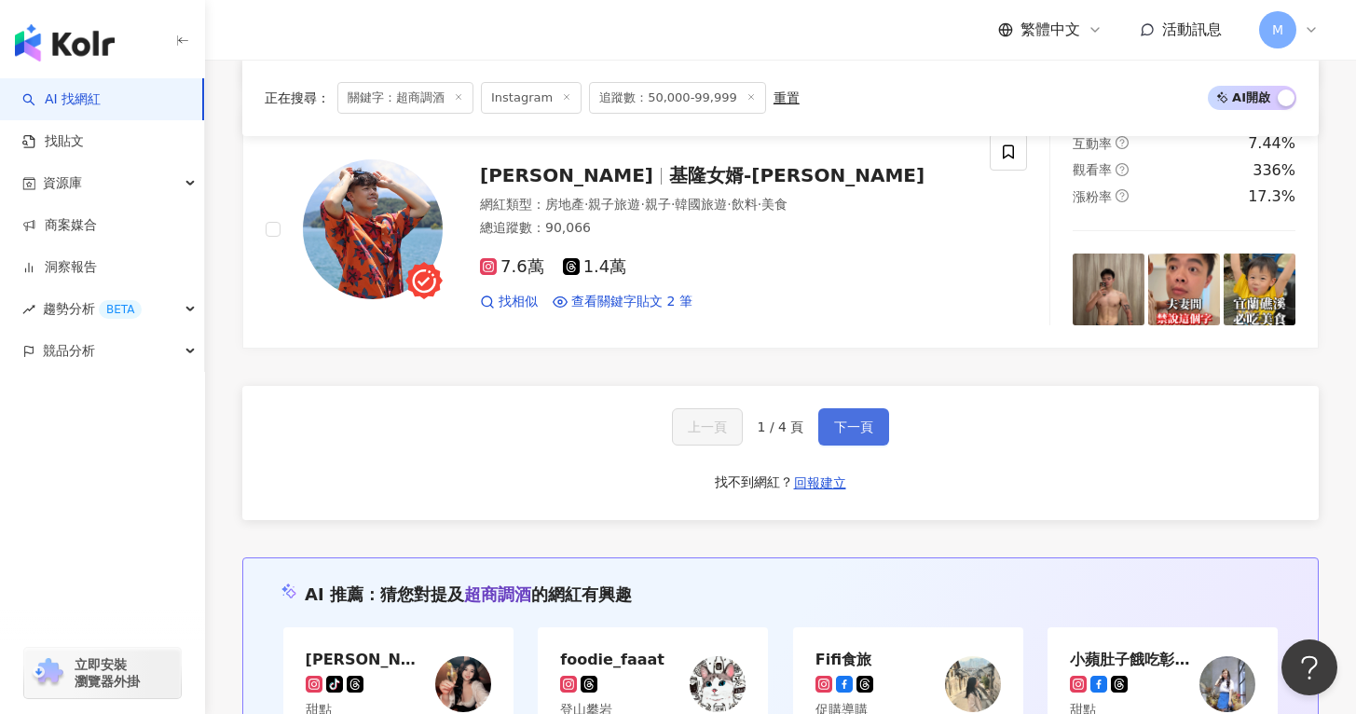
click at [876, 428] on button "下一頁" at bounding box center [853, 426] width 71 height 37
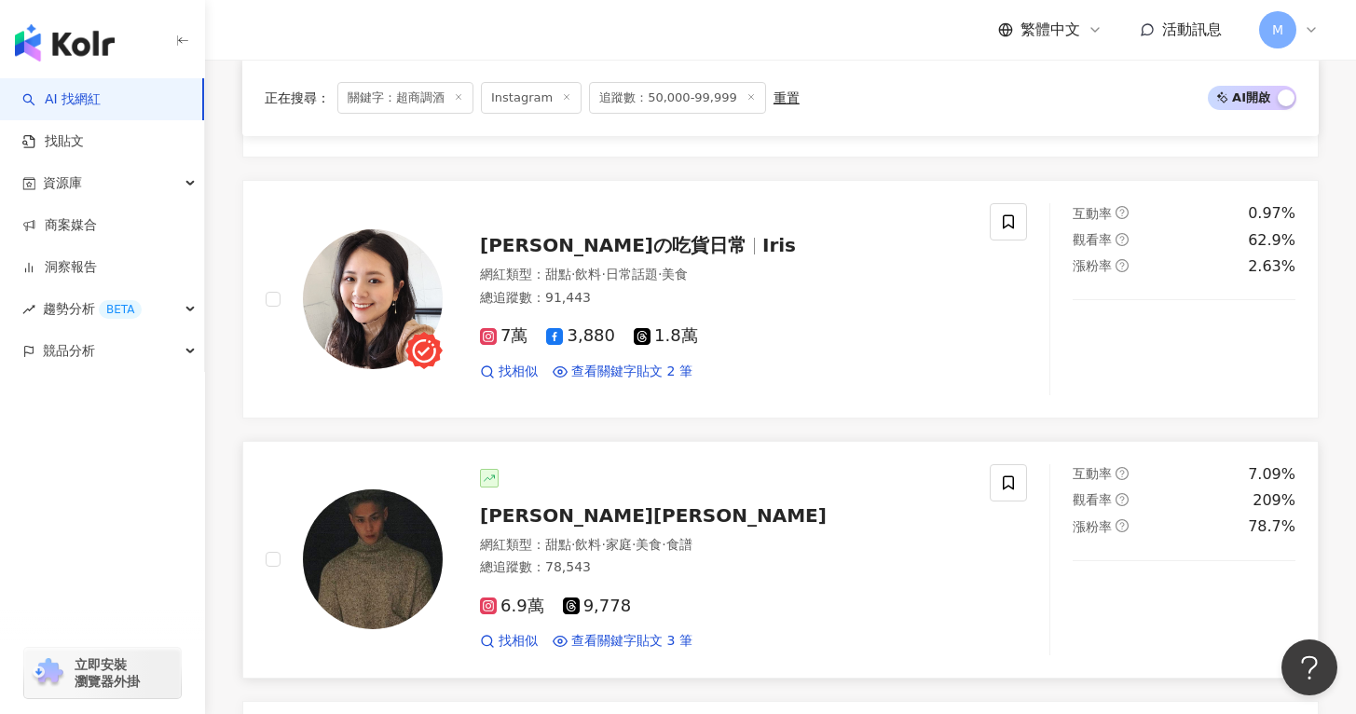
scroll to position [1618, 0]
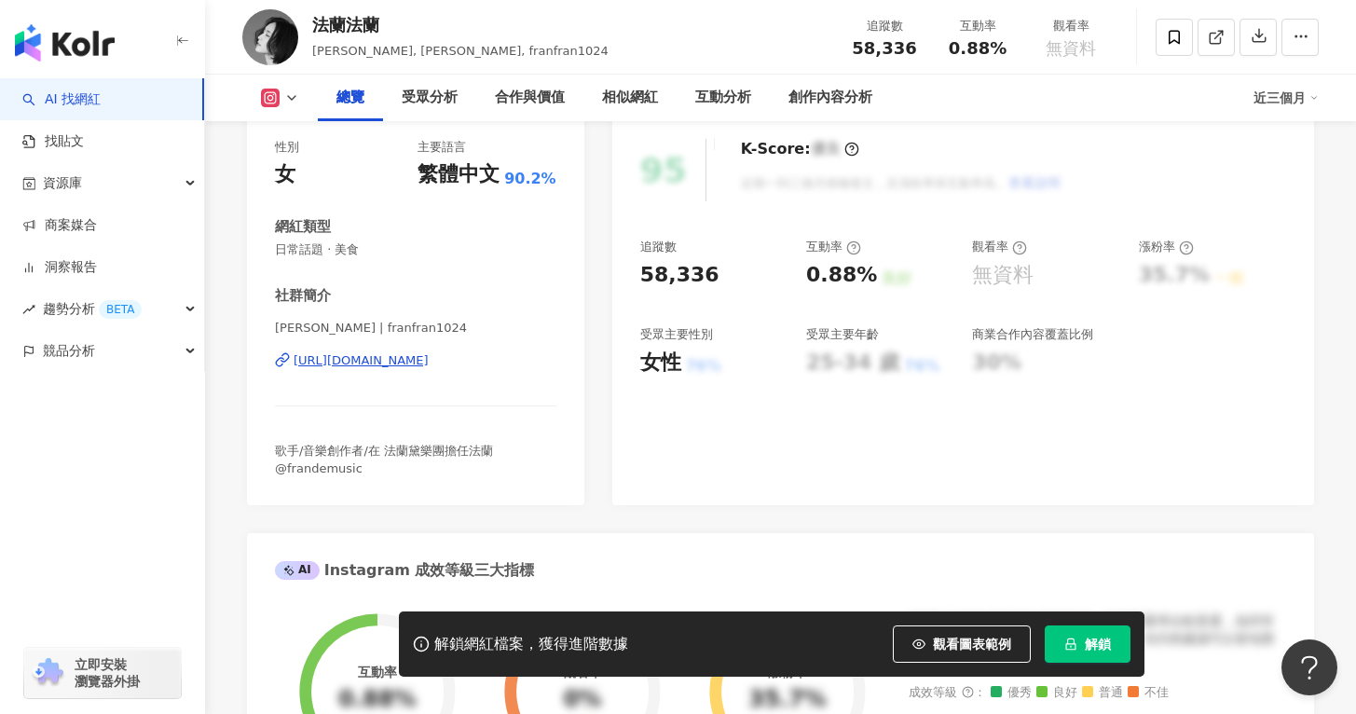
scroll to position [236, 0]
click at [429, 362] on div "[URL][DOMAIN_NAME]" at bounding box center [361, 359] width 135 height 17
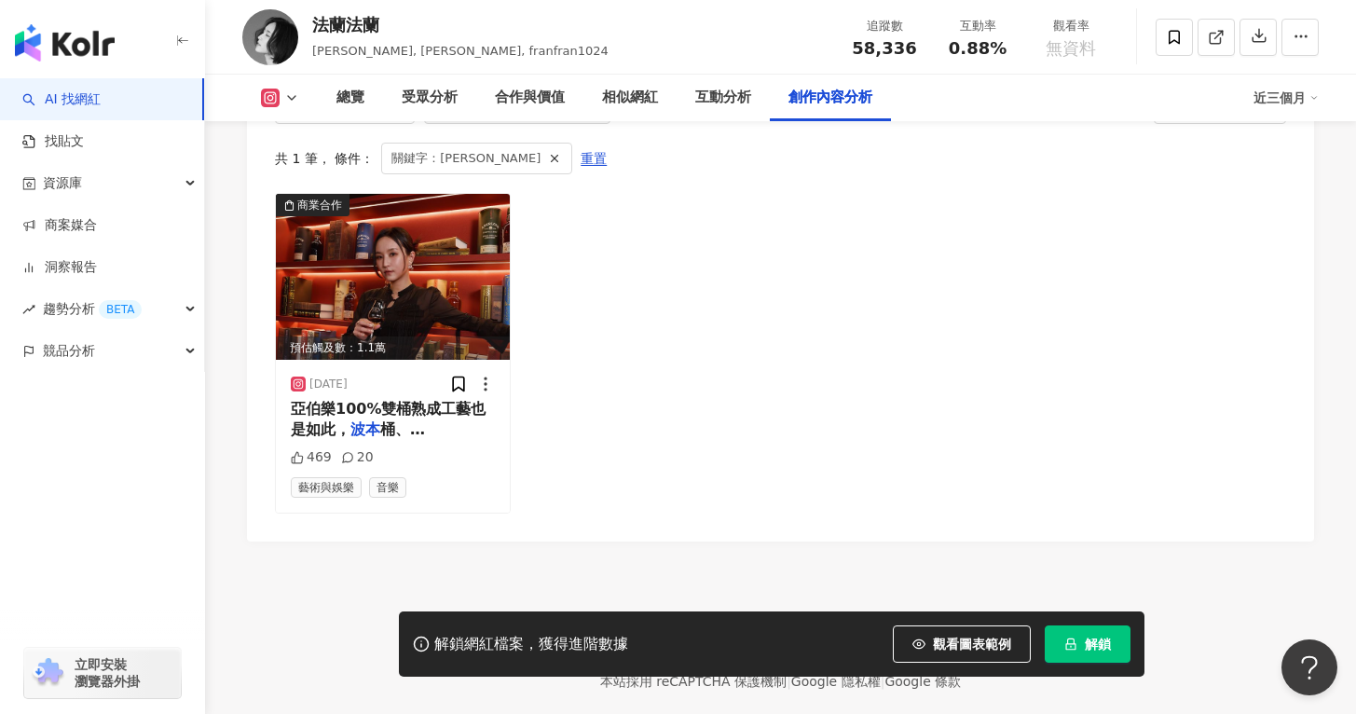
scroll to position [5723, 0]
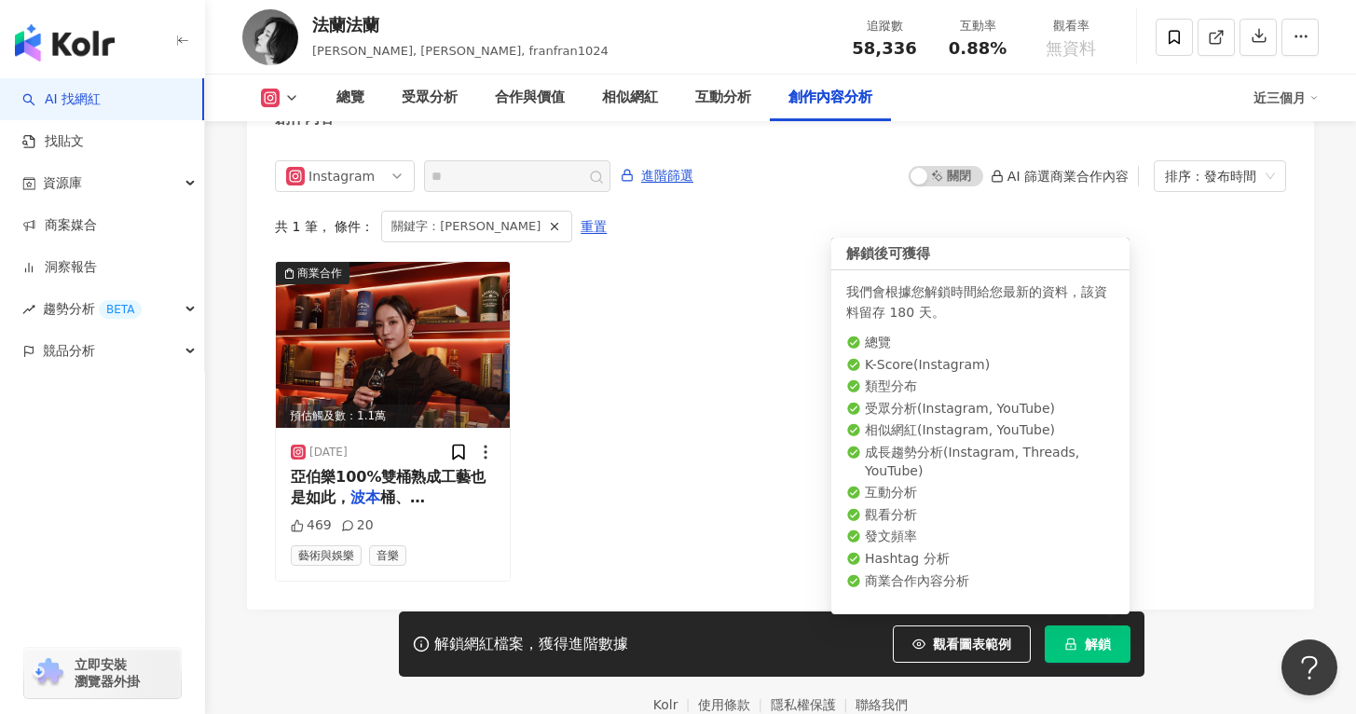
click at [1074, 654] on button "解鎖" at bounding box center [1088, 643] width 86 height 37
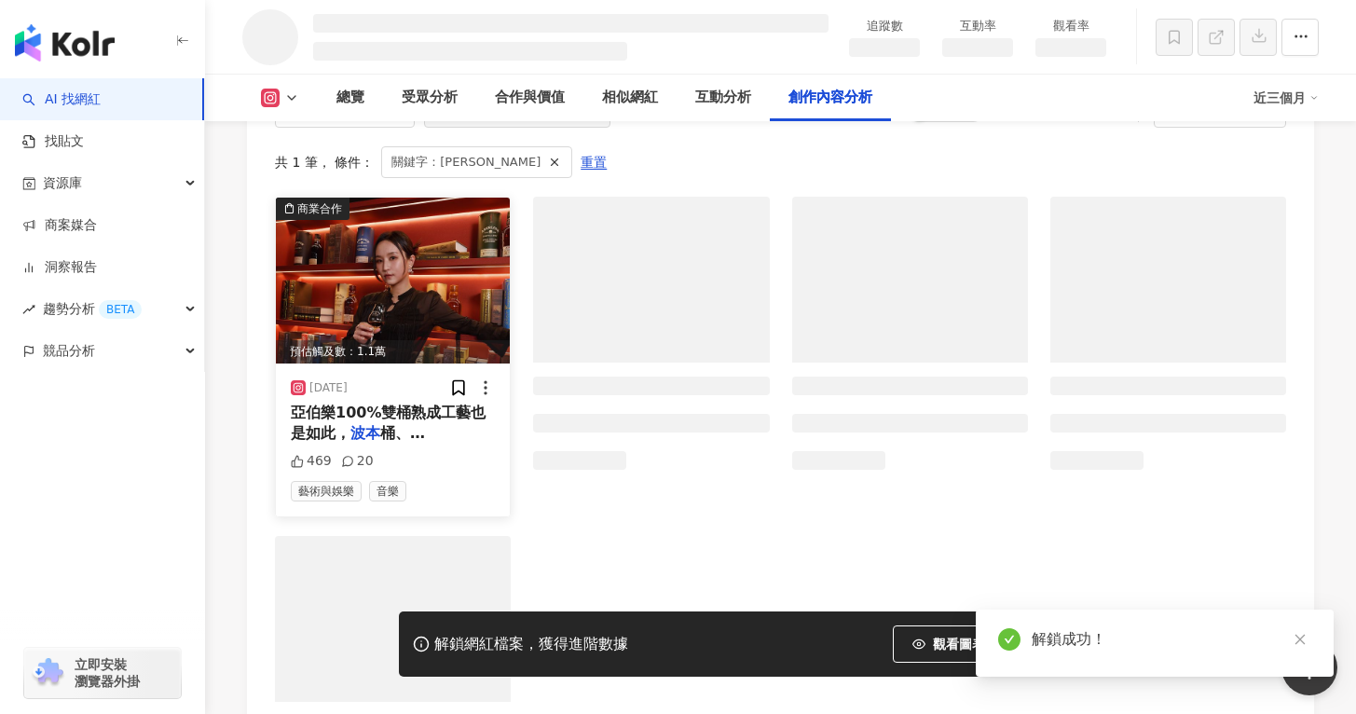
scroll to position [5054, 0]
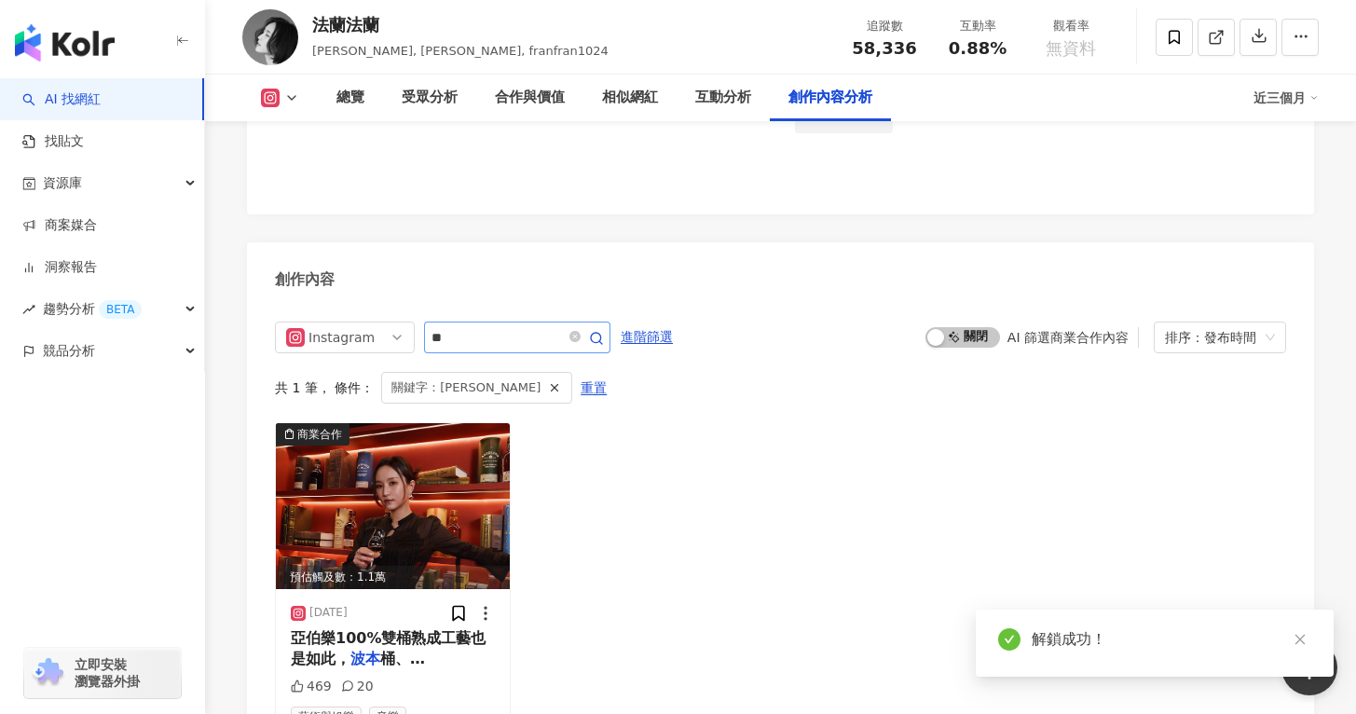
click at [492, 335] on span "**" at bounding box center [517, 337] width 186 height 32
click at [489, 322] on div "Instagram ** 進階篩選 啟動 關閉 AI 篩選商業合作內容 排序：發布時間 共 1 筆 ， 條件： 關鍵字：波本 重置 商業合作 預估觸及數：1.…" at bounding box center [780, 537] width 1067 height 468
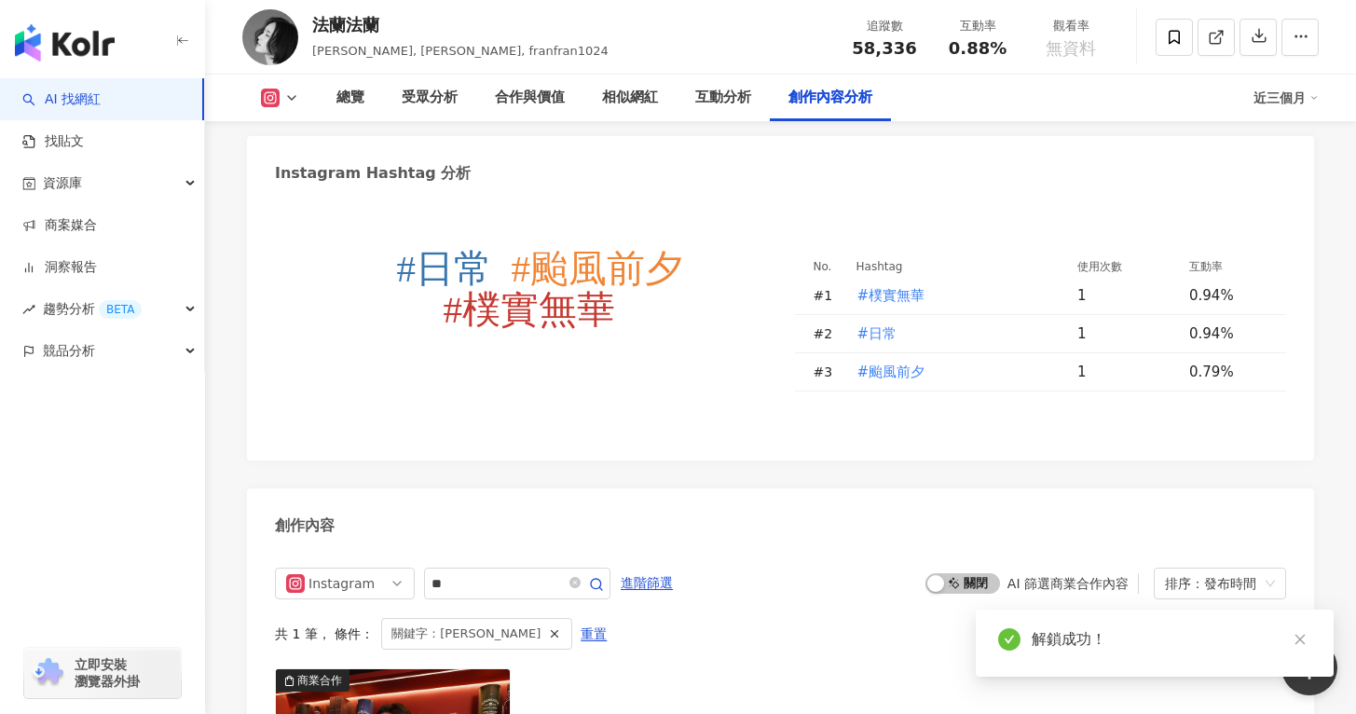
scroll to position [5353, 0]
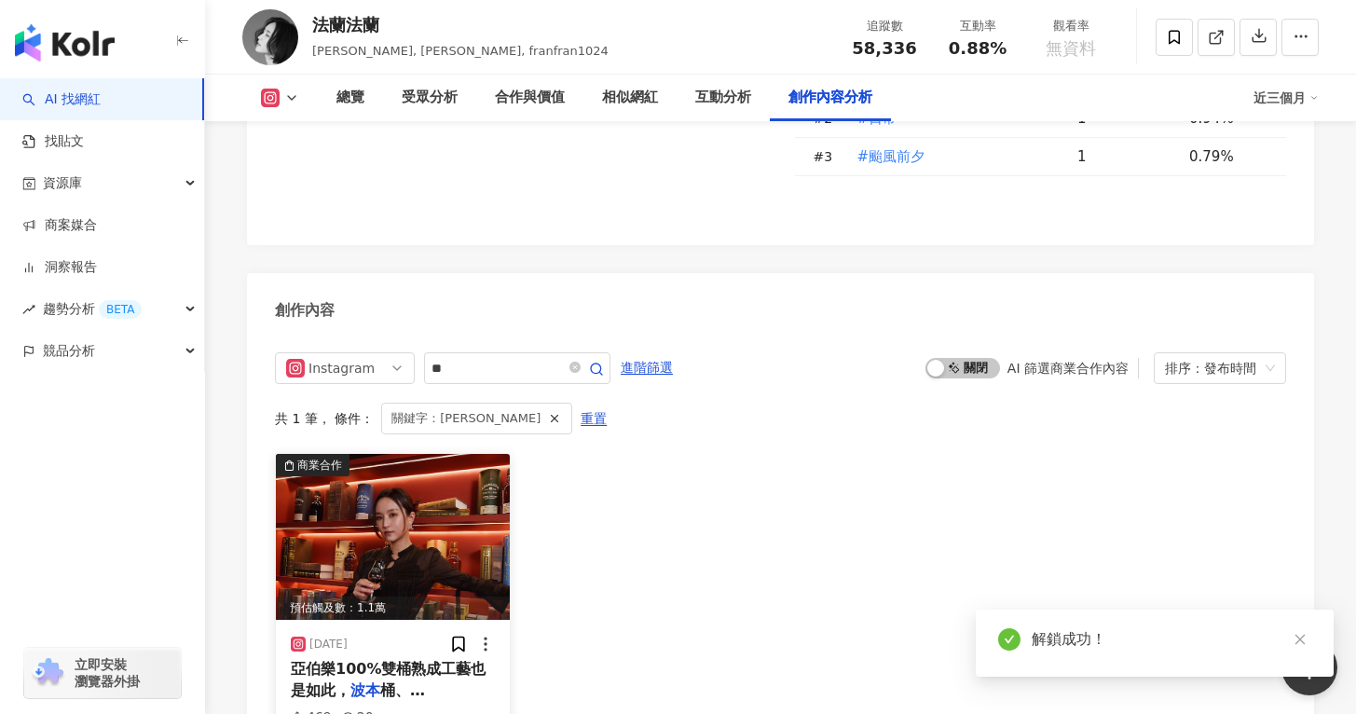
click at [483, 454] on img at bounding box center [393, 537] width 234 height 166
click at [487, 357] on div "View post on Instagram" at bounding box center [471, 266] width 423 height 345
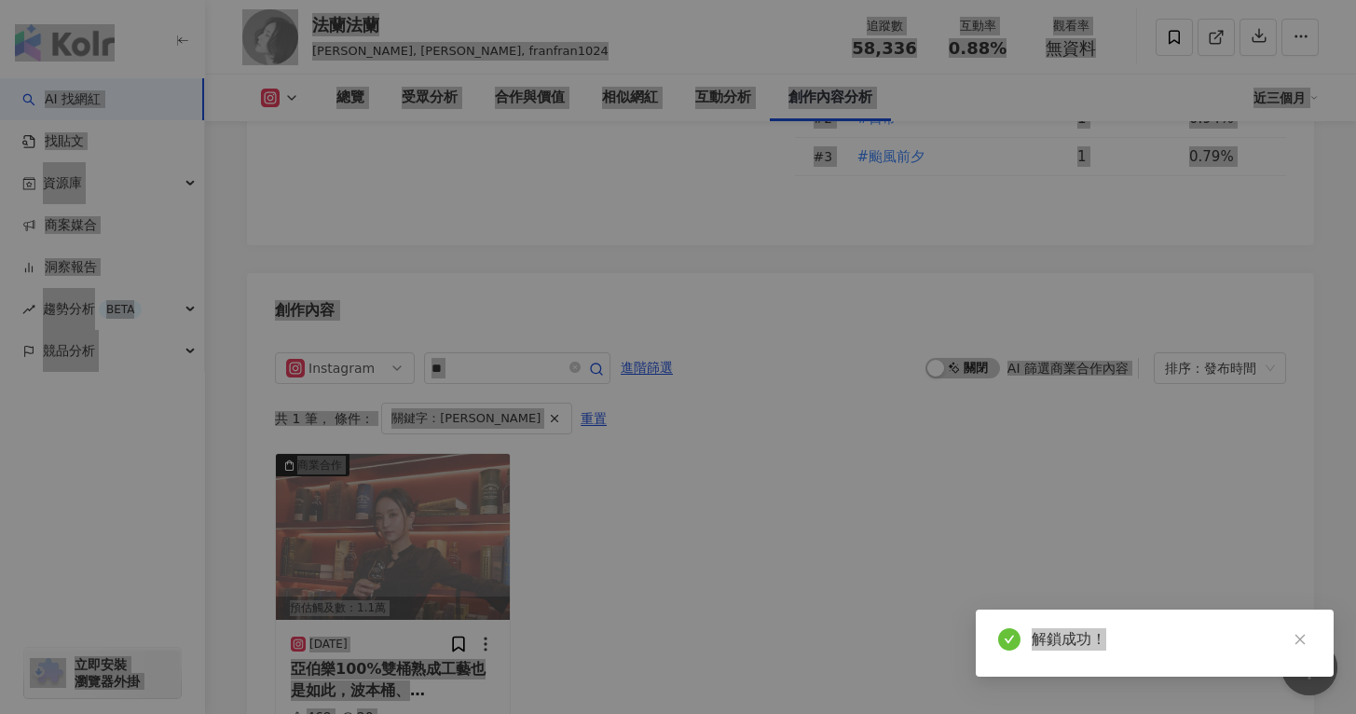
scroll to position [5492, 0]
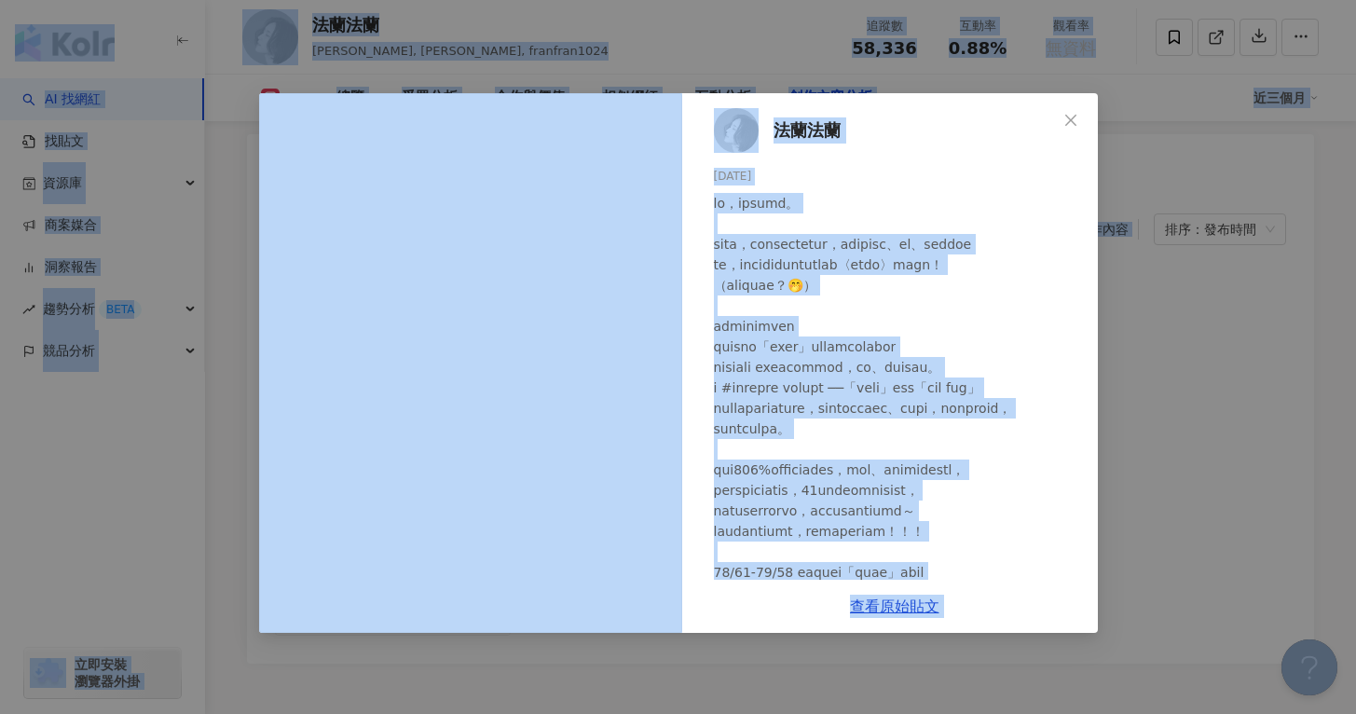
click at [1238, 370] on div "法蘭法蘭 2024/10/18 469 20 查看原始貼文" at bounding box center [678, 357] width 1356 height 714
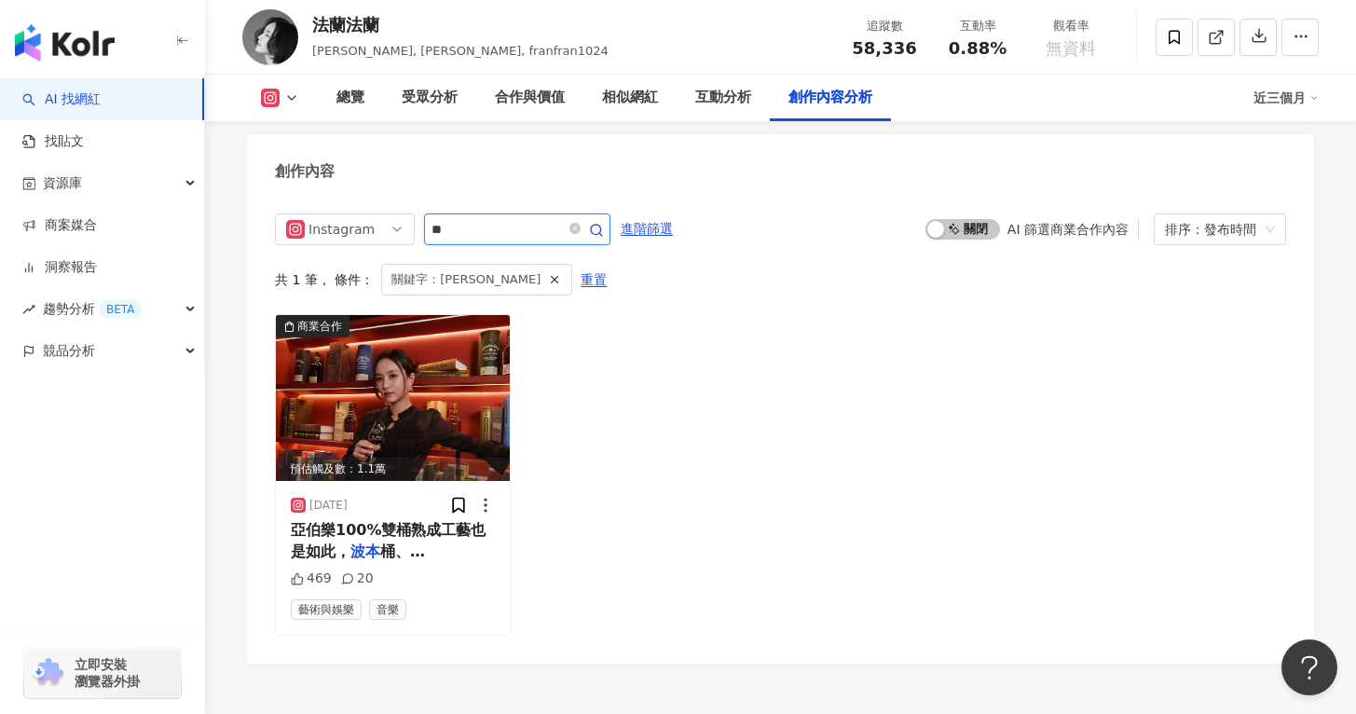
click at [514, 218] on input "**" at bounding box center [496, 229] width 130 height 22
type input "***"
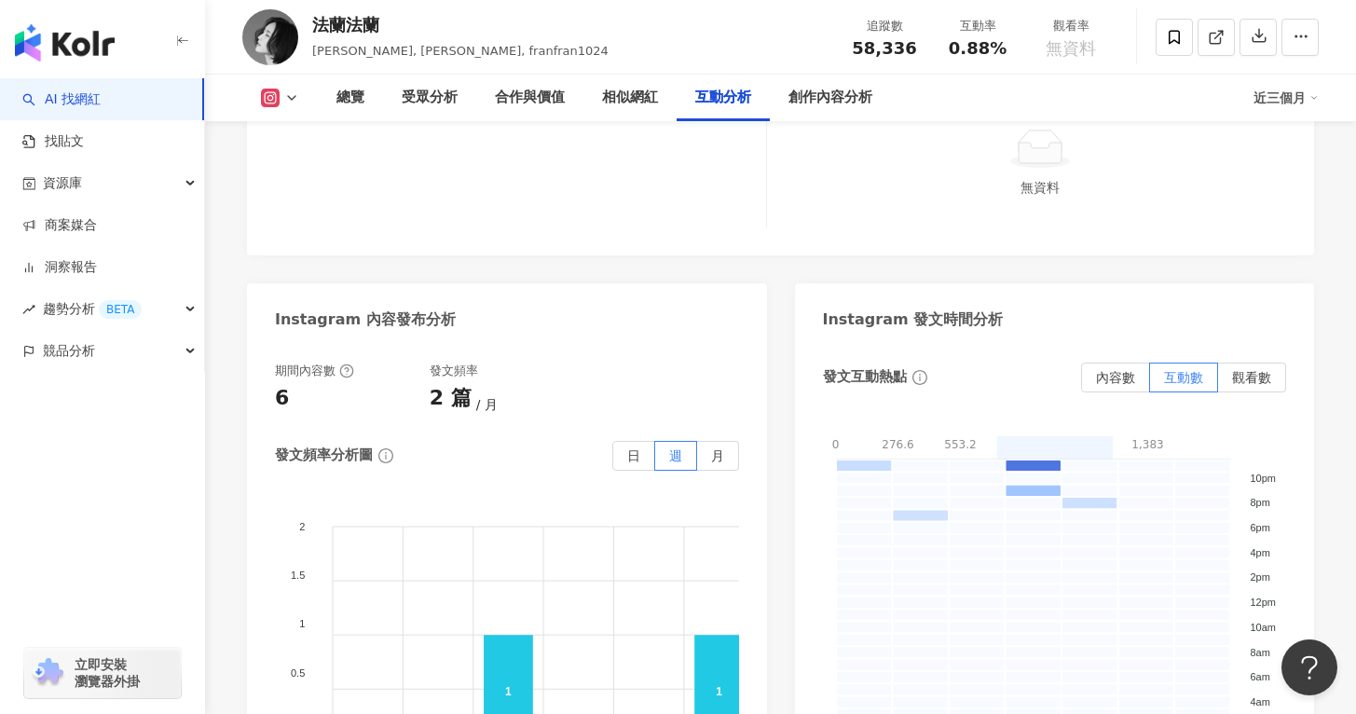
scroll to position [3887, 0]
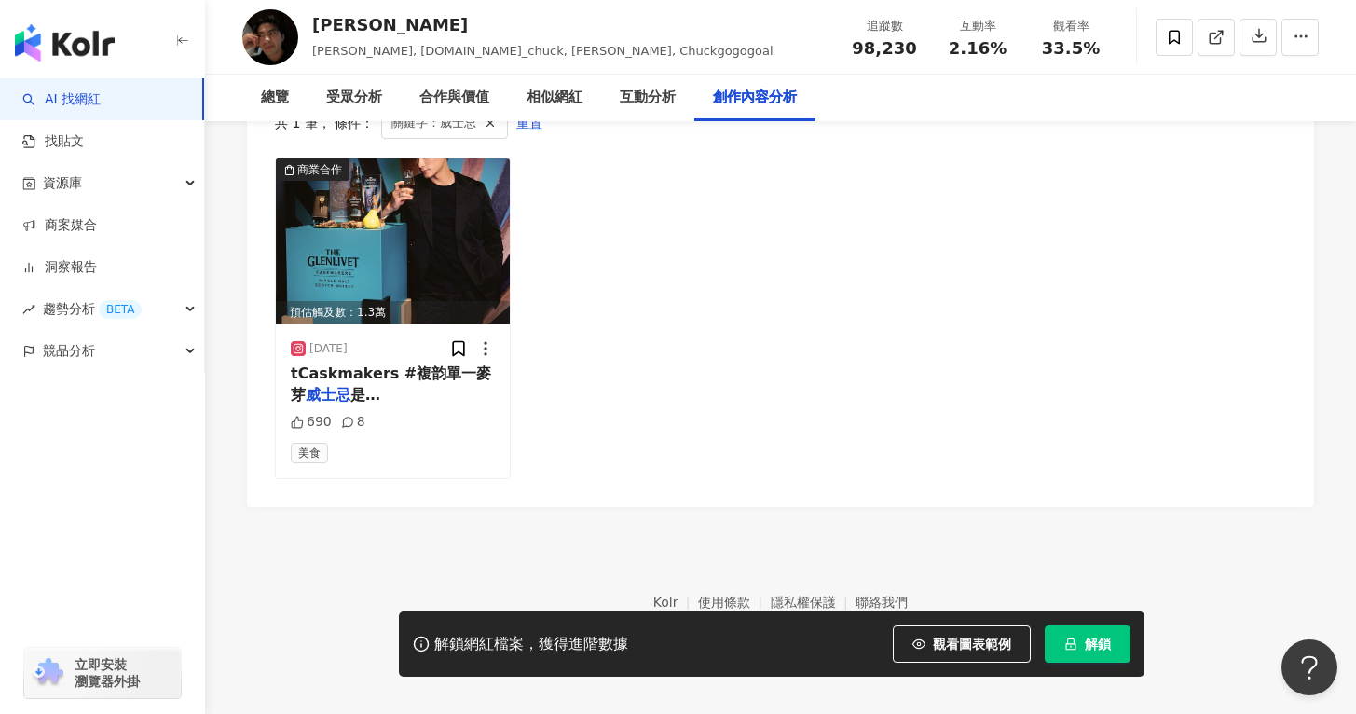
scroll to position [5790, 0]
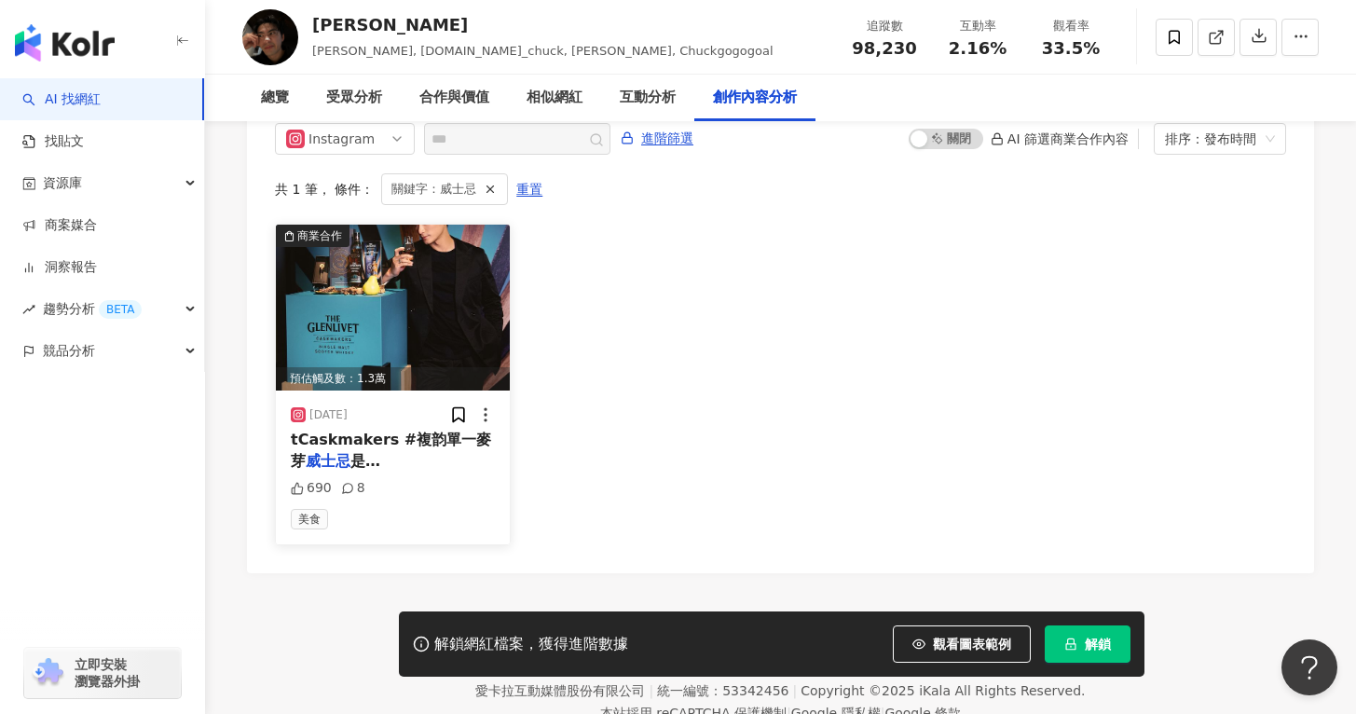
click at [414, 348] on img at bounding box center [393, 308] width 234 height 166
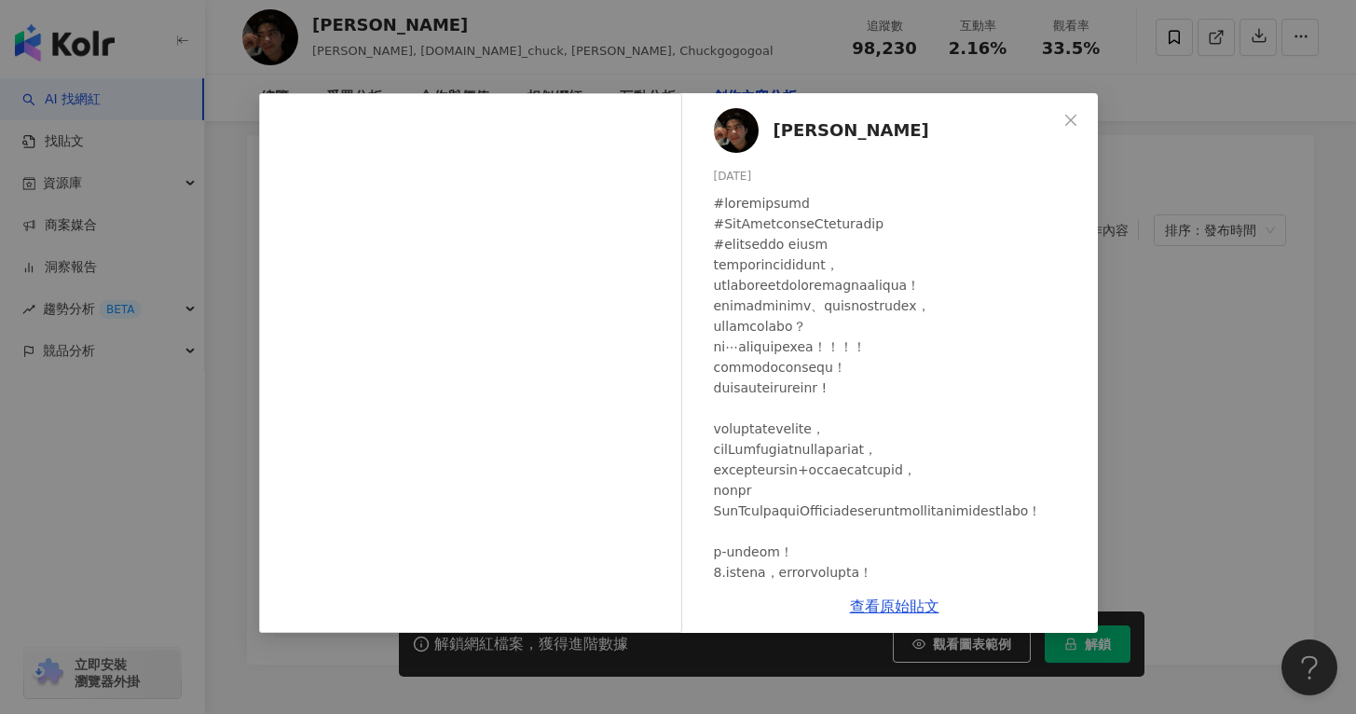
scroll to position [1, 0]
click at [908, 604] on link "查看原始貼文" at bounding box center [894, 606] width 89 height 18
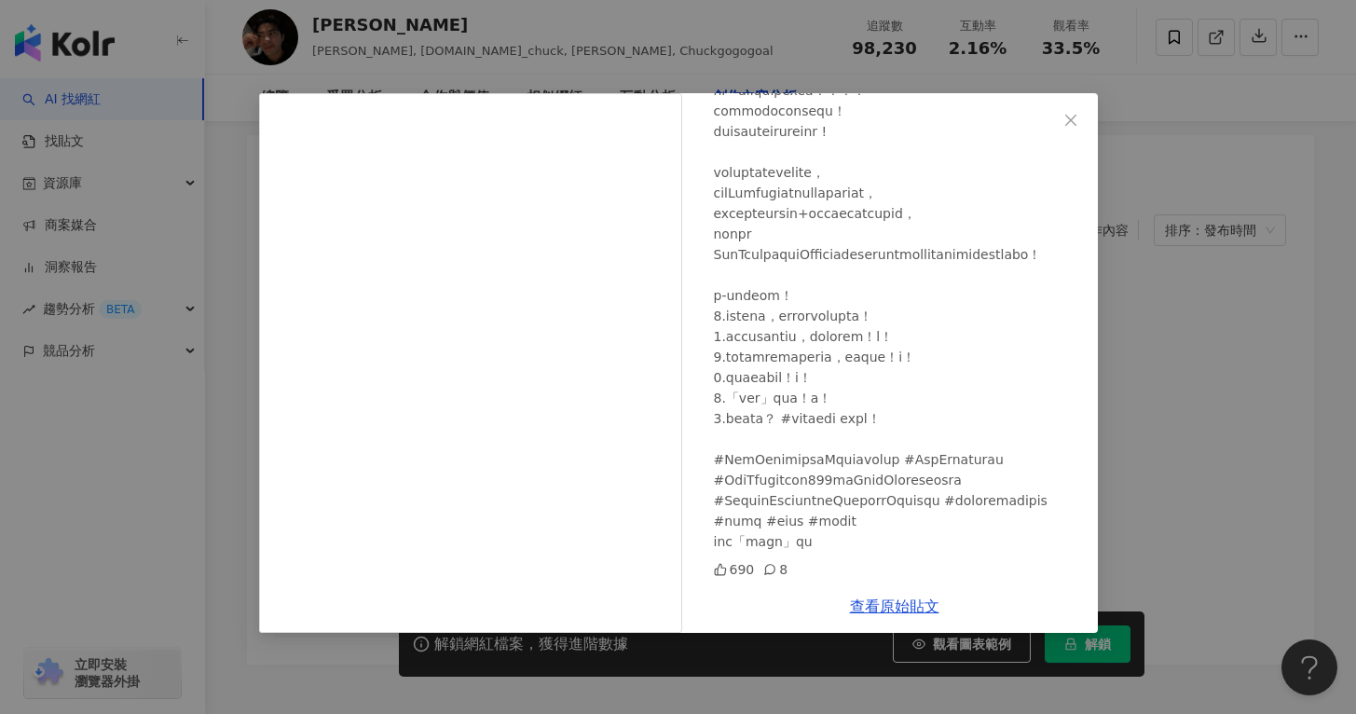
scroll to position [277, 0]
click at [1074, 111] on button "Close" at bounding box center [1070, 120] width 37 height 37
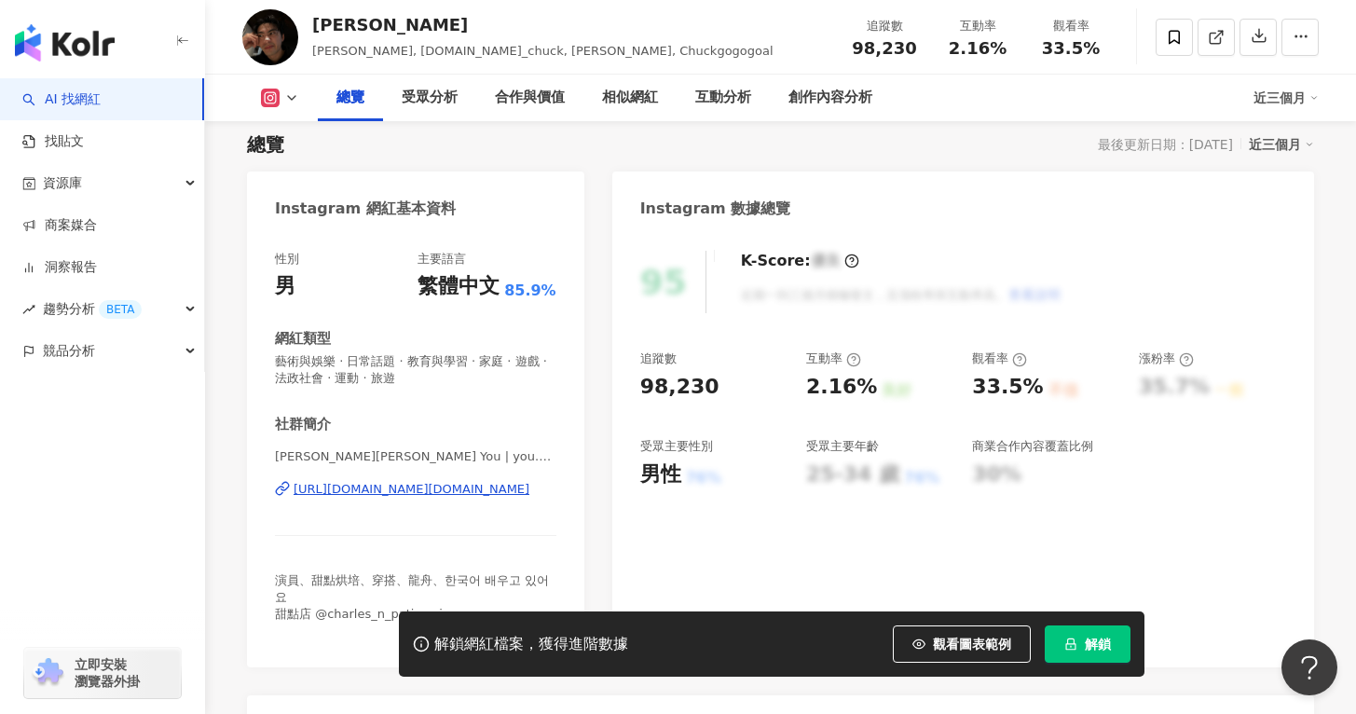
scroll to position [135, 0]
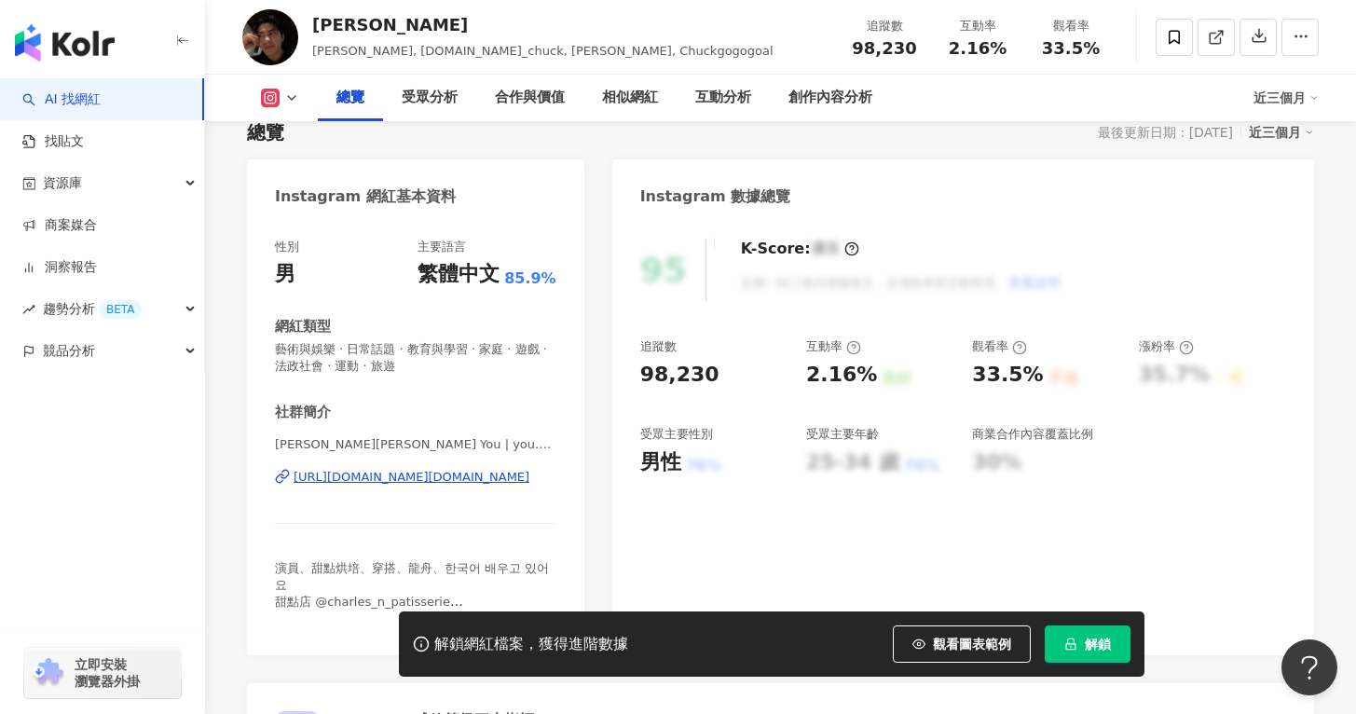
click at [1102, 643] on span "解鎖" at bounding box center [1098, 643] width 26 height 15
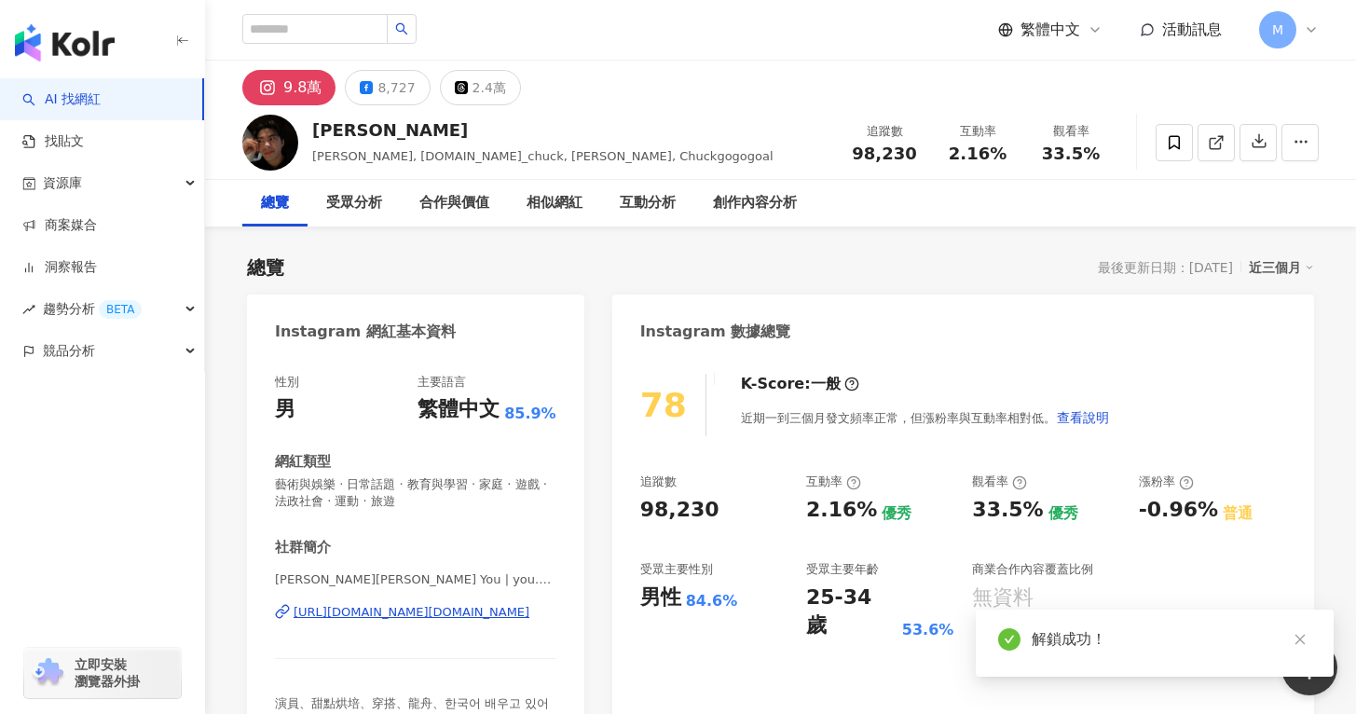
scroll to position [52, 0]
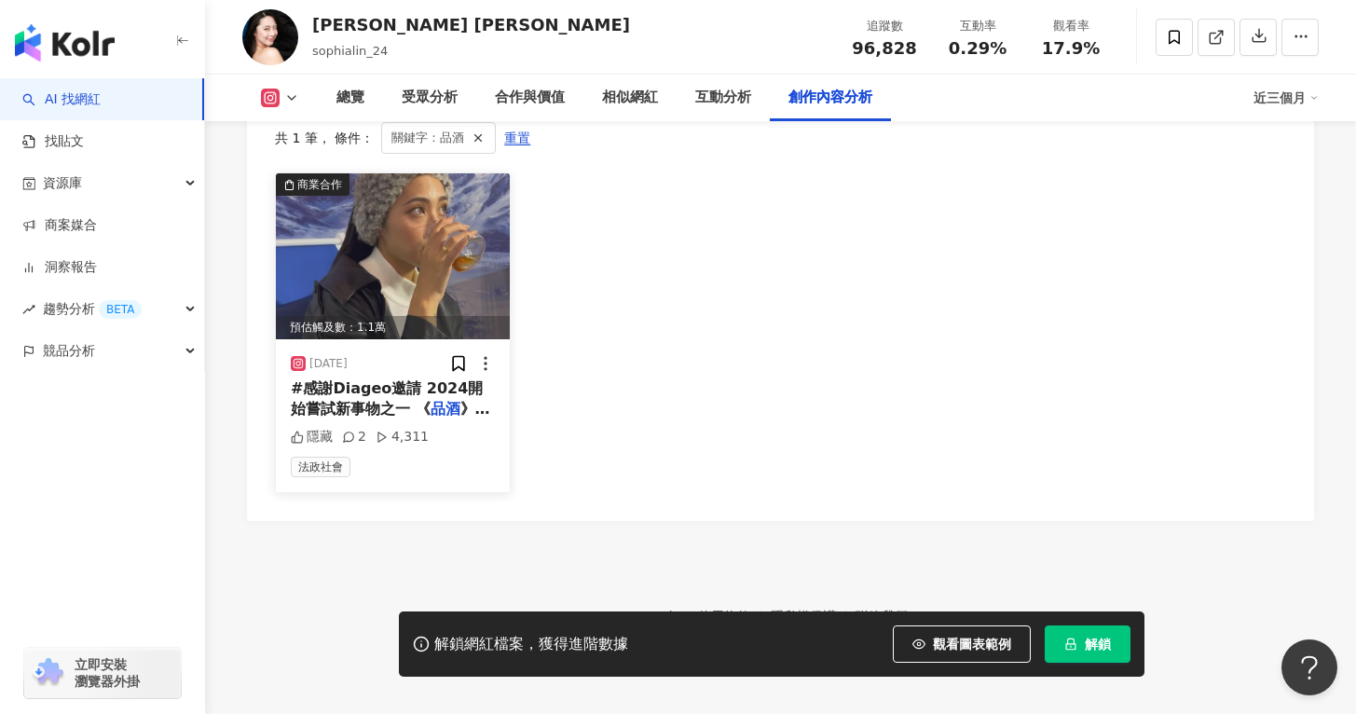
click at [436, 148] on span "關鍵字：品酒" at bounding box center [427, 138] width 73 height 20
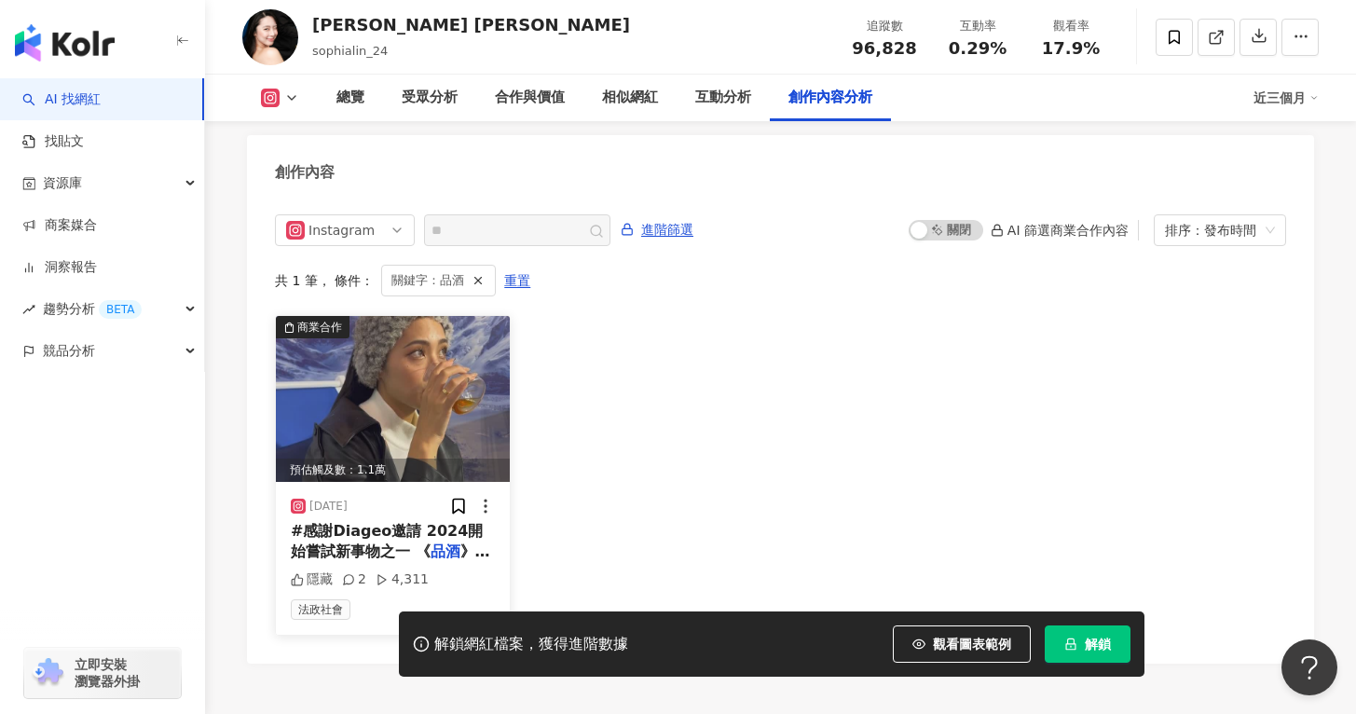
click at [432, 337] on img at bounding box center [393, 399] width 234 height 166
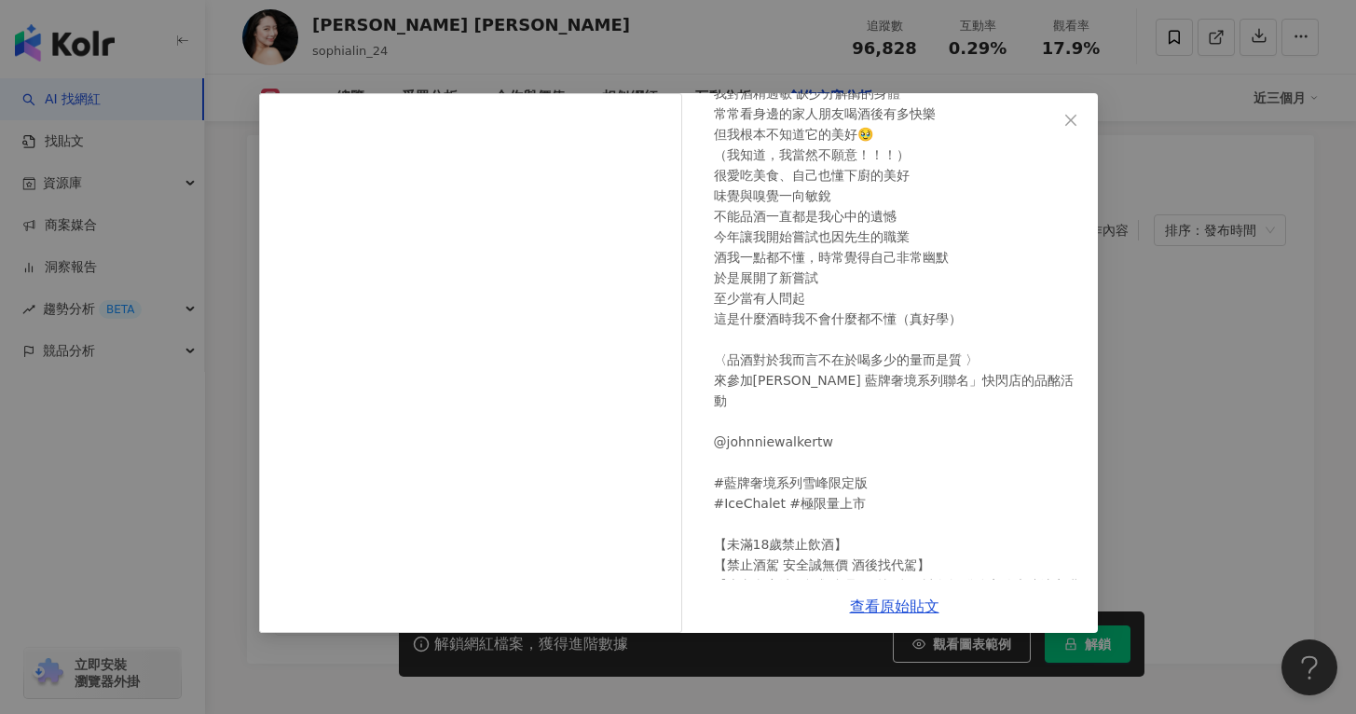
scroll to position [277, 0]
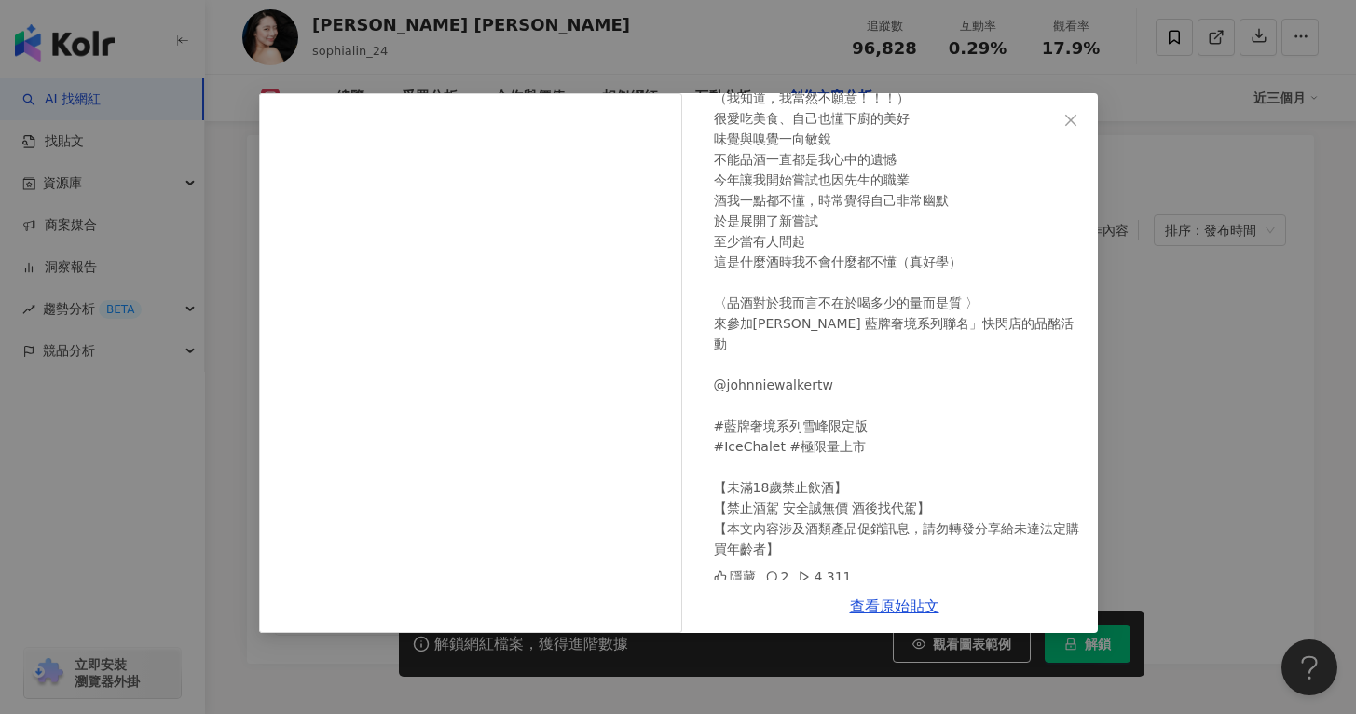
click at [1140, 225] on div "Sophia Lin 2024/11/9 隱藏 2 4,311 查看原始貼文" at bounding box center [678, 357] width 1356 height 714
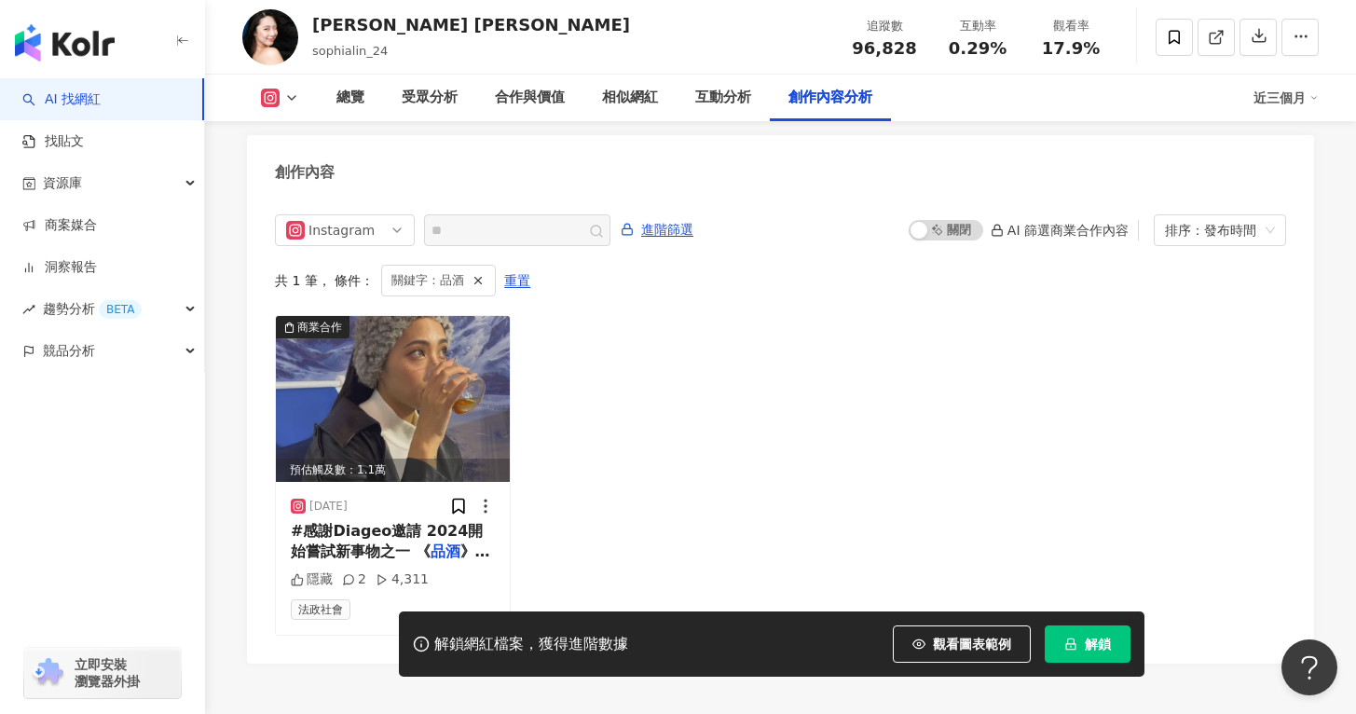
click at [1087, 649] on span "解鎖" at bounding box center [1098, 643] width 26 height 15
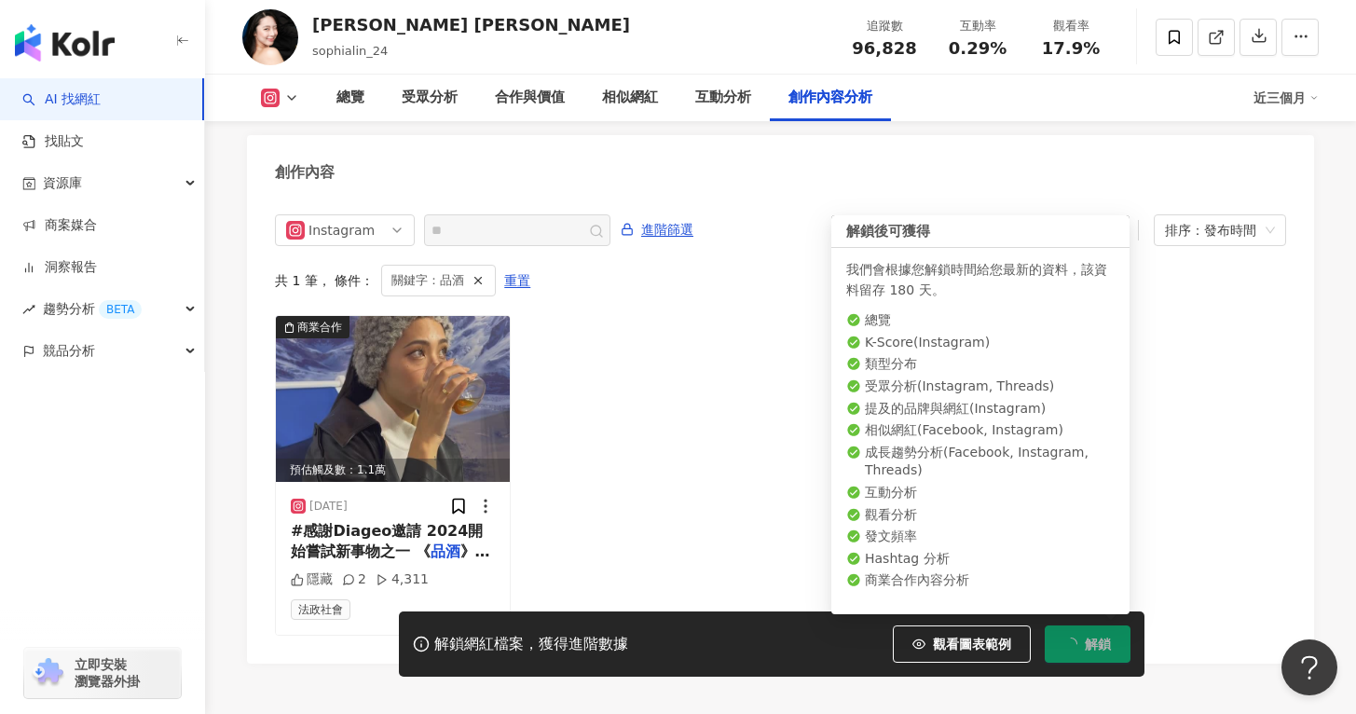
click at [755, 278] on div "共 1 筆 ， 條件： 關鍵字：品酒 重置" at bounding box center [780, 281] width 1011 height 32
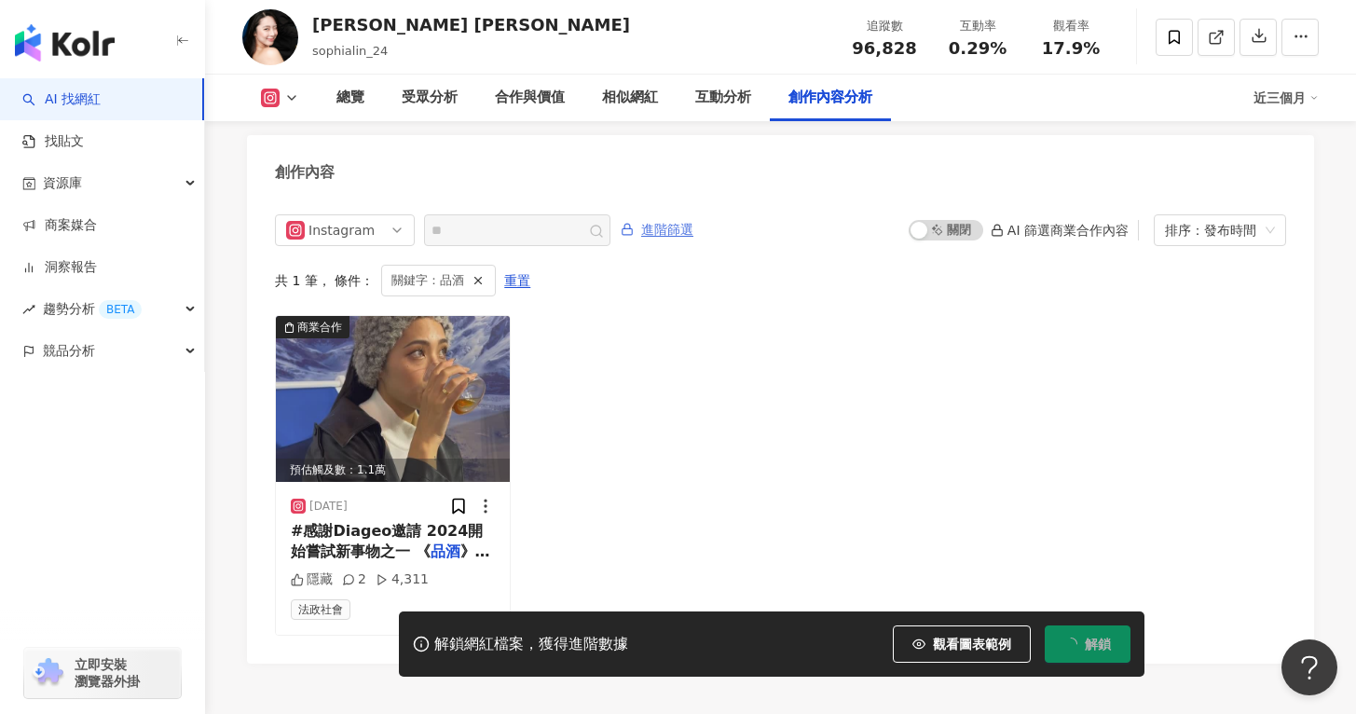
click at [656, 225] on span "進階篩選" at bounding box center [667, 230] width 52 height 30
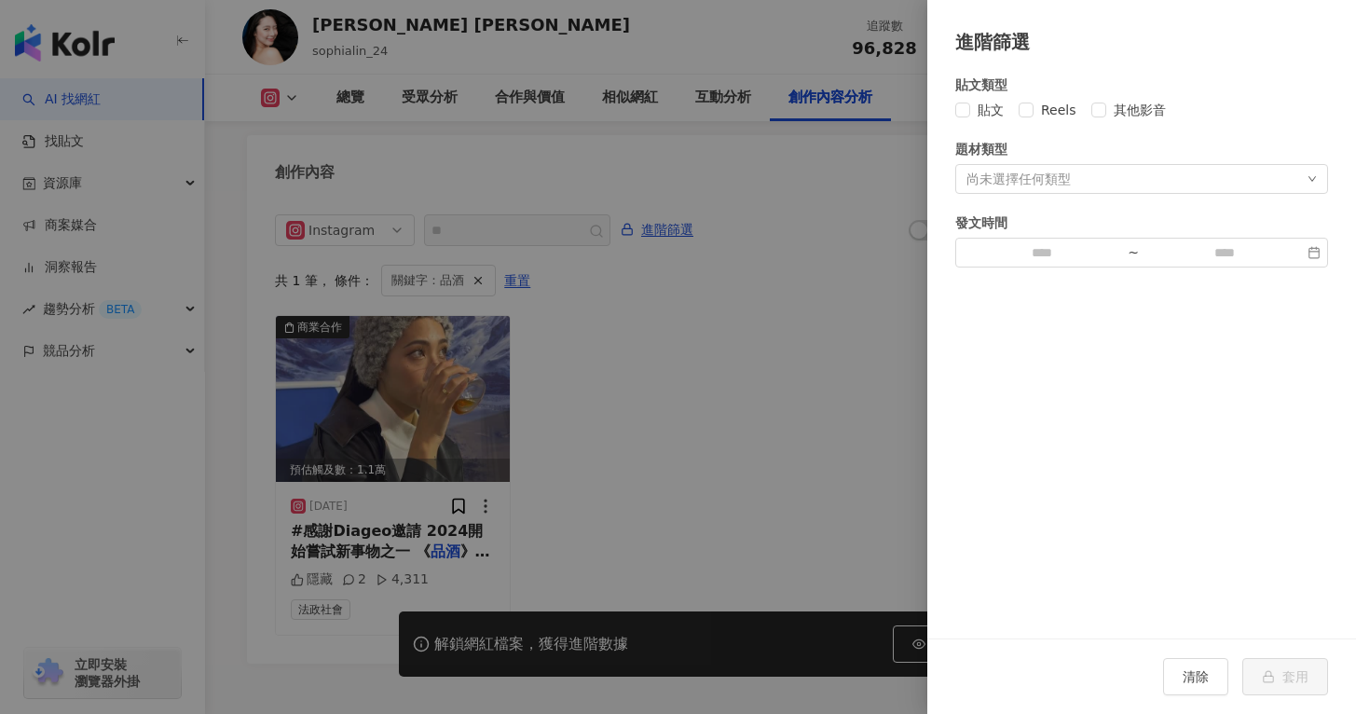
click at [1323, 57] on div "貼文類型 貼文 Reels 其他影音 題材類型 尚未選擇任何類型 發文時間 ~" at bounding box center [1141, 347] width 429 height 582
click at [878, 301] on div at bounding box center [678, 357] width 1356 height 714
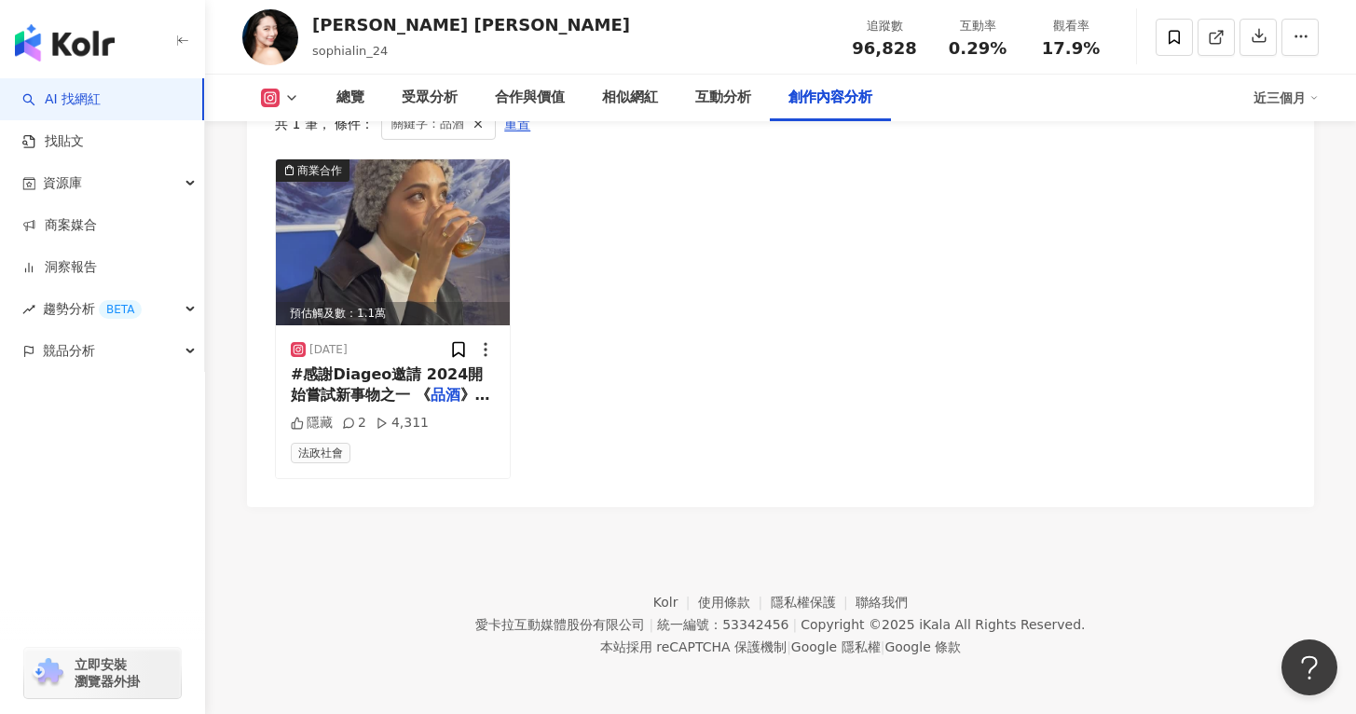
scroll to position [5316, 0]
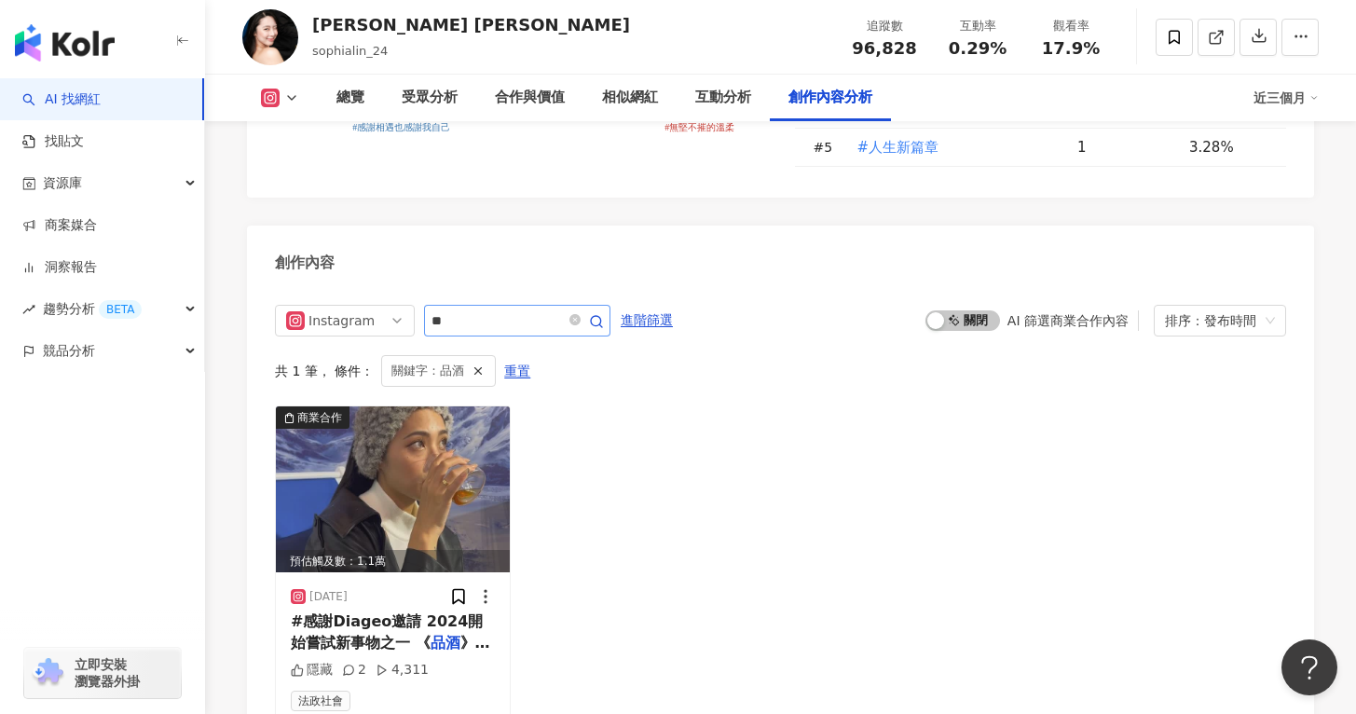
click at [493, 286] on div "Instagram ** 進階篩選 啟動 關閉 AI 篩選商業合作內容 排序：發布時間 共 1 筆 ， 條件： 關鍵字：品酒 重置 商業合作 預估觸及數：1.…" at bounding box center [780, 520] width 1067 height 468
click at [484, 309] on input "**" at bounding box center [496, 320] width 130 height 22
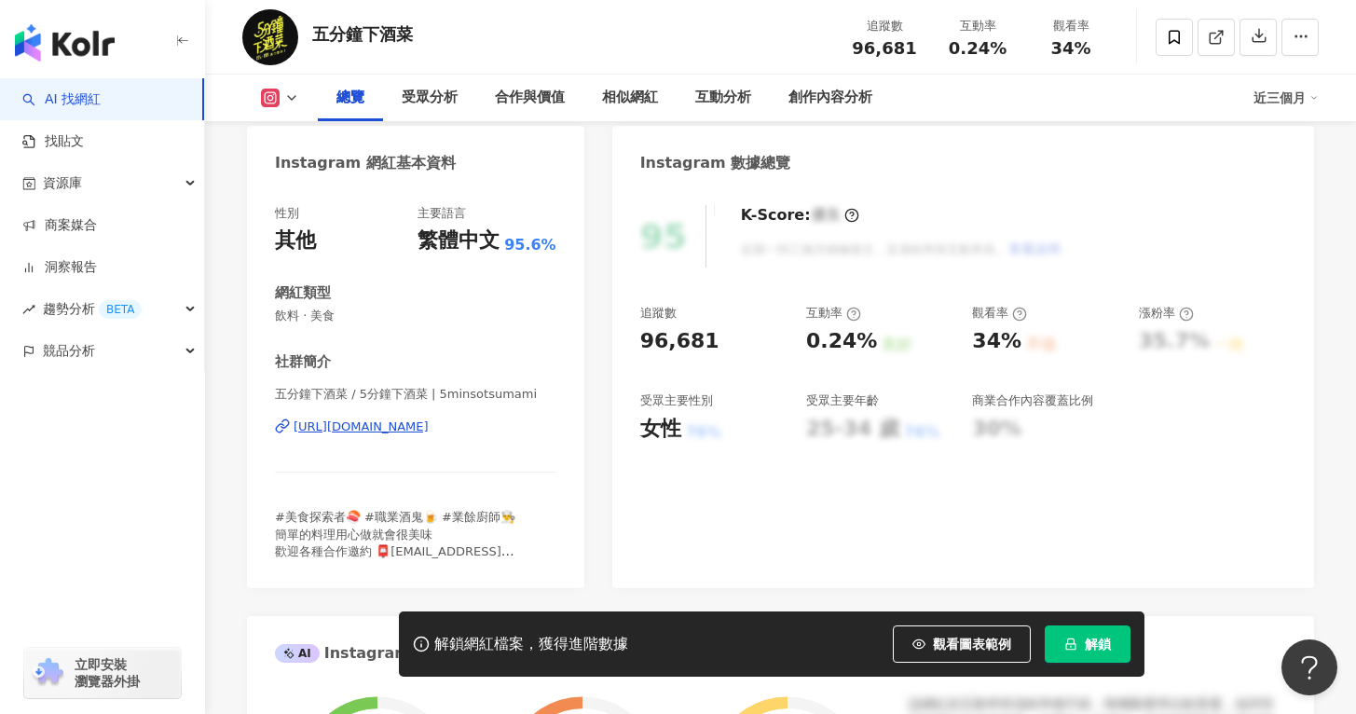
scroll to position [5676, 0]
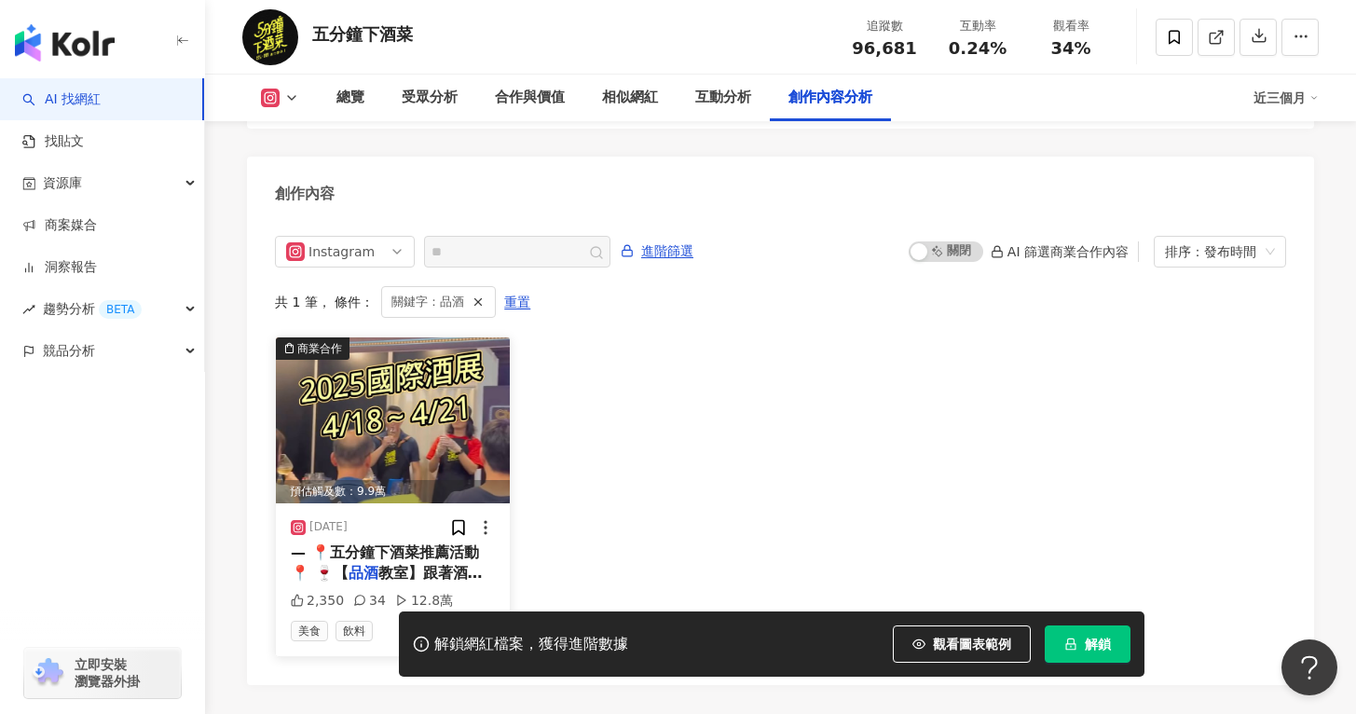
click at [415, 542] on div "— 📍五分鐘下酒菜推薦活動📍 🍷【 品酒 教室】跟著酒界大師學會「怎麼喝出層次" at bounding box center [393, 563] width 204 height 42
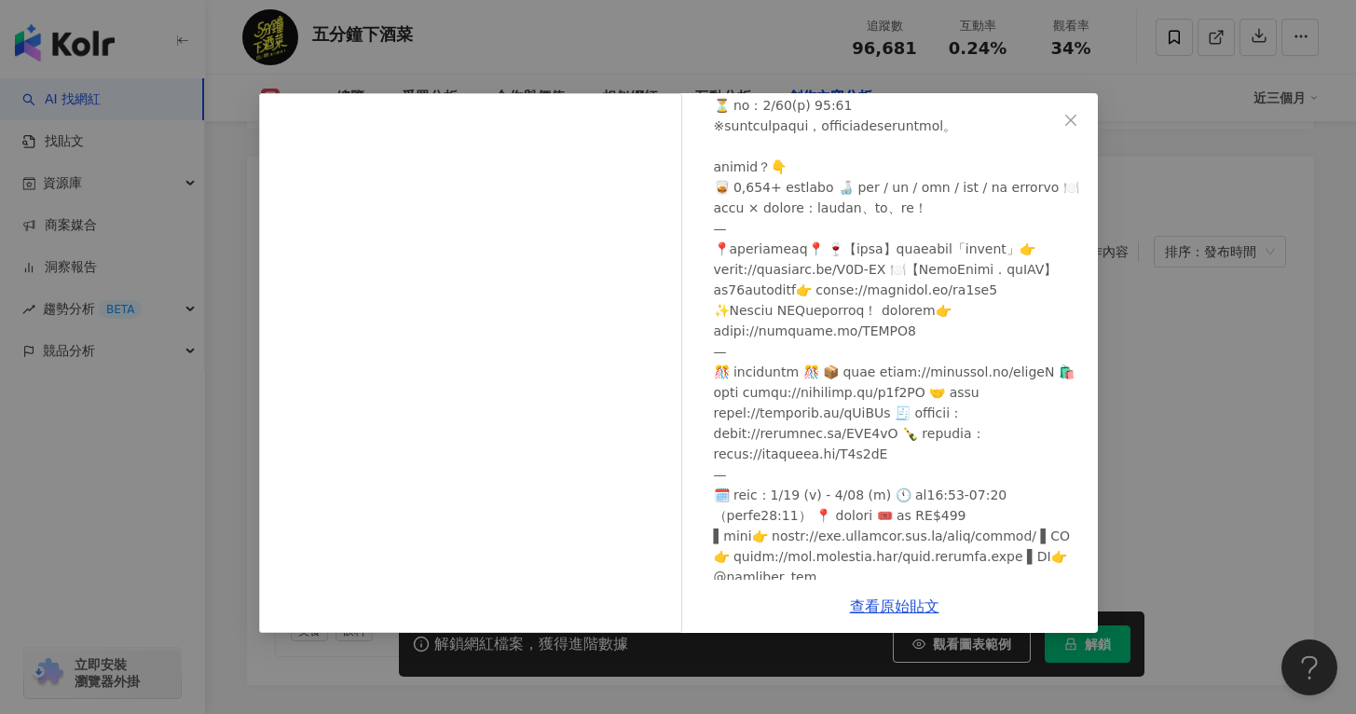
scroll to position [543, 0]
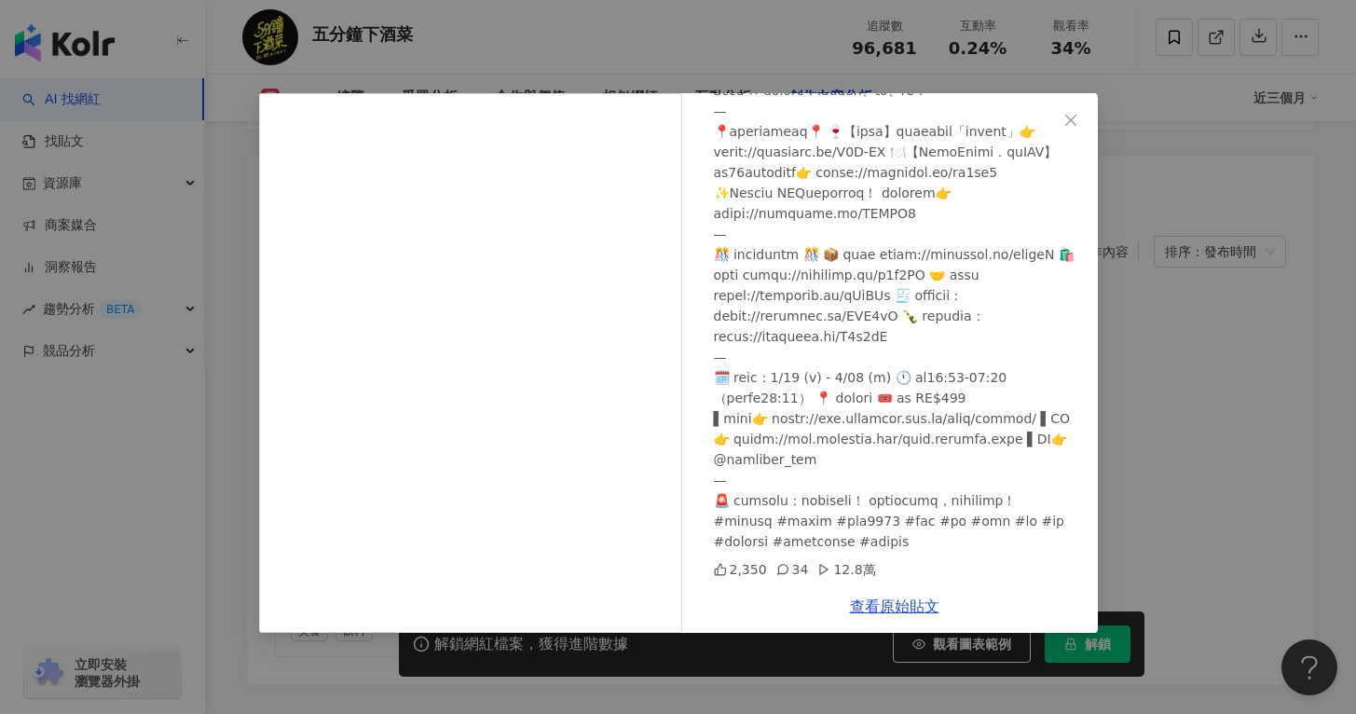
click at [1148, 433] on div "五分鐘下酒菜 [DATE] 2,350 34 12.8萬 查看原始貼文" at bounding box center [678, 357] width 1356 height 714
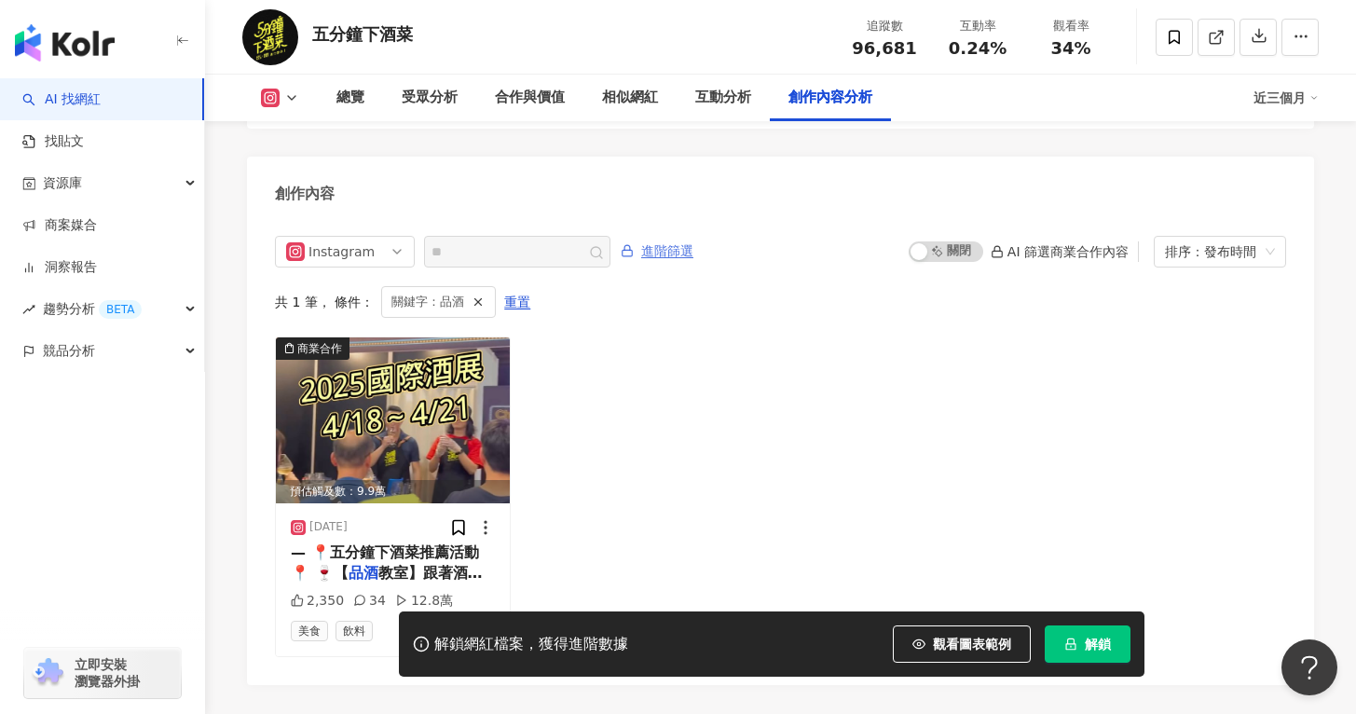
click at [677, 237] on span "進階篩選" at bounding box center [667, 252] width 52 height 30
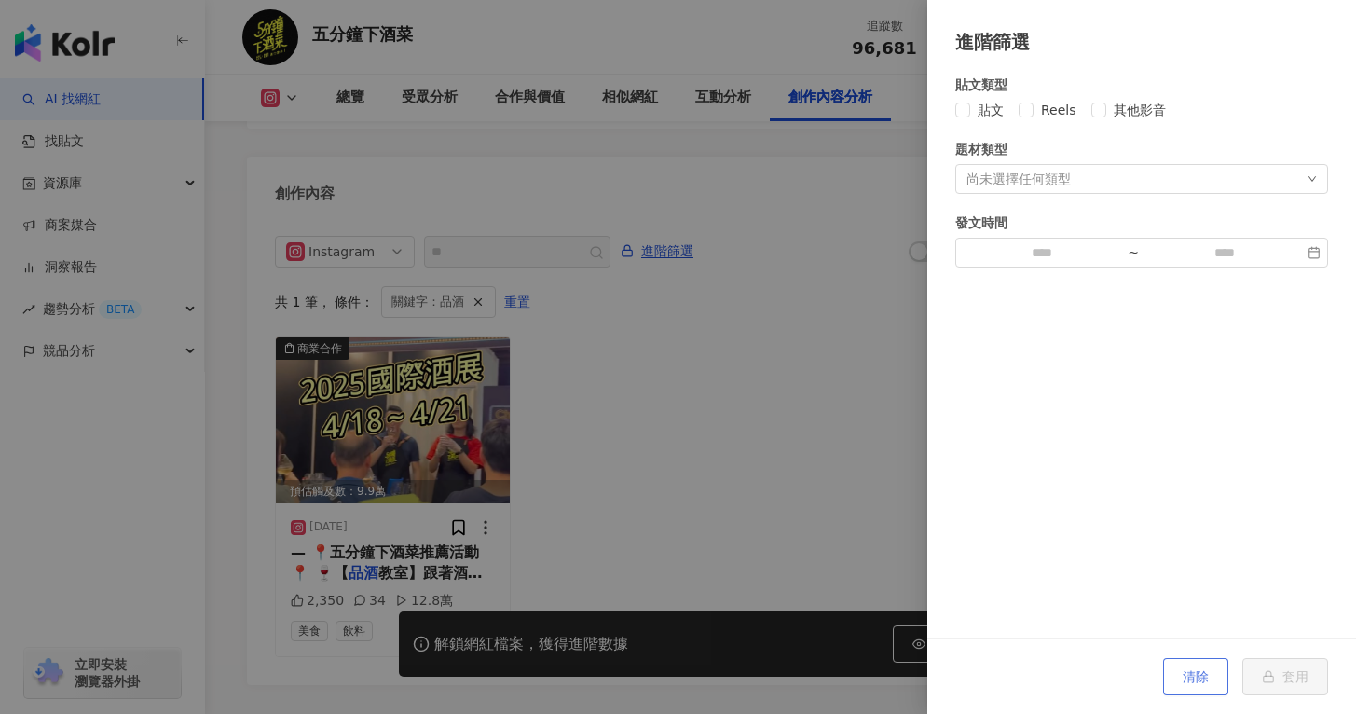
click at [1182, 690] on button "清除" at bounding box center [1195, 676] width 65 height 37
click at [868, 422] on div at bounding box center [678, 357] width 1356 height 714
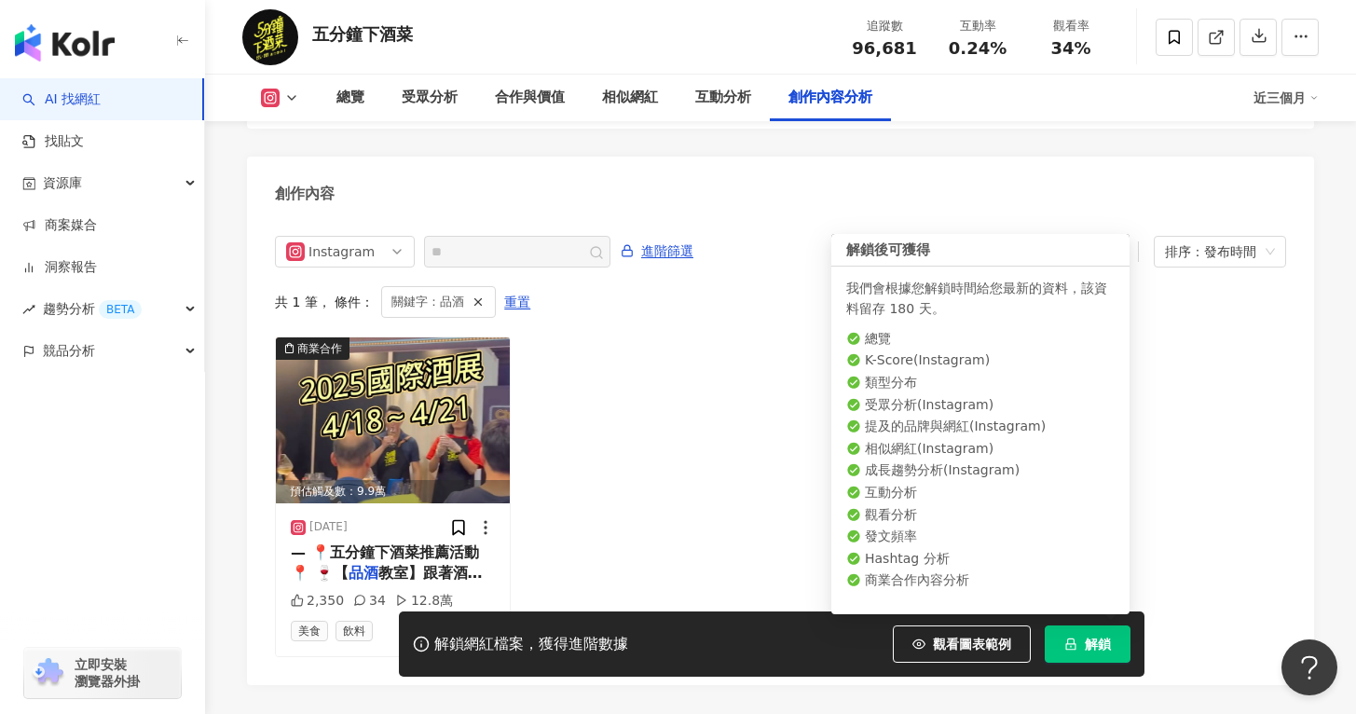
click at [1088, 649] on span "解鎖" at bounding box center [1098, 643] width 26 height 15
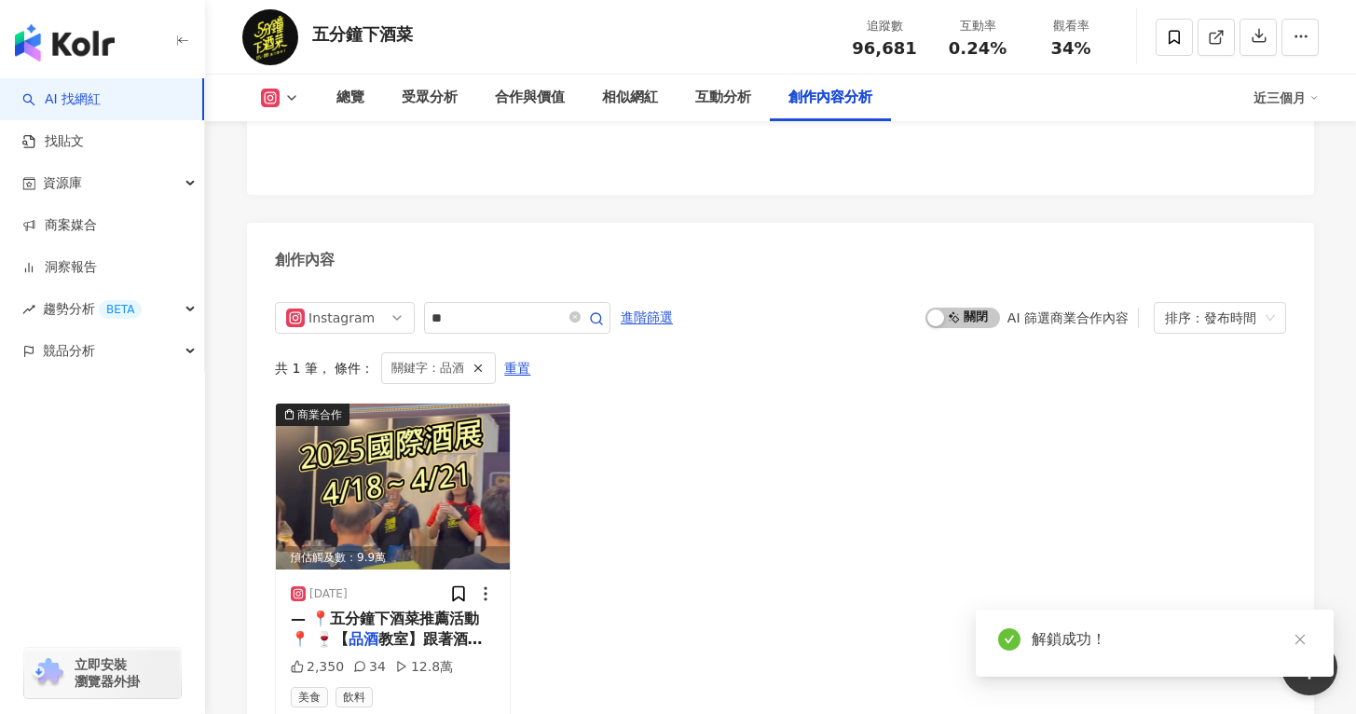
click at [476, 283] on div "Instagram ** 進階篩選 啟動 關閉 AI 篩選商業合作內容 排序：發布時間 共 1 筆 ， 條件： 關鍵字：品酒 重置 商業合作 預估觸及數：9.…" at bounding box center [780, 517] width 1067 height 468
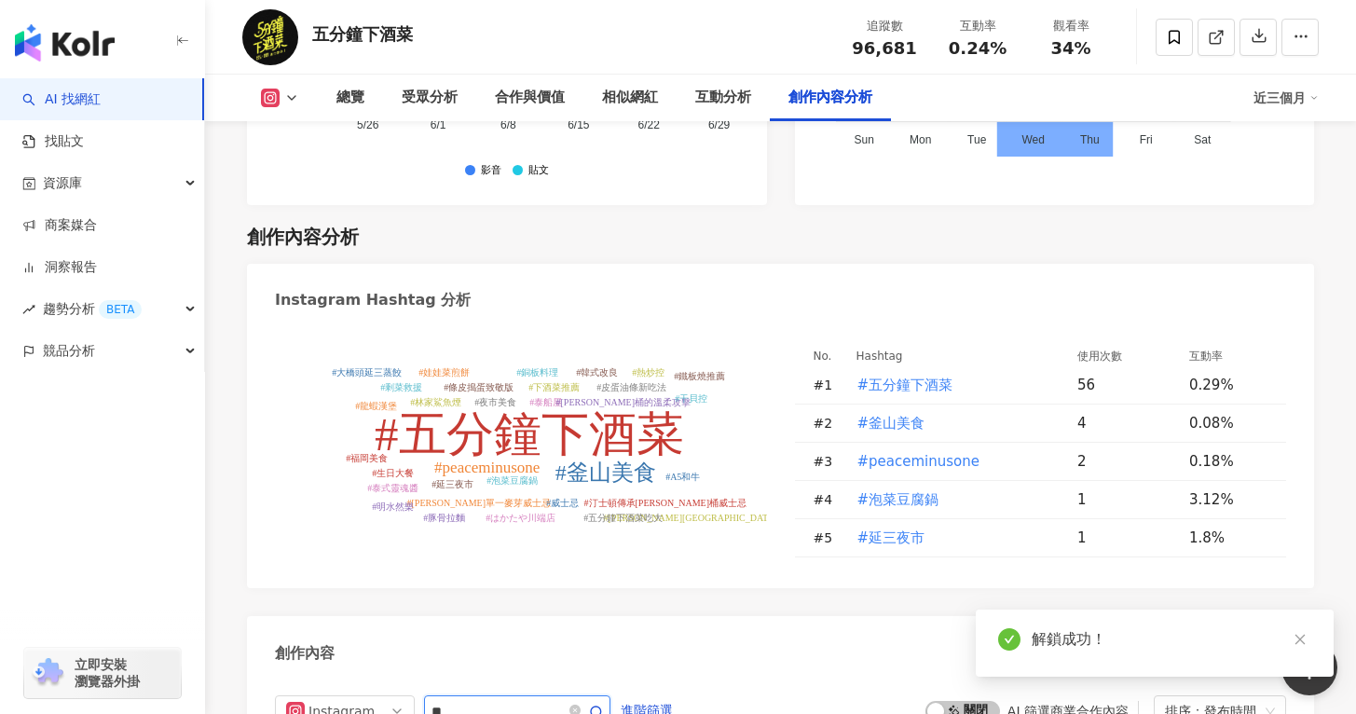
scroll to position [5740, 0]
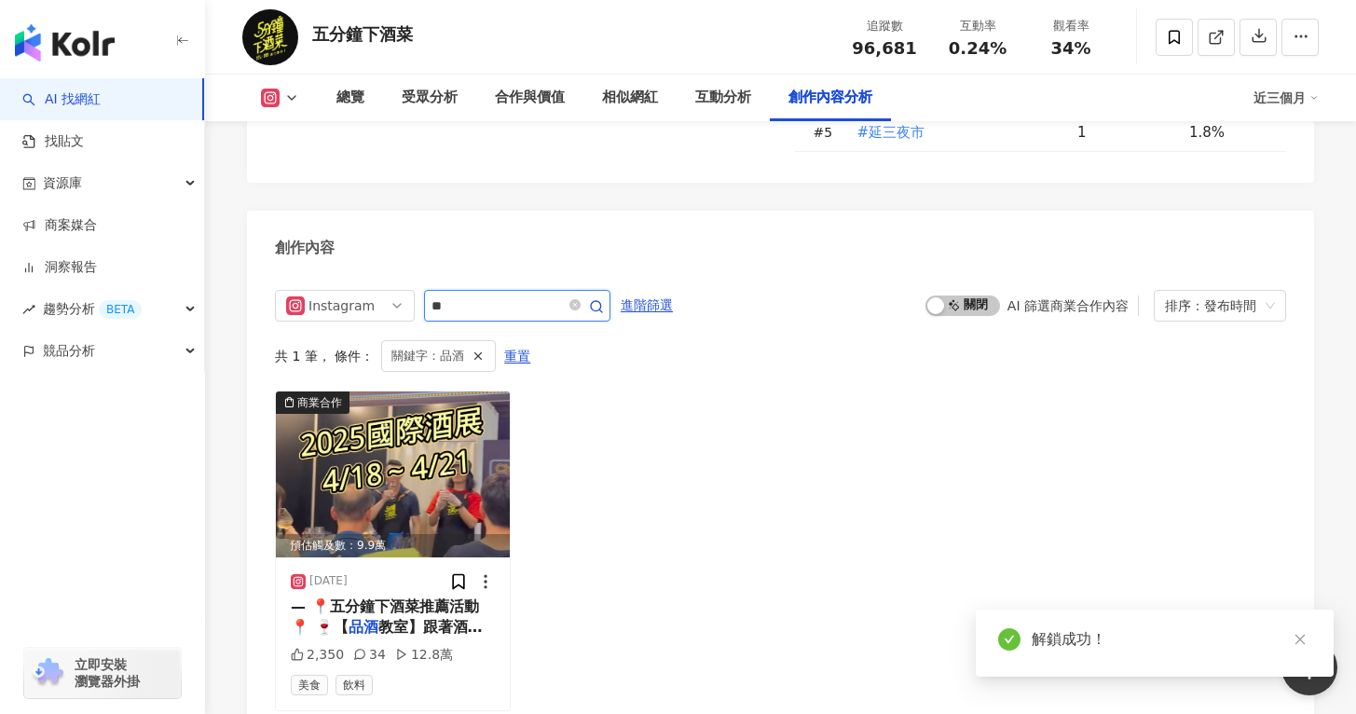
click at [488, 294] on input "**" at bounding box center [496, 305] width 130 height 22
type input "*"
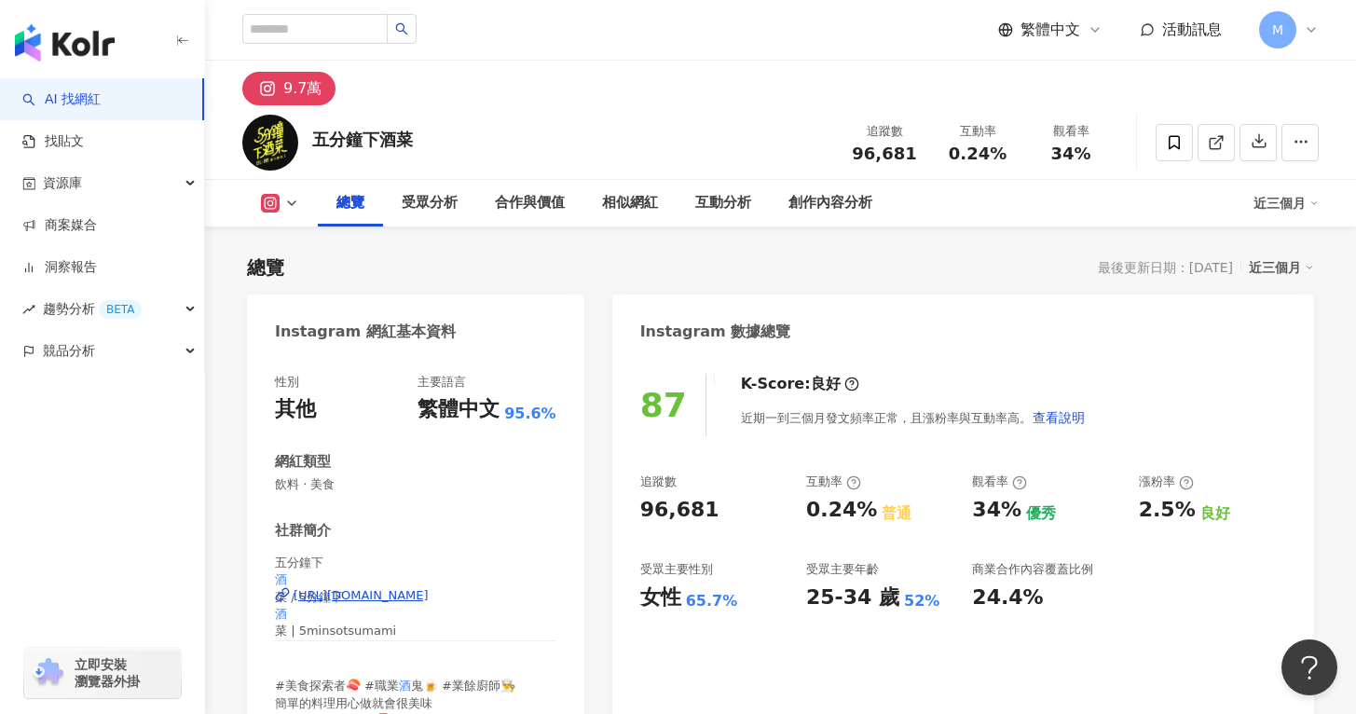
scroll to position [285, 0]
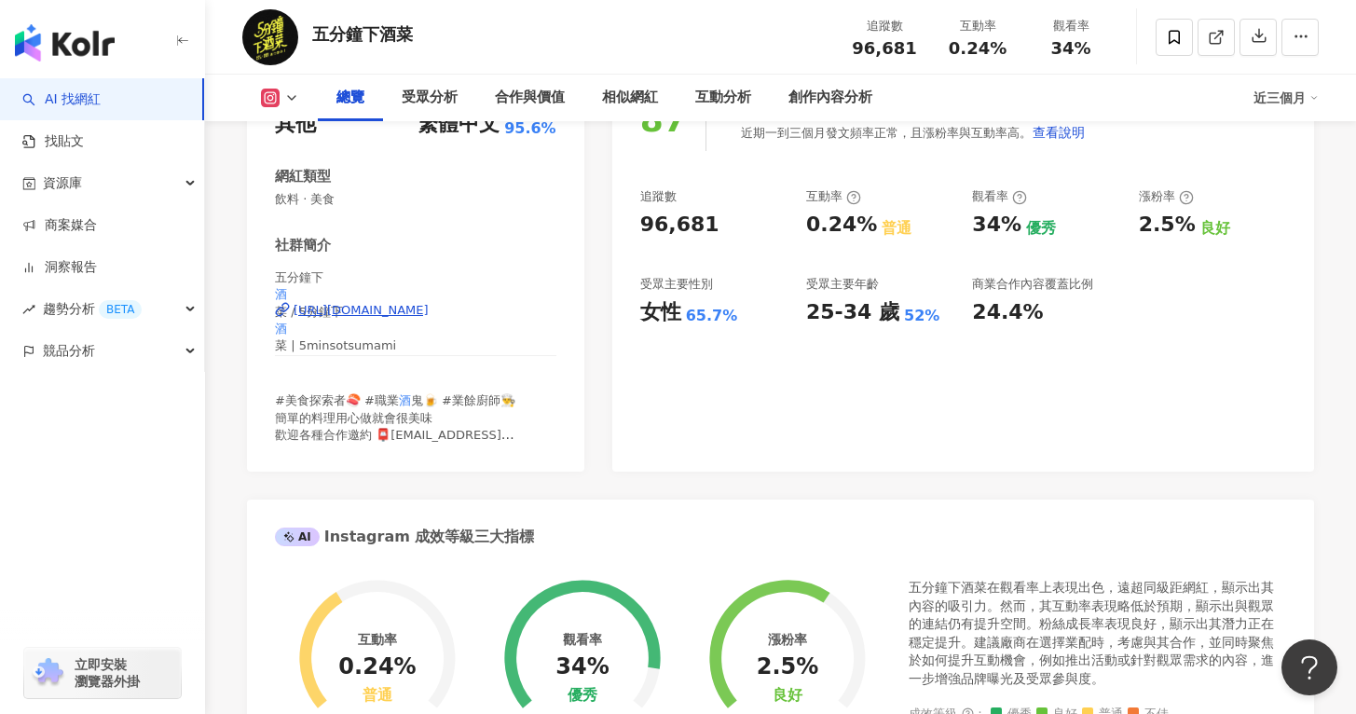
click at [429, 315] on div "[URL][DOMAIN_NAME]" at bounding box center [361, 310] width 135 height 17
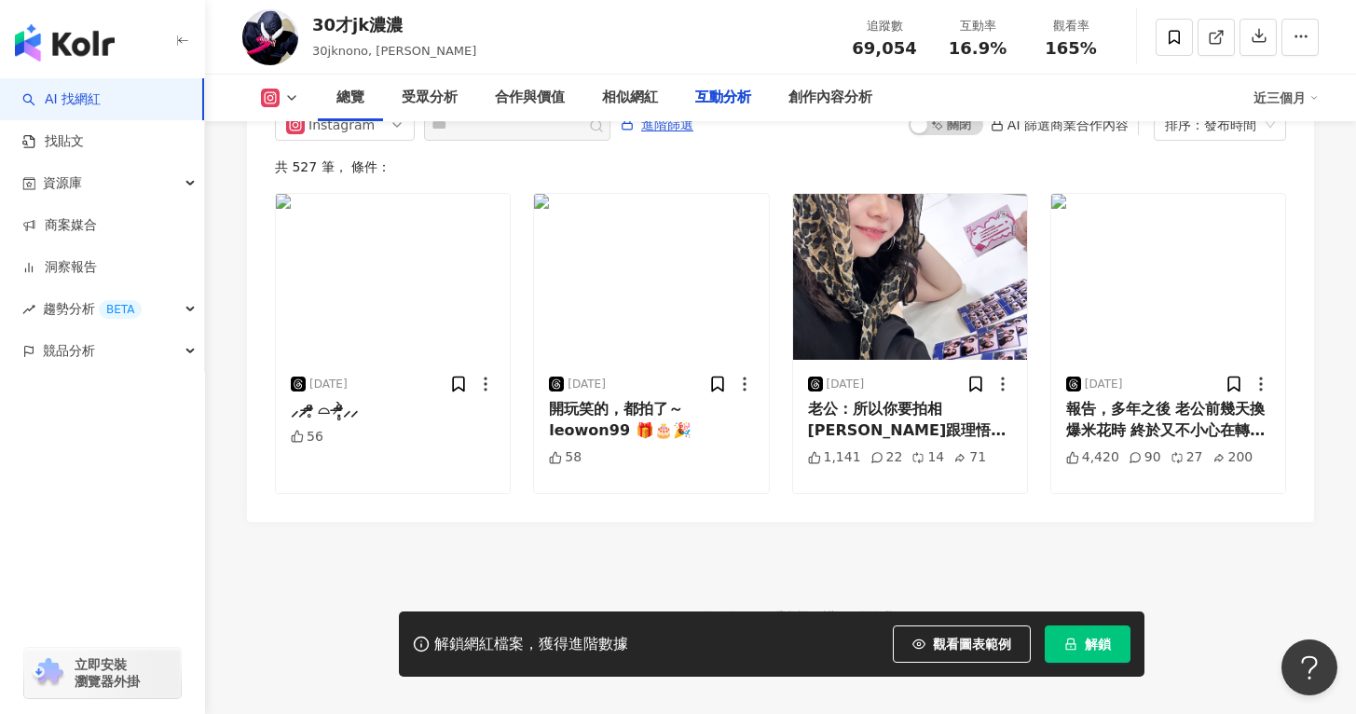
click at [1085, 634] on button "解鎖" at bounding box center [1088, 643] width 86 height 37
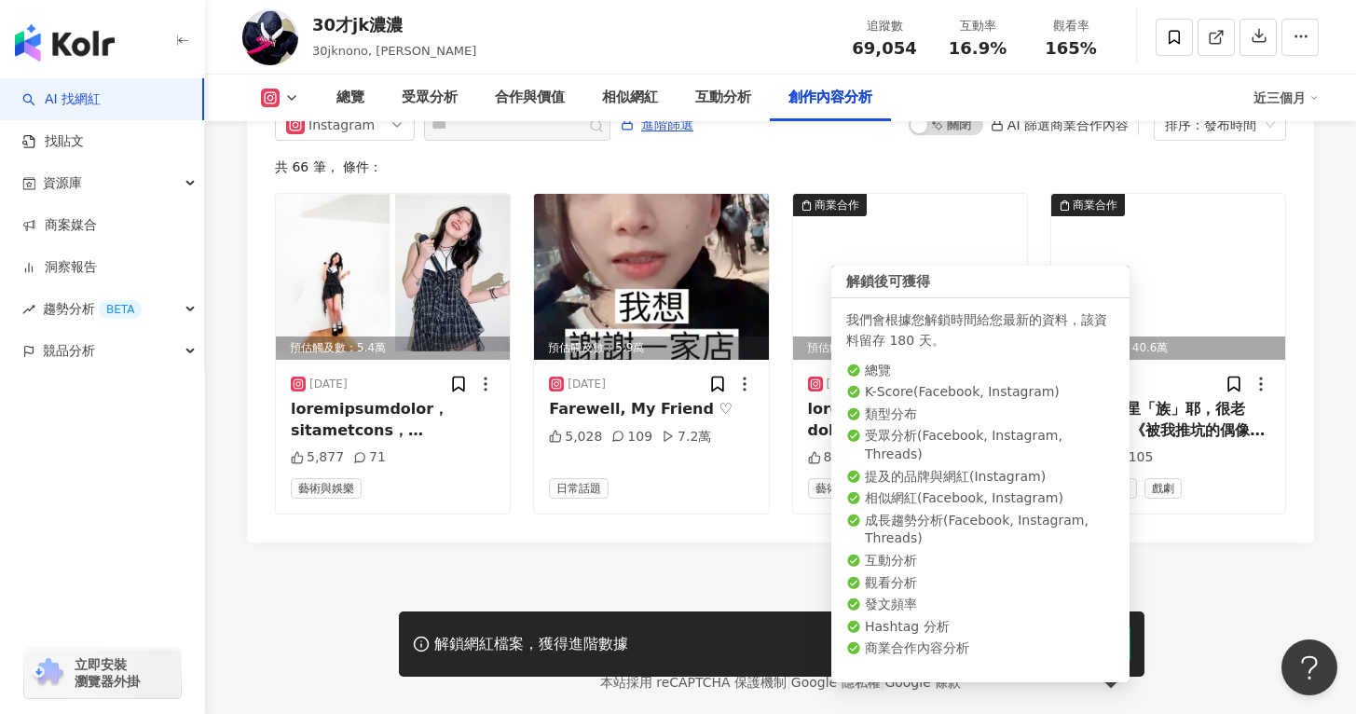
scroll to position [5664, 0]
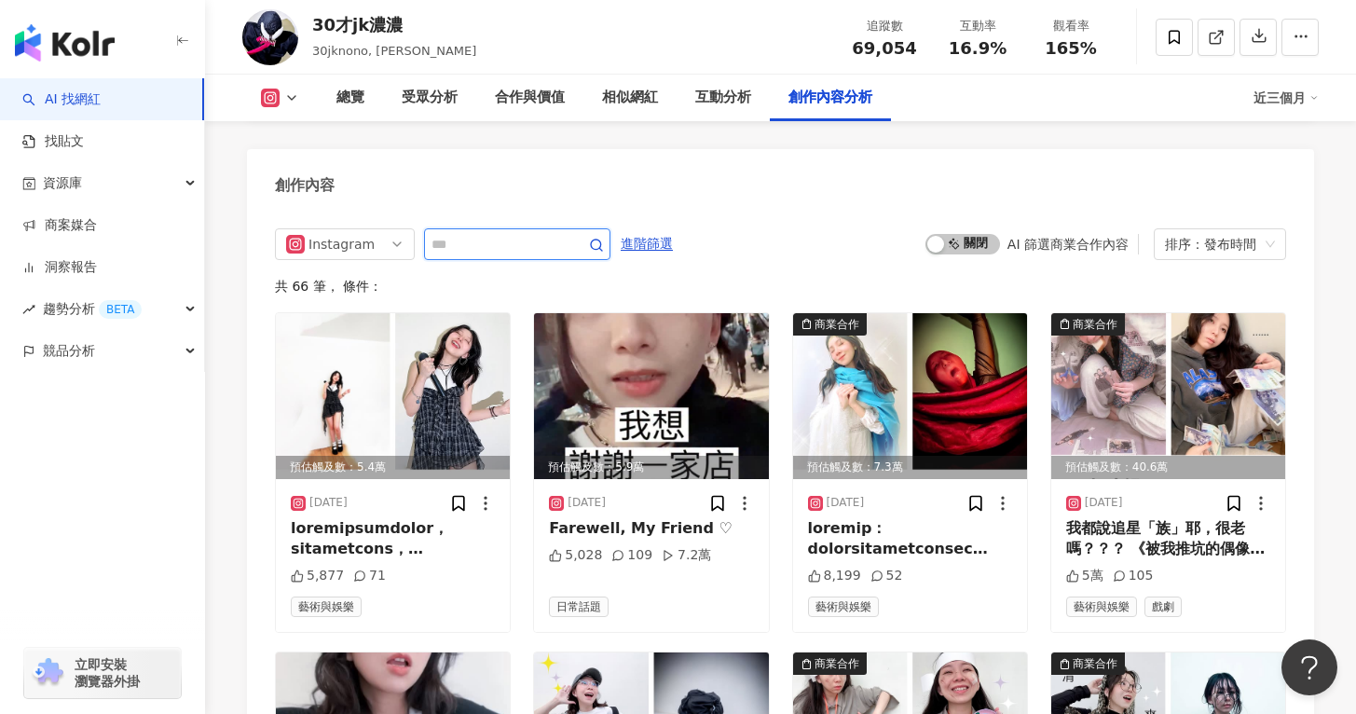
click at [504, 233] on input "text" at bounding box center [496, 244] width 130 height 22
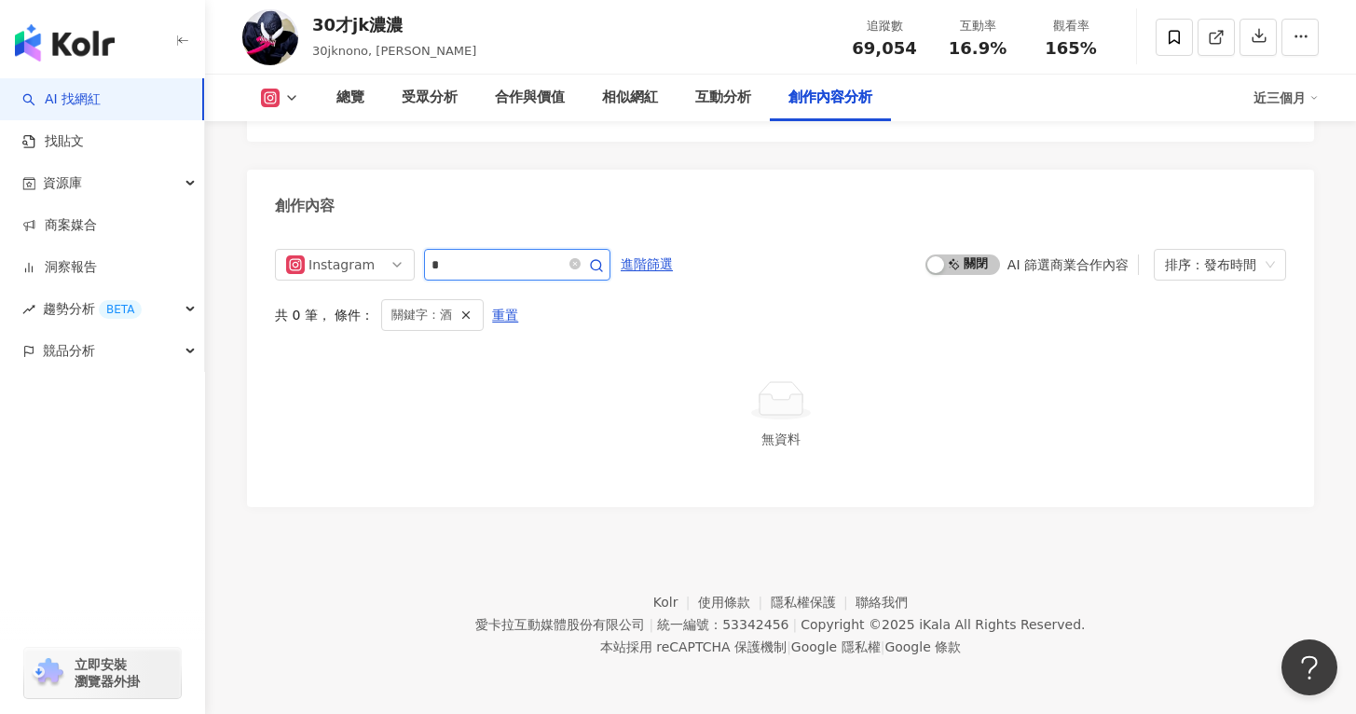
scroll to position [5679, 0]
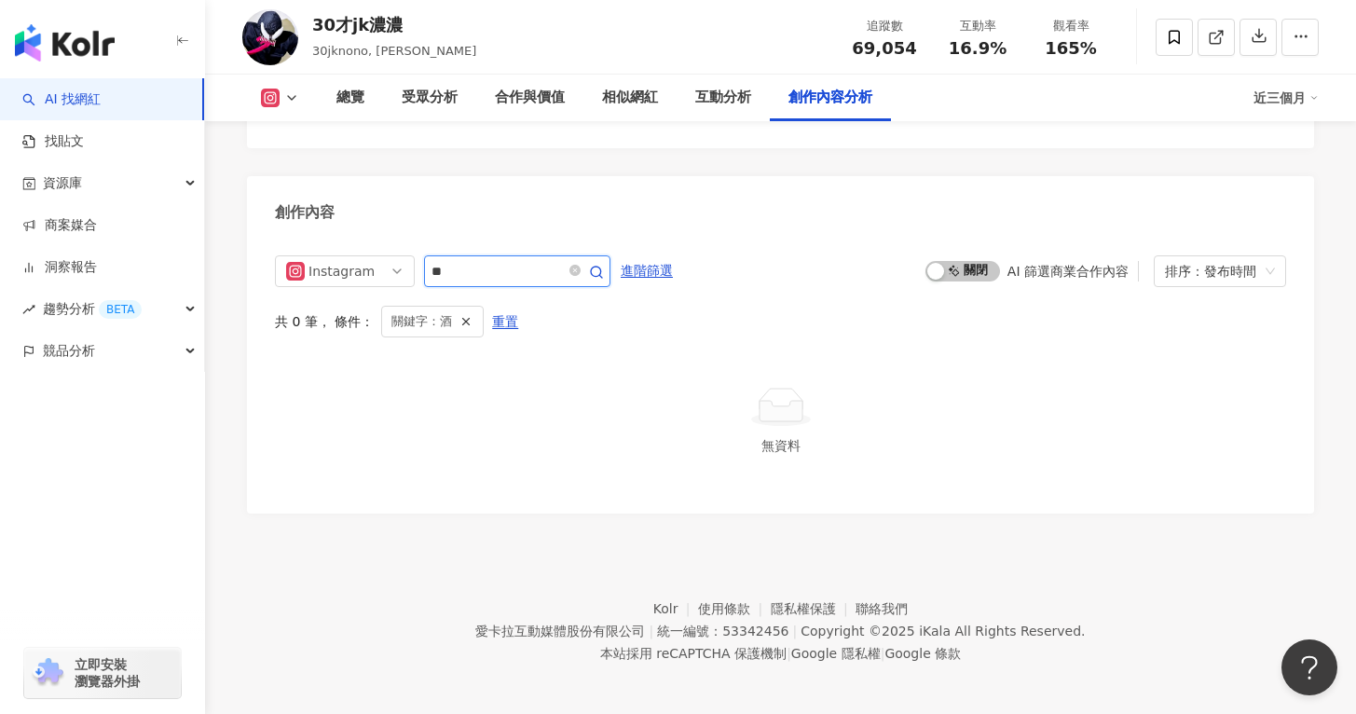
type input "**"
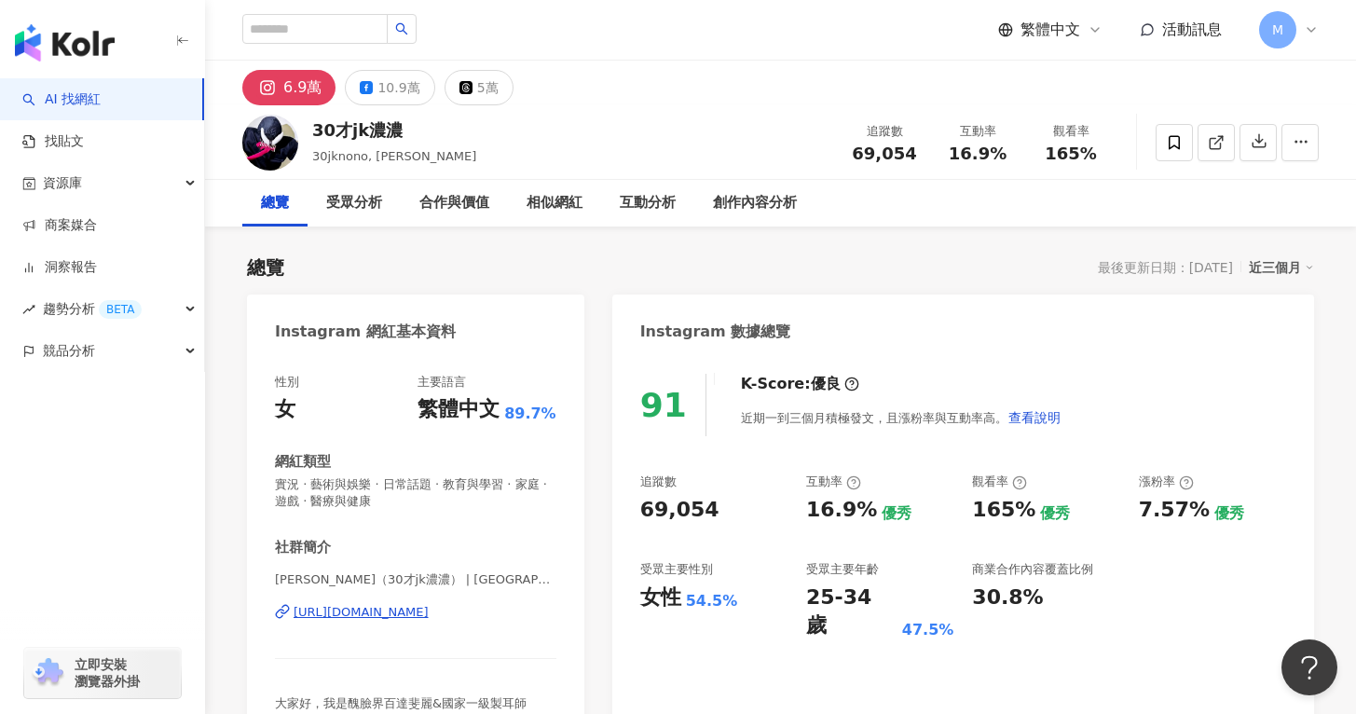
click at [429, 613] on div "[URL][DOMAIN_NAME]" at bounding box center [361, 612] width 135 height 17
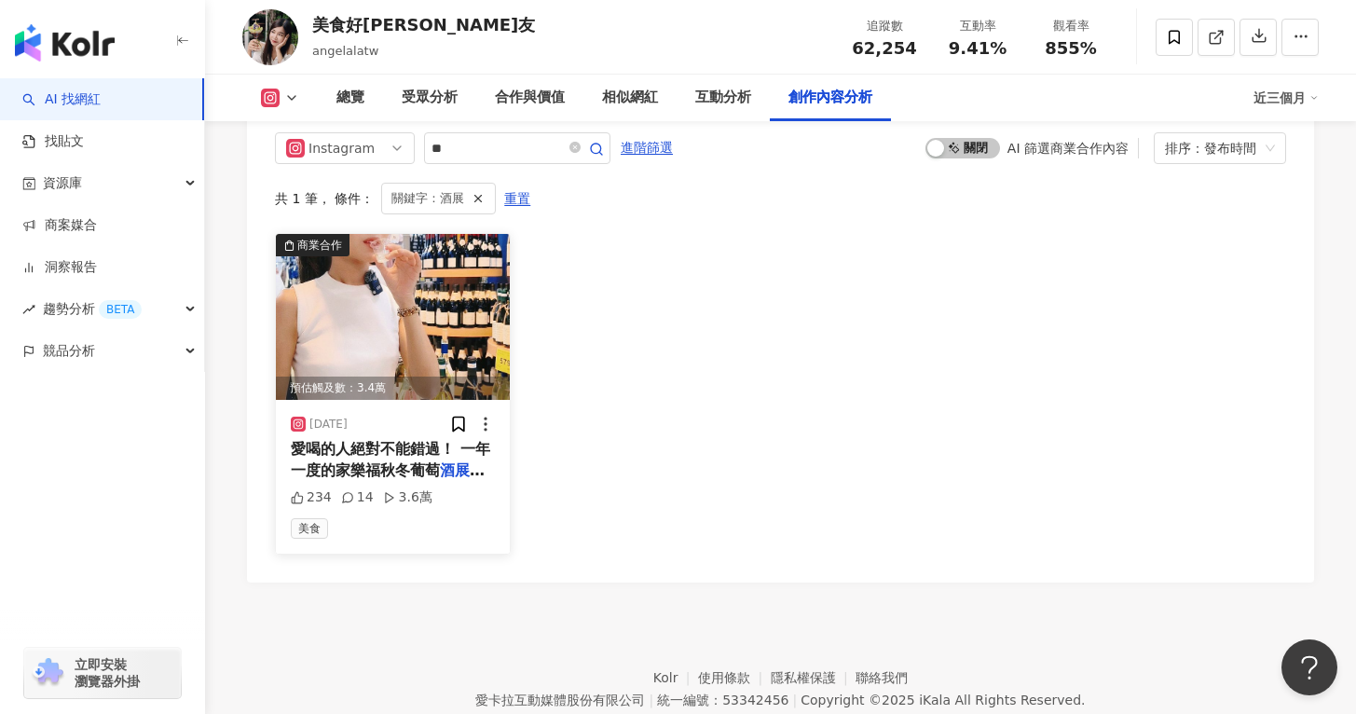
scroll to position [5723, 0]
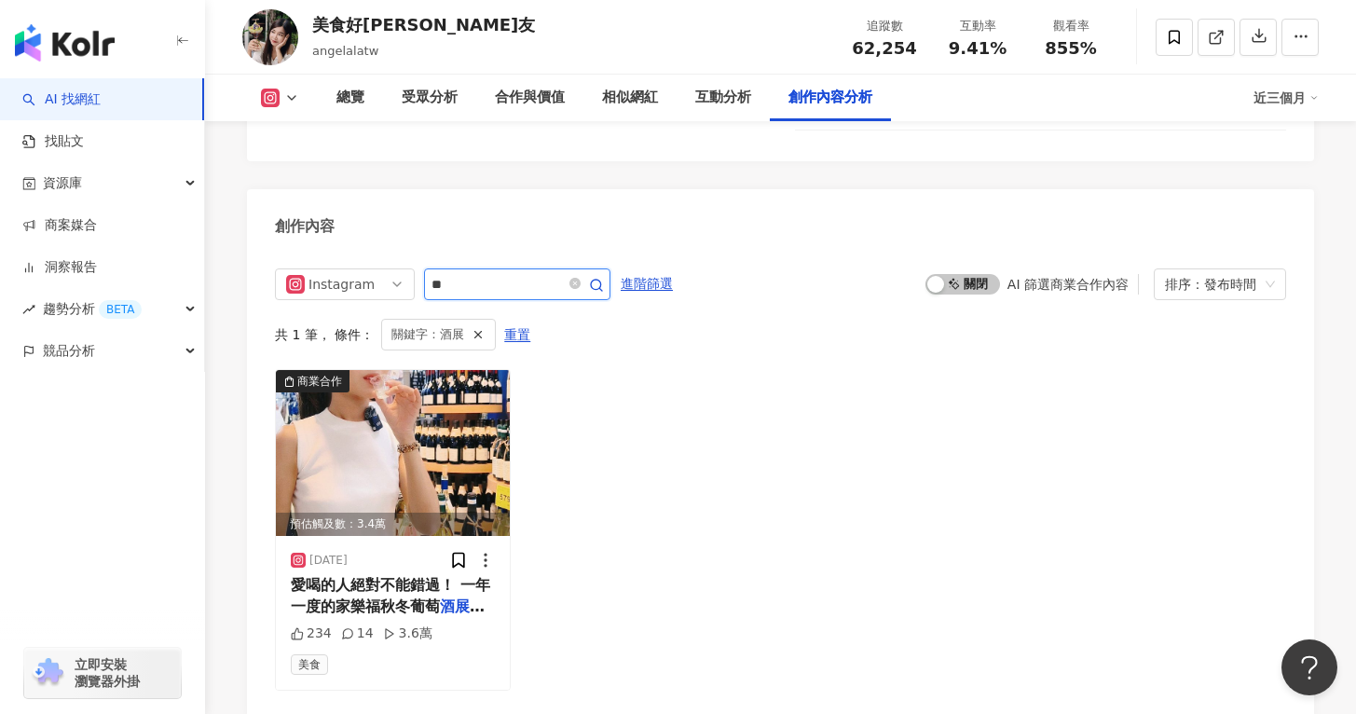
click at [520, 273] on input "**" at bounding box center [496, 284] width 130 height 22
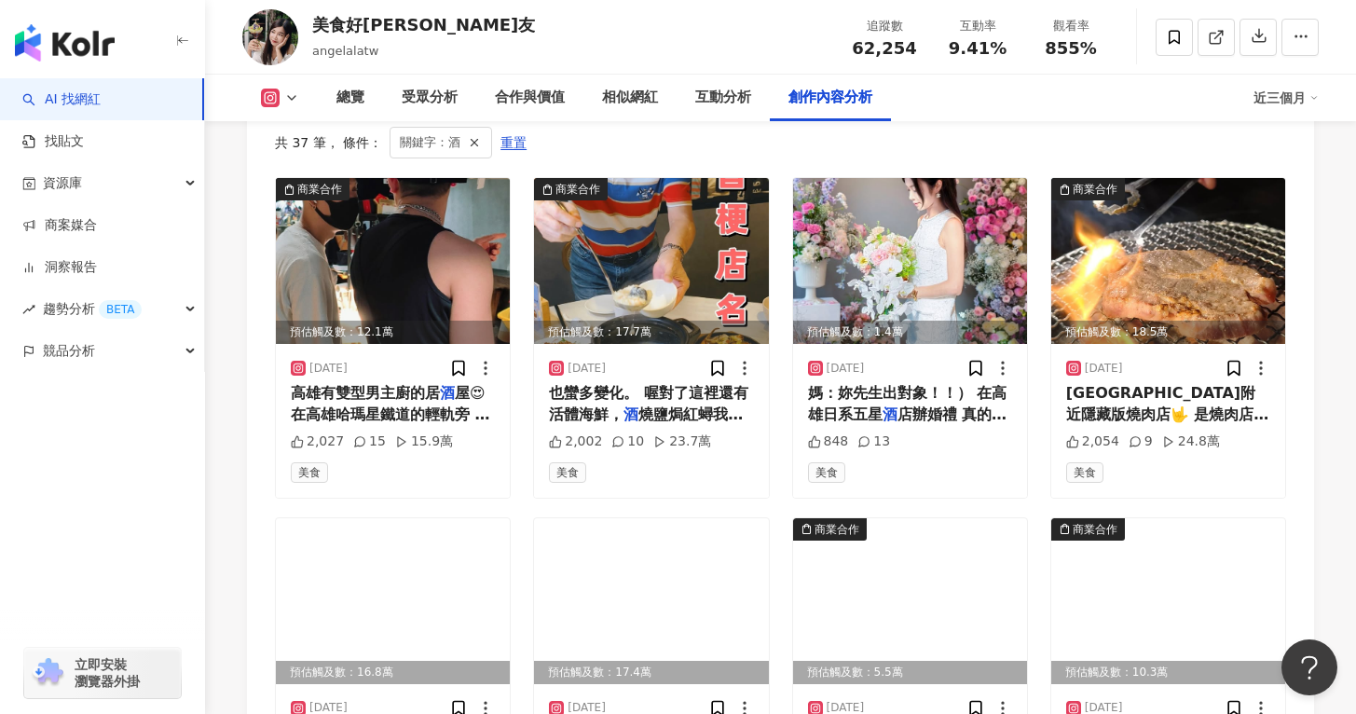
scroll to position [5537, 0]
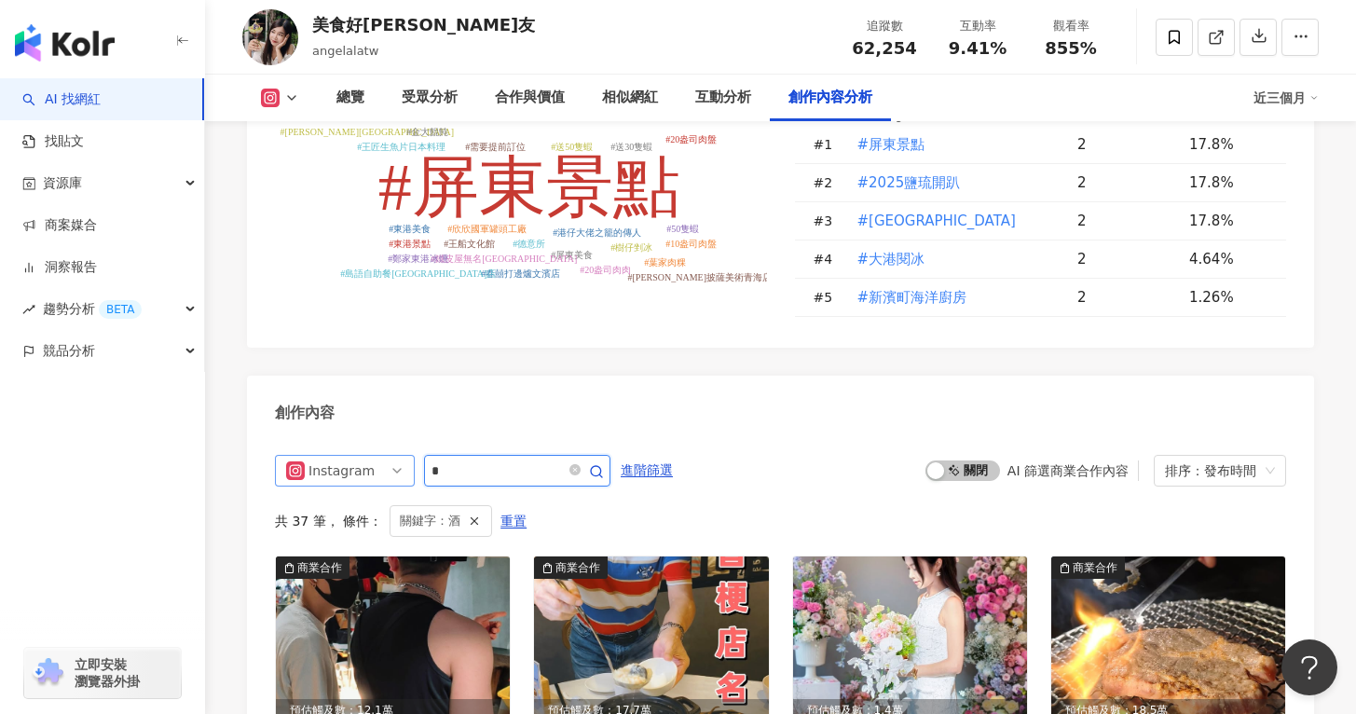
drag, startPoint x: 476, startPoint y: 416, endPoint x: 383, endPoint y: 409, distance: 93.5
click at [388, 455] on div "Instagram *" at bounding box center [442, 471] width 335 height 32
type input "*"
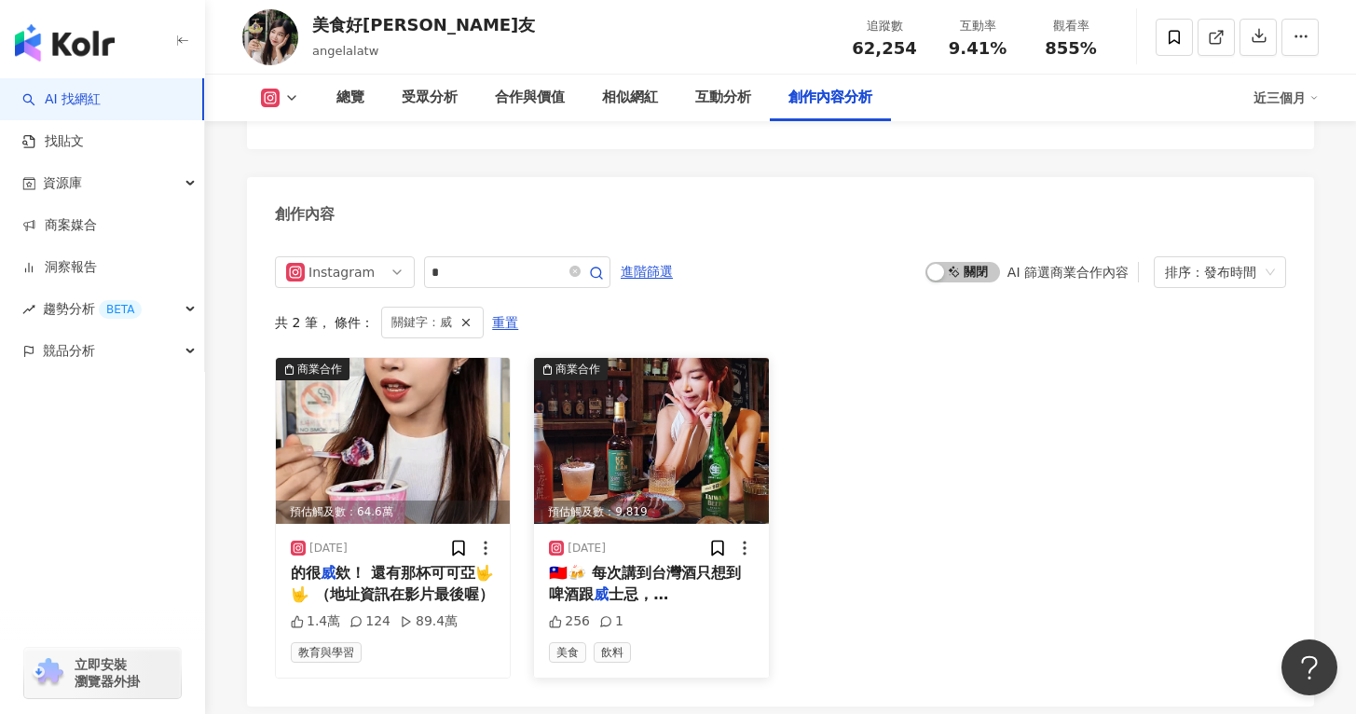
click at [675, 500] on div "預估觸及數：9,819" at bounding box center [651, 511] width 234 height 23
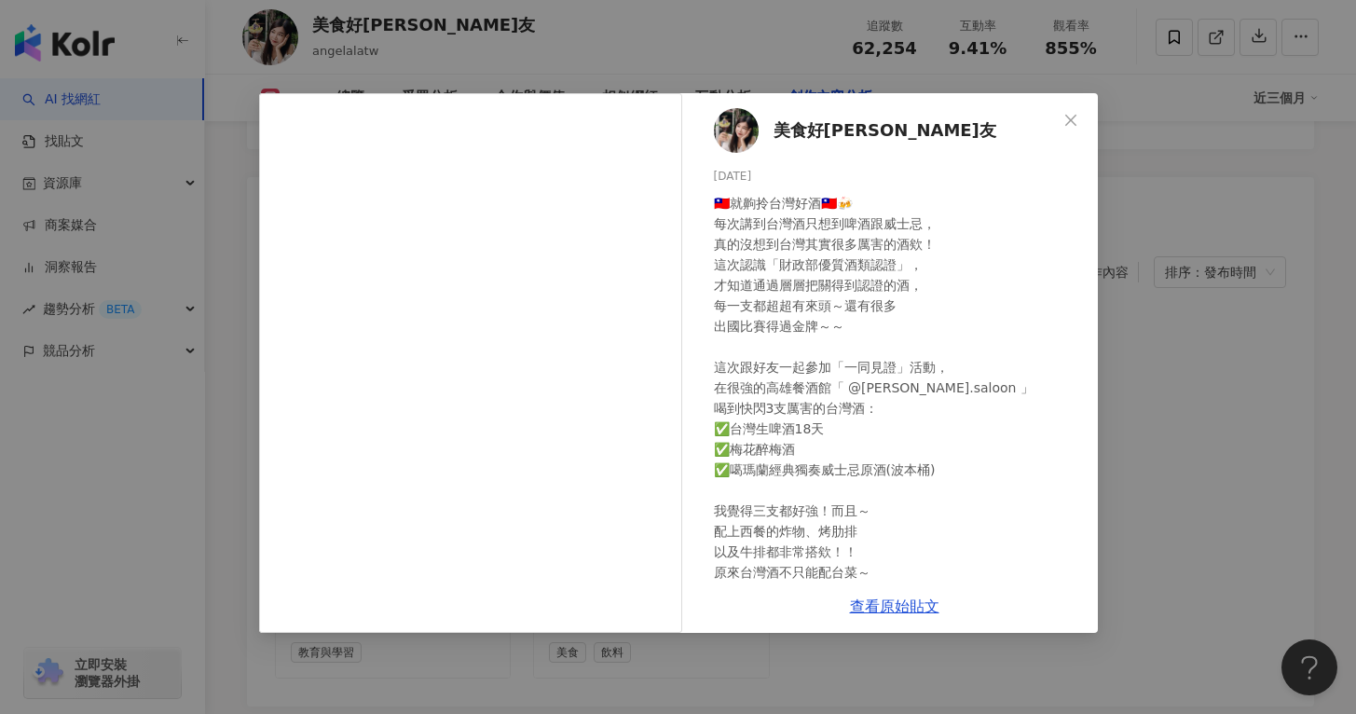
scroll to position [139, 0]
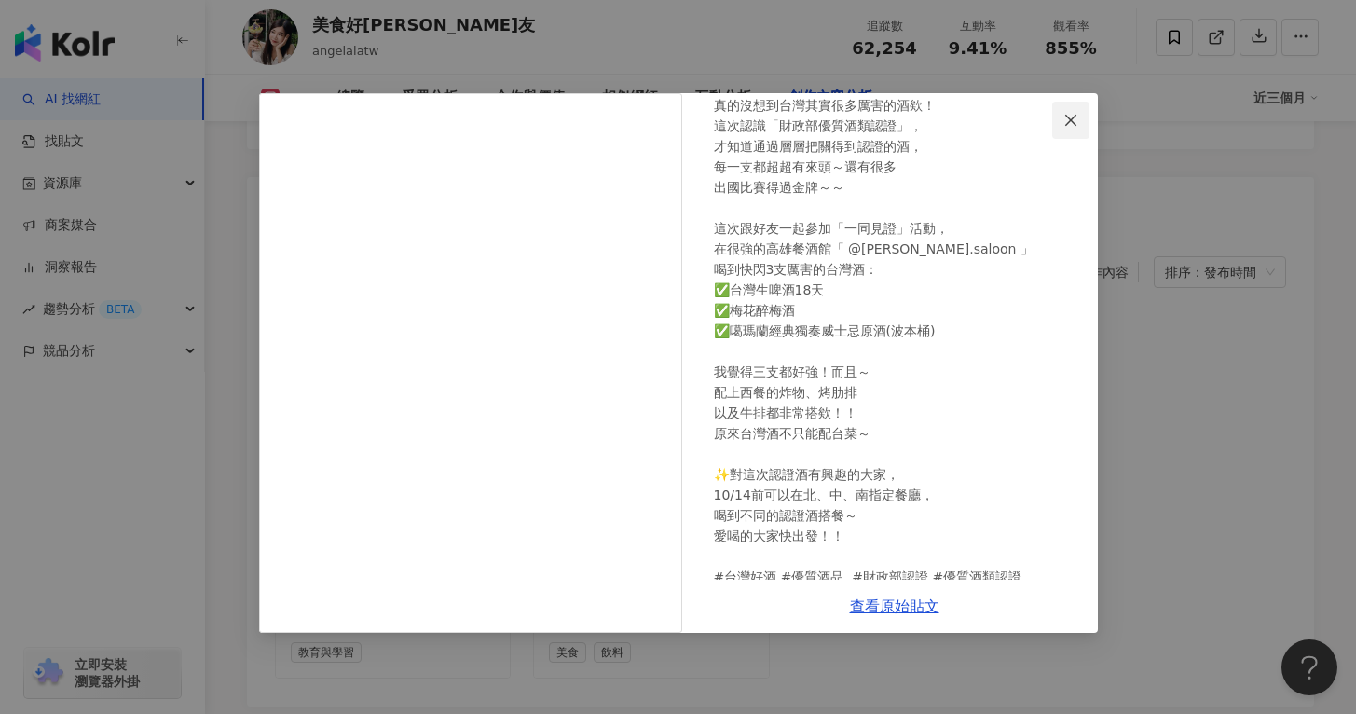
click at [1059, 114] on span "Close" at bounding box center [1070, 120] width 37 height 15
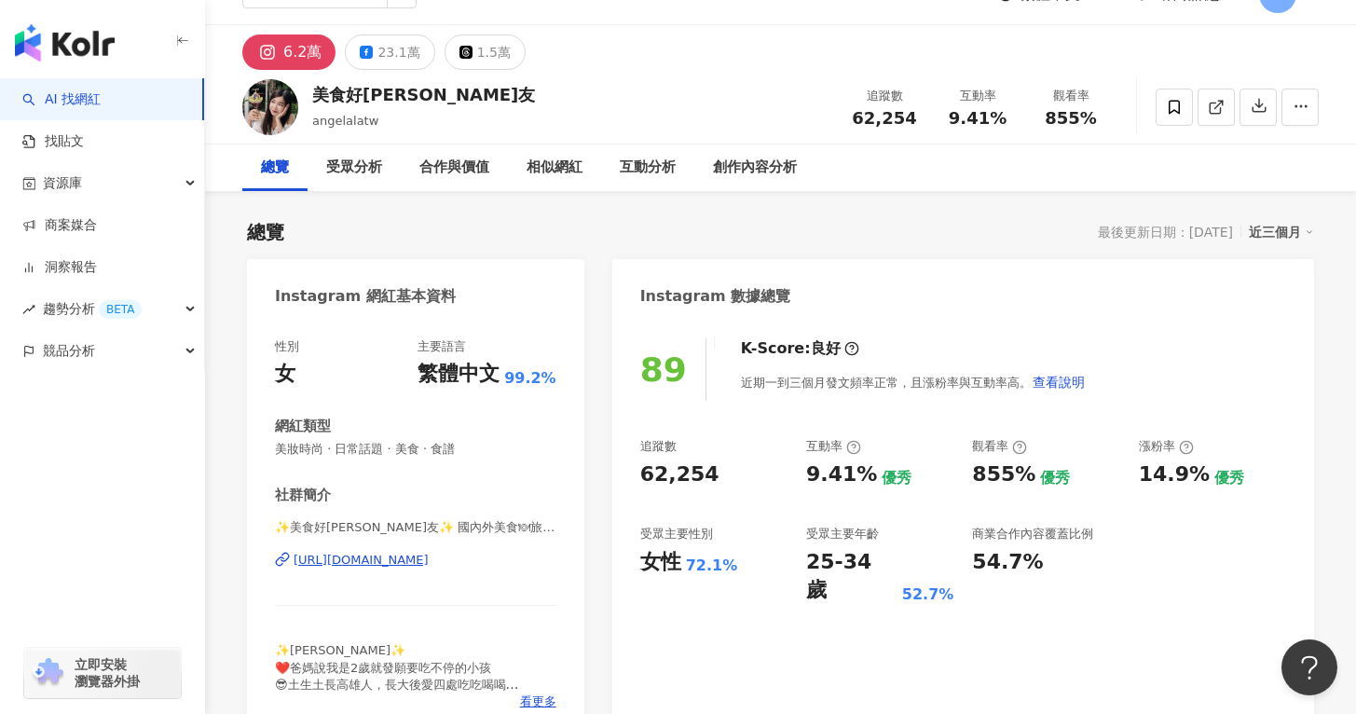
scroll to position [46, 0]
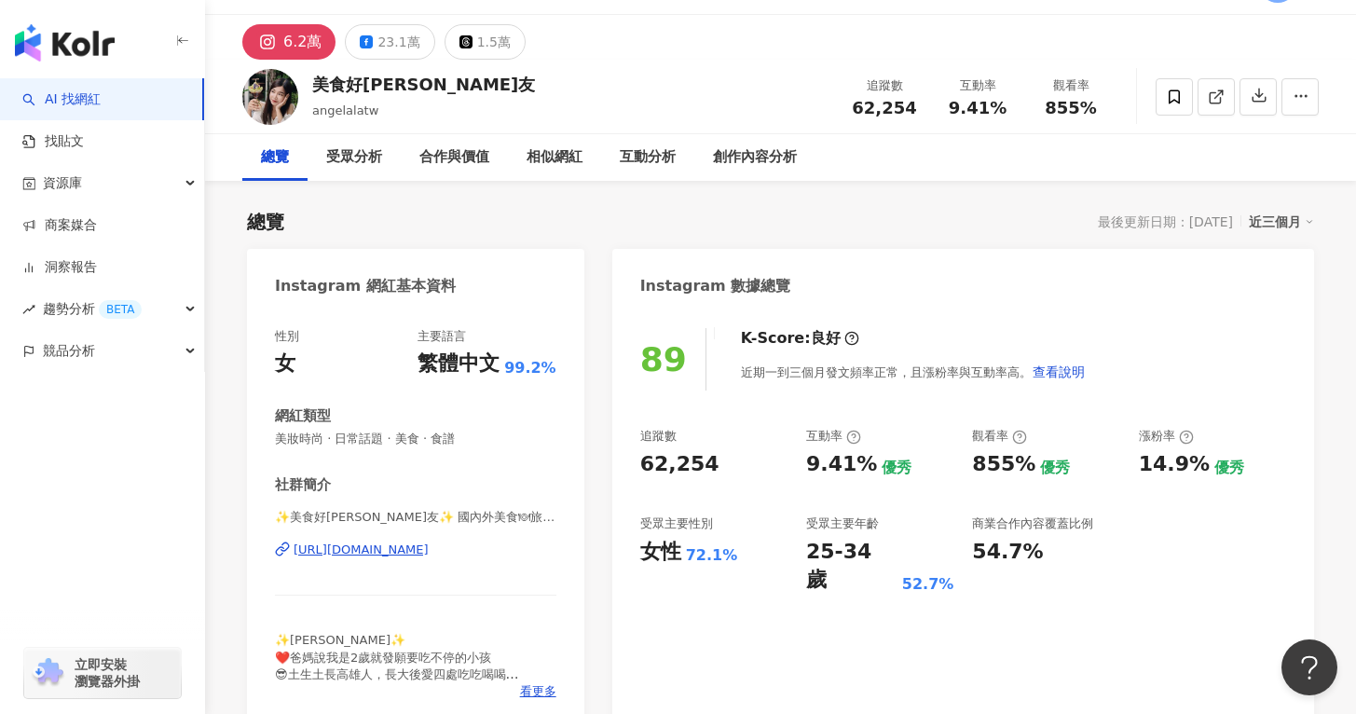
click at [376, 545] on div "[URL][DOMAIN_NAME]" at bounding box center [361, 549] width 135 height 17
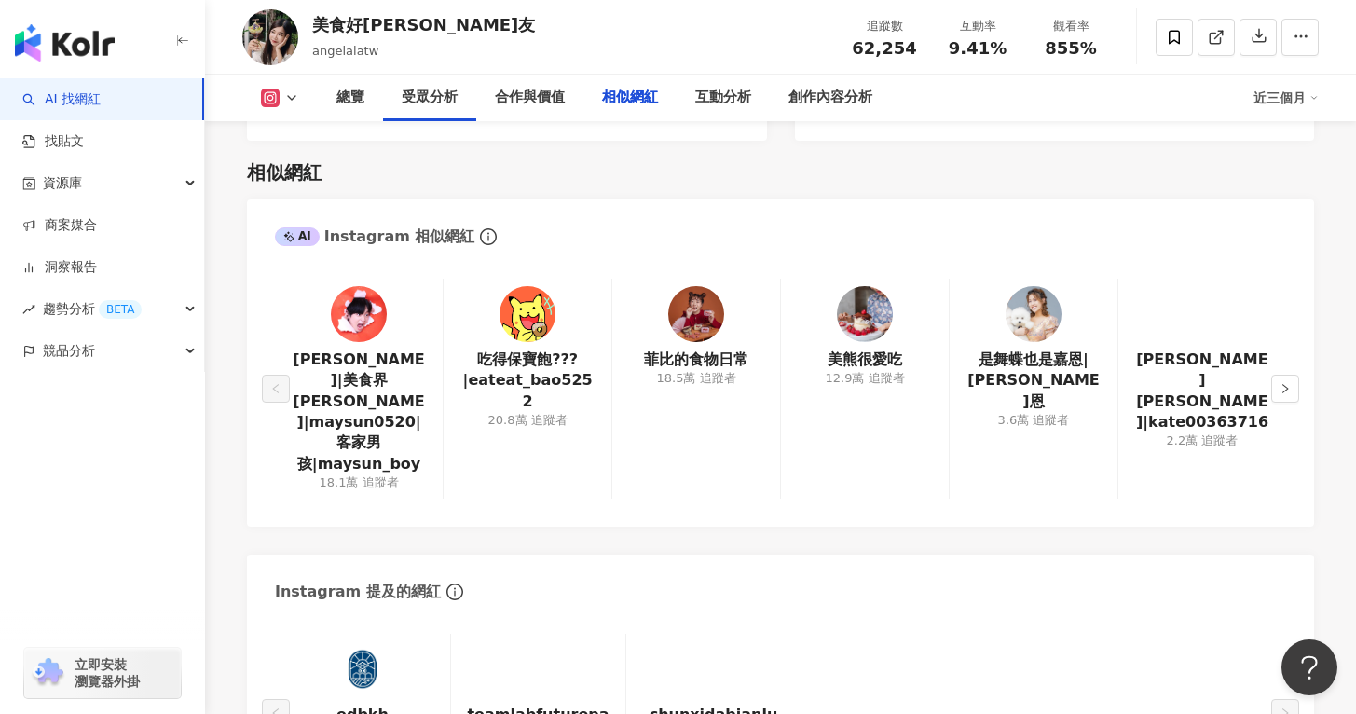
scroll to position [5878, 0]
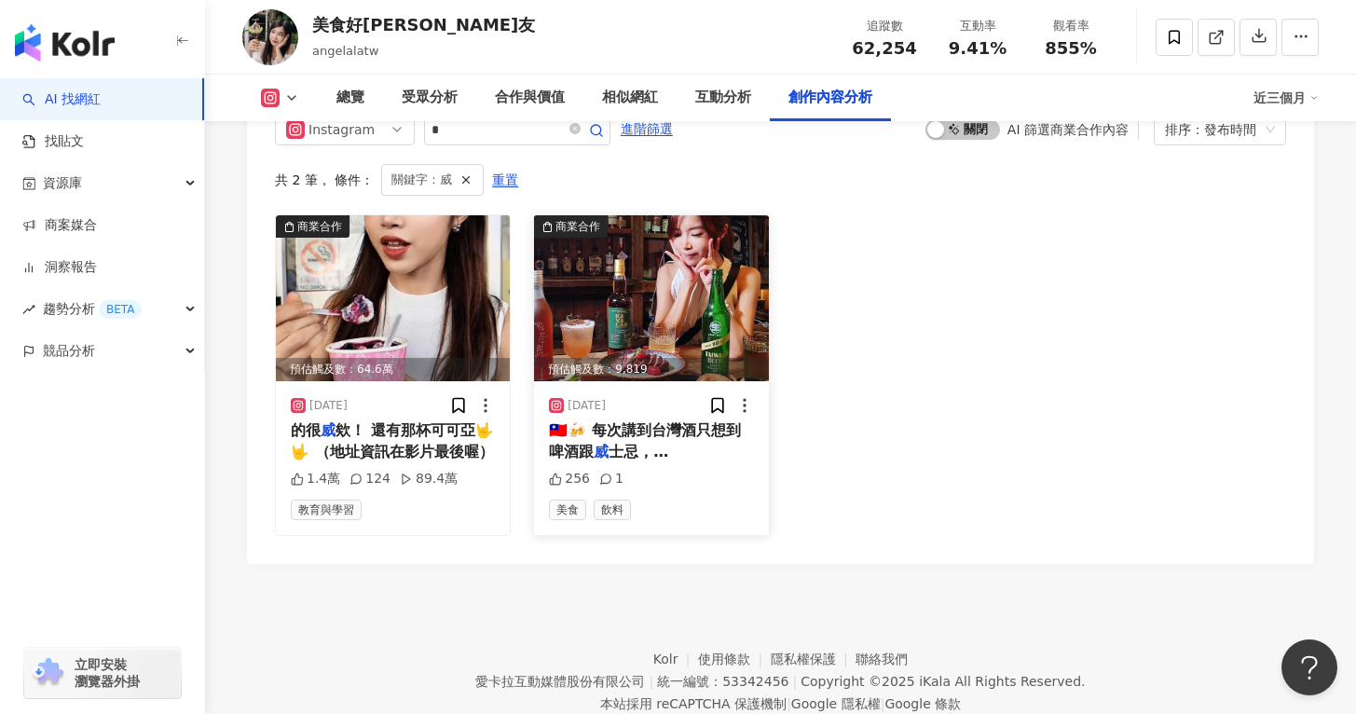
click at [666, 421] on span "🇹🇼🍻 每次講到台灣酒只想到啤酒跟" at bounding box center [645, 440] width 192 height 38
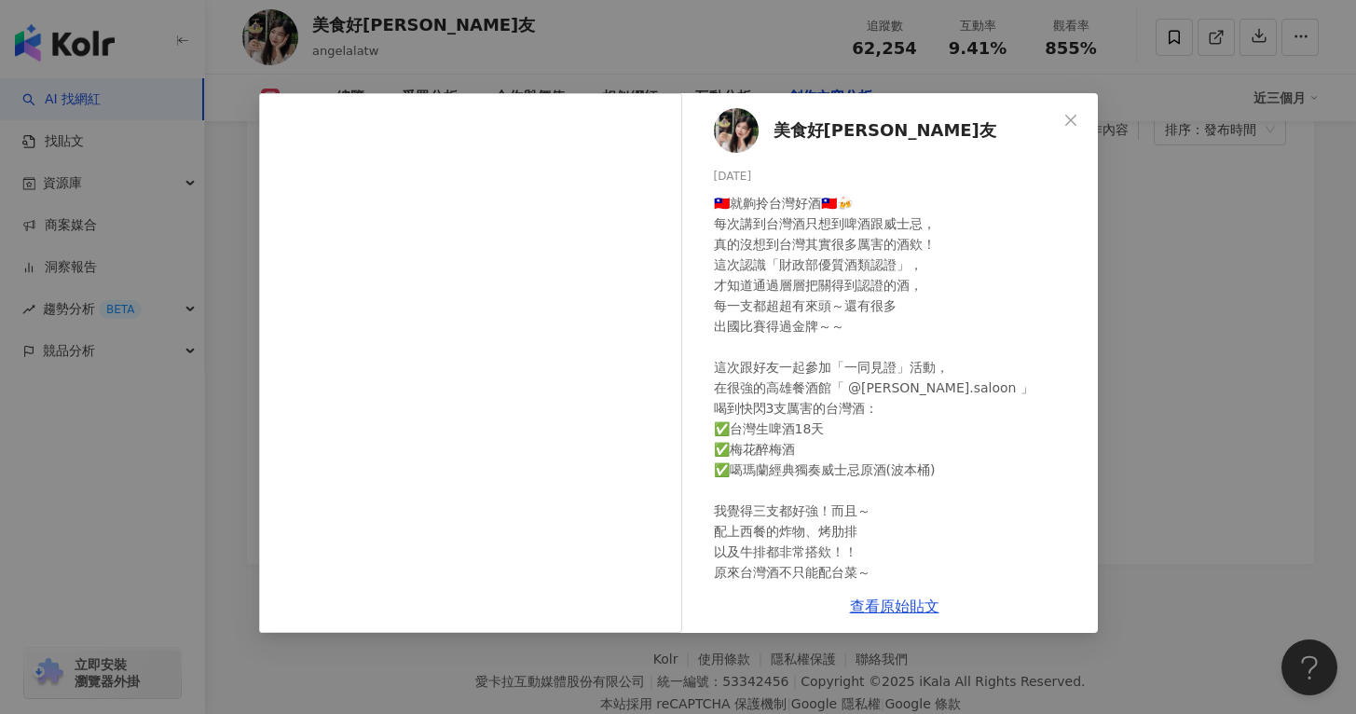
scroll to position [215, 0]
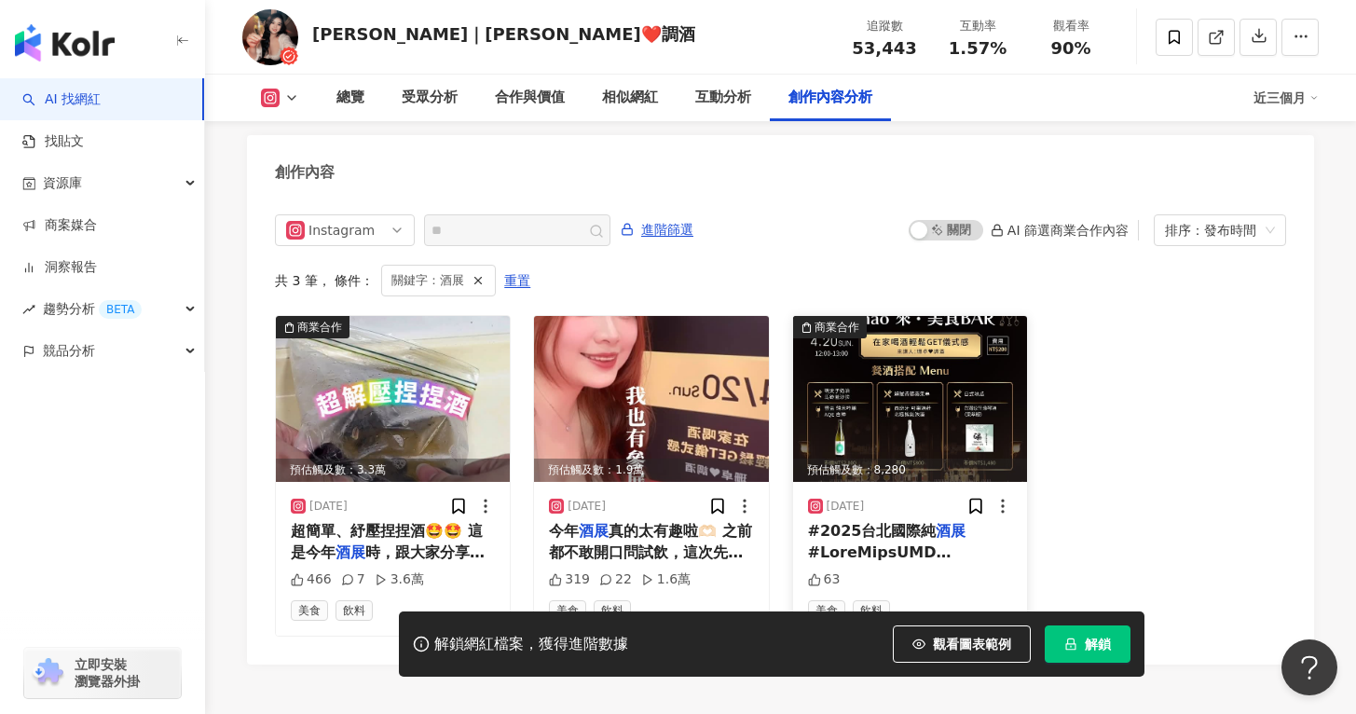
scroll to position [5698, 0]
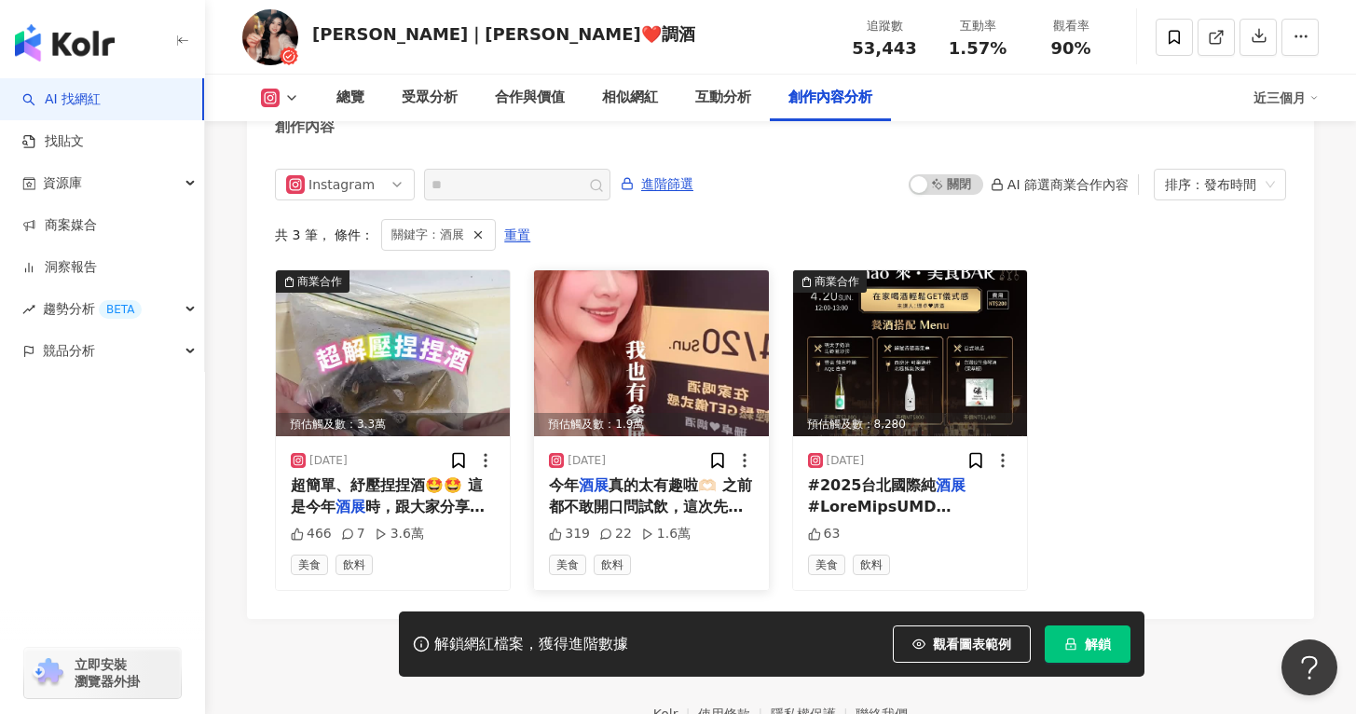
click at [659, 480] on div "今年 酒展 真的太有趣啦🫶🏻 之前都不敢開口問試飲，這次先去找朋友喝一下 後面E人大爆發，到處問問到處喝 最後4/20我也有小小出攤，紀念一下💖 逛 酒展 小…" at bounding box center [651, 496] width 204 height 42
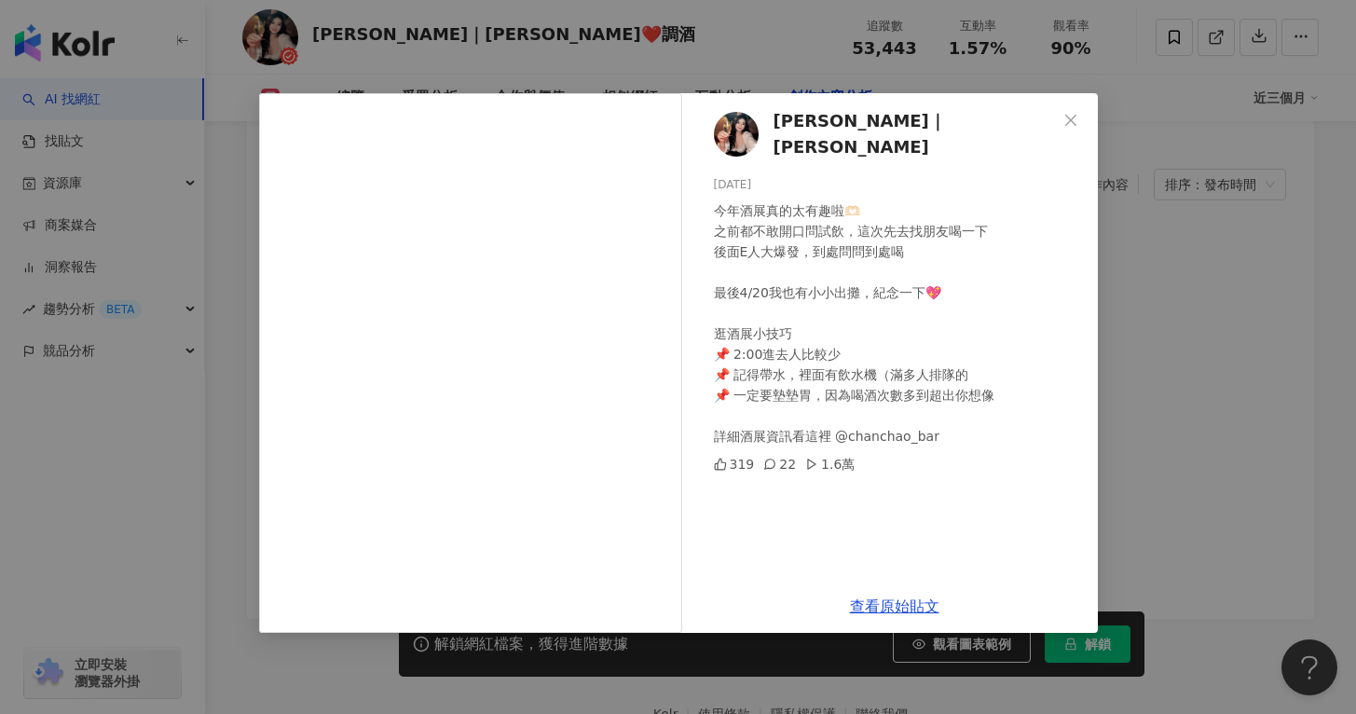
click at [1135, 393] on div "Sandra｜珊卓 2025/4/21 今年酒展真的太有趣啦🫶🏻 之前都不敢開口問試飲，這次先去找朋友喝一下 後面E人大爆發，到處問問到處喝 最後4/20我也…" at bounding box center [678, 357] width 1356 height 714
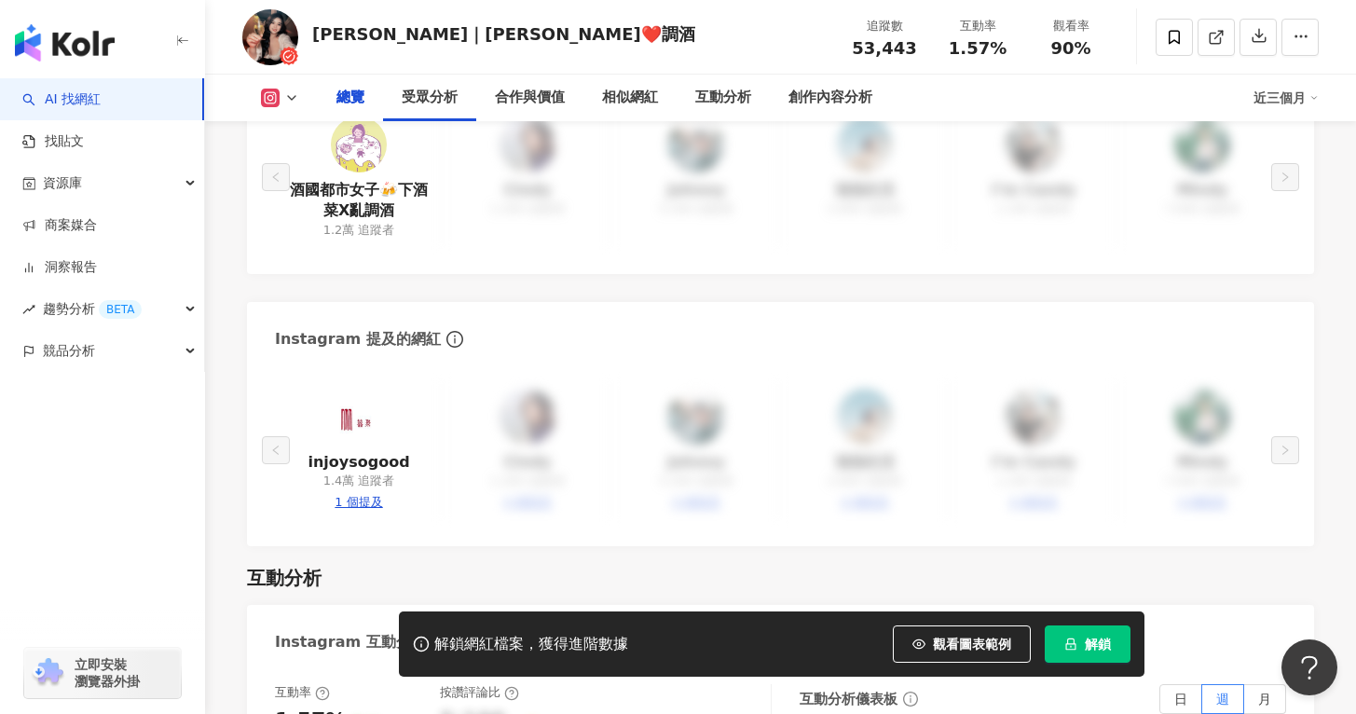
scroll to position [214, 0]
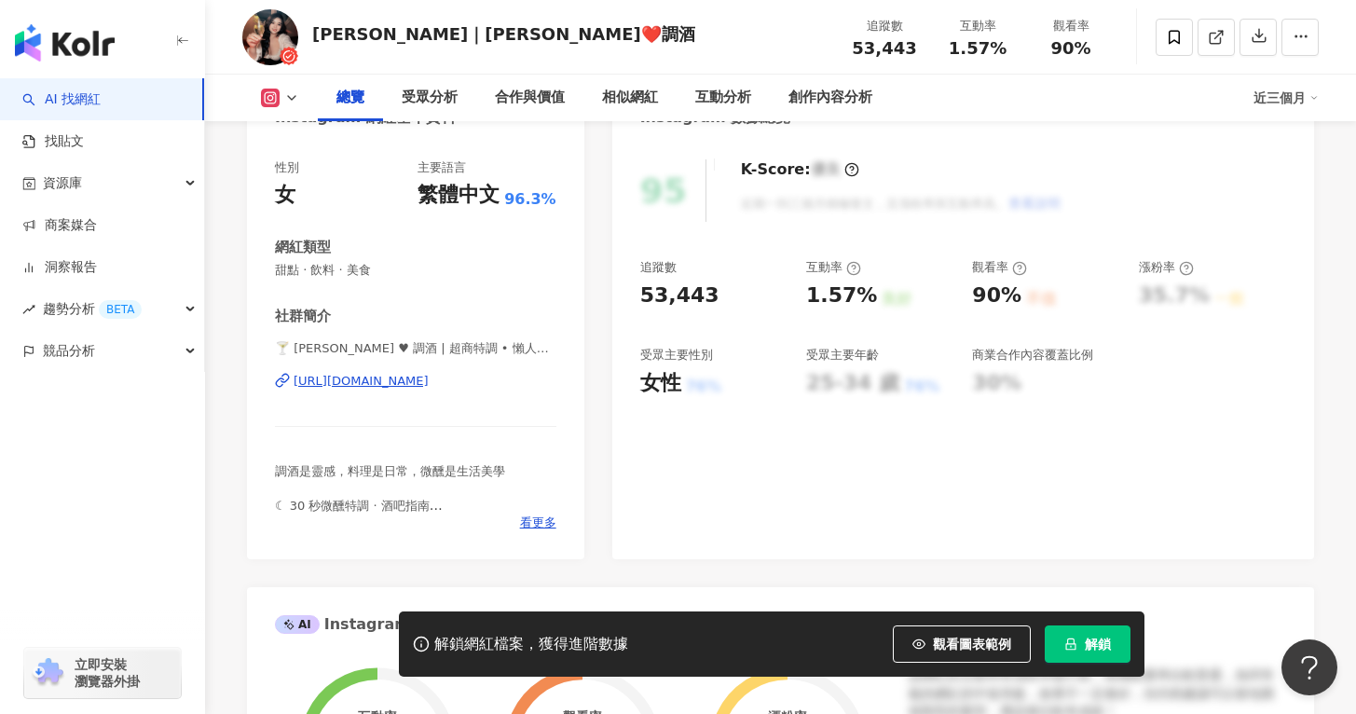
click at [429, 382] on div "https://www.instagram.com/sandra.0701/" at bounding box center [361, 381] width 135 height 17
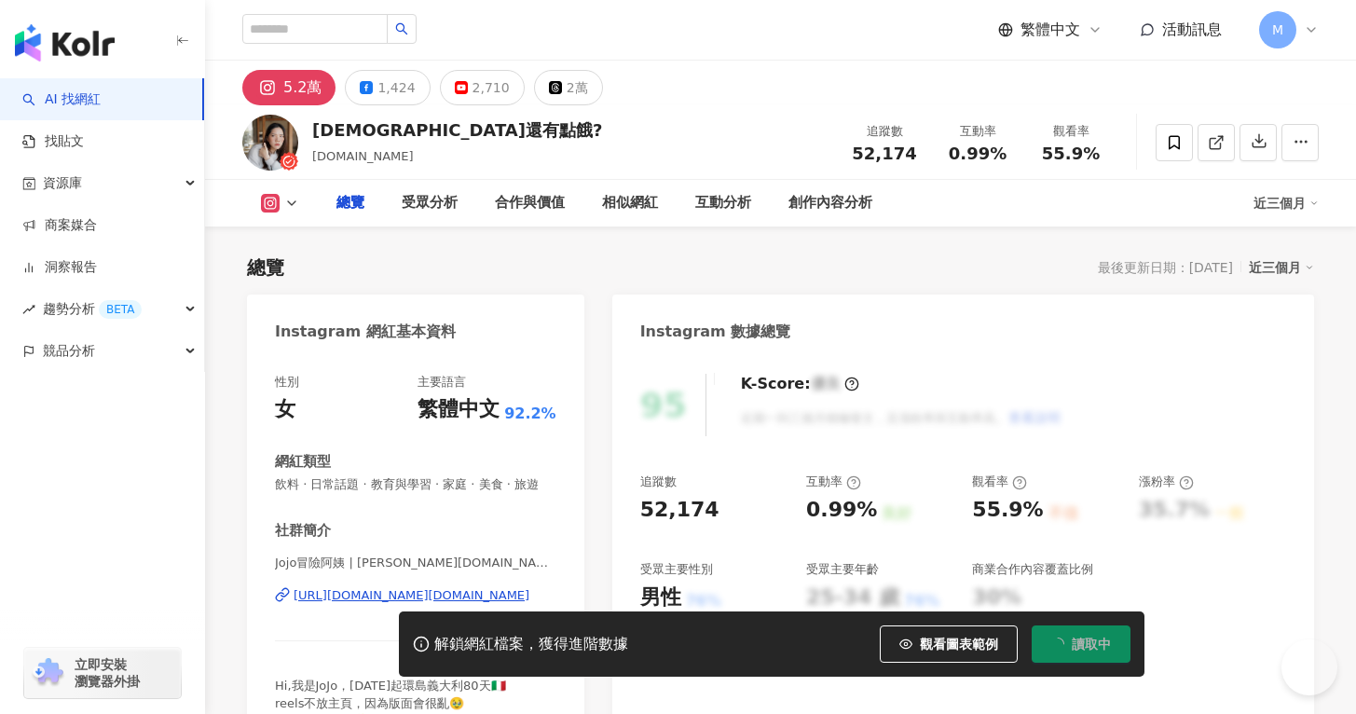
type input "**"
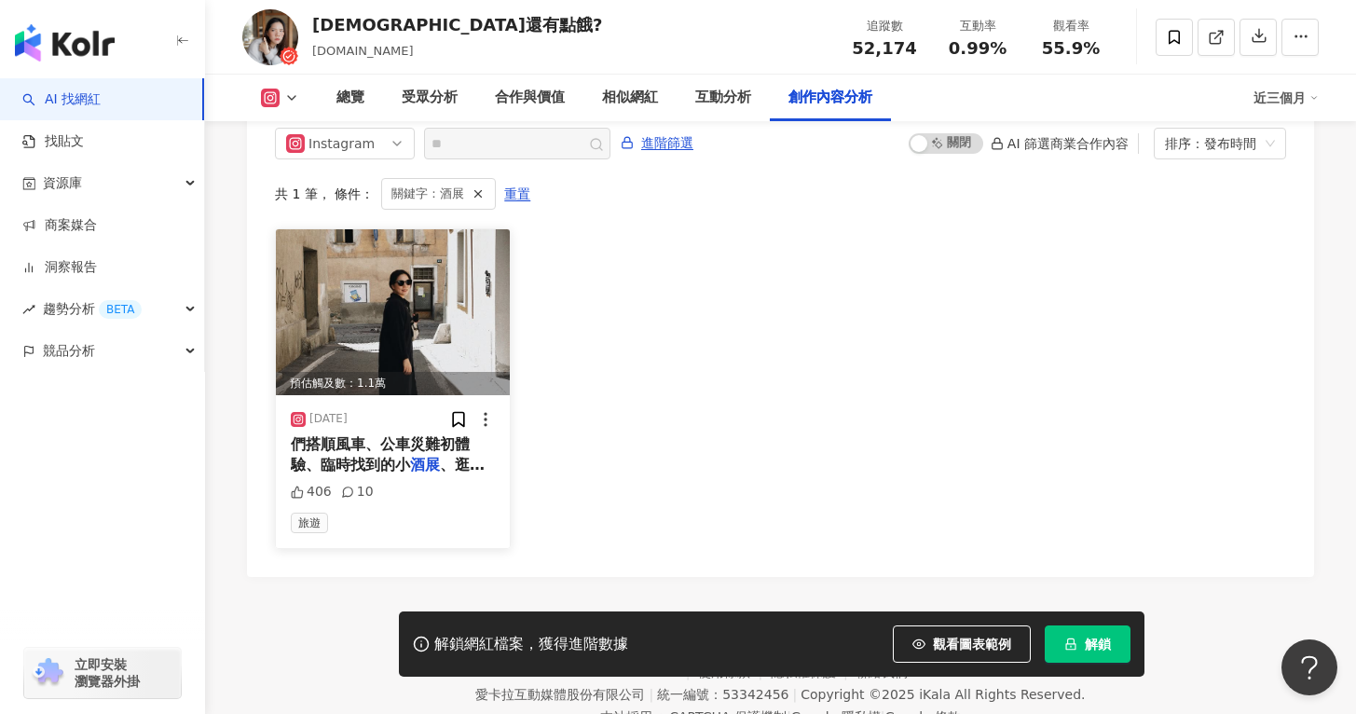
click at [421, 372] on div "預估觸及數：1.1萬" at bounding box center [393, 383] width 234 height 23
click at [416, 404] on div at bounding box center [479, 419] width 408 height 35
click at [390, 404] on div at bounding box center [479, 419] width 408 height 35
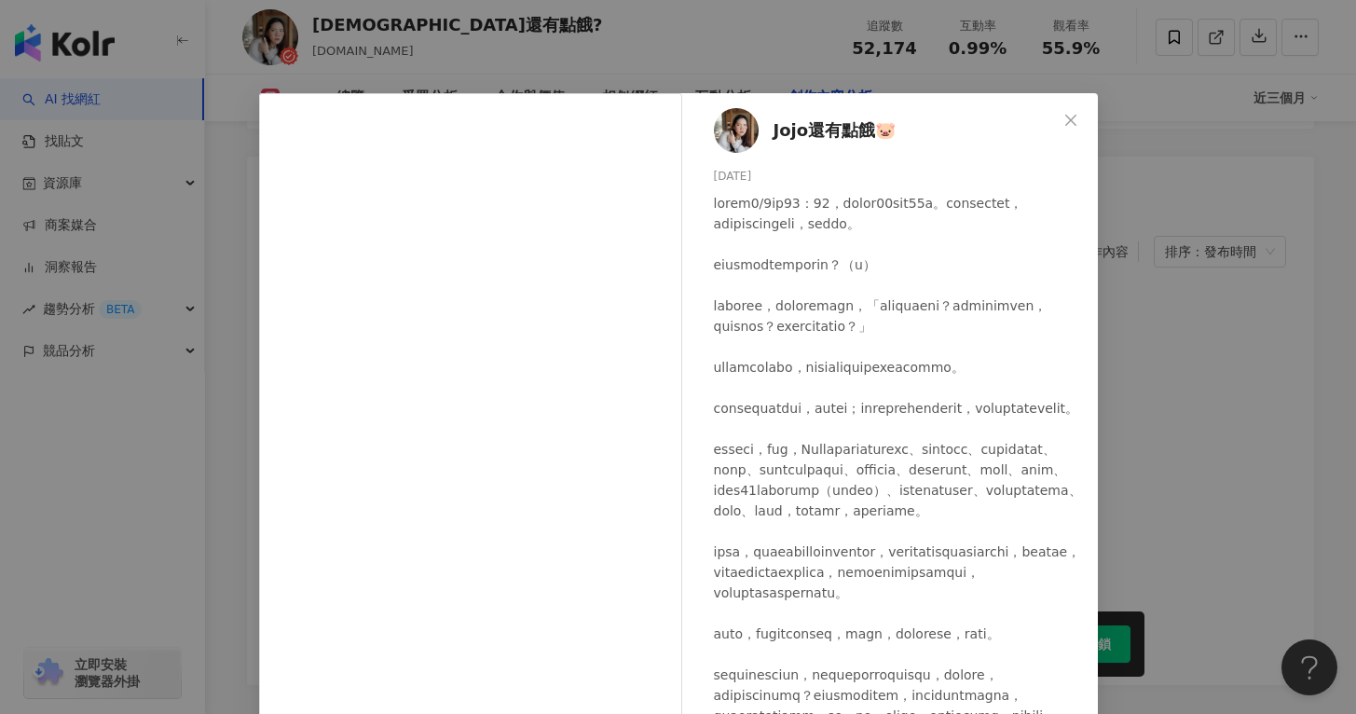
scroll to position [93, 0]
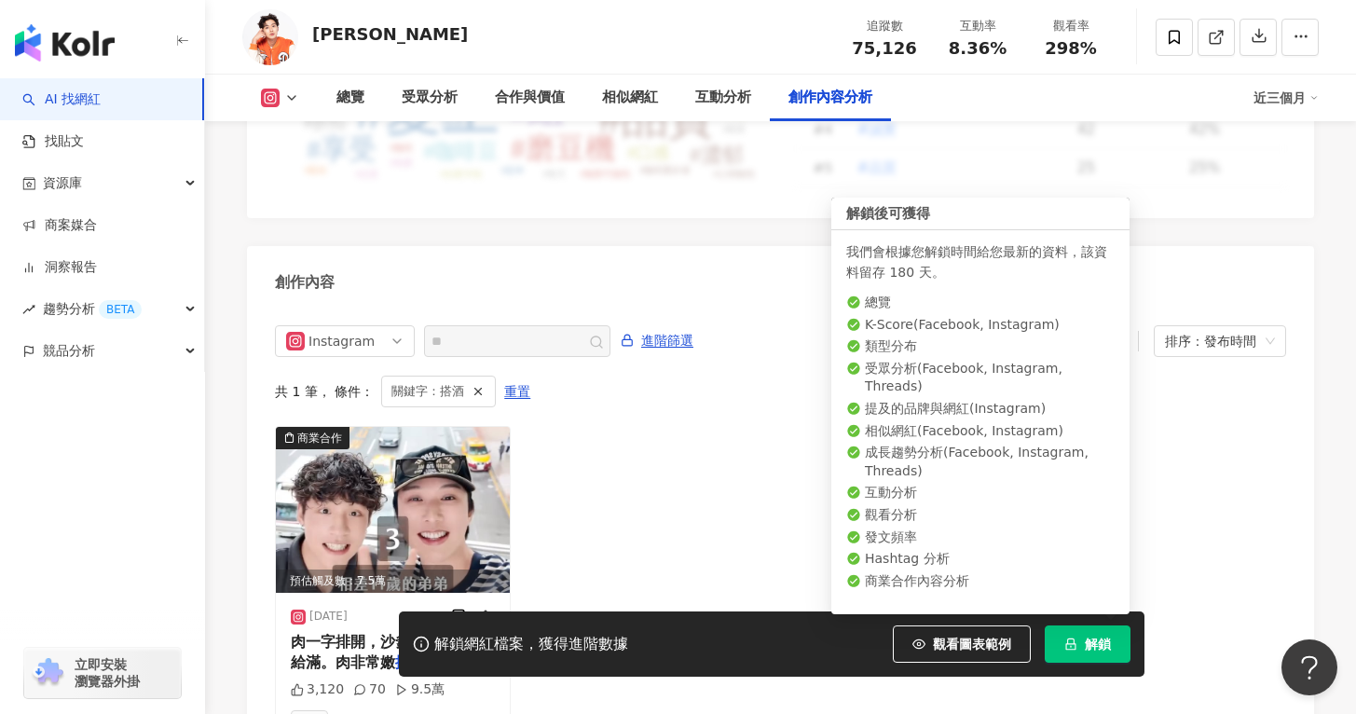
scroll to position [5621, 0]
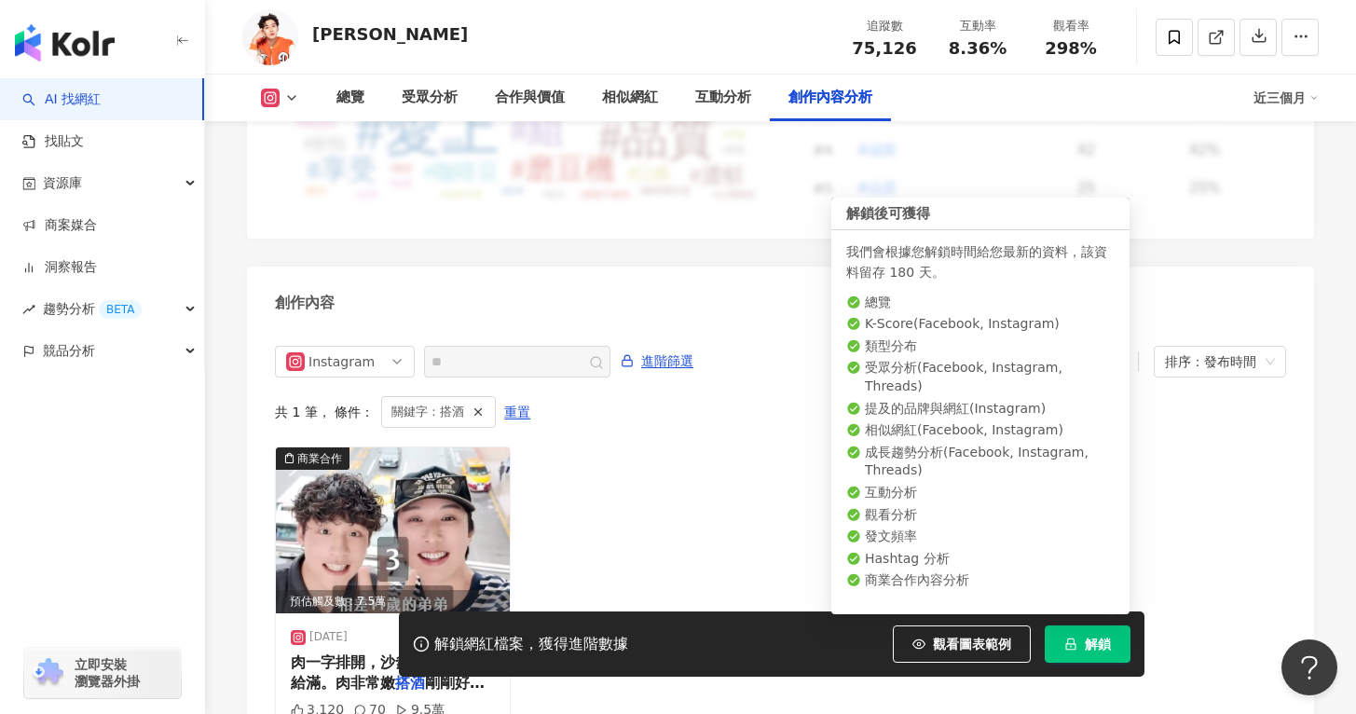
click at [1099, 645] on span "解鎖" at bounding box center [1098, 643] width 26 height 15
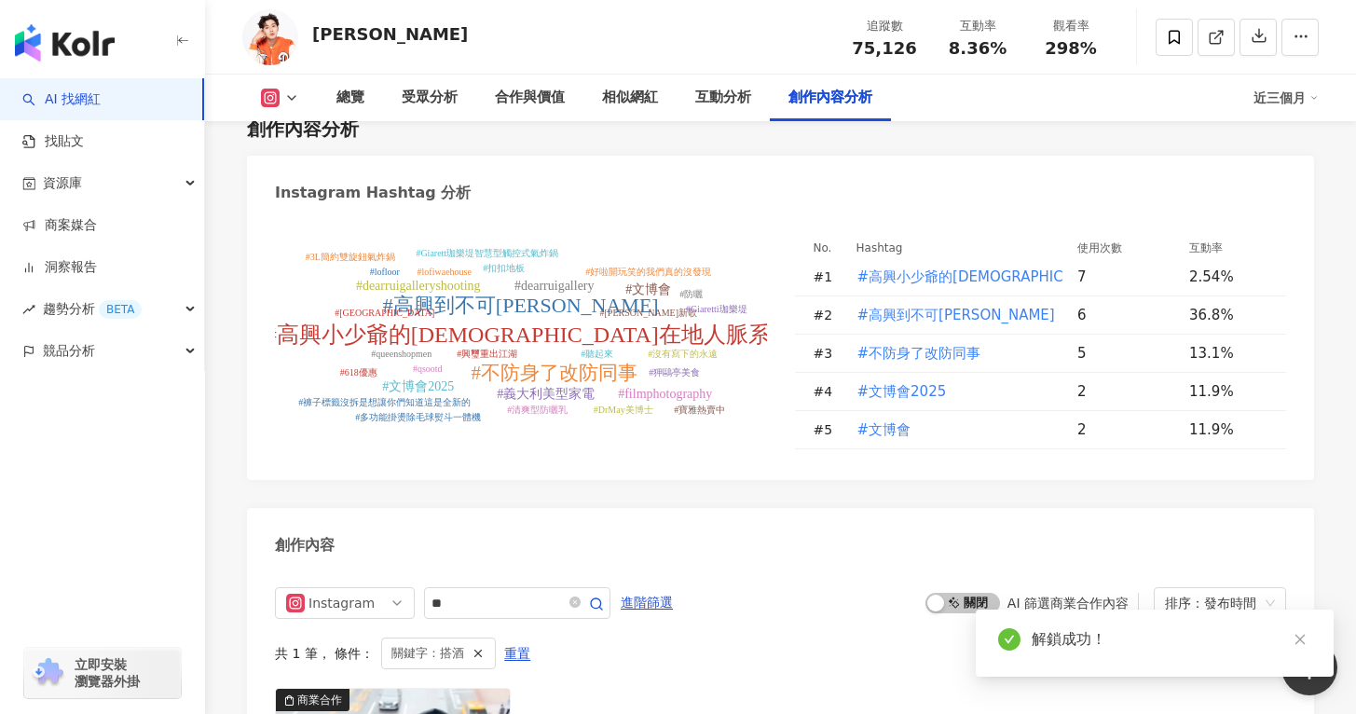
scroll to position [5455, 0]
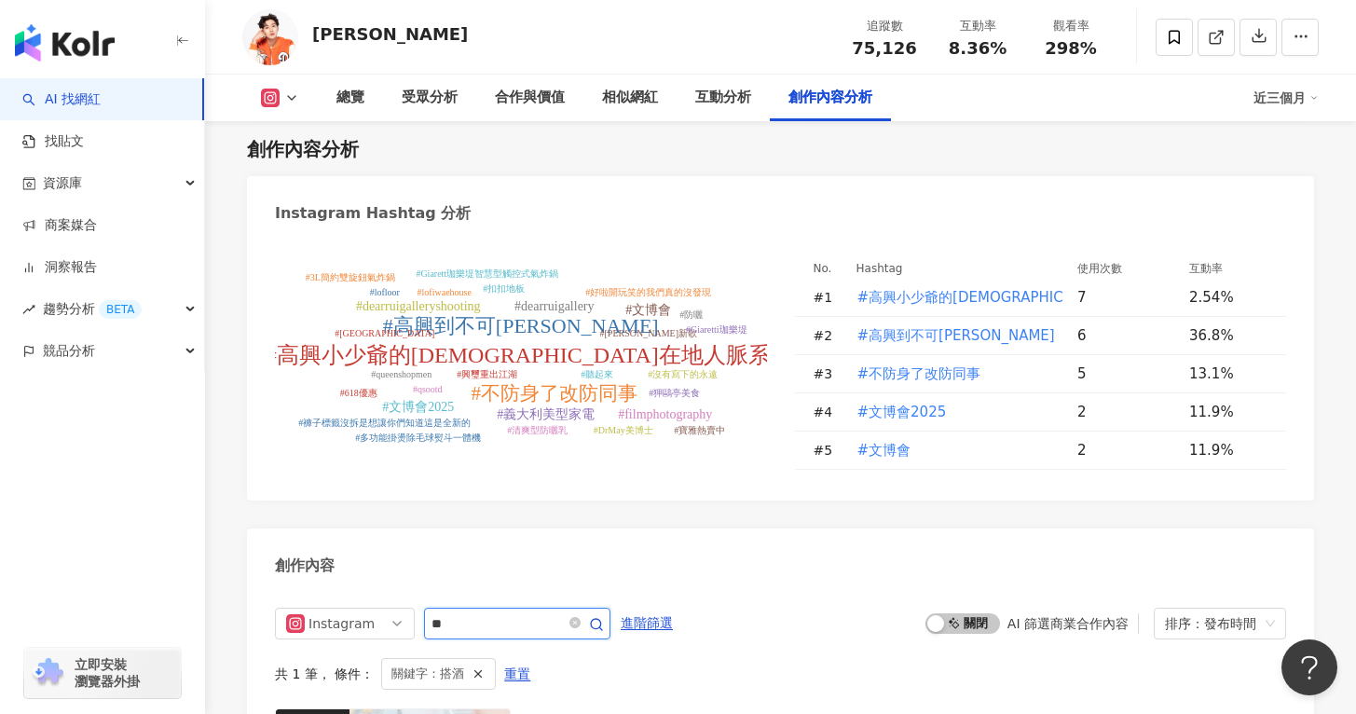
click at [505, 612] on input "**" at bounding box center [496, 623] width 130 height 22
type input "*"
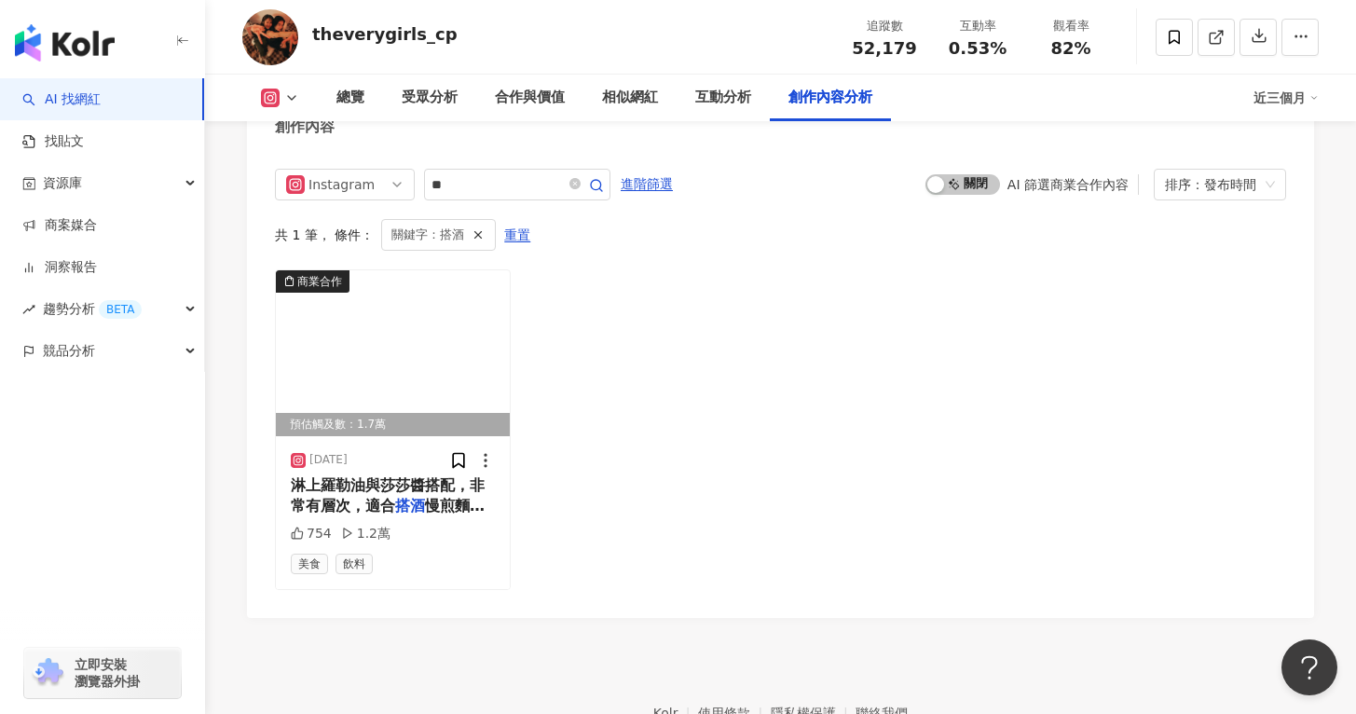
scroll to position [5767, 0]
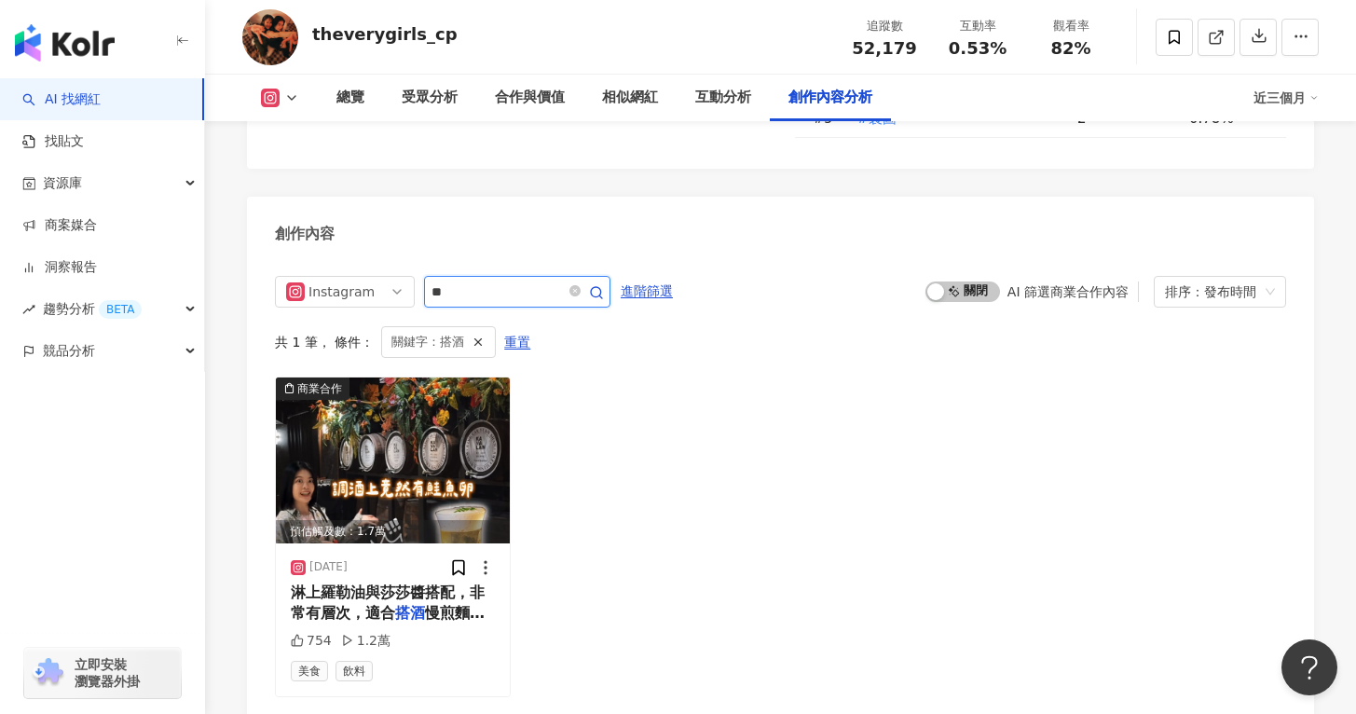
click at [459, 280] on input "**" at bounding box center [496, 291] width 130 height 22
type input "*"
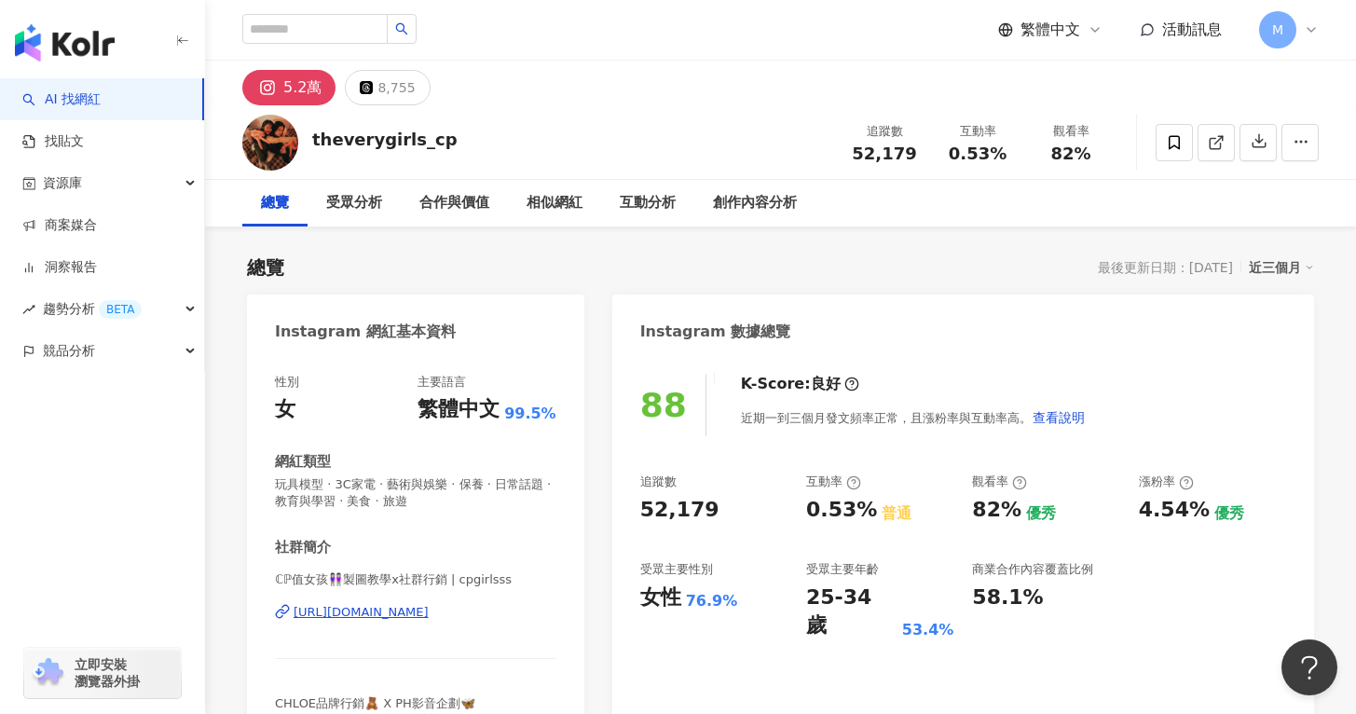
click at [377, 613] on div "https://www.instagram.com/cpgirlsss/" at bounding box center [361, 612] width 135 height 17
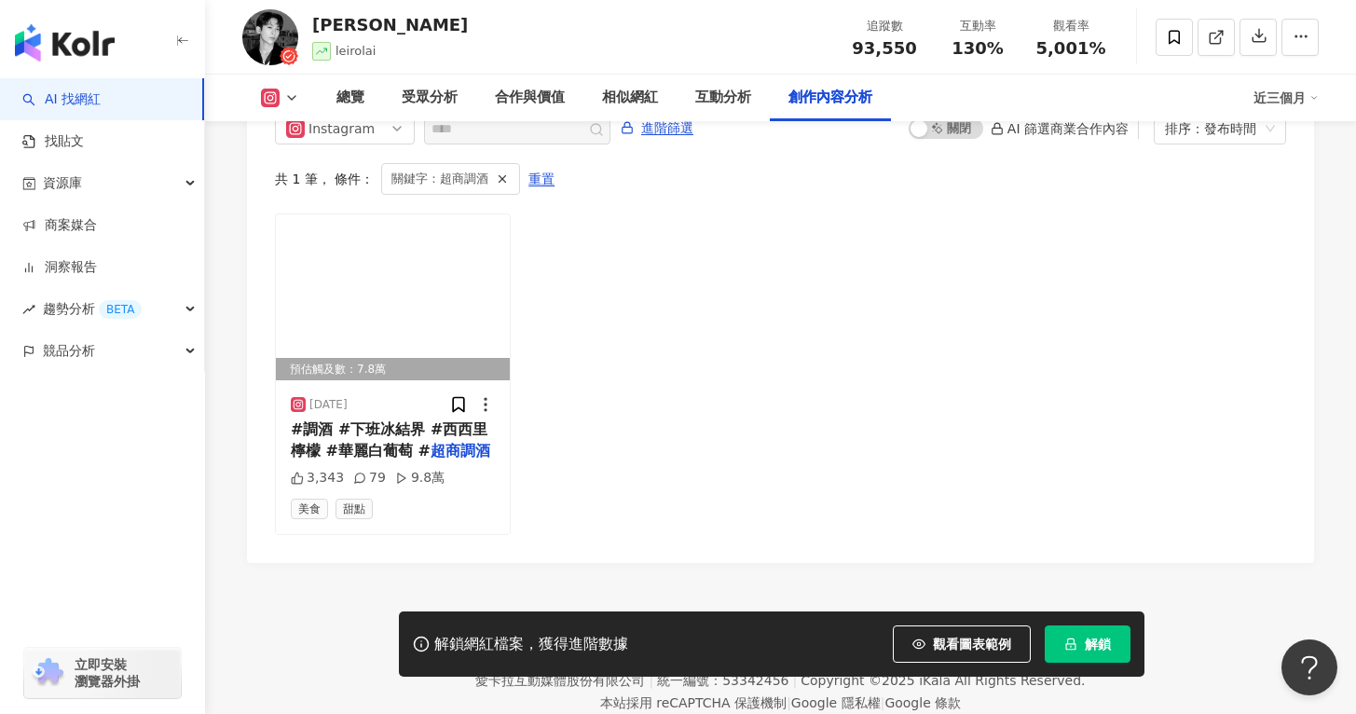
scroll to position [5624, 0]
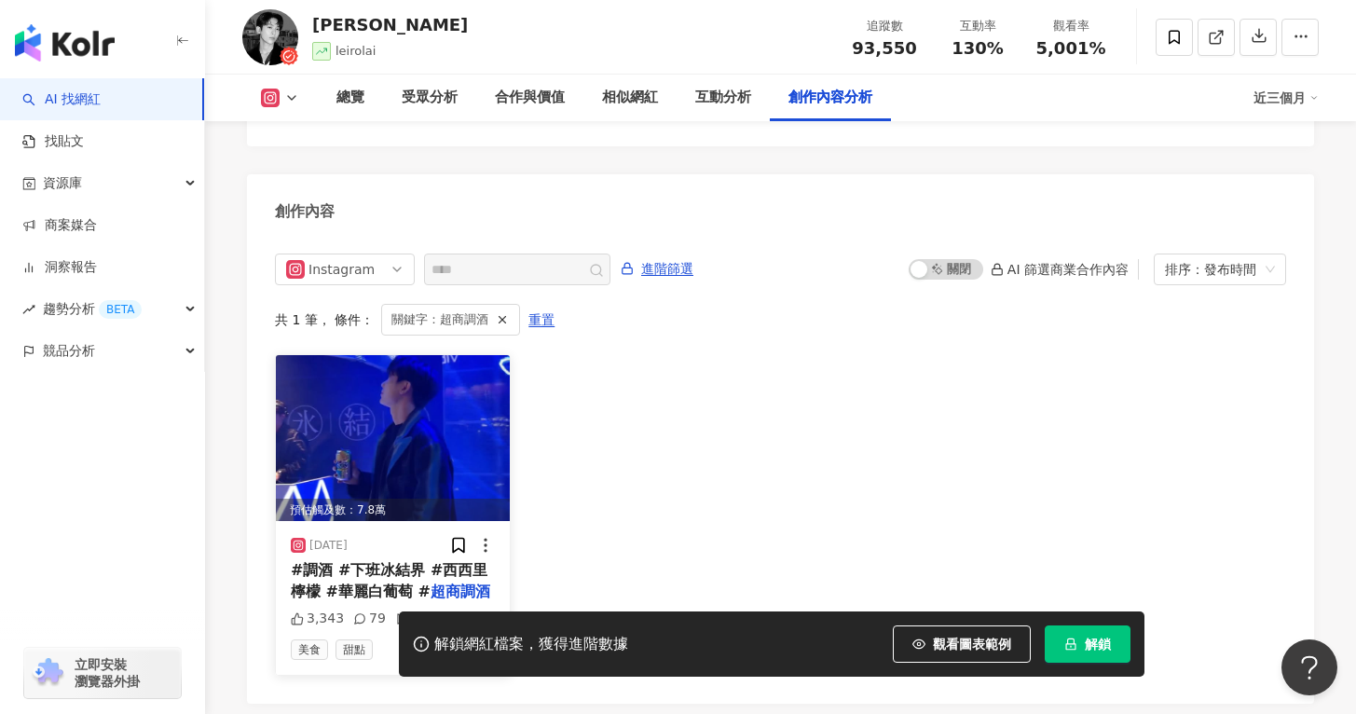
click at [465, 385] on img at bounding box center [393, 438] width 234 height 166
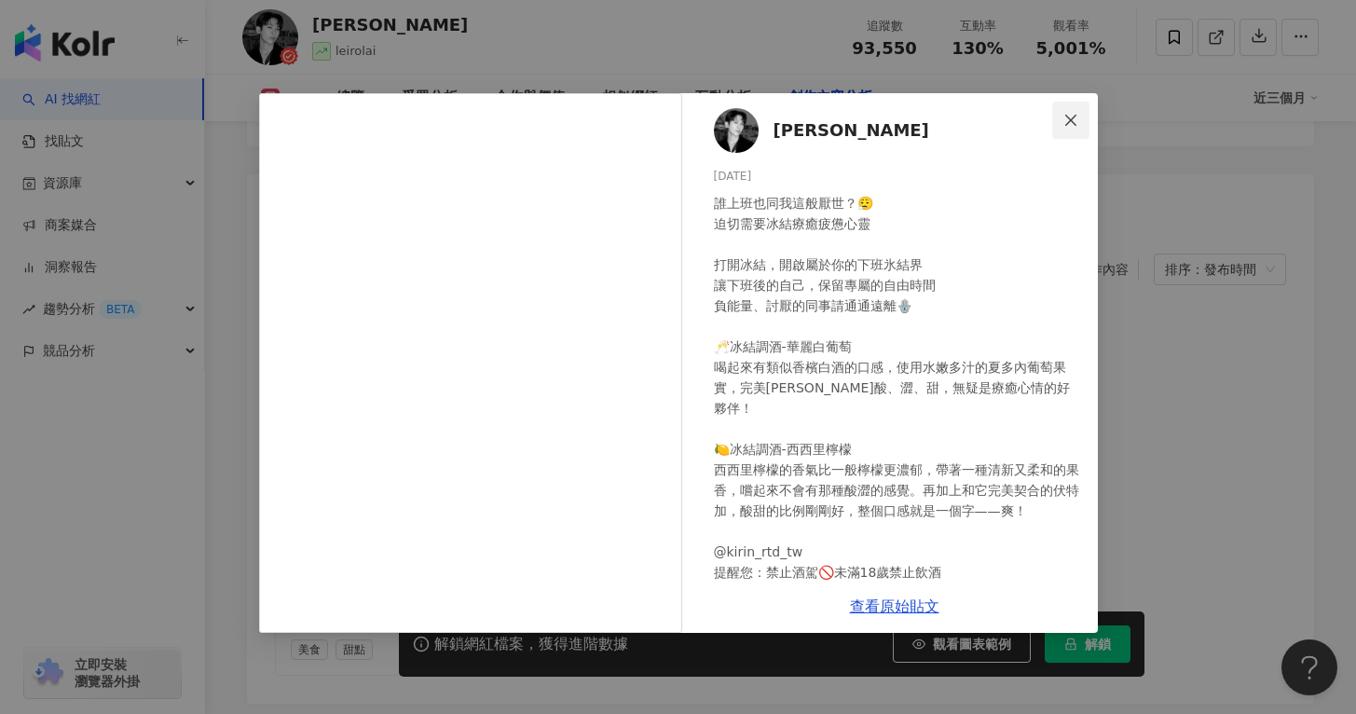
click at [1075, 118] on icon "close" at bounding box center [1070, 120] width 15 height 15
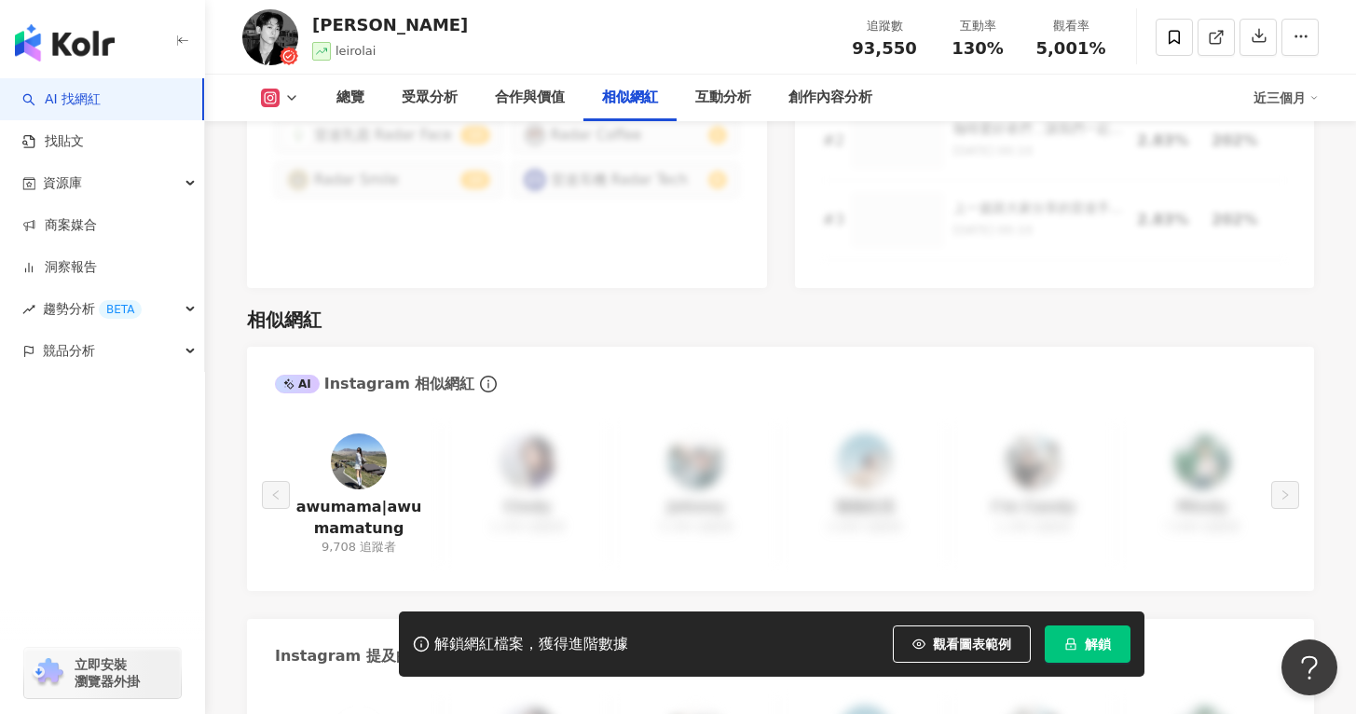
scroll to position [5765, 0]
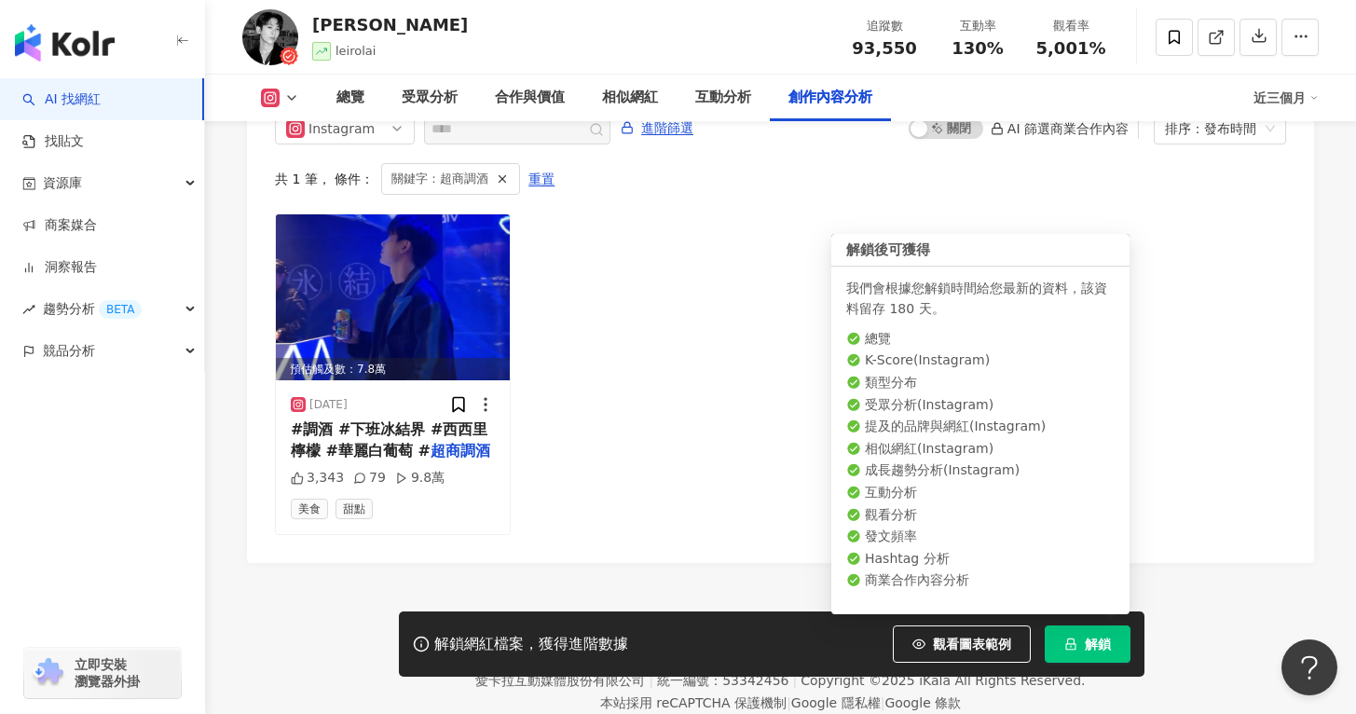
click at [1077, 652] on button "解鎖" at bounding box center [1088, 643] width 86 height 37
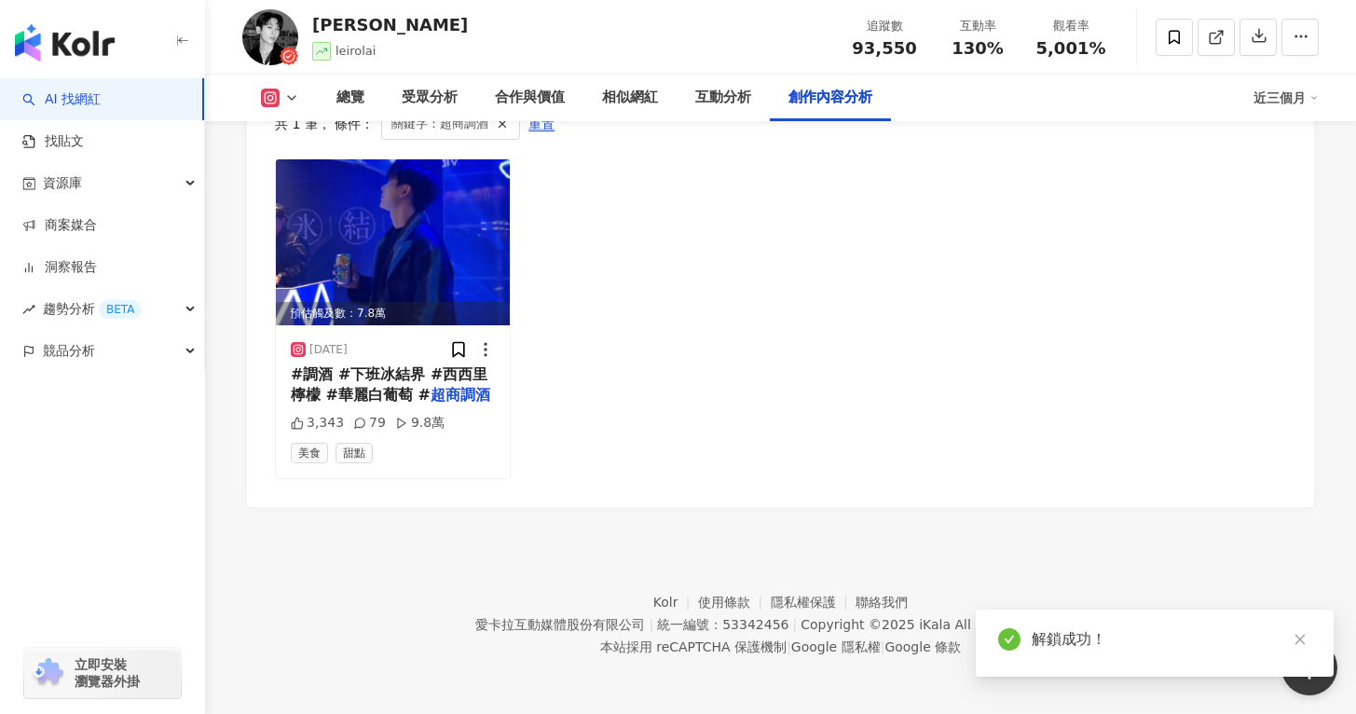
scroll to position [5317, 0]
